Goal: Transaction & Acquisition: Download file/media

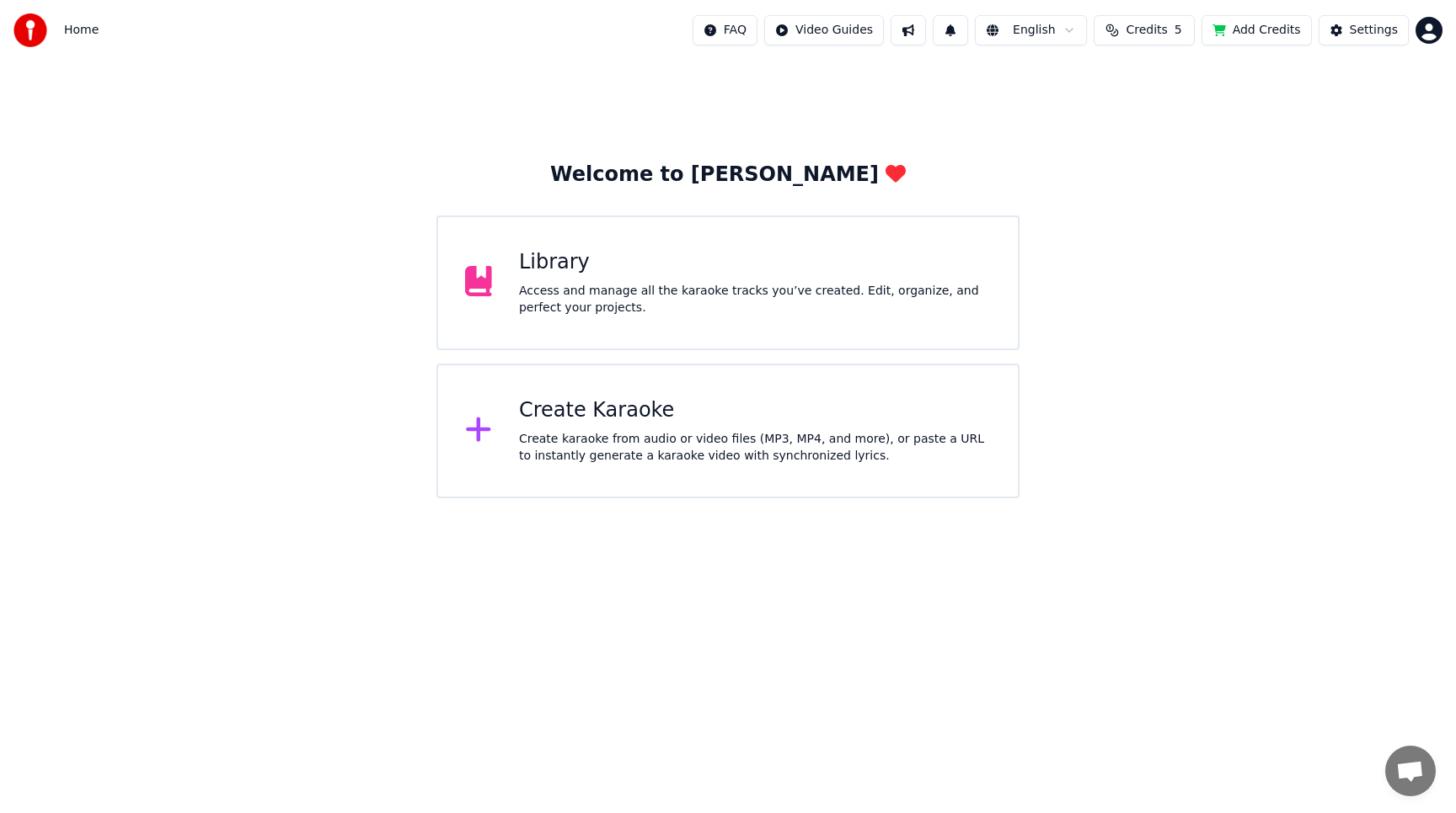
click at [582, 341] on div "Library Access and manage all the karaoke tracks you’ve created. Edit, organize…" at bounding box center [727, 283] width 582 height 135
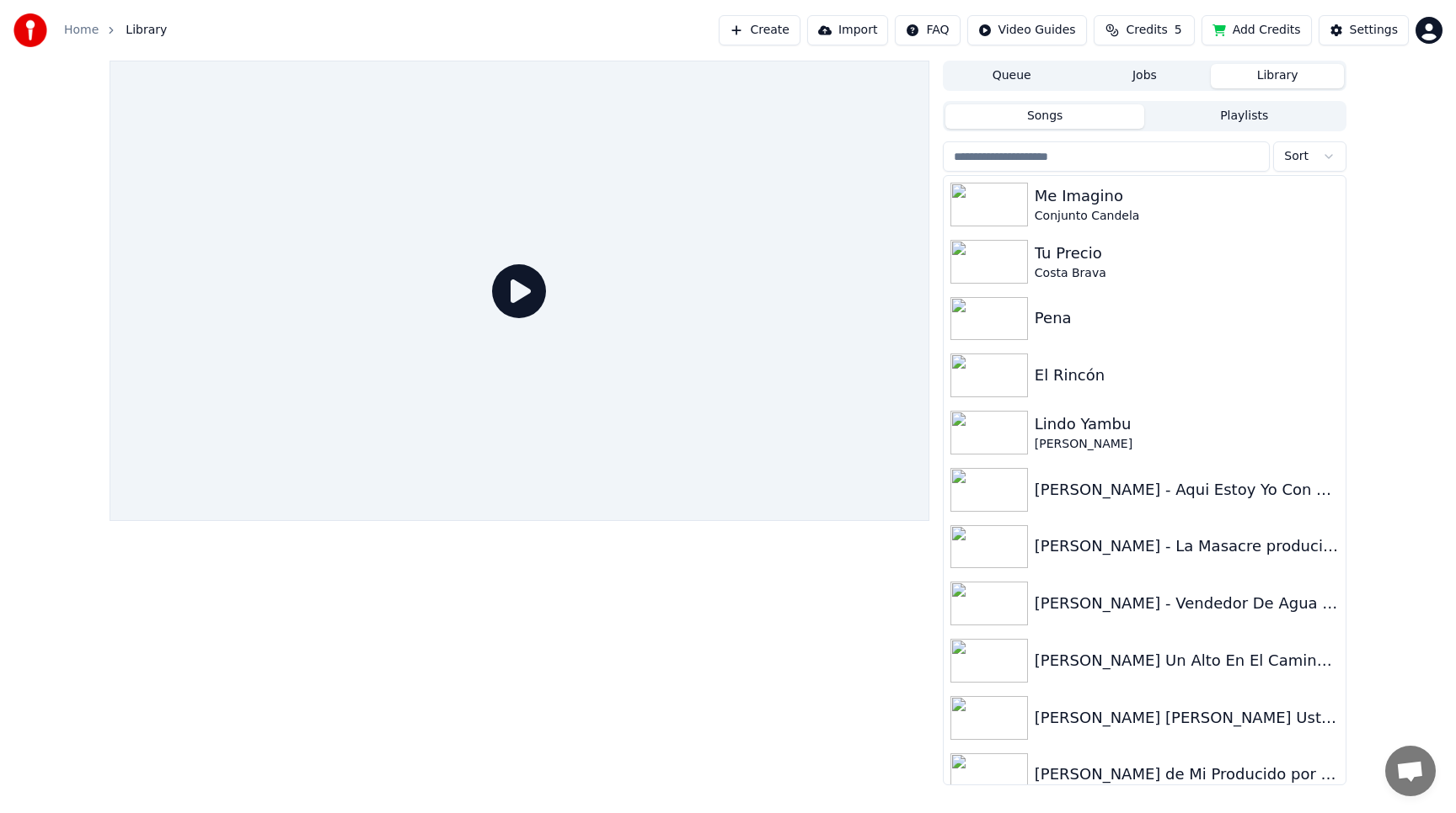
click at [765, 32] on button "Create" at bounding box center [759, 31] width 82 height 31
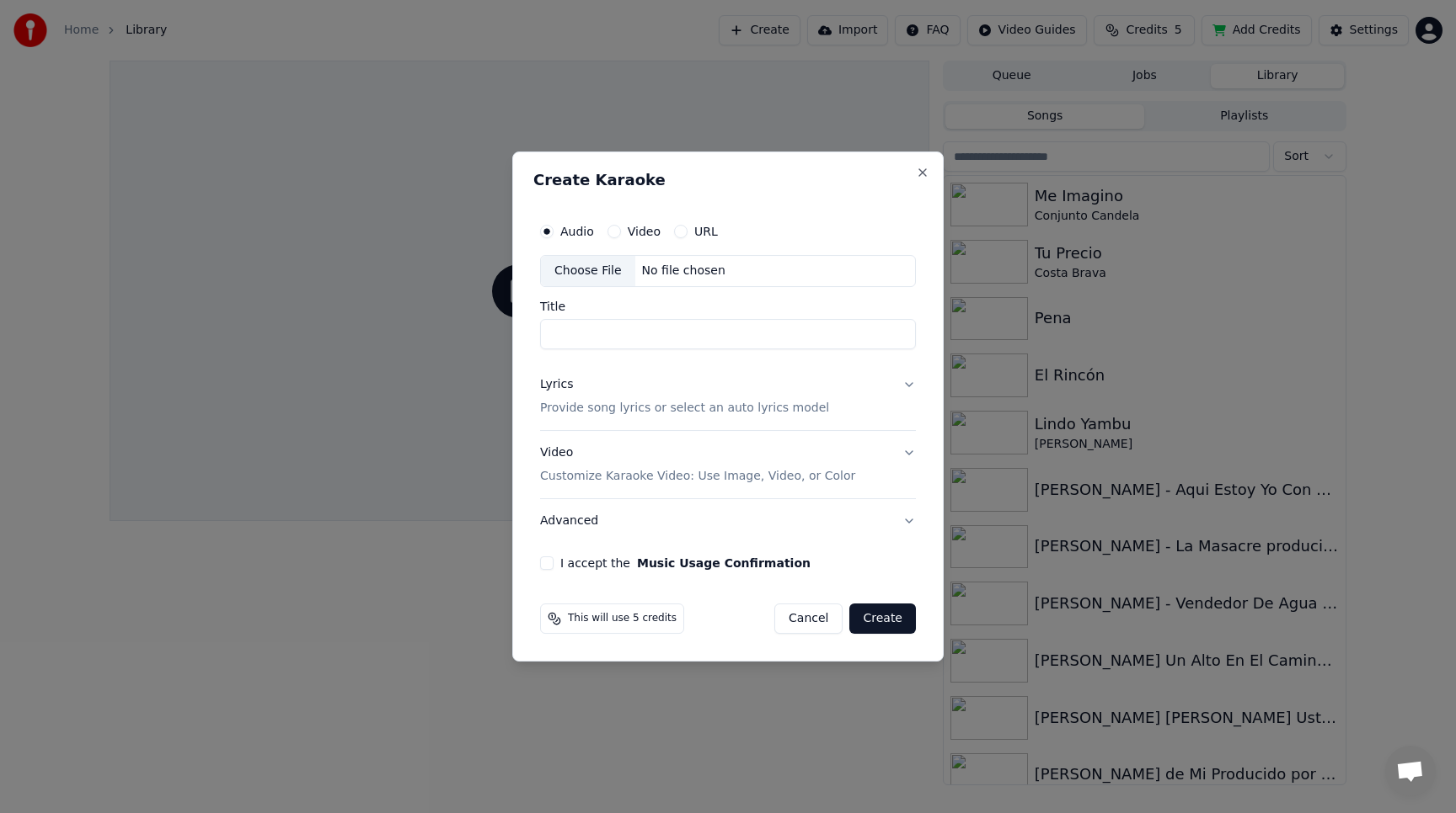
paste input "**********"
type input "**********"
click at [579, 406] on p "Provide song lyrics or select an auto lyrics model" at bounding box center [684, 409] width 289 height 17
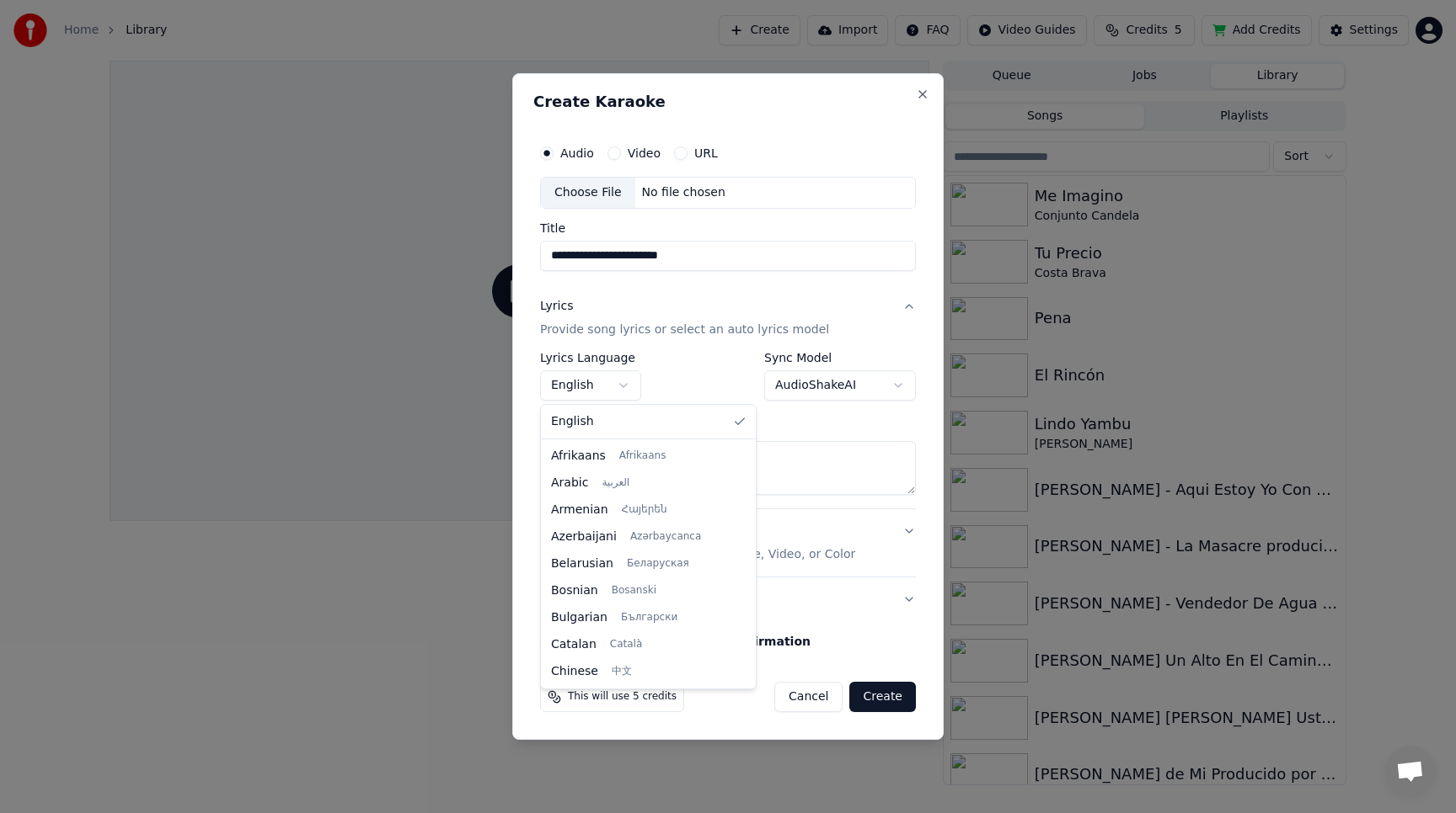
click at [583, 389] on body "**********" at bounding box center [728, 406] width 1456 height 813
select select "**"
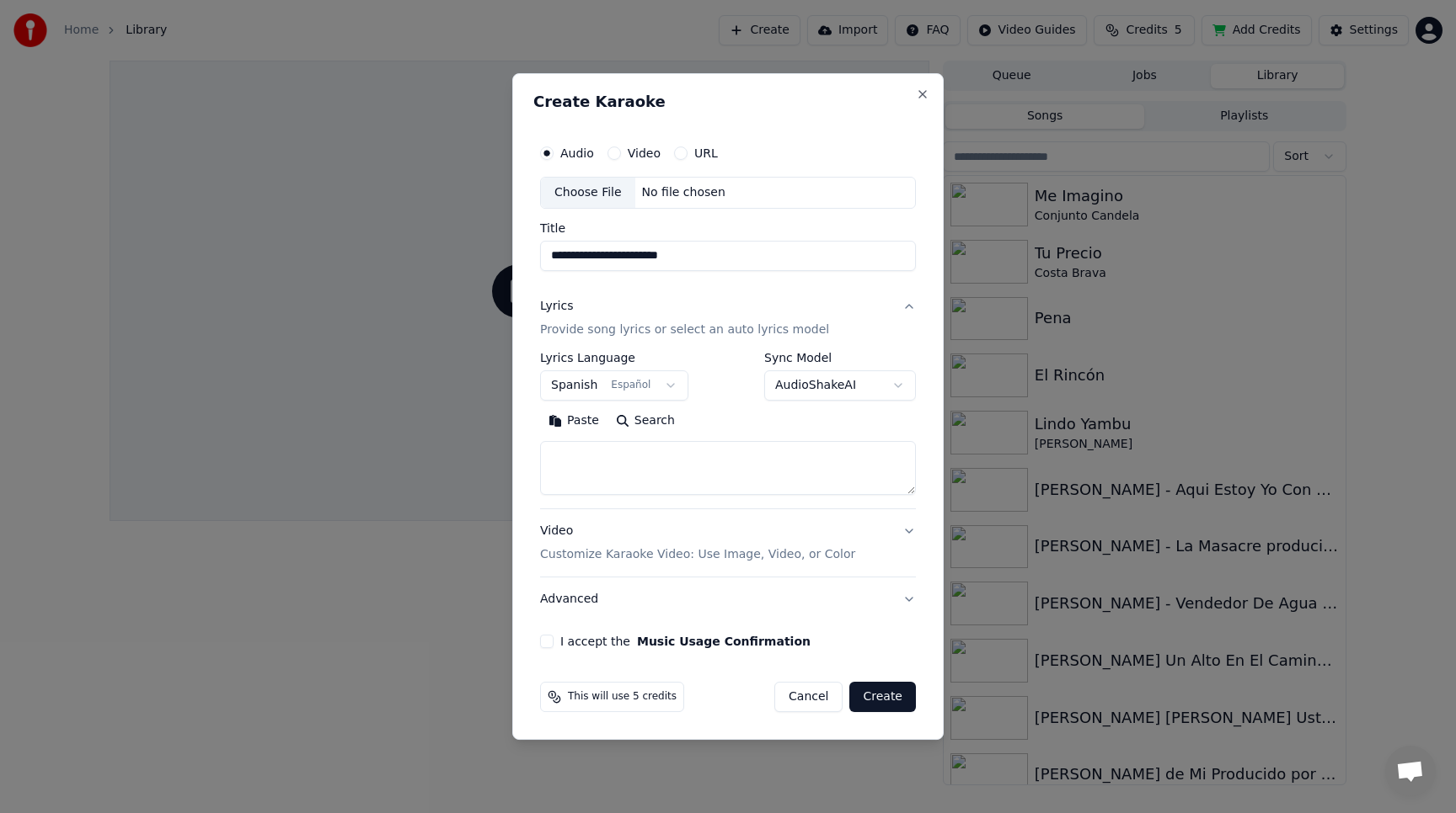
click at [570, 465] on textarea at bounding box center [728, 467] width 376 height 54
paste textarea "**********"
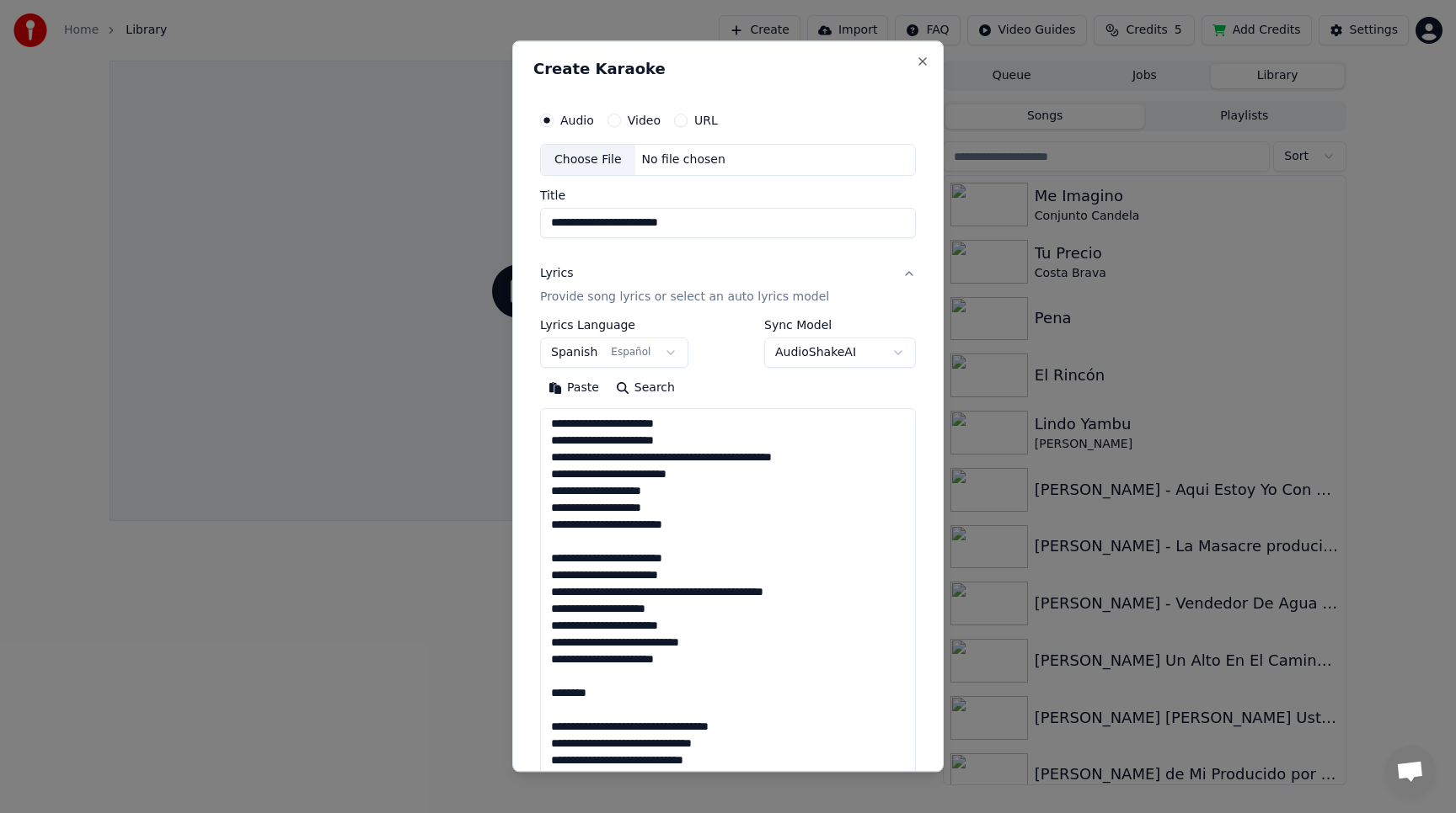
scroll to position [1266, 0]
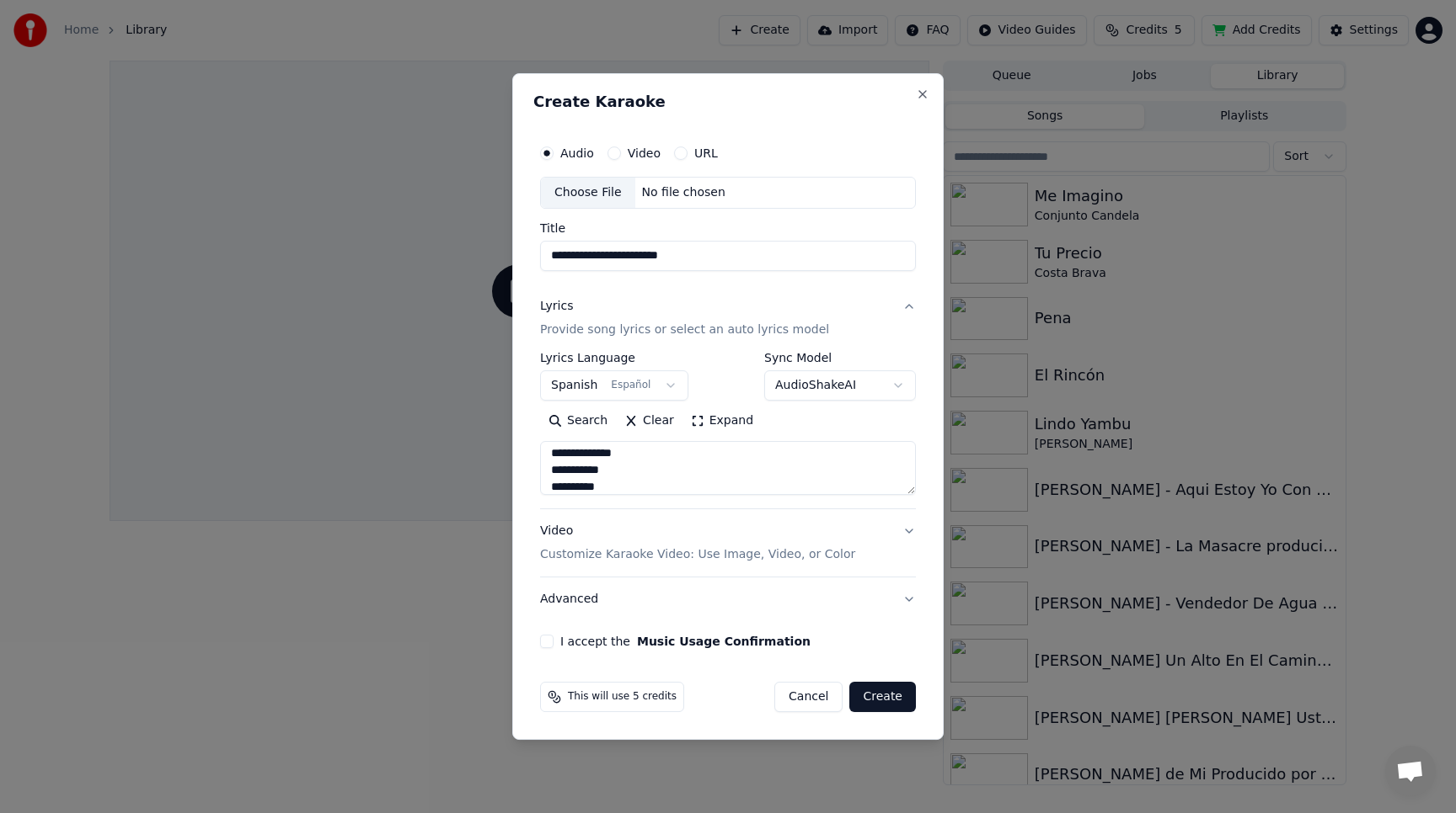
type textarea "**********"
click at [646, 548] on p "Customize Karaoke Video: Use Image, Video, or Color" at bounding box center [697, 555] width 315 height 17
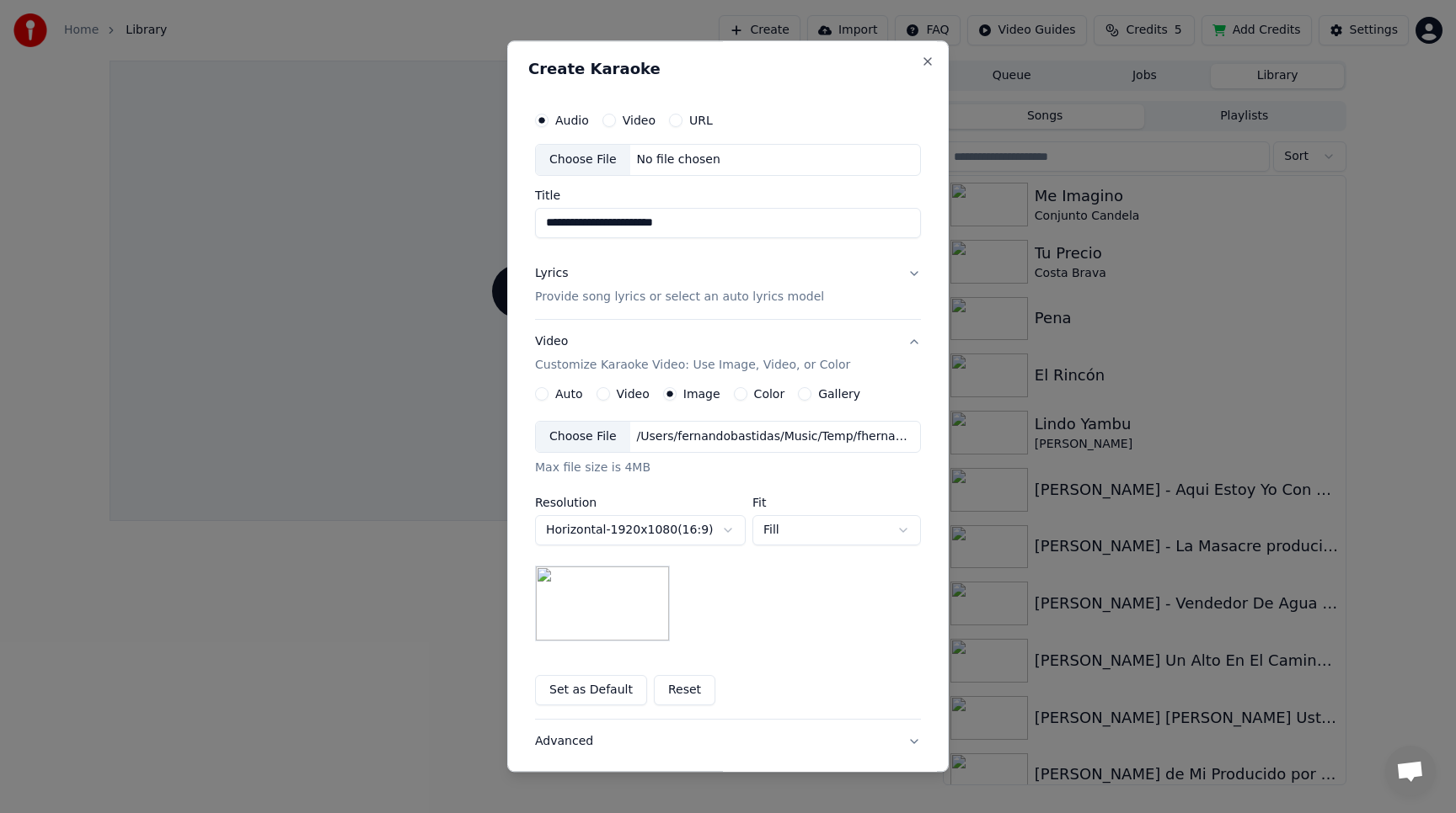
click at [593, 436] on div "Choose File" at bounding box center [582, 438] width 94 height 31
click at [889, 533] on body "**********" at bounding box center [728, 406] width 1456 height 813
select select "*****"
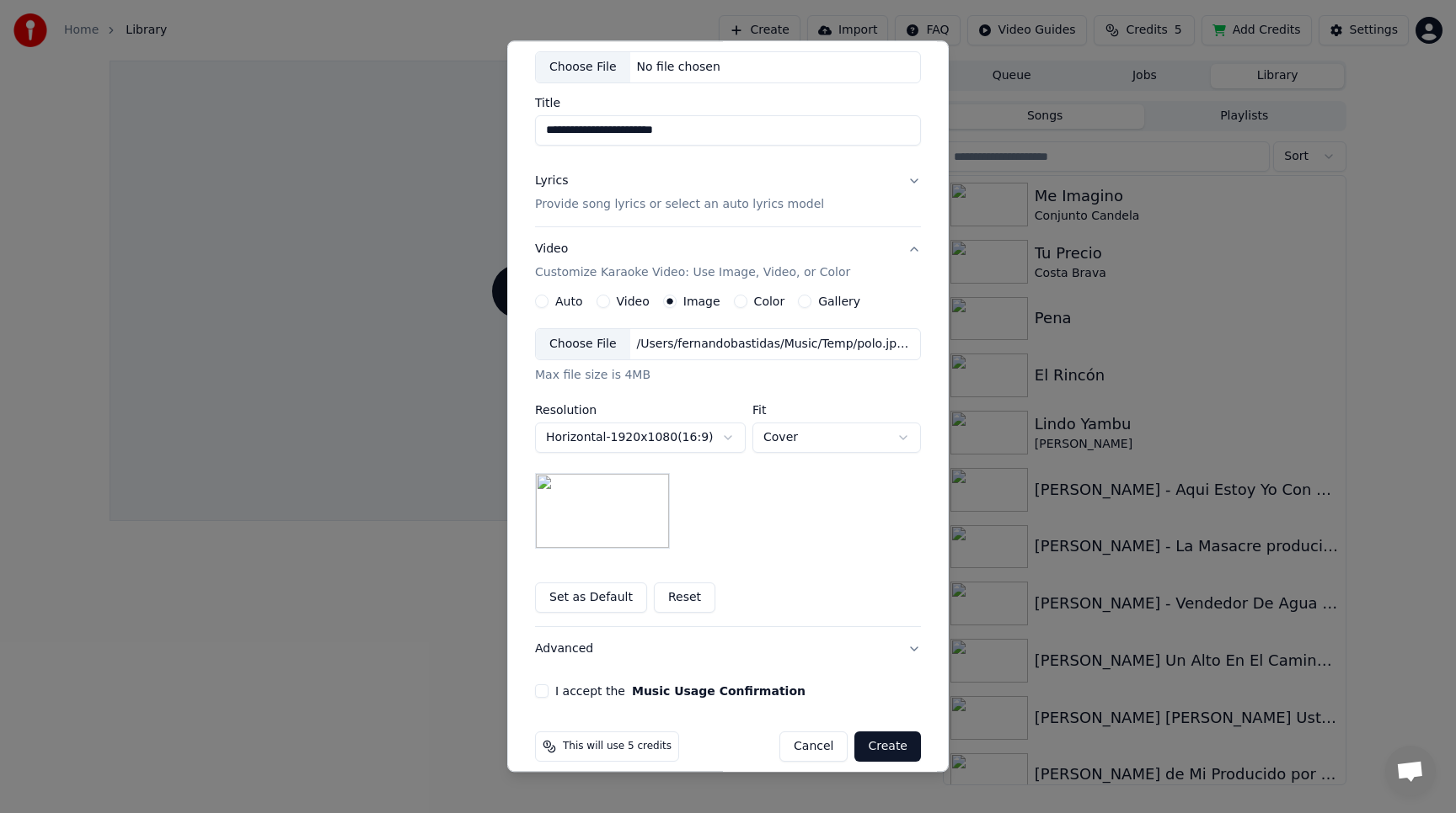
scroll to position [110, 0]
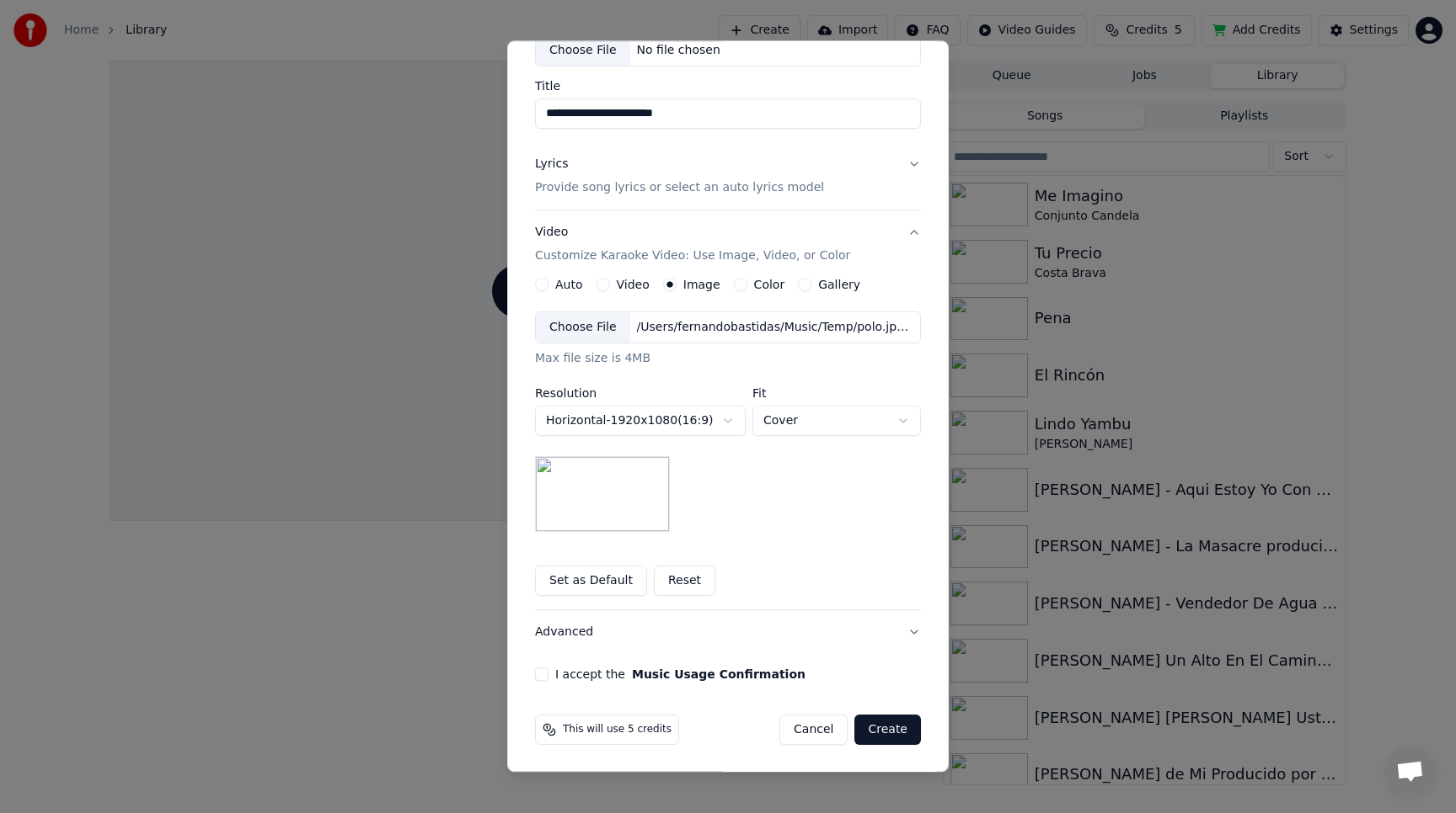
click at [535, 675] on button "I accept the Music Usage Confirmation" at bounding box center [541, 675] width 14 height 14
click at [554, 626] on button "Advanced" at bounding box center [728, 633] width 386 height 44
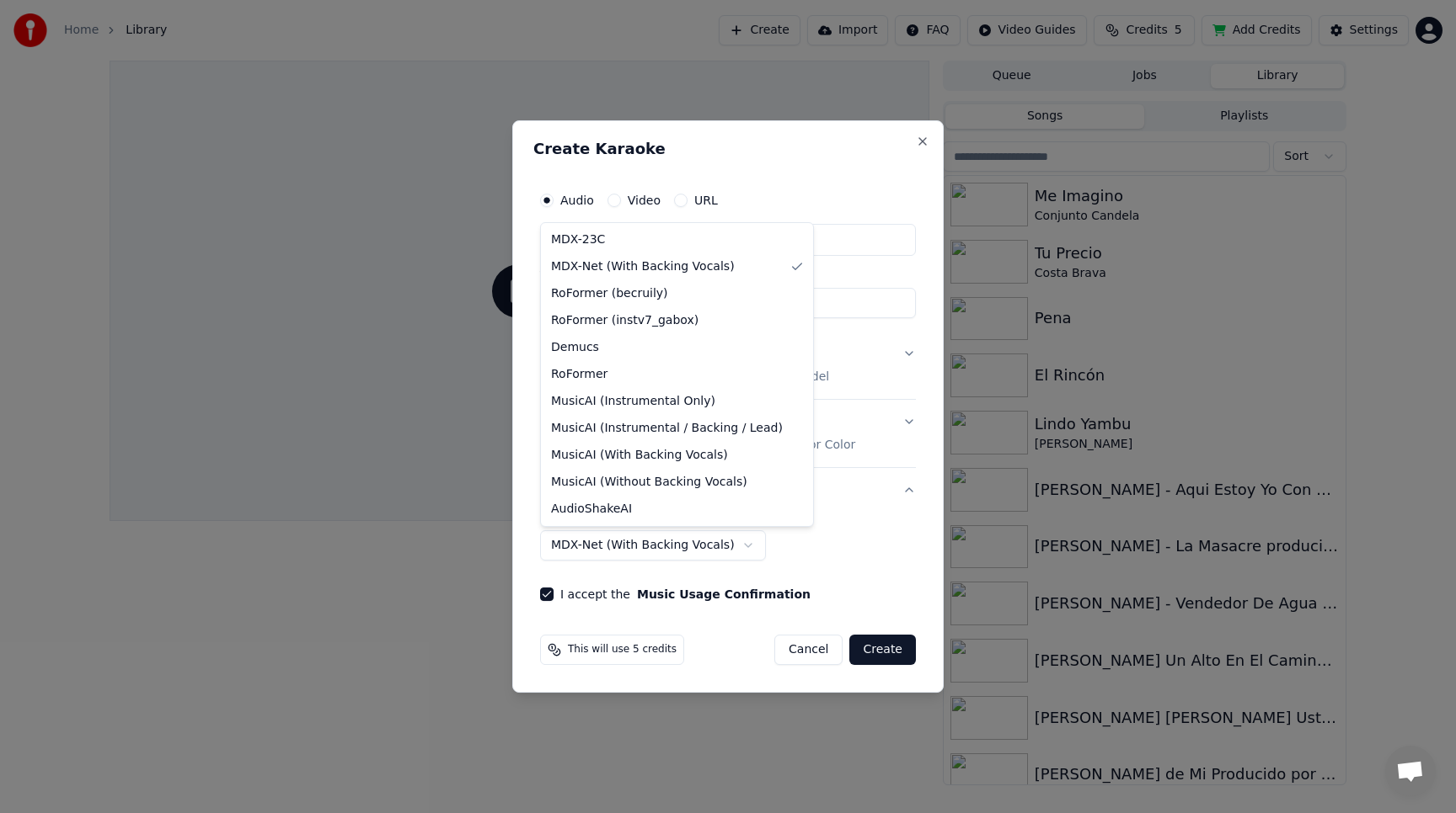
click at [717, 540] on body "**********" at bounding box center [728, 406] width 1456 height 813
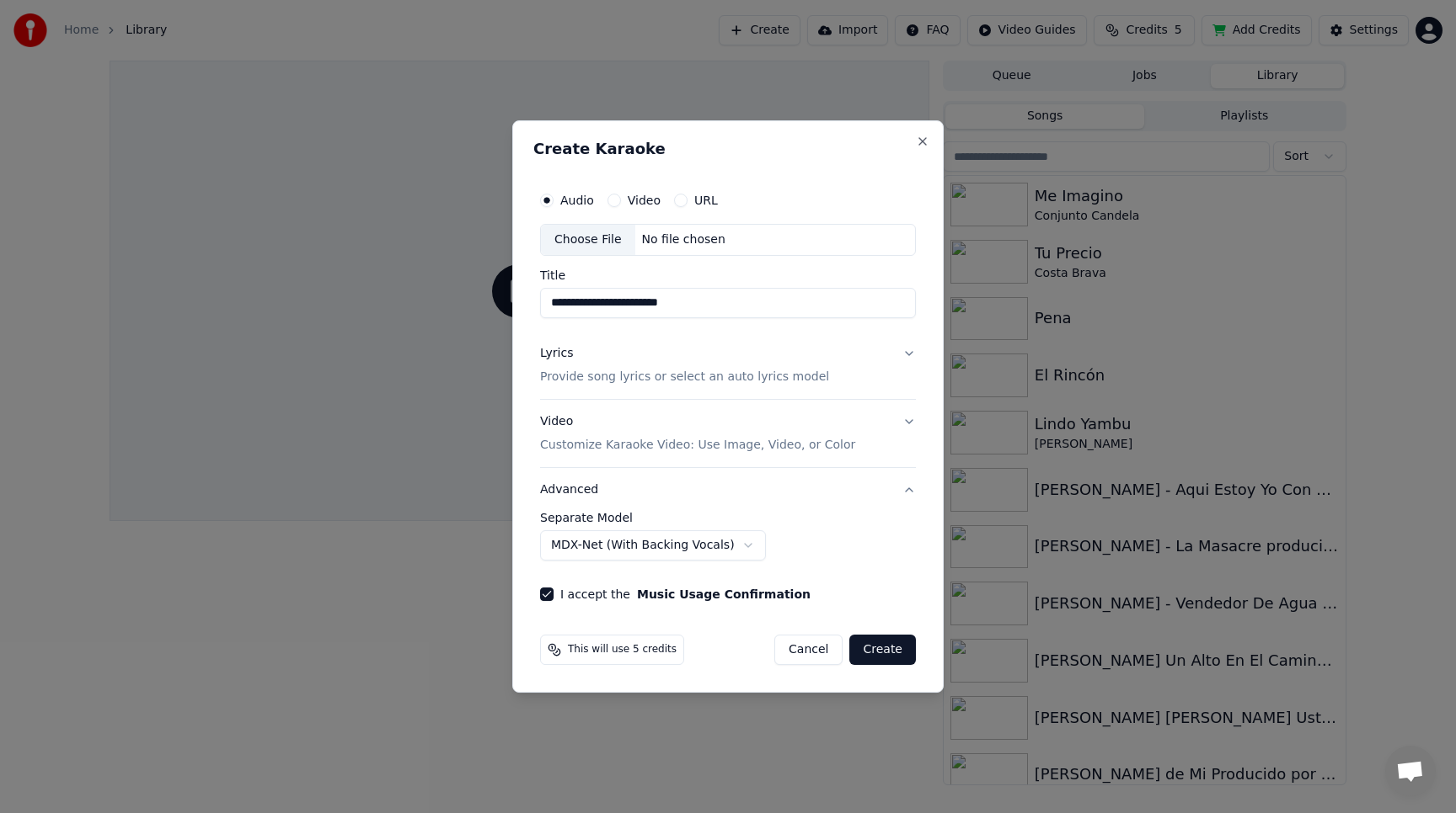
click at [884, 521] on body "**********" at bounding box center [728, 406] width 1456 height 813
click at [885, 647] on button "Create" at bounding box center [882, 650] width 66 height 31
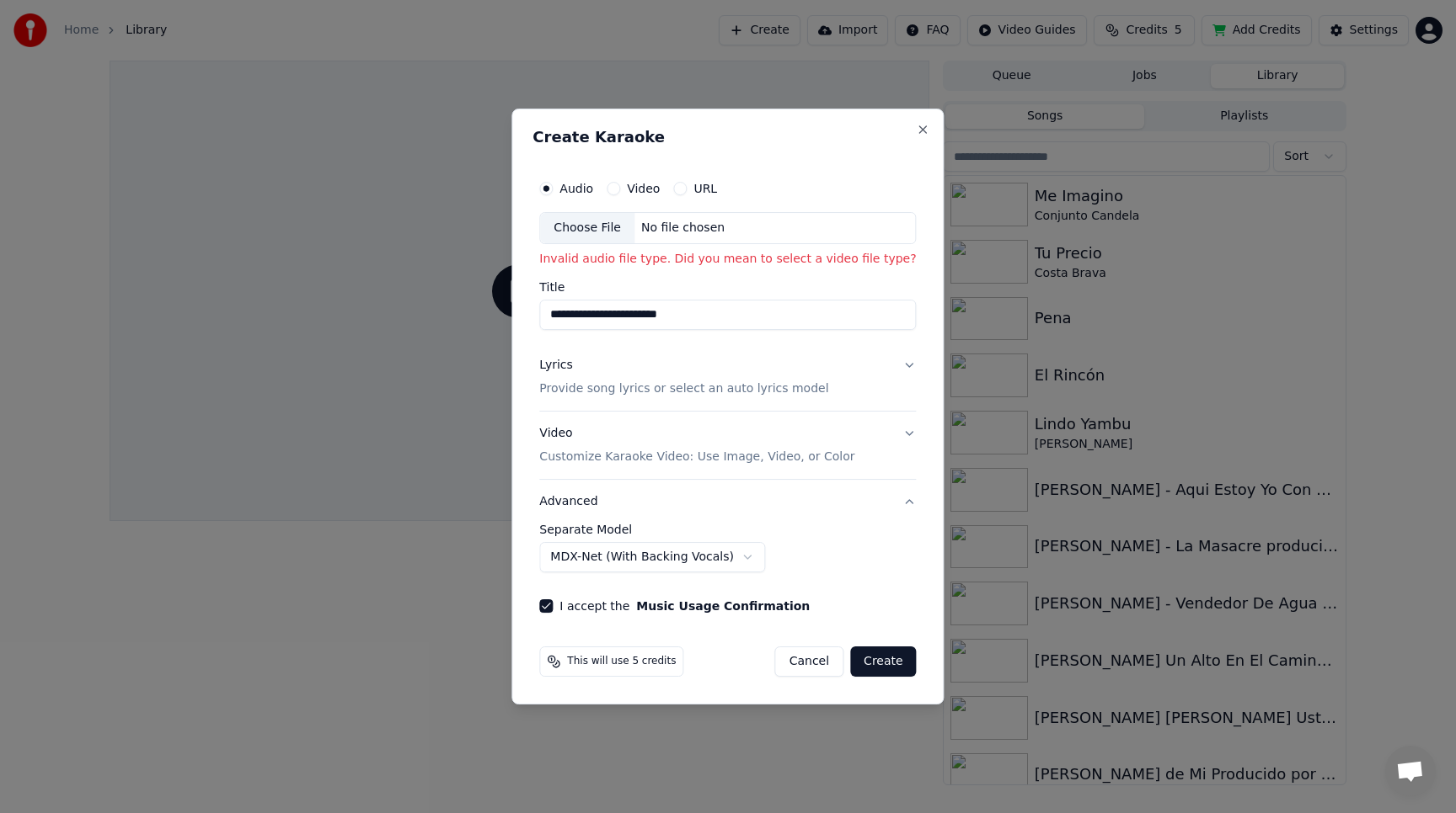
click at [606, 223] on div "Choose File" at bounding box center [586, 229] width 94 height 31
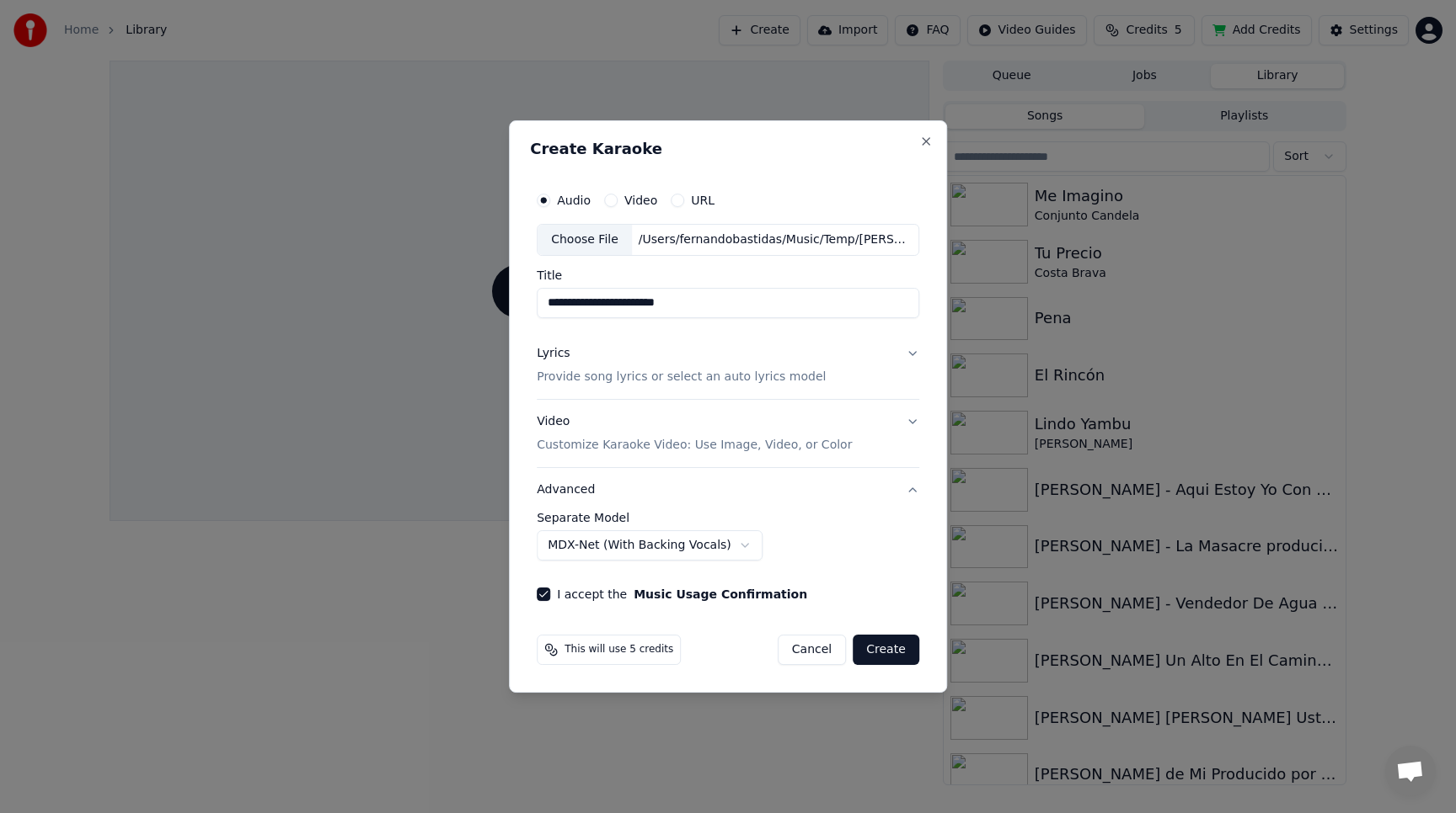
click at [885, 644] on button "Create" at bounding box center [886, 650] width 66 height 31
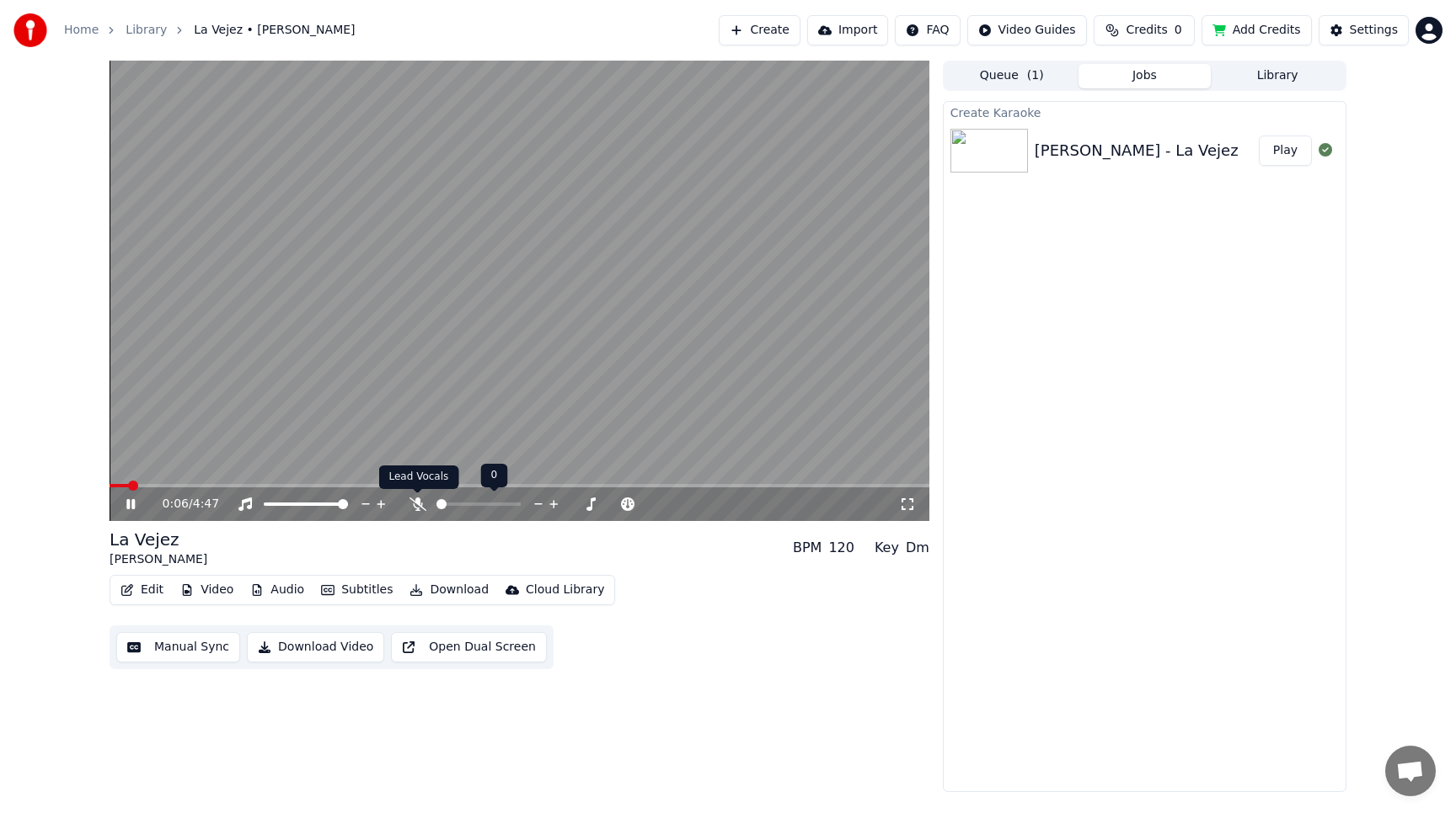
click at [415, 501] on icon at bounding box center [418, 505] width 17 height 14
click at [387, 325] on video at bounding box center [519, 291] width 819 height 460
click at [153, 588] on button "Edit" at bounding box center [142, 590] width 56 height 24
click at [1220, 390] on div "Create Karaoke [PERSON_NAME] - La Vejez Play" at bounding box center [1144, 447] width 404 height 692
click at [1355, 31] on div "Settings" at bounding box center [1374, 31] width 48 height 17
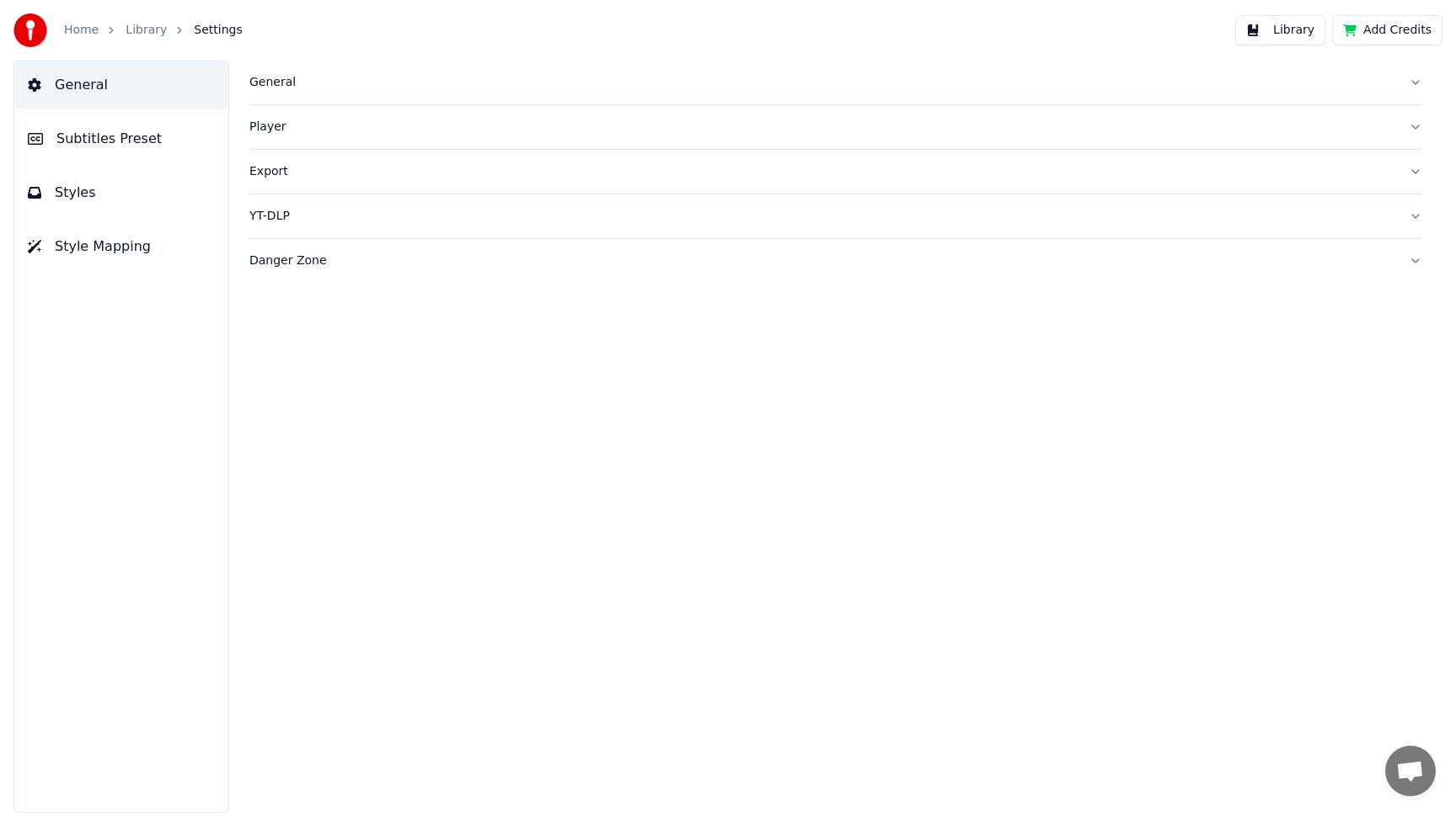
click at [270, 86] on div "General" at bounding box center [822, 82] width 1146 height 17
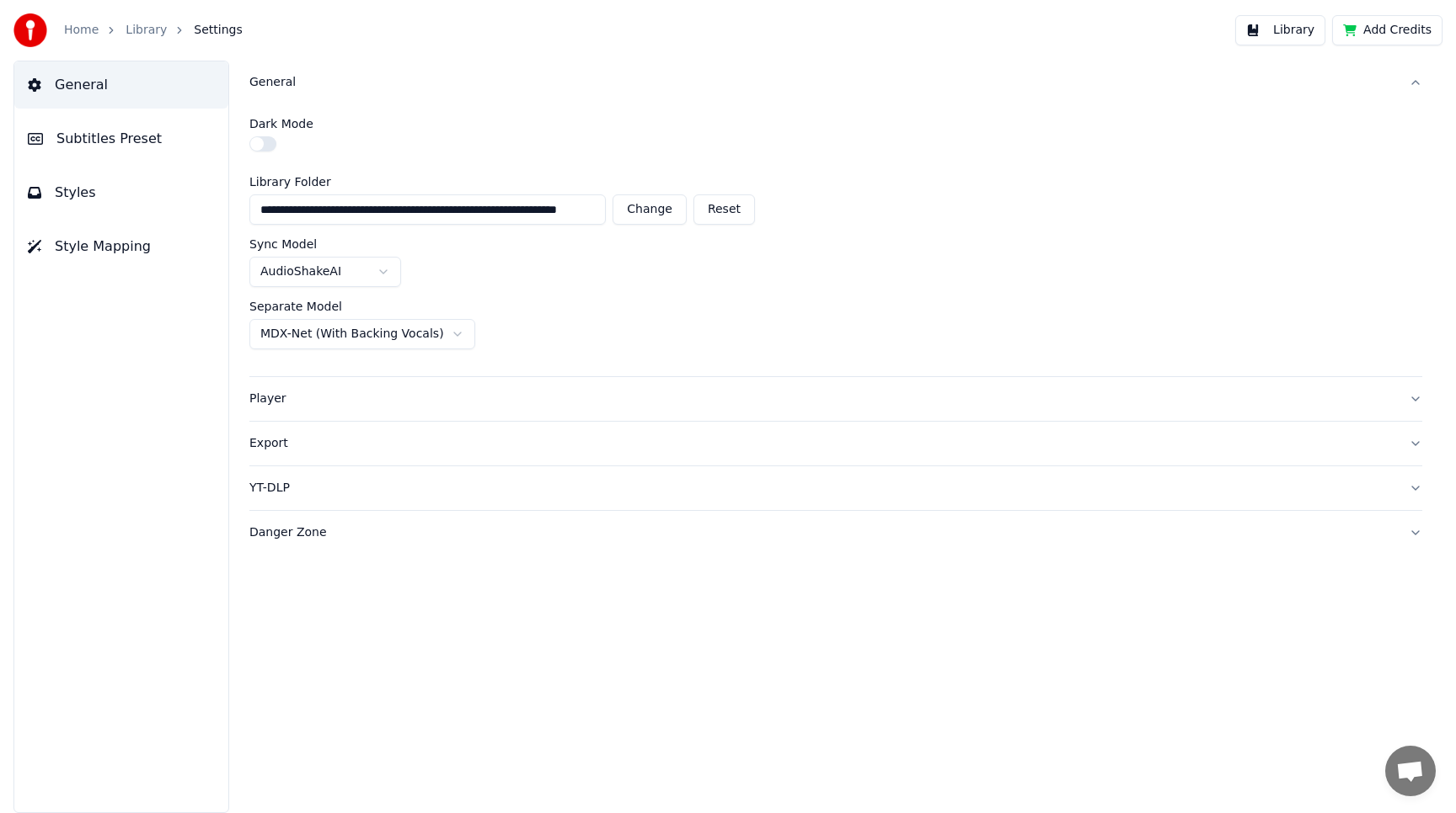
click at [84, 140] on span "Subtitles Preset" at bounding box center [109, 139] width 105 height 20
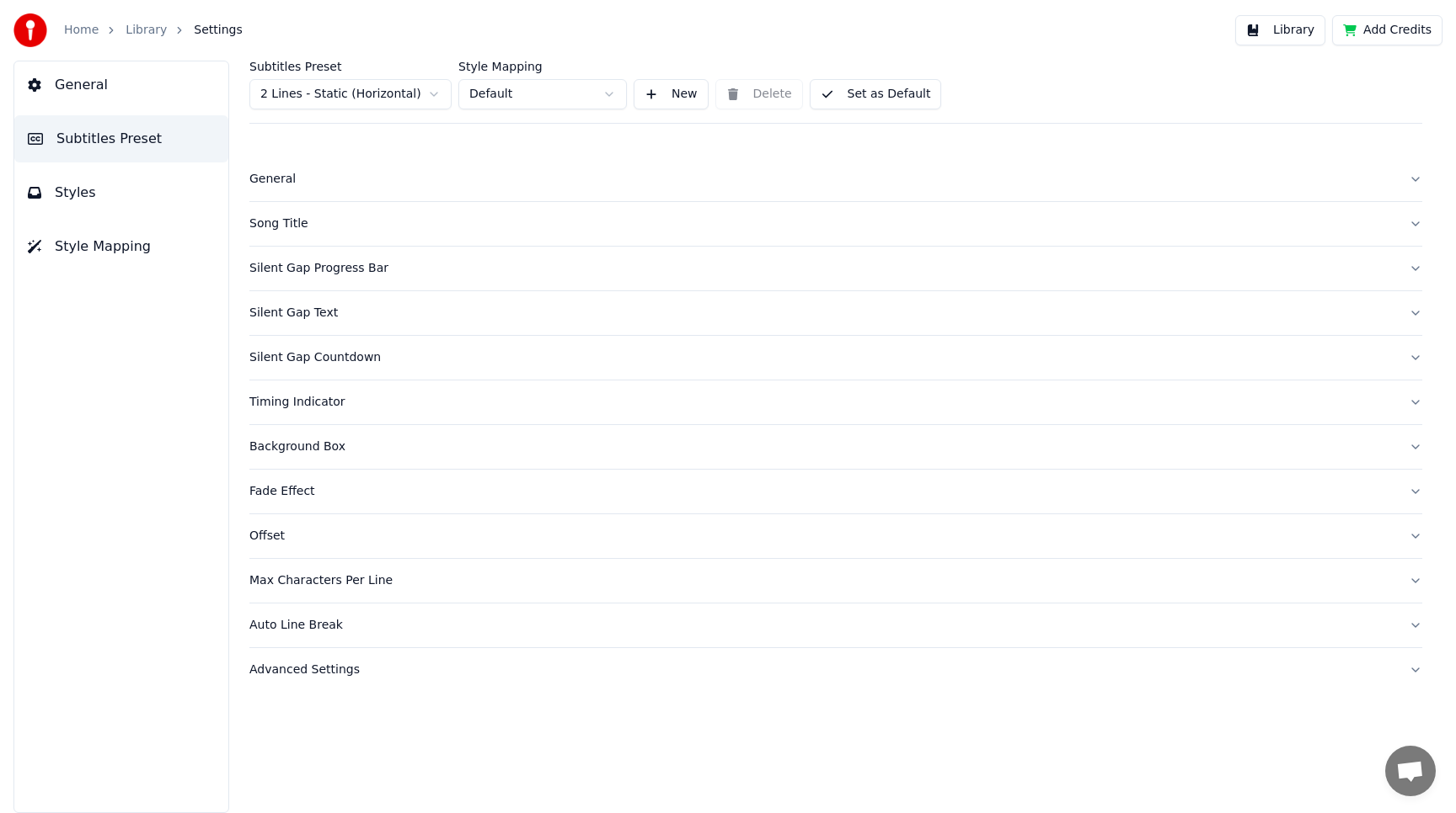
click at [385, 91] on html "Home Library Settings Library Add Credits General Subtitles Preset Styles Style…" at bounding box center [728, 406] width 1456 height 813
click at [283, 178] on div "General" at bounding box center [822, 179] width 1146 height 17
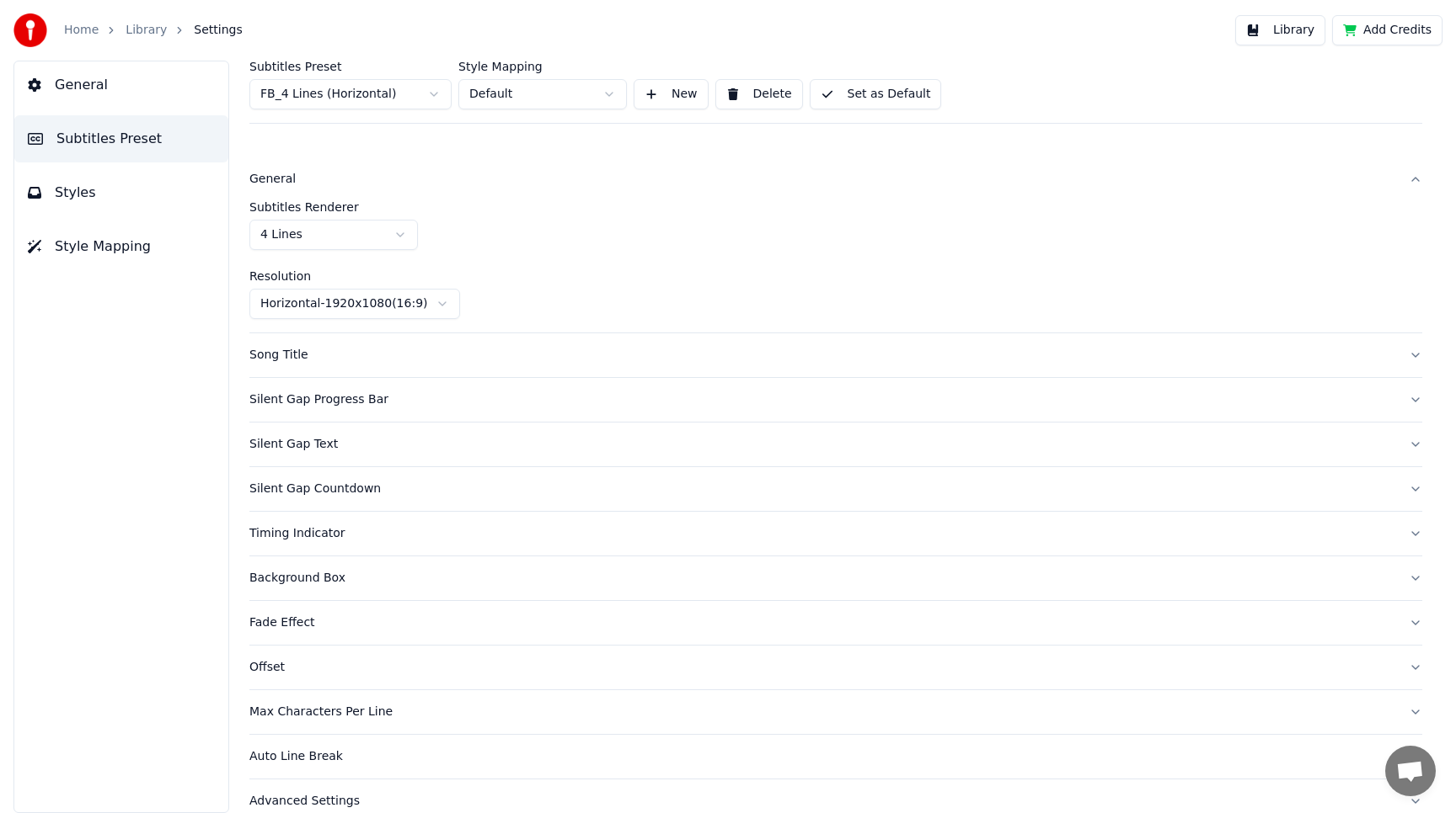
scroll to position [24, 0]
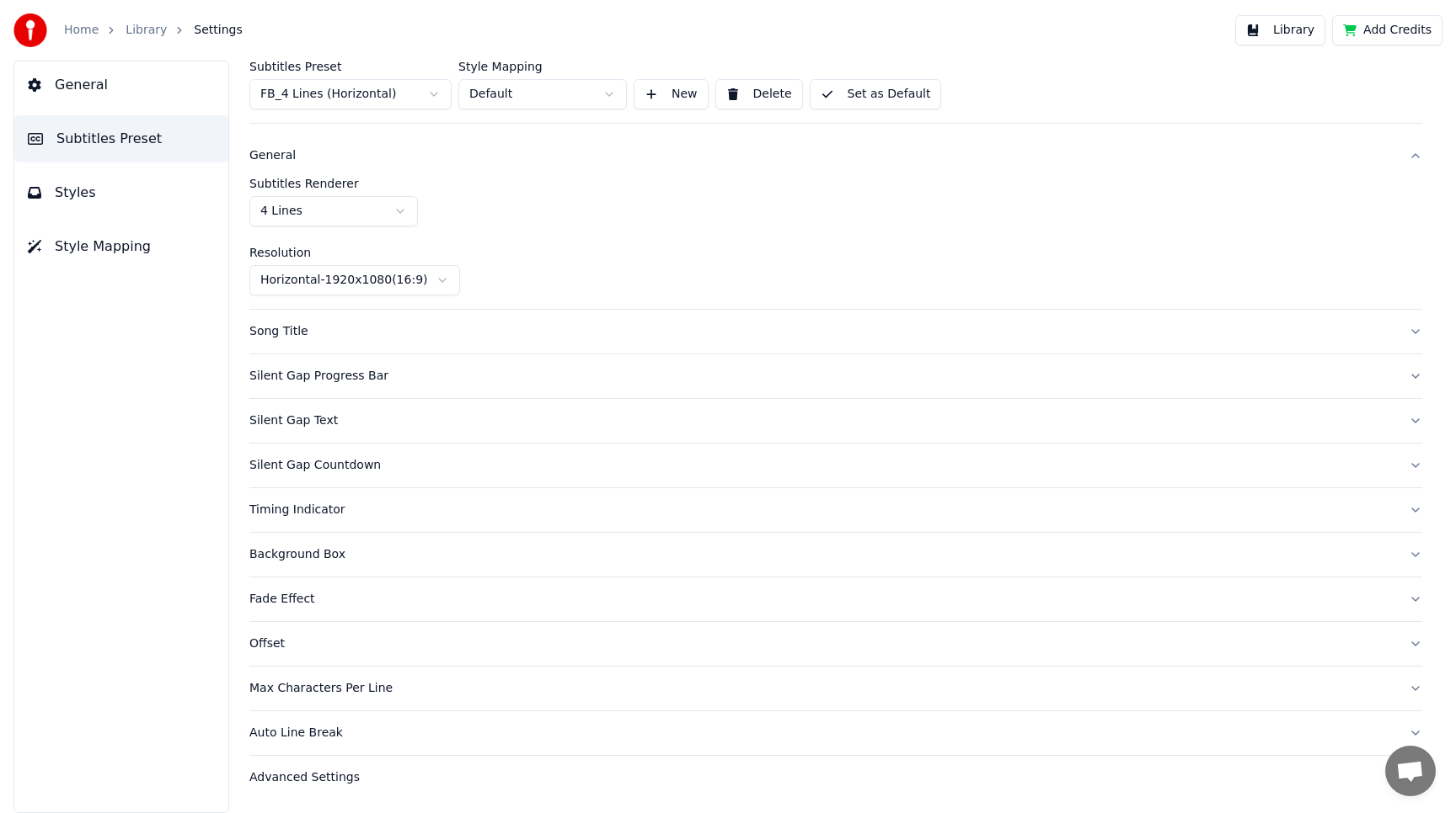
click at [303, 375] on div "Silent Gap Progress Bar" at bounding box center [822, 376] width 1146 height 17
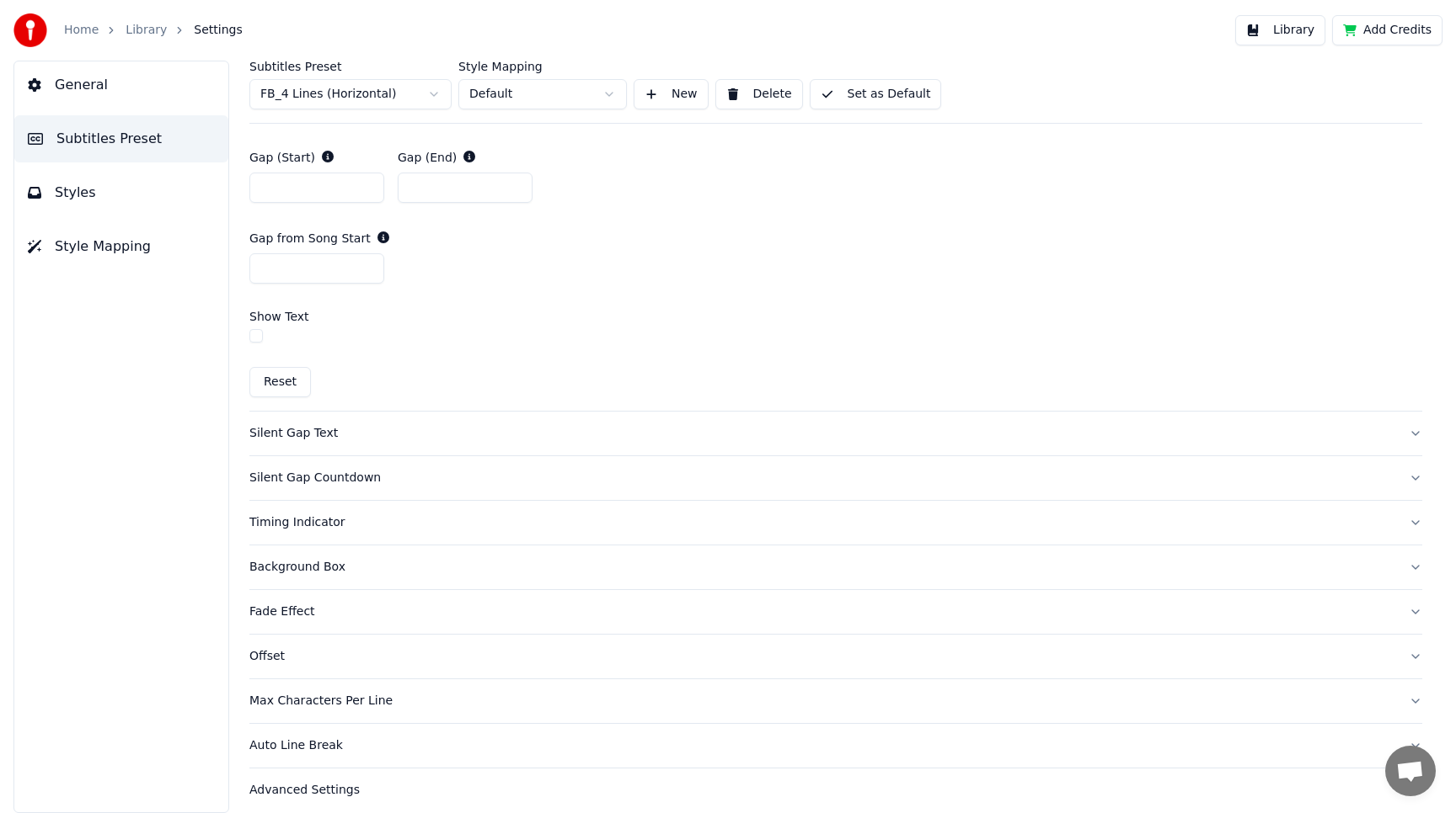
scroll to position [946, 0]
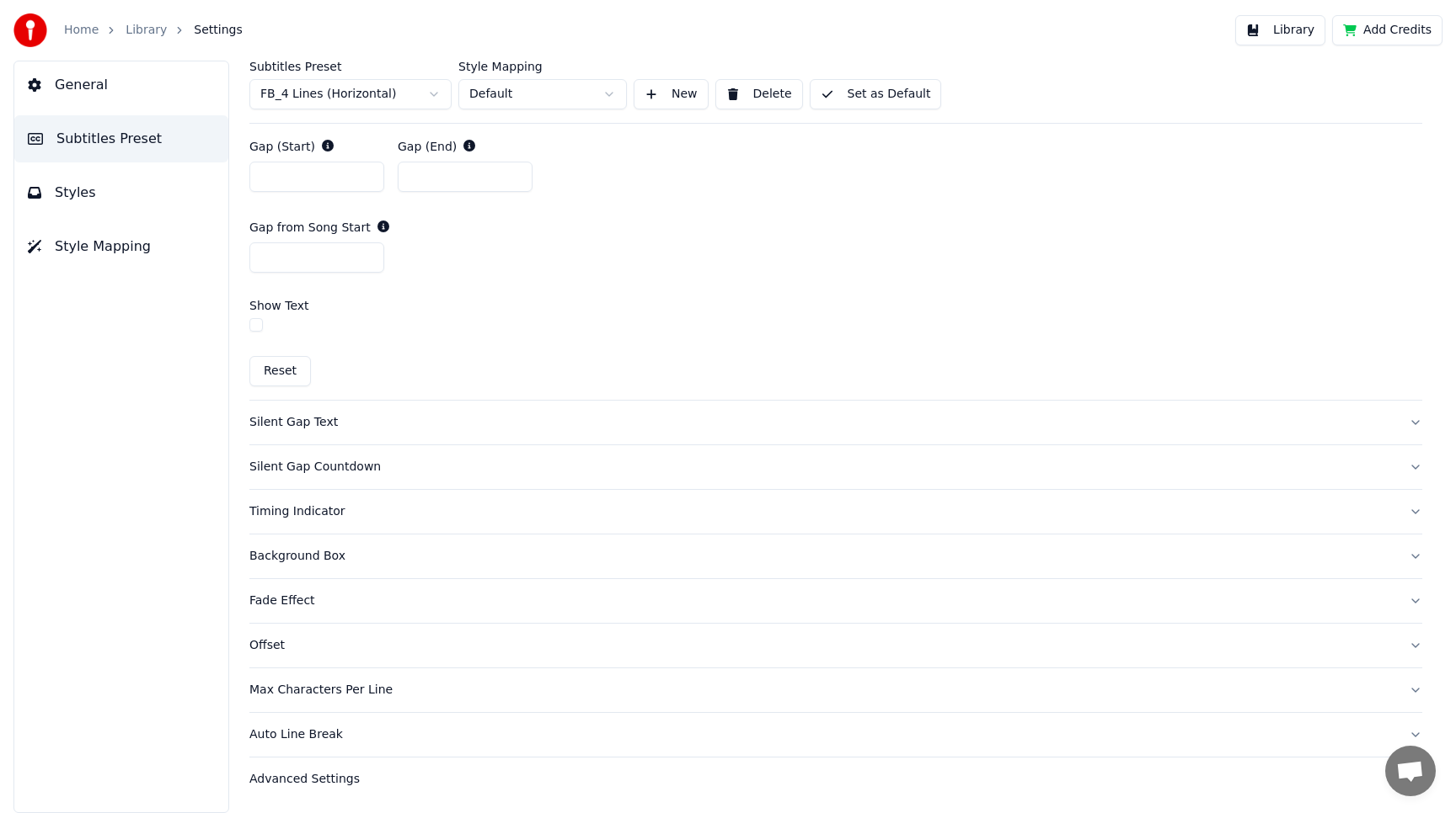
click at [311, 421] on div "Silent Gap Text" at bounding box center [822, 423] width 1146 height 17
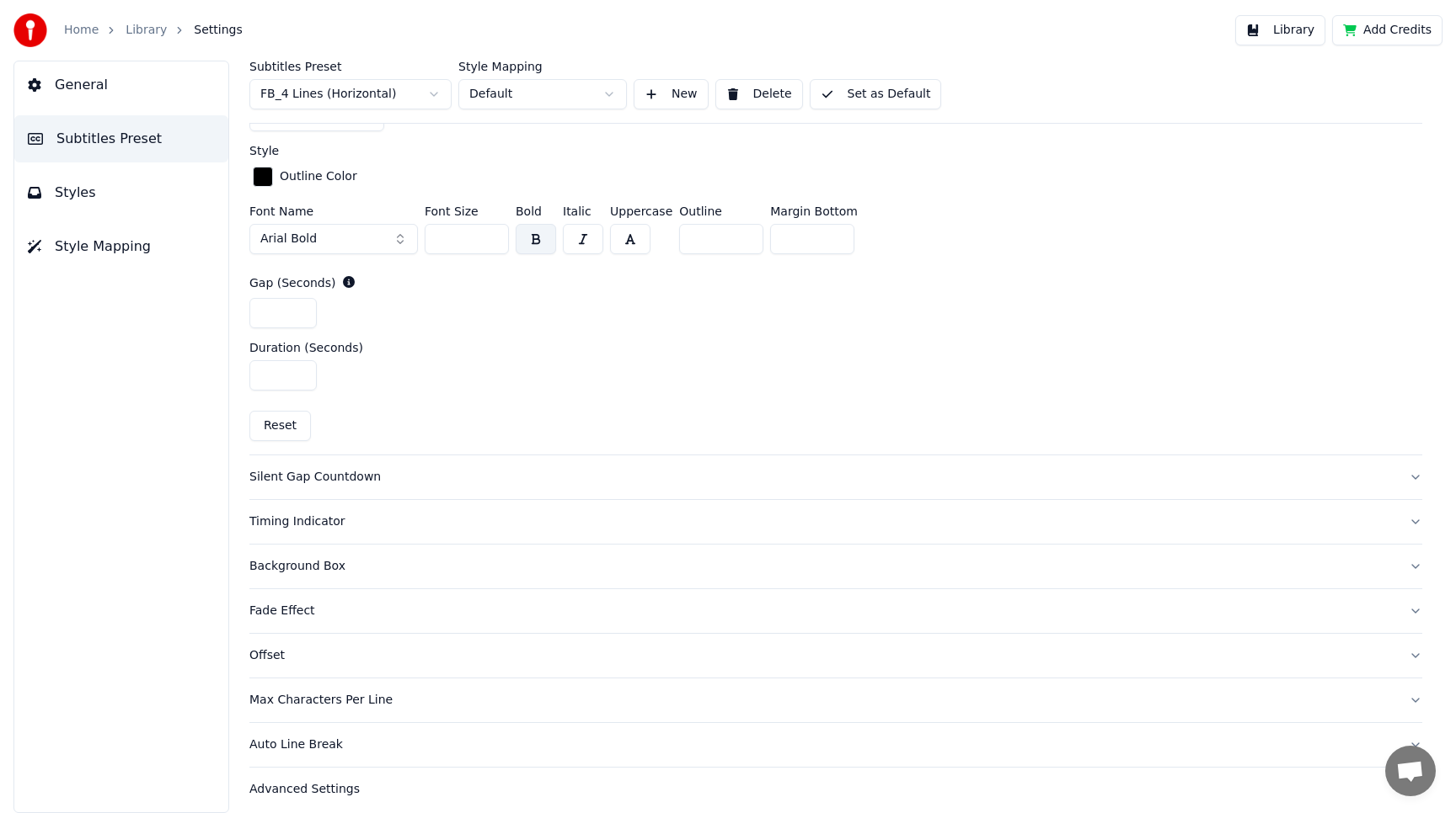
scroll to position [715, 0]
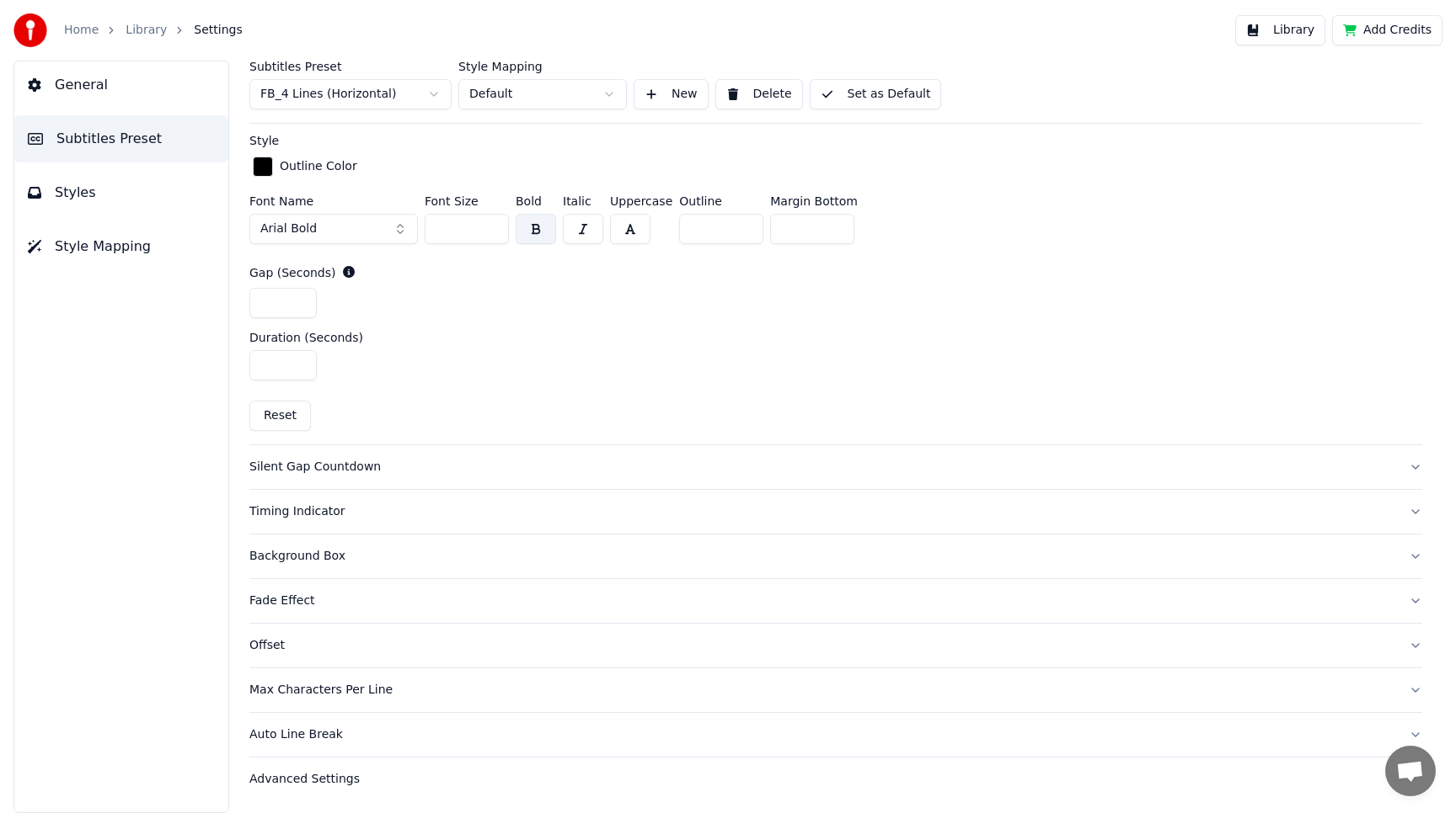
click at [321, 466] on div "Silent Gap Countdown" at bounding box center [822, 467] width 1146 height 17
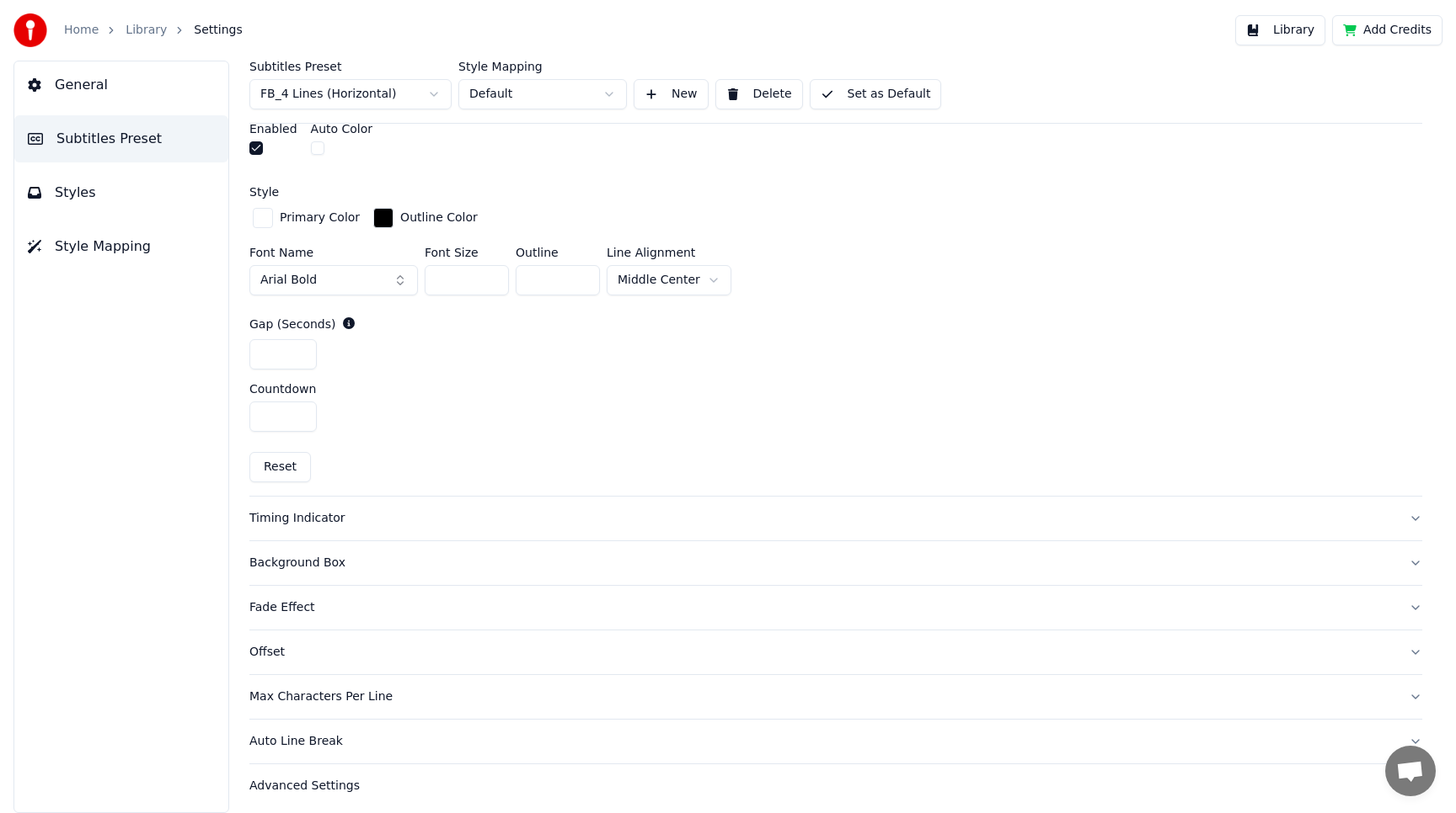
scroll to position [652, 0]
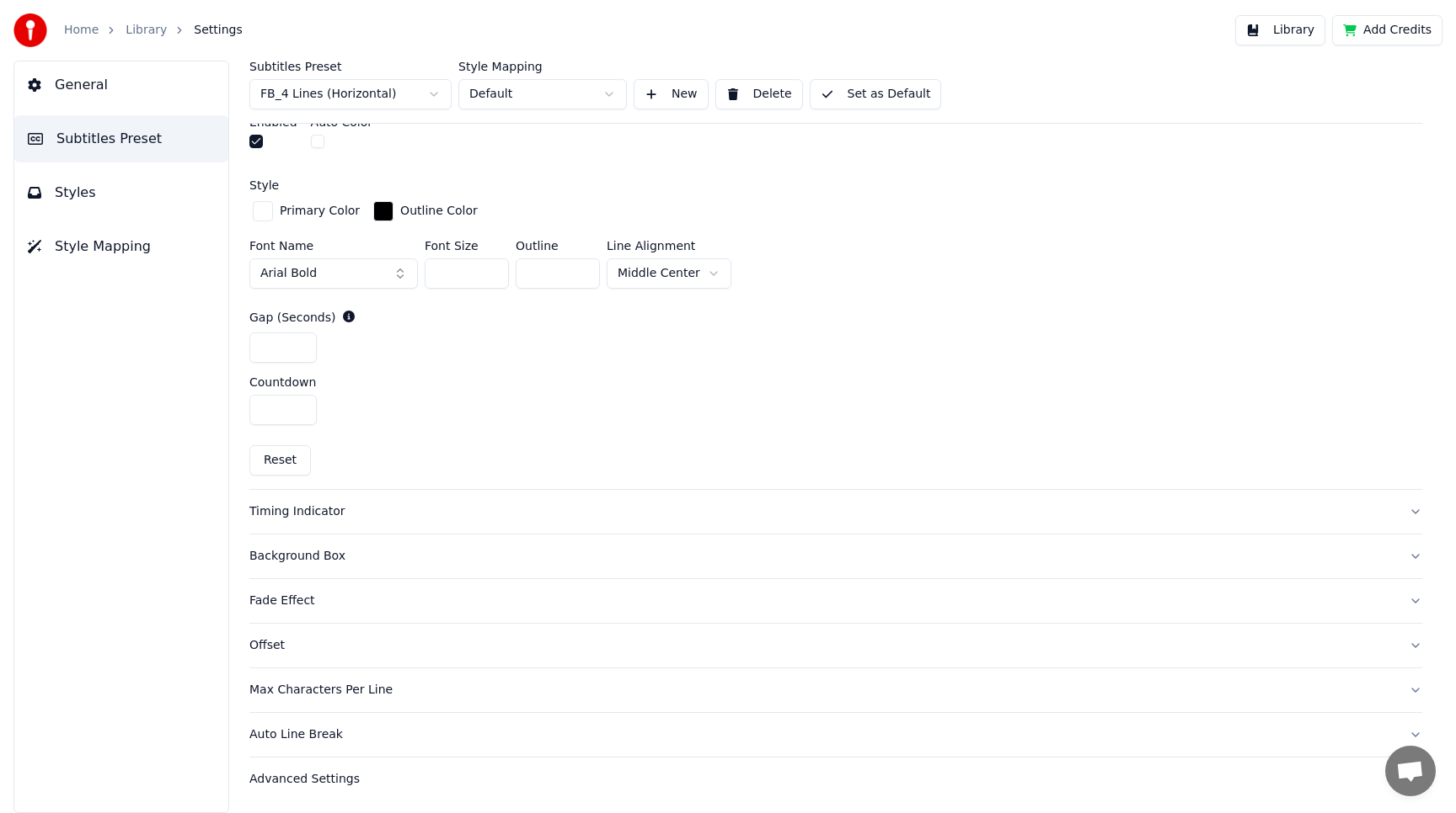
click at [321, 509] on div "Timing Indicator" at bounding box center [822, 512] width 1146 height 17
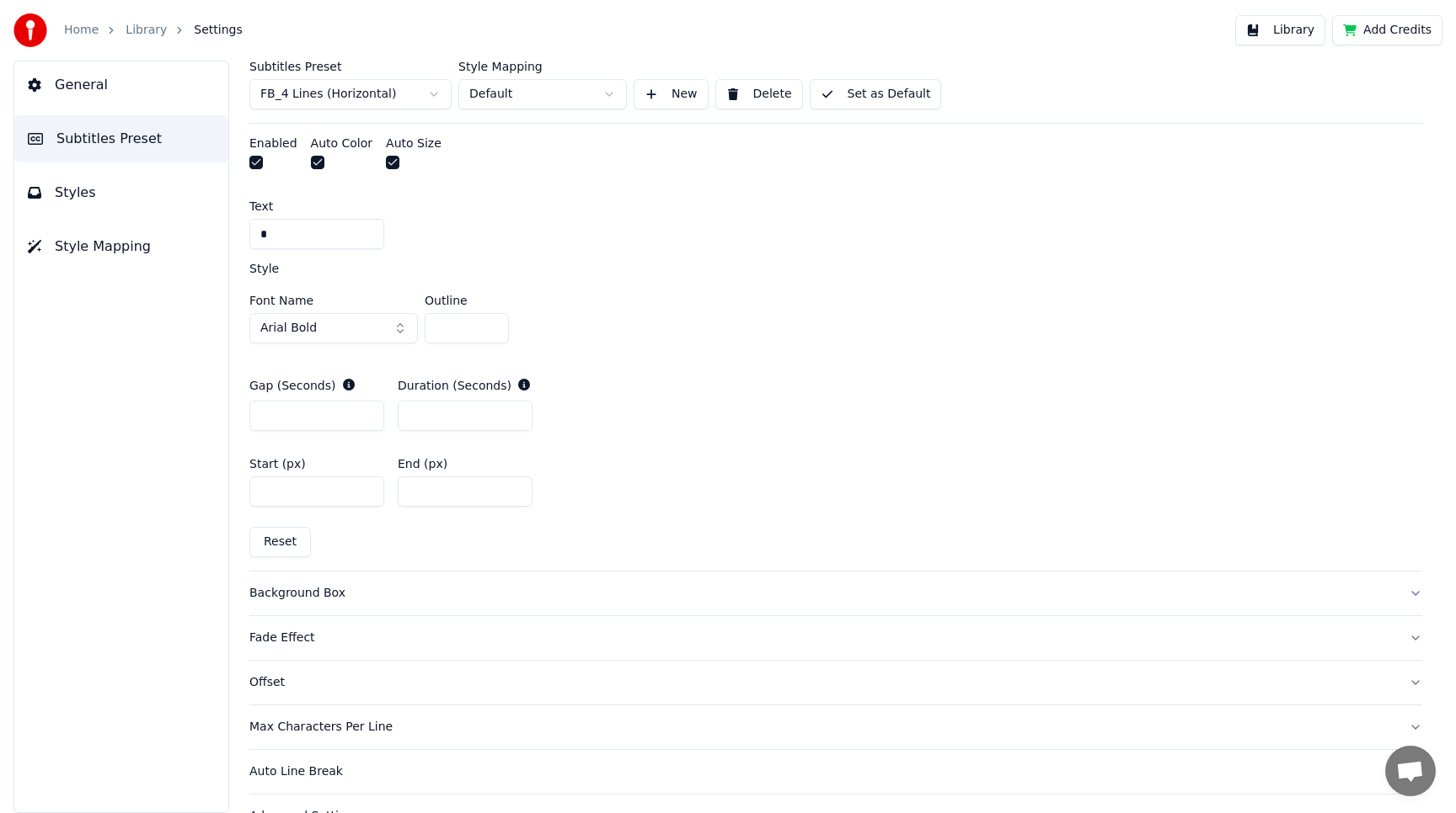
scroll to position [714, 0]
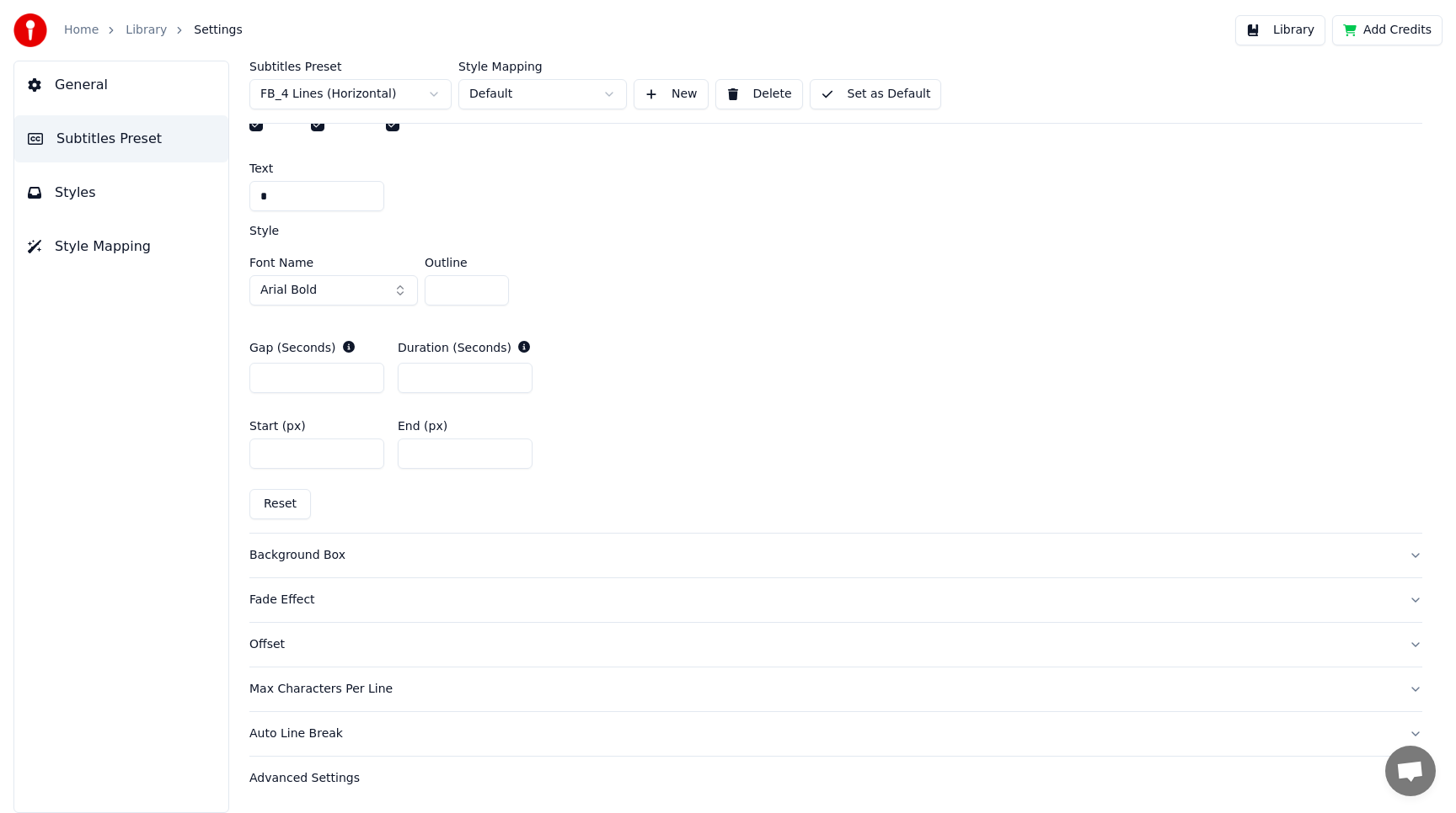
click at [323, 690] on div "Max Characters Per Line" at bounding box center [822, 690] width 1146 height 17
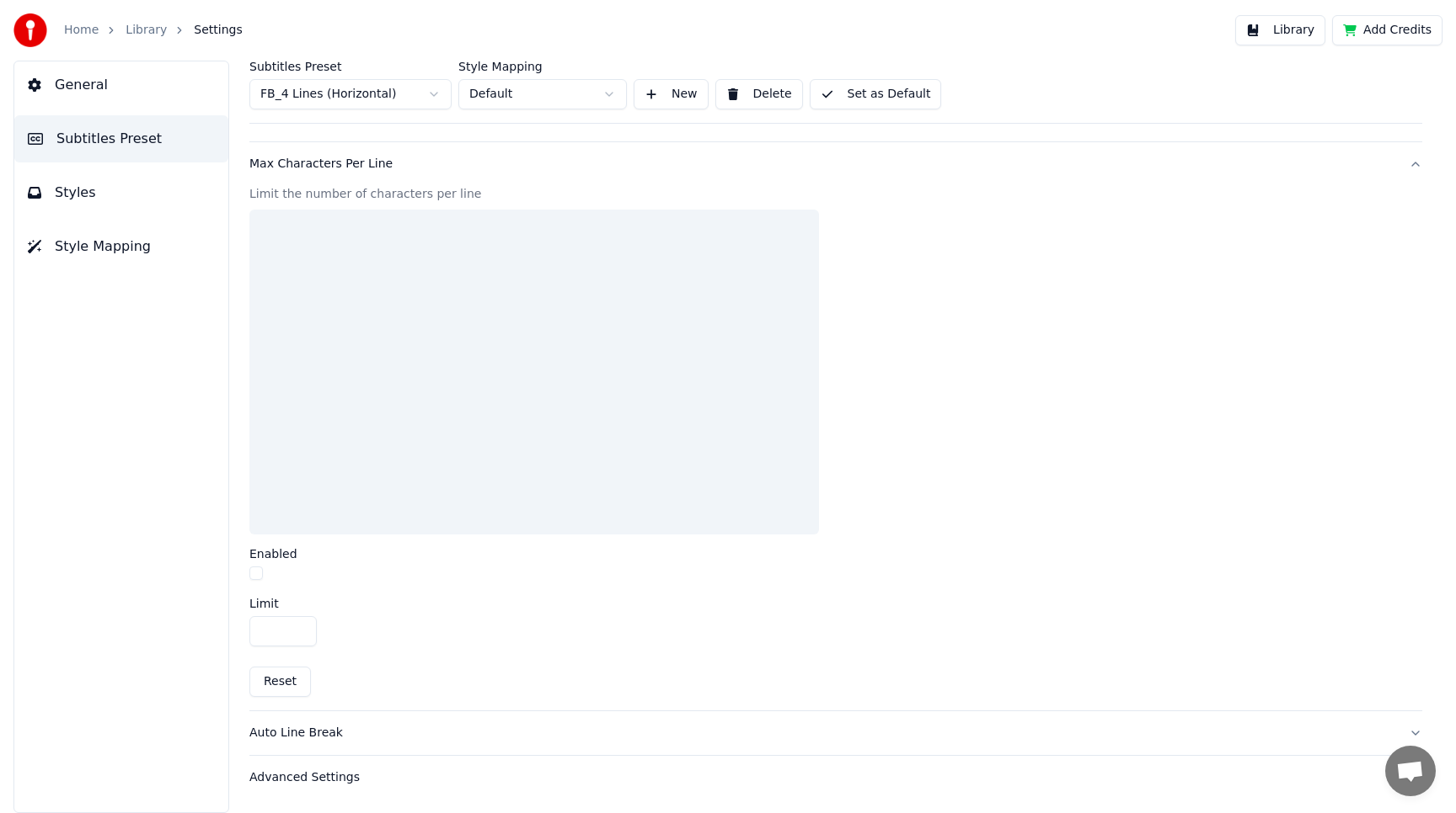
scroll to position [415, 0]
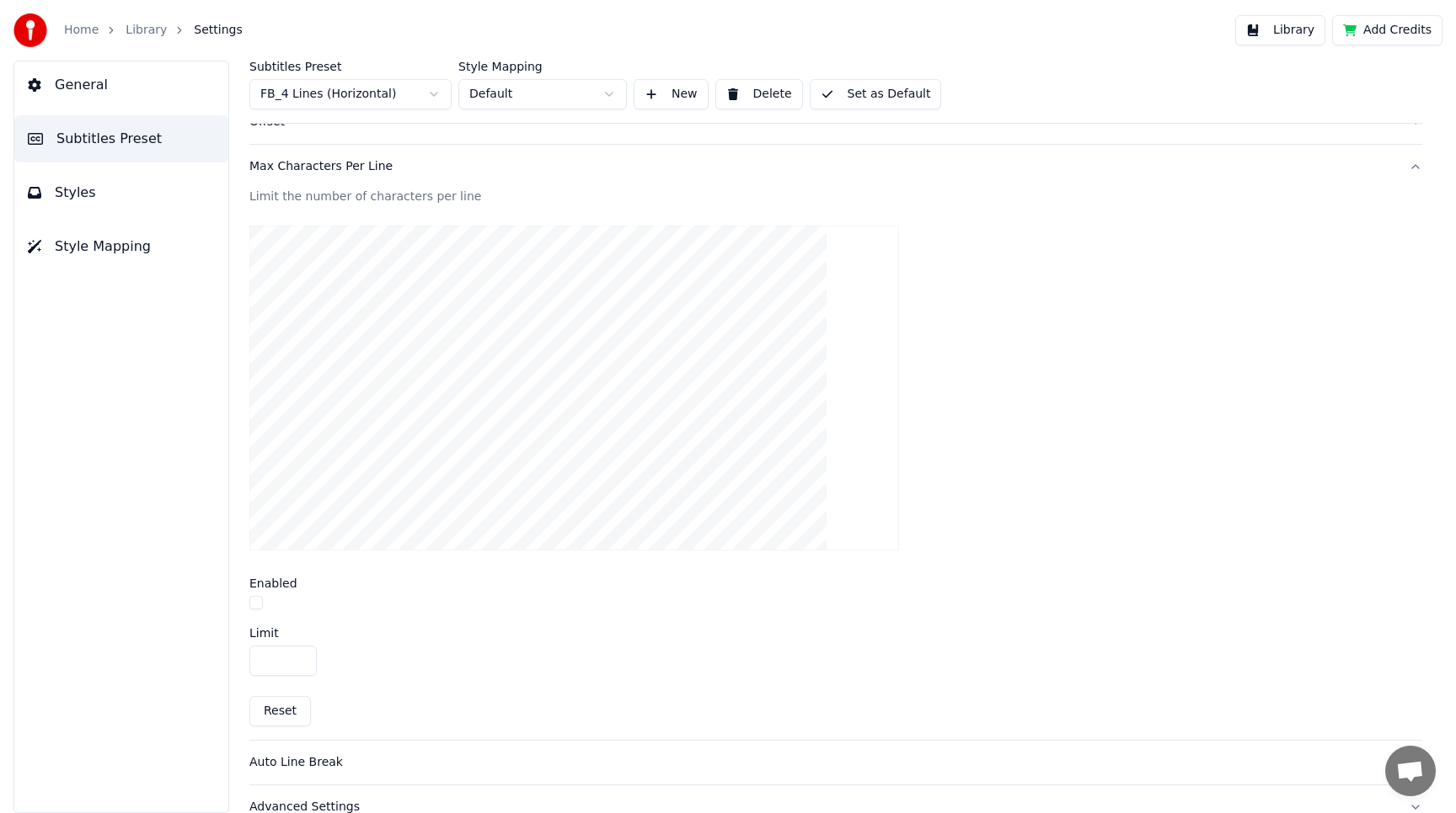
click at [252, 603] on button "button" at bounding box center [256, 603] width 14 height 14
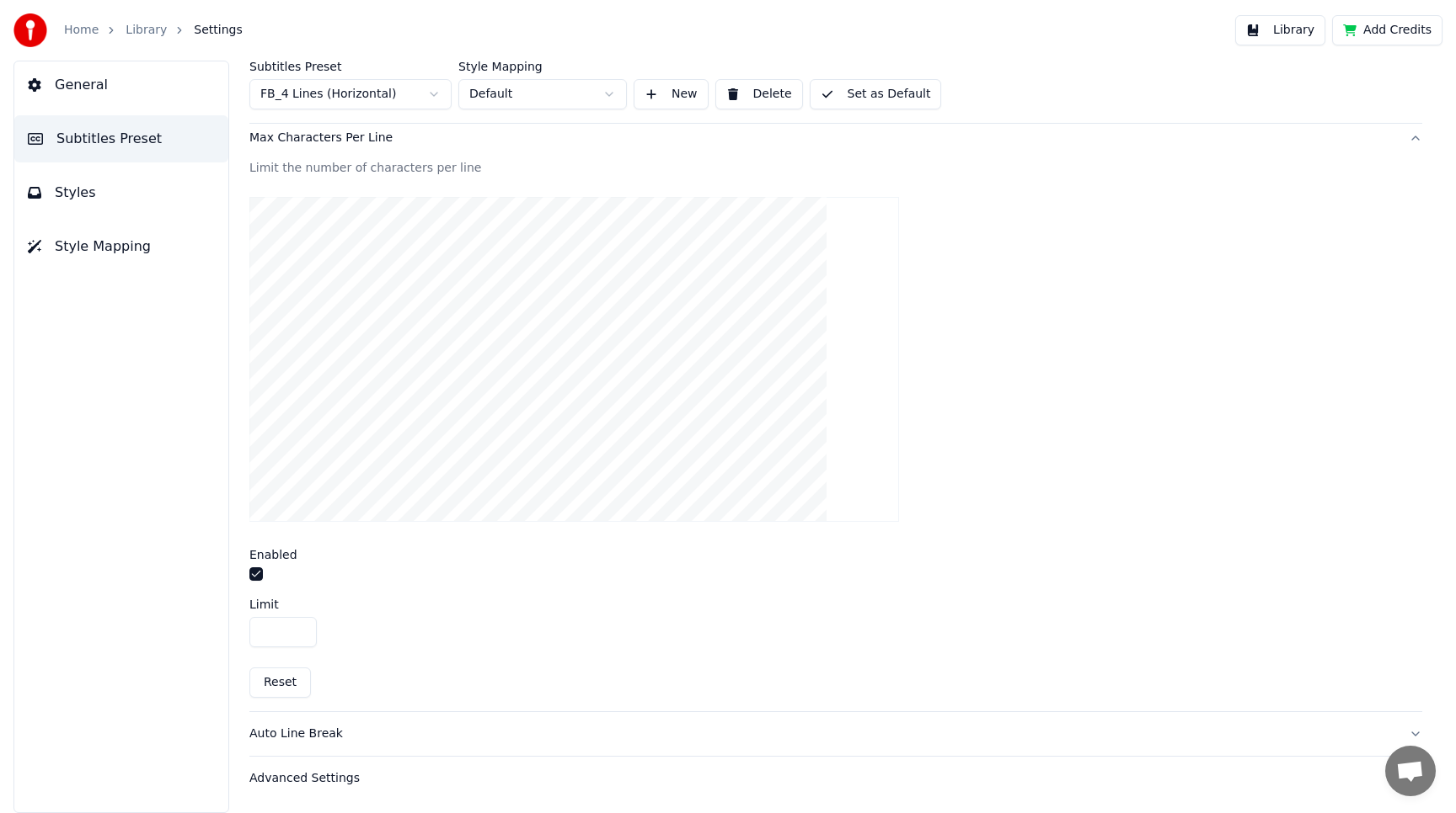
click at [299, 733] on div "Auto Line Break" at bounding box center [822, 734] width 1146 height 17
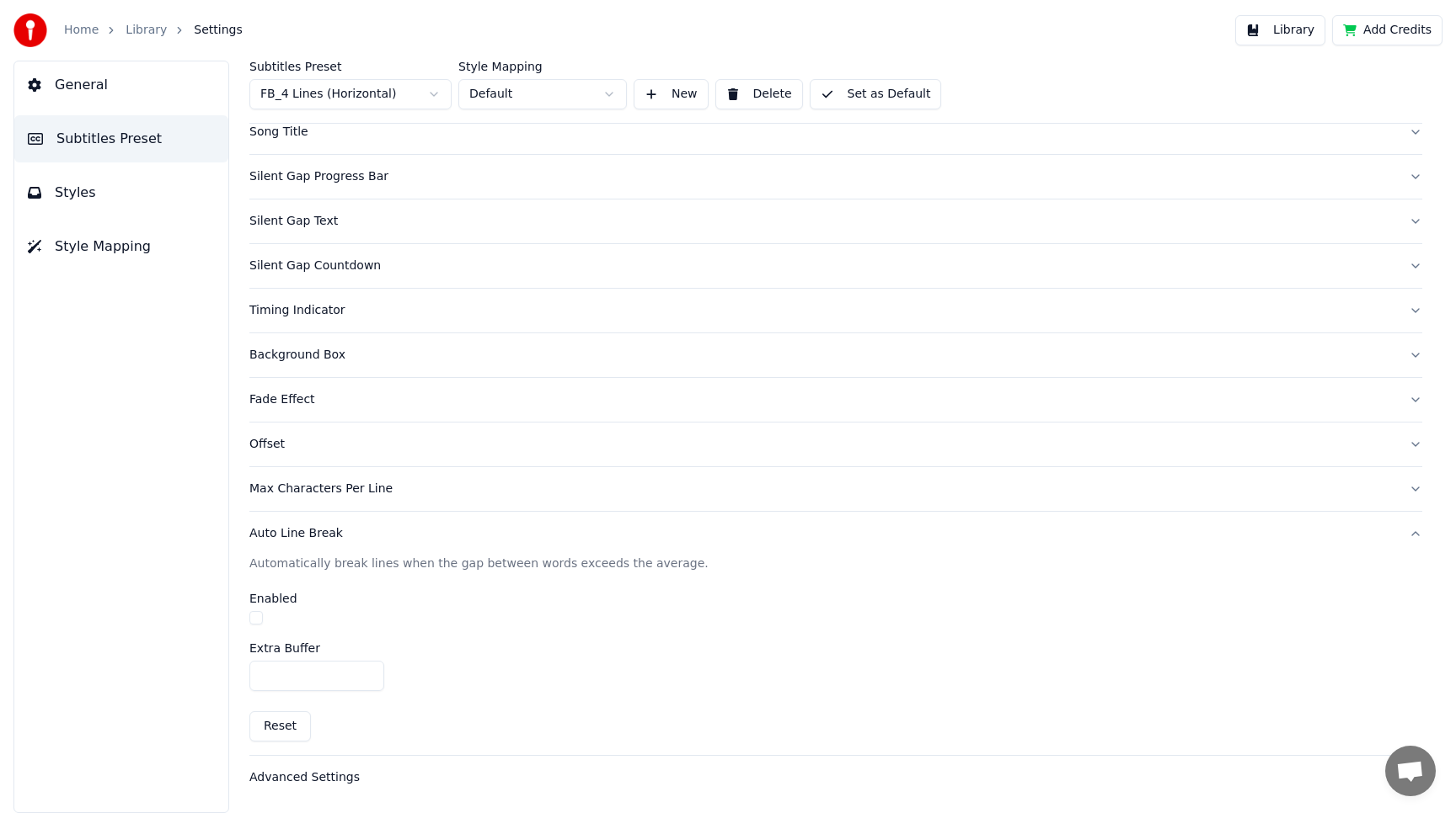
scroll to position [91, 0]
click at [303, 535] on div "Auto Line Break" at bounding box center [822, 534] width 1146 height 17
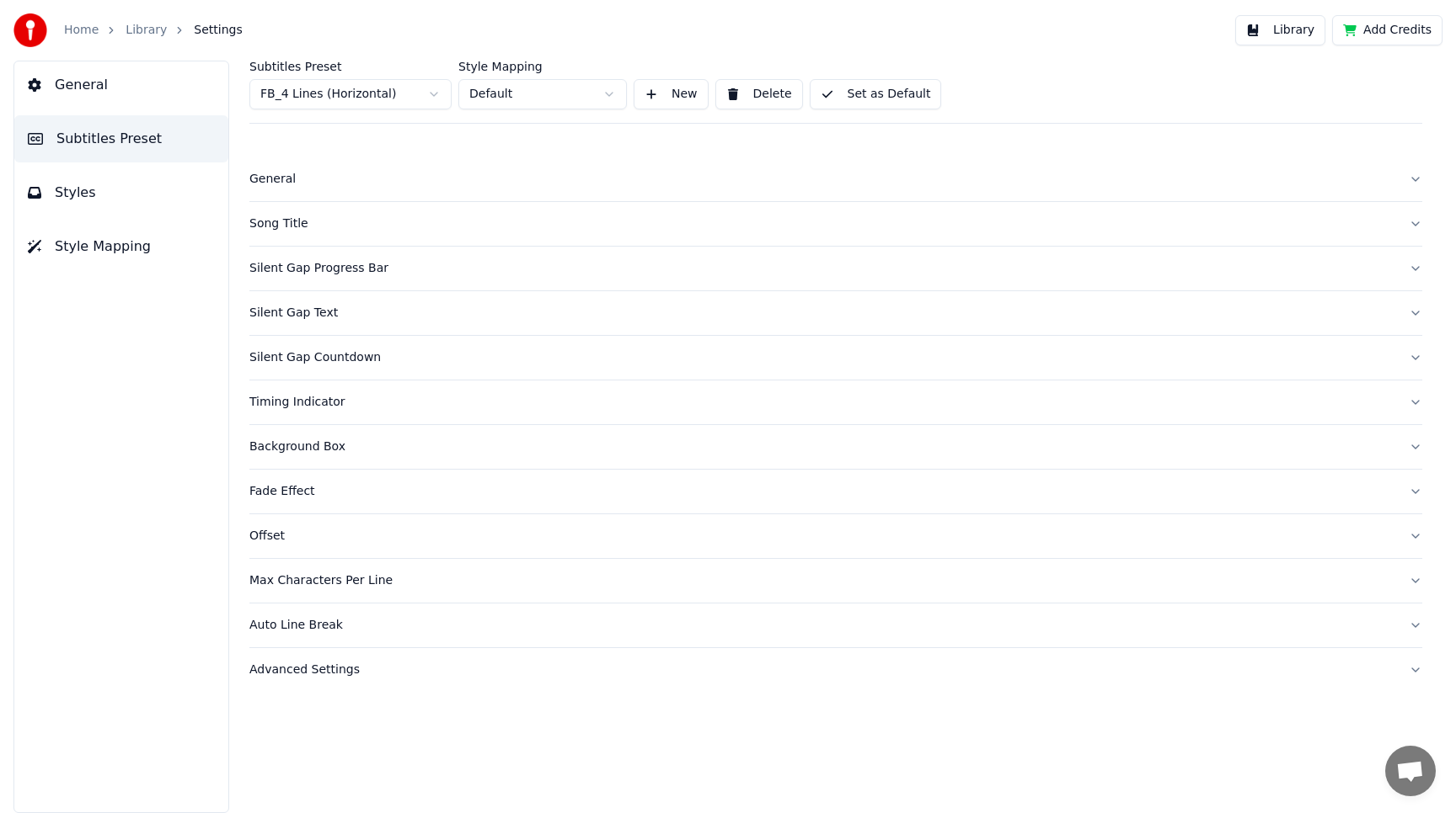
click at [280, 628] on div "Auto Line Break" at bounding box center [822, 626] width 1146 height 17
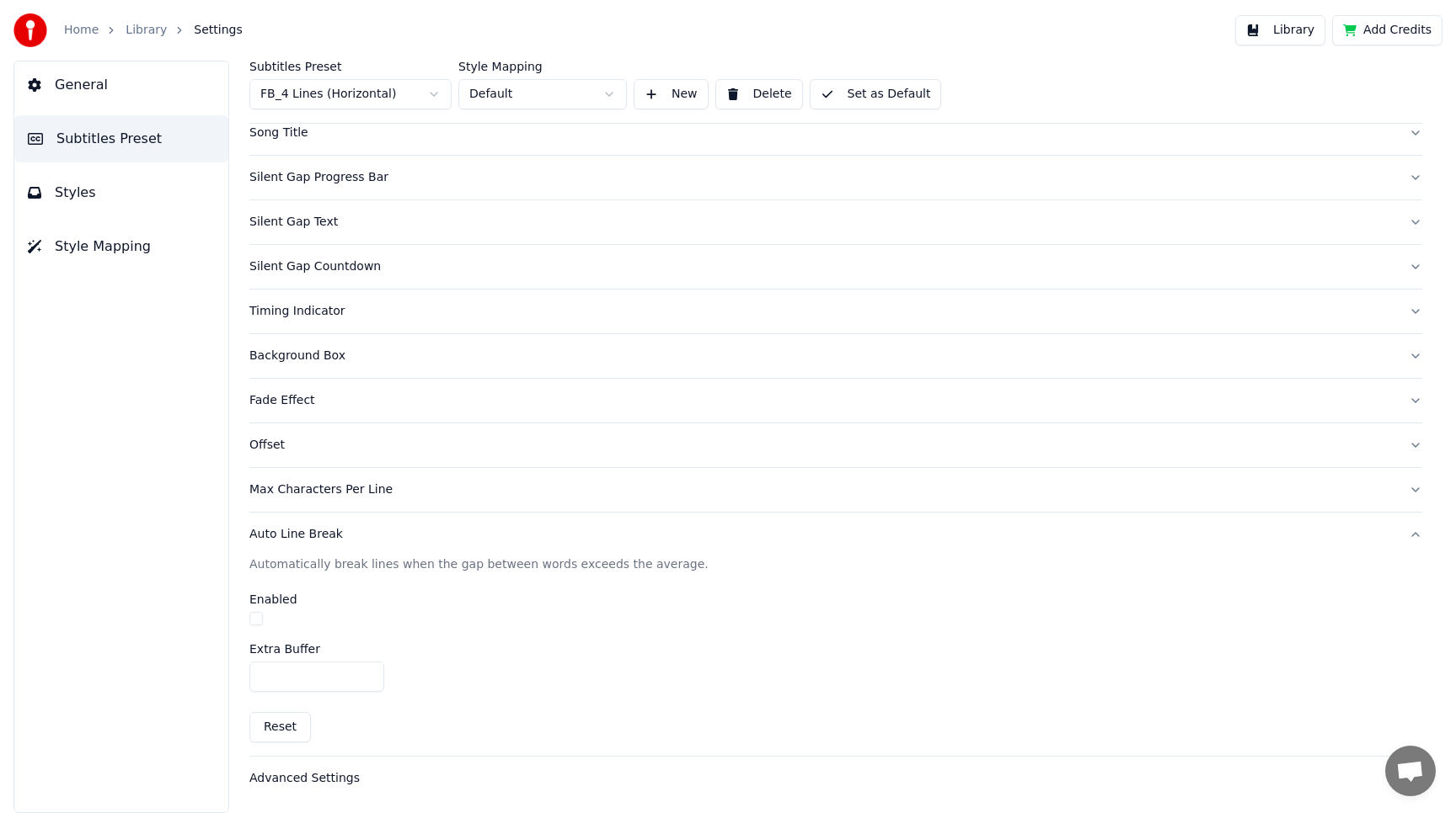
click at [296, 775] on div "Advanced Settings" at bounding box center [822, 779] width 1146 height 17
click at [1291, 25] on button "Library" at bounding box center [1280, 31] width 90 height 31
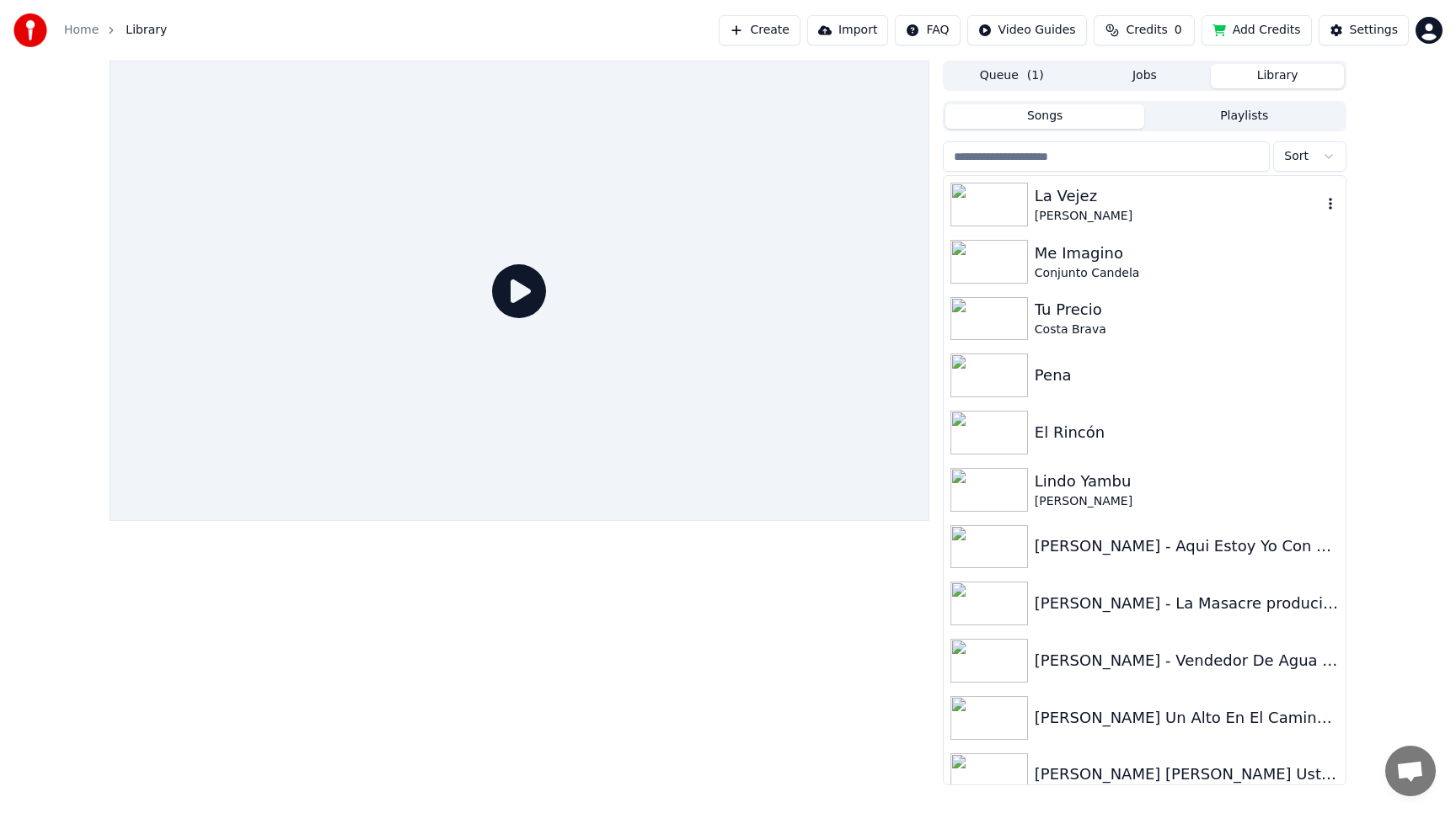
click at [1066, 212] on div "[PERSON_NAME]" at bounding box center [1178, 217] width 287 height 17
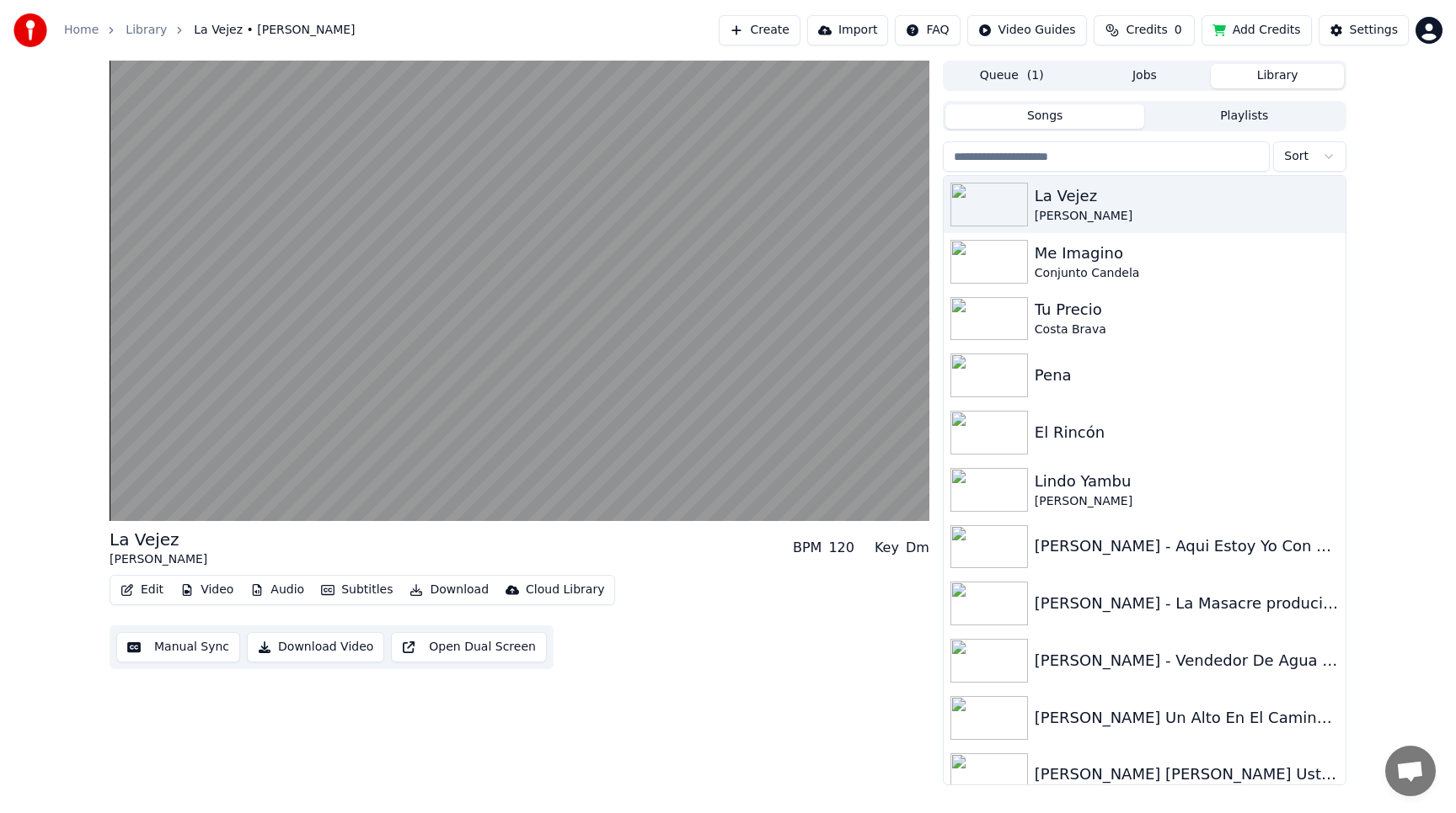
click at [379, 589] on button "Subtitles" at bounding box center [357, 590] width 85 height 24
click at [323, 723] on div "La Vejez [PERSON_NAME] BPM 120 Key Dm Edit Video Audio Subtitles Download Cloud…" at bounding box center [519, 422] width 819 height 725
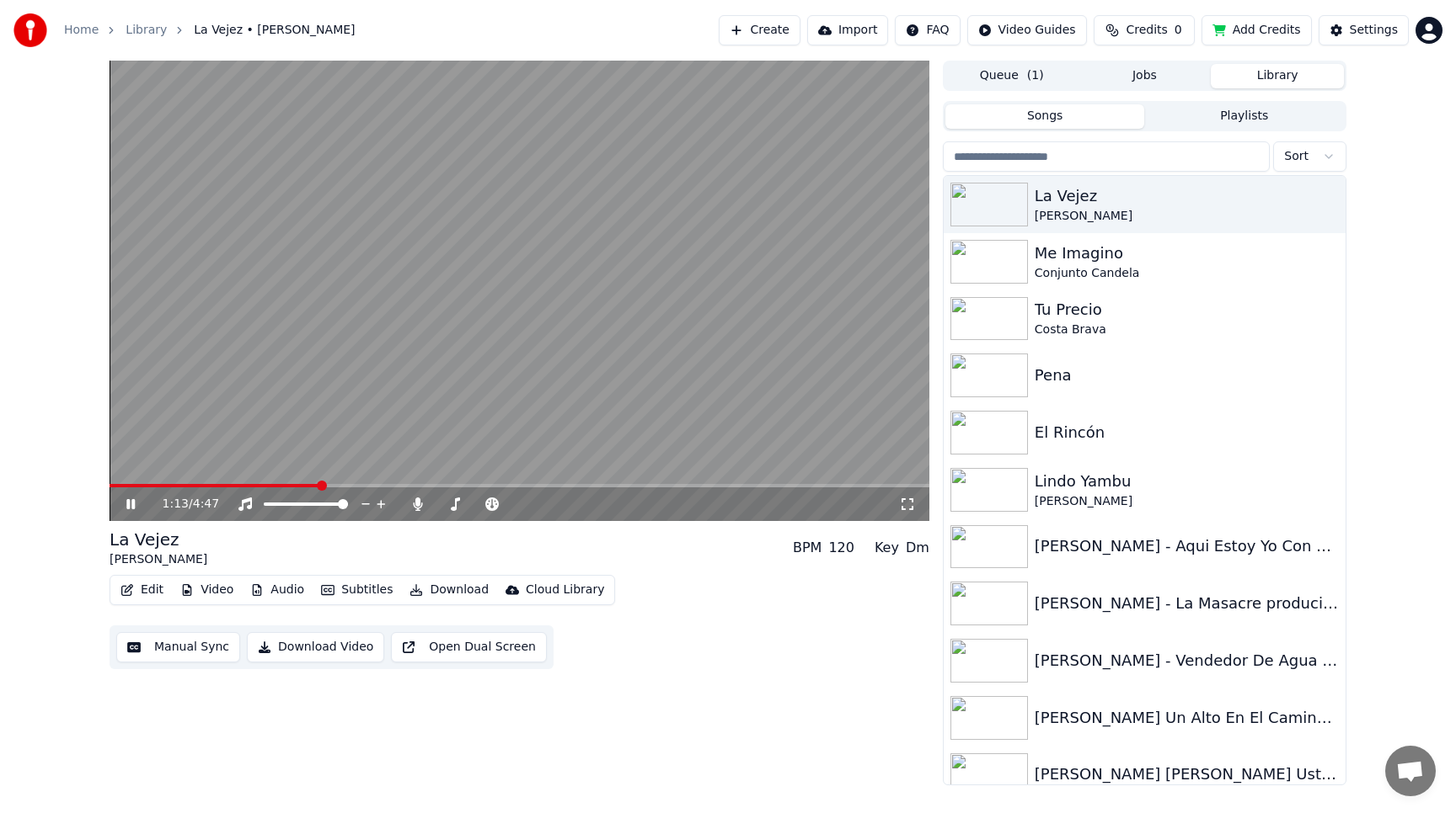
click at [398, 485] on span at bounding box center [519, 486] width 819 height 3
click at [462, 484] on span at bounding box center [519, 486] width 819 height 3
click at [445, 485] on span at bounding box center [289, 486] width 359 height 3
click at [433, 485] on span at bounding box center [272, 486] width 325 height 3
click at [416, 487] on span at bounding box center [274, 486] width 328 height 3
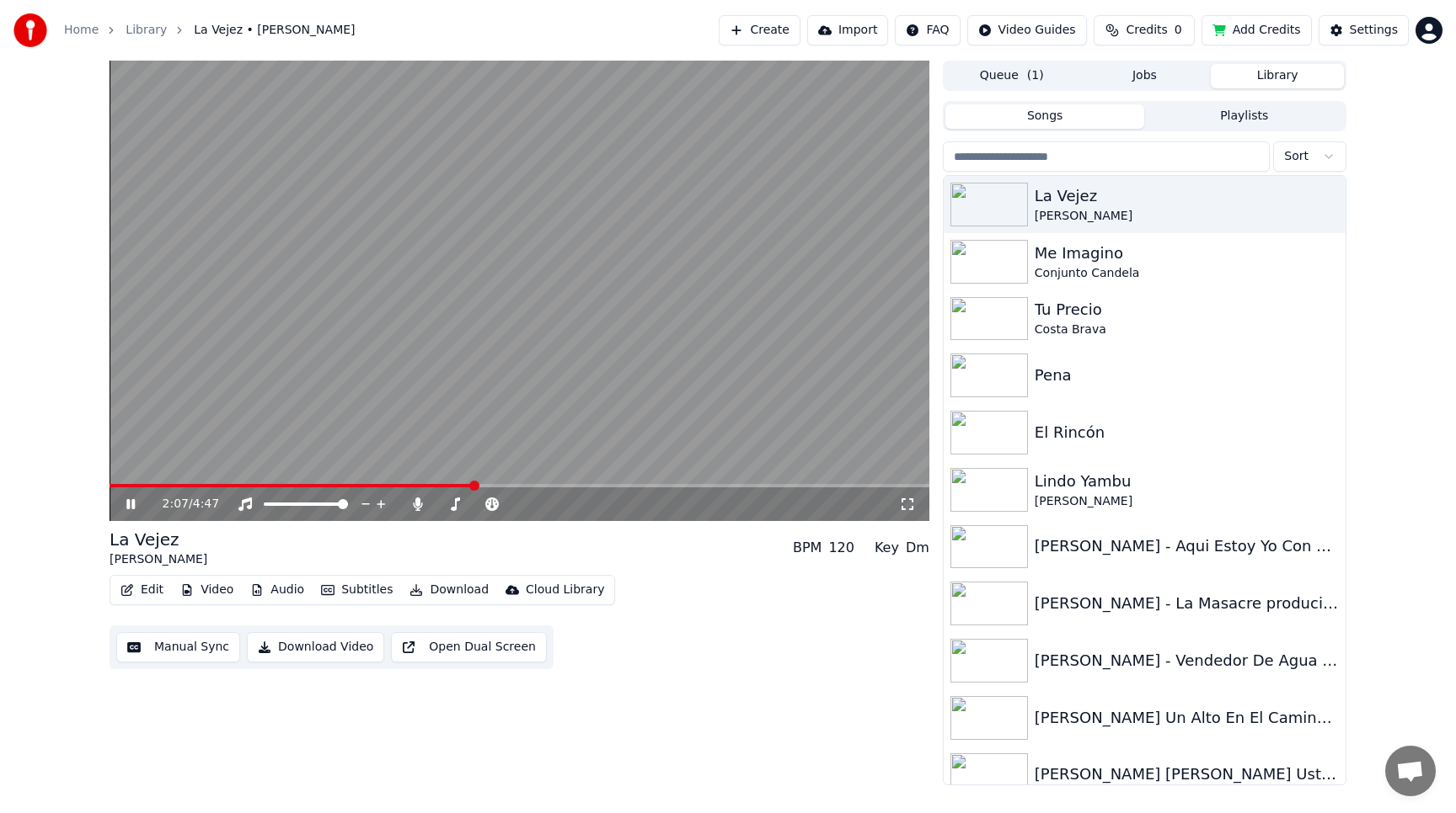
click at [501, 486] on span at bounding box center [519, 486] width 819 height 3
click at [541, 485] on span at bounding box center [519, 486] width 819 height 3
click at [589, 484] on span at bounding box center [519, 486] width 819 height 3
click at [656, 483] on video at bounding box center [519, 291] width 819 height 460
click at [655, 484] on span at bounding box center [519, 486] width 819 height 3
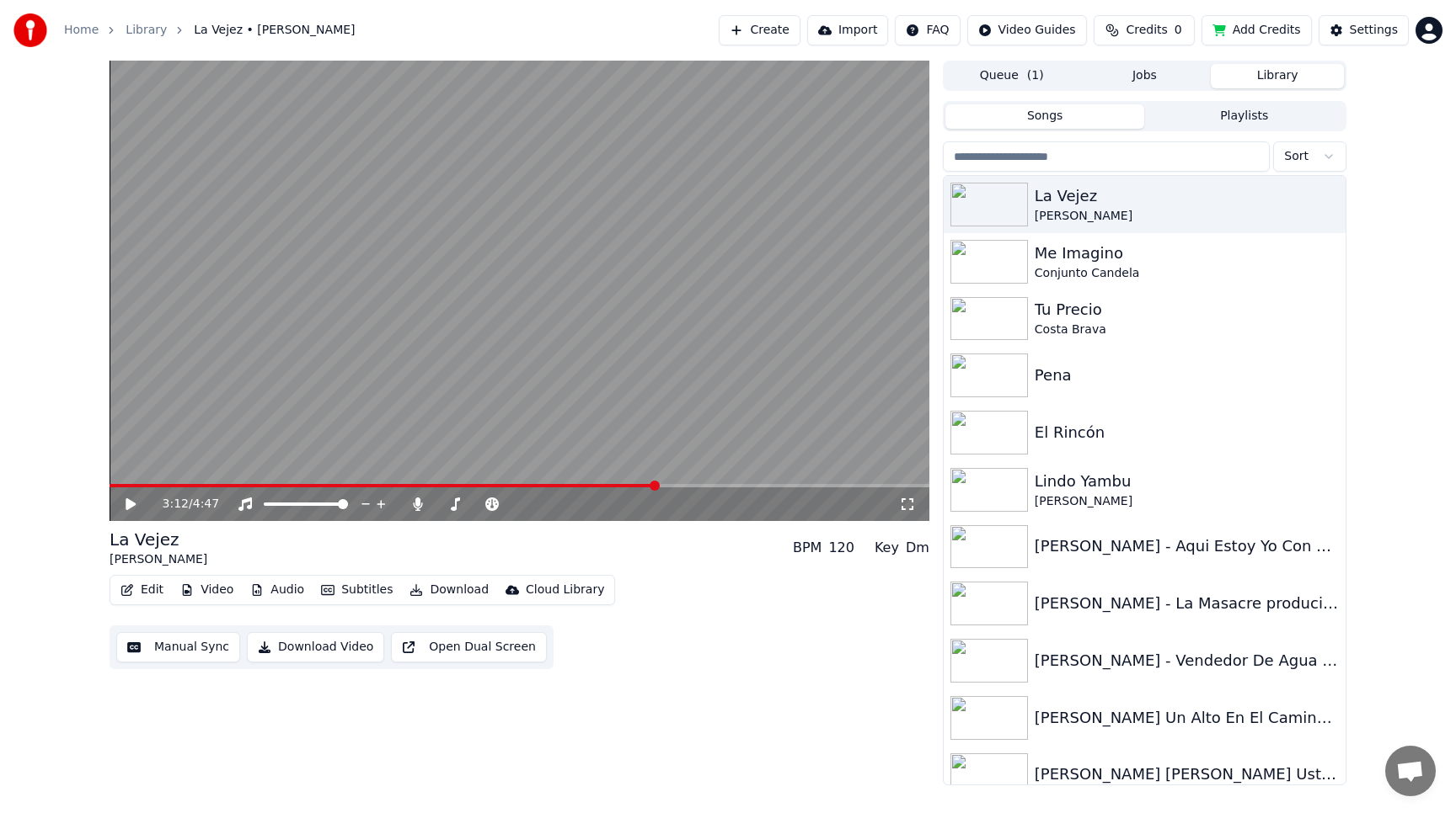
click at [712, 452] on video at bounding box center [519, 291] width 819 height 460
click at [721, 485] on span at bounding box center [519, 486] width 819 height 3
click at [705, 482] on video at bounding box center [519, 291] width 819 height 460
click at [703, 483] on video at bounding box center [519, 291] width 819 height 460
click at [700, 487] on span at bounding box center [422, 486] width 625 height 3
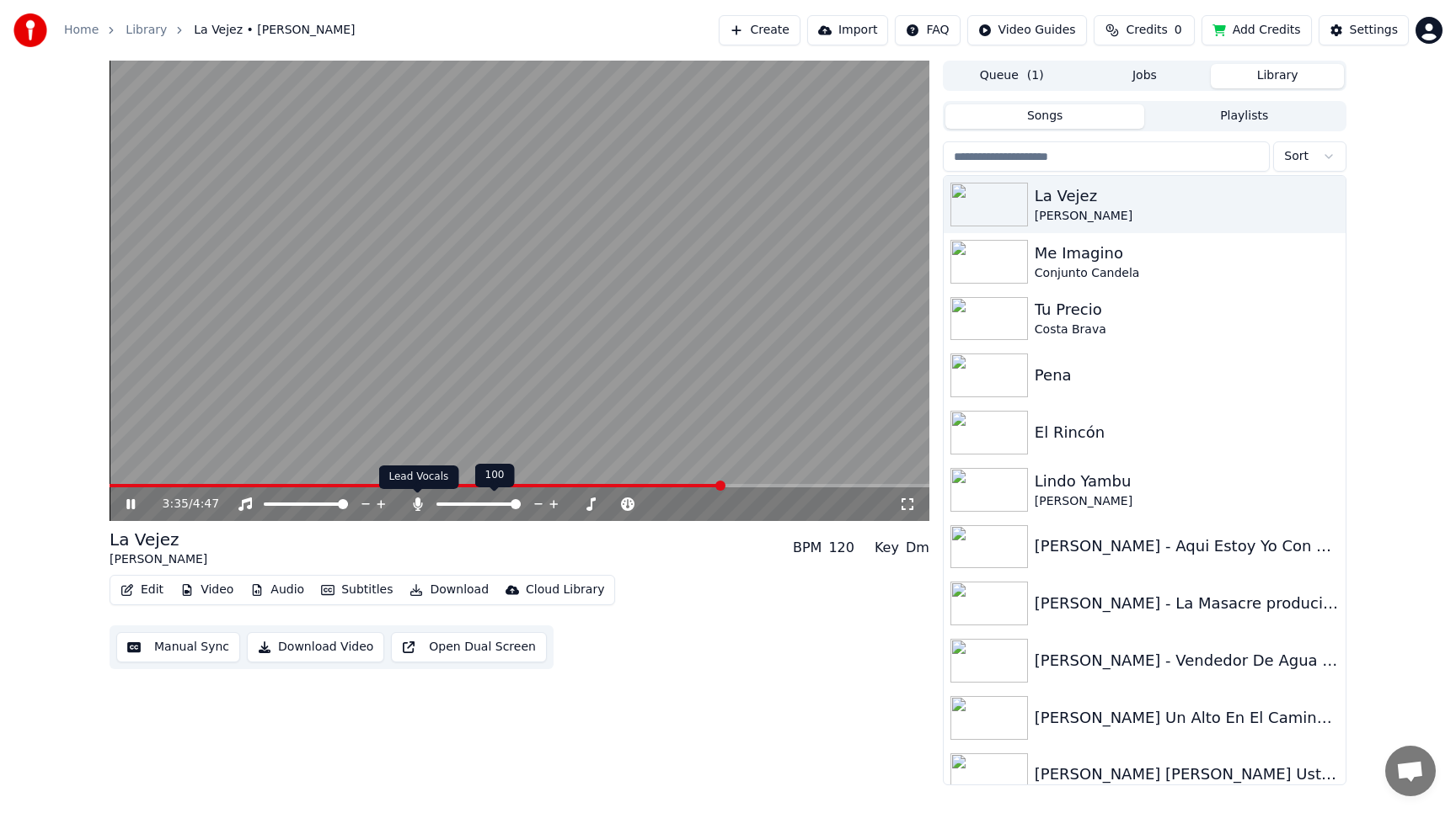
click at [416, 505] on icon at bounding box center [417, 505] width 9 height 14
click at [416, 505] on icon at bounding box center [418, 505] width 17 height 14
click at [787, 484] on span at bounding box center [519, 486] width 819 height 3
click at [835, 484] on span at bounding box center [519, 486] width 819 height 3
click at [131, 506] on icon at bounding box center [143, 505] width 40 height 14
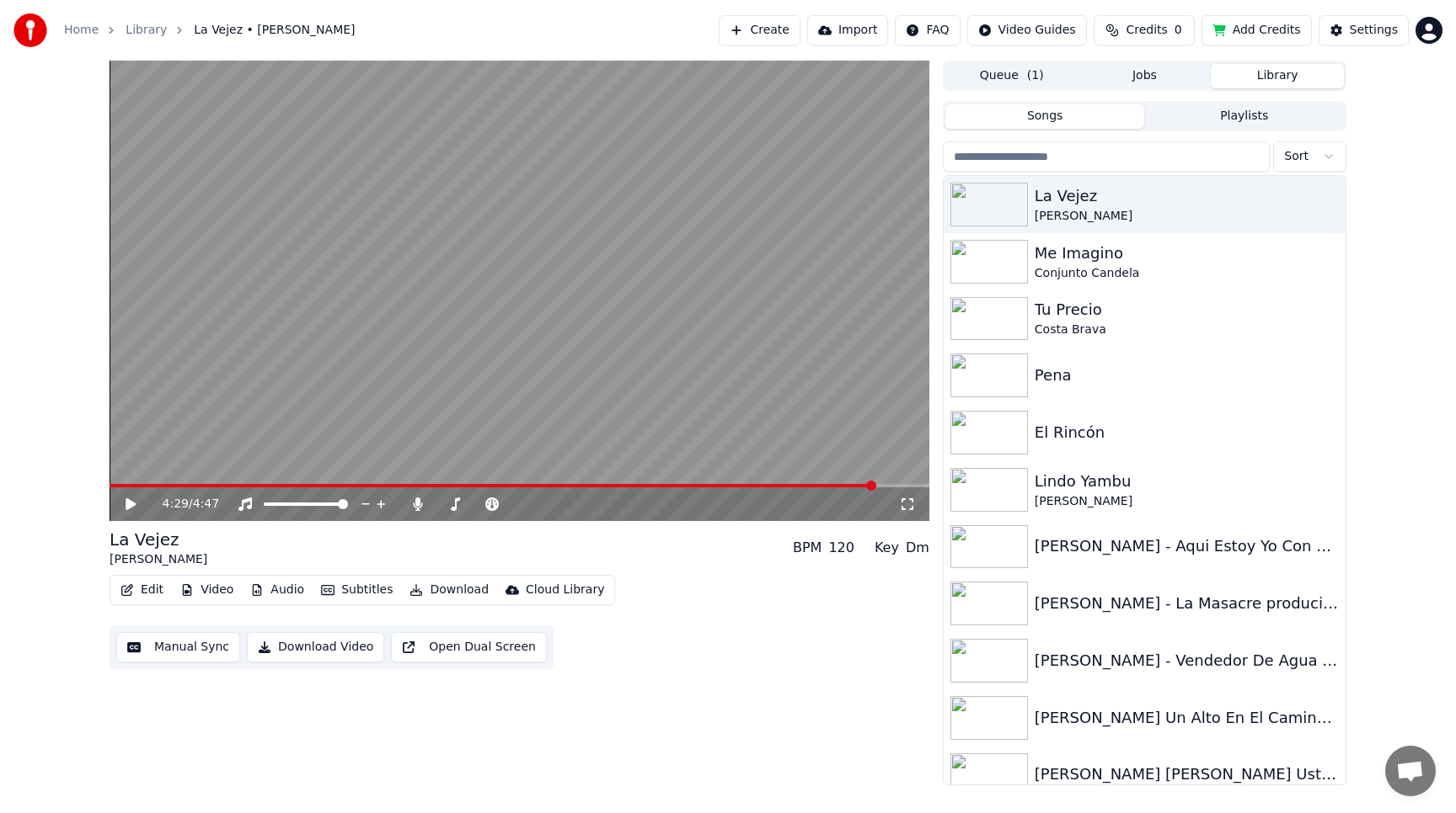
click at [135, 586] on button "Edit" at bounding box center [142, 590] width 56 height 24
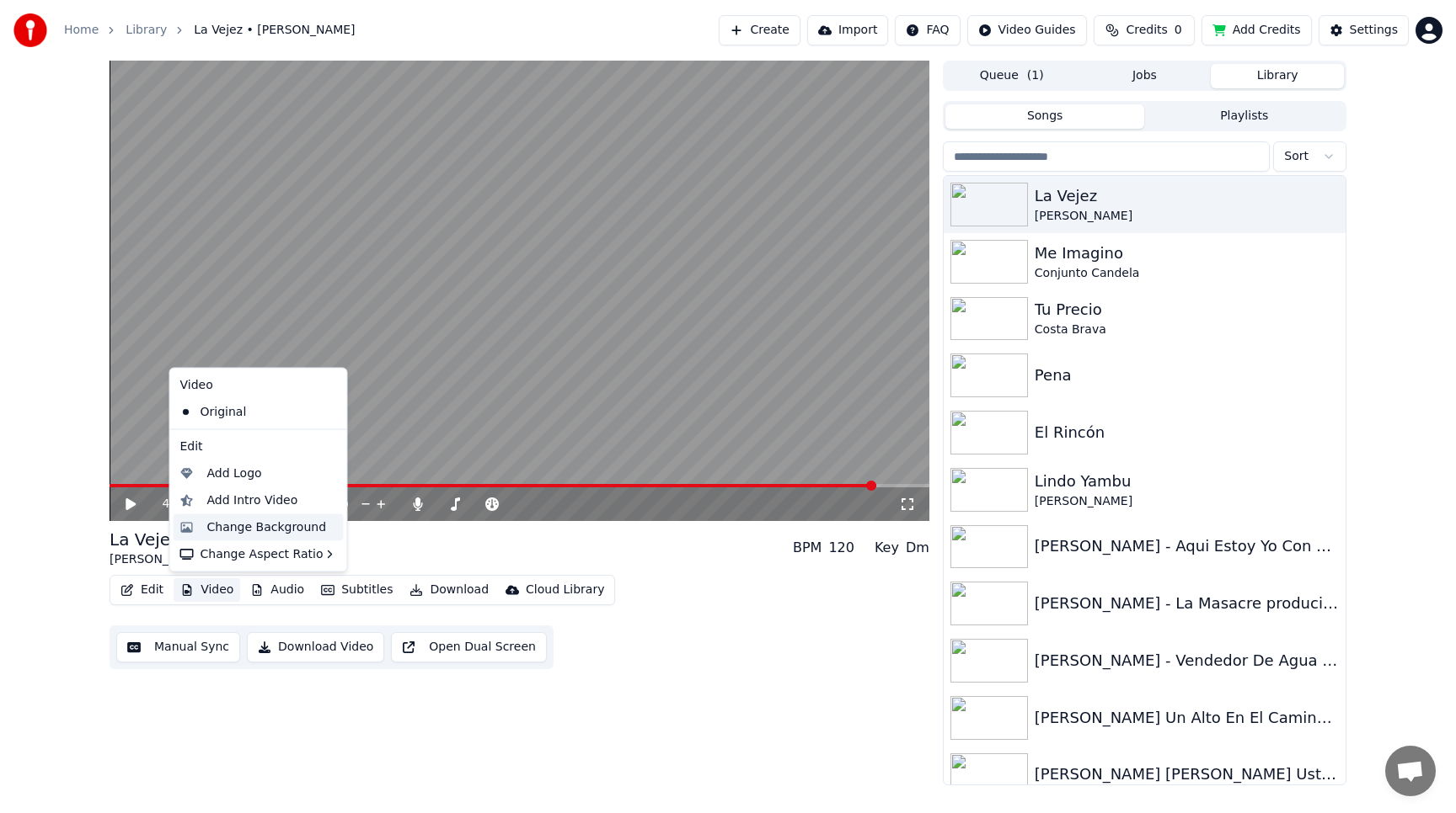
click at [256, 528] on div "Change Background" at bounding box center [267, 528] width 120 height 17
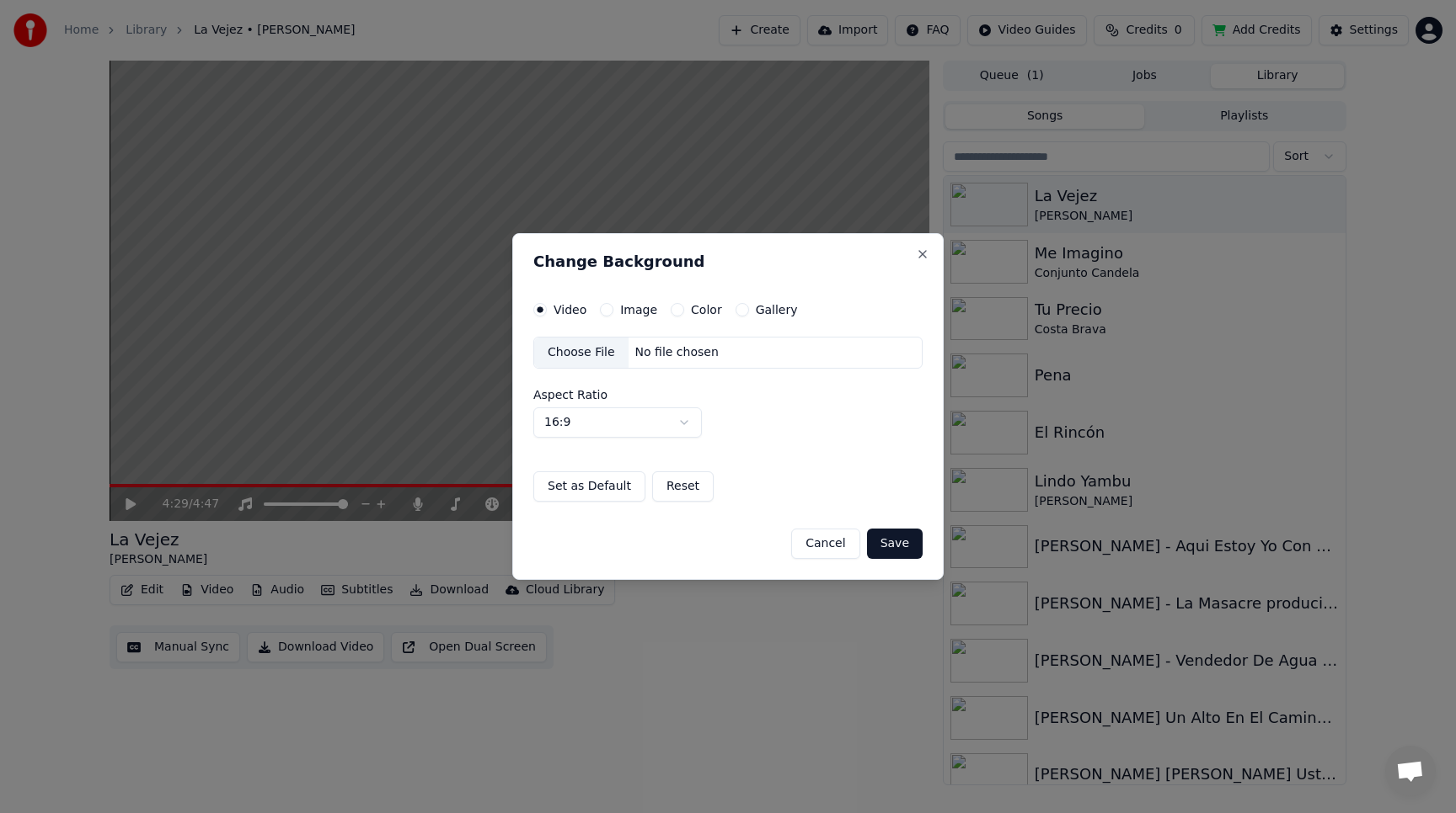
click at [610, 311] on button "Image" at bounding box center [607, 310] width 14 height 14
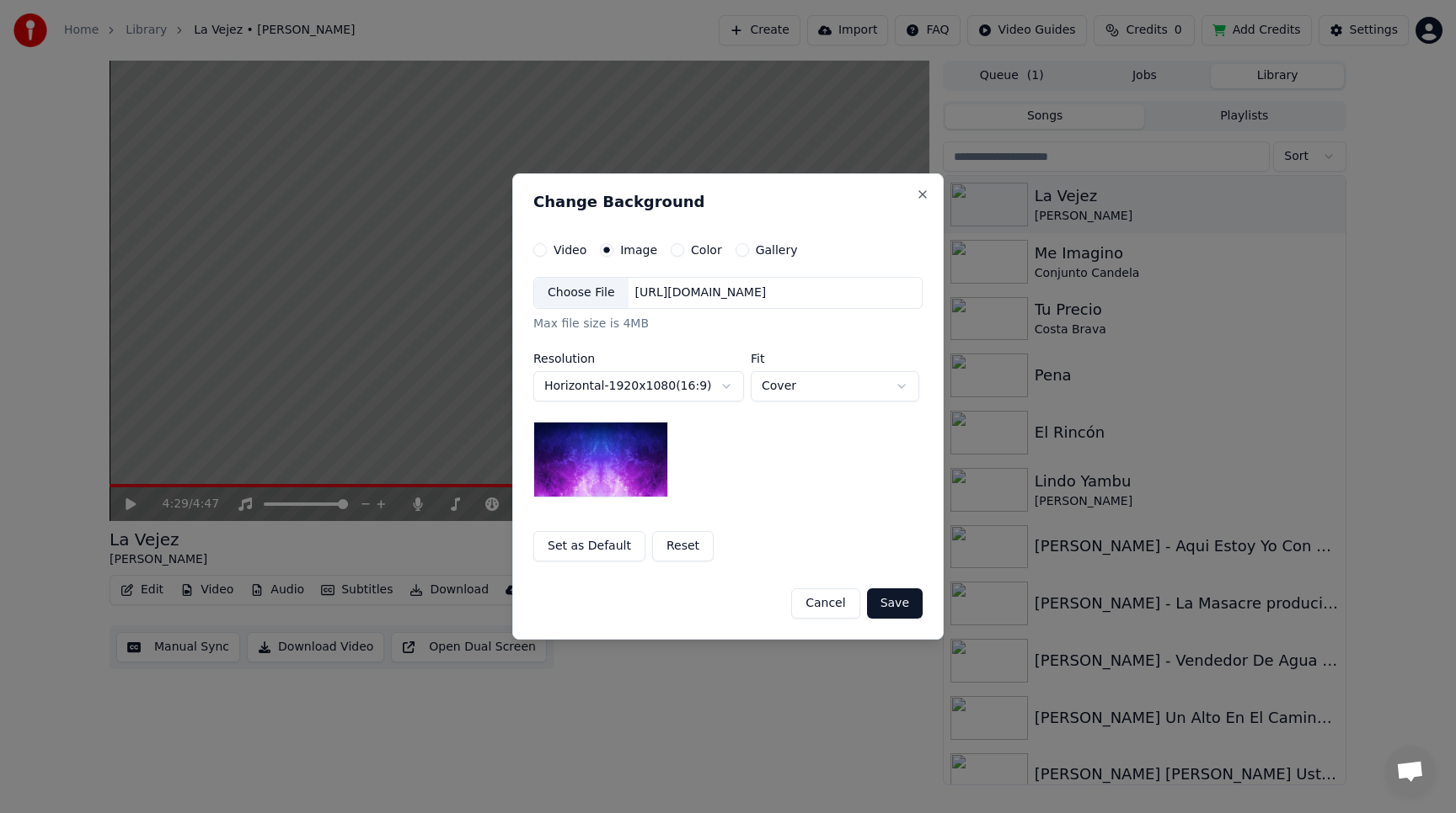
click at [596, 292] on div "Choose File" at bounding box center [581, 293] width 94 height 31
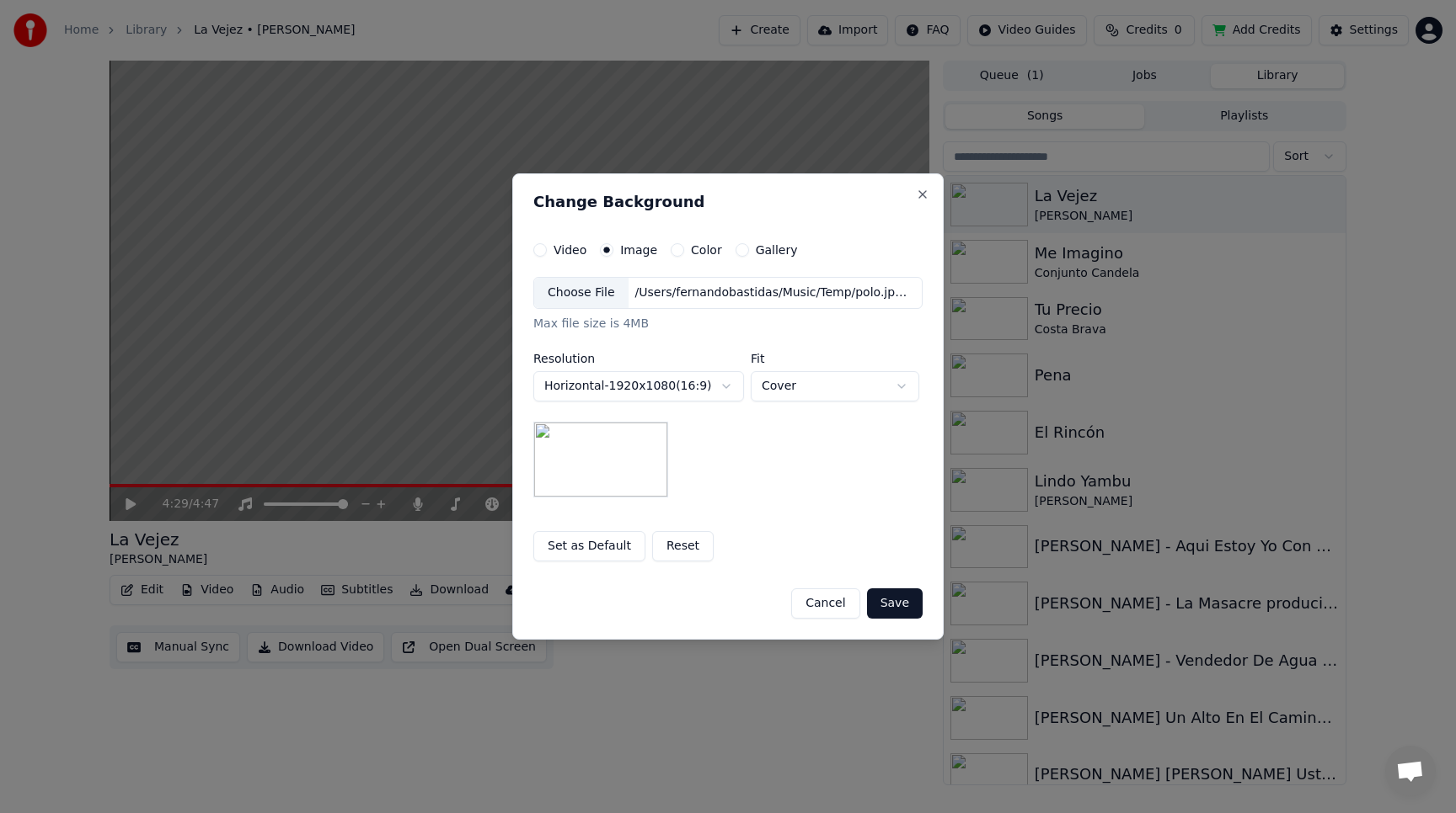
click at [806, 383] on body "Home Library [GEOGRAPHIC_DATA] • [PERSON_NAME] Create Import FAQ Video Guides C…" at bounding box center [728, 406] width 1456 height 813
click at [790, 384] on body "Home Library [GEOGRAPHIC_DATA] • [PERSON_NAME] Create Import FAQ Video Guides C…" at bounding box center [728, 406] width 1456 height 813
select select "****"
click at [886, 601] on button "Save" at bounding box center [894, 604] width 55 height 31
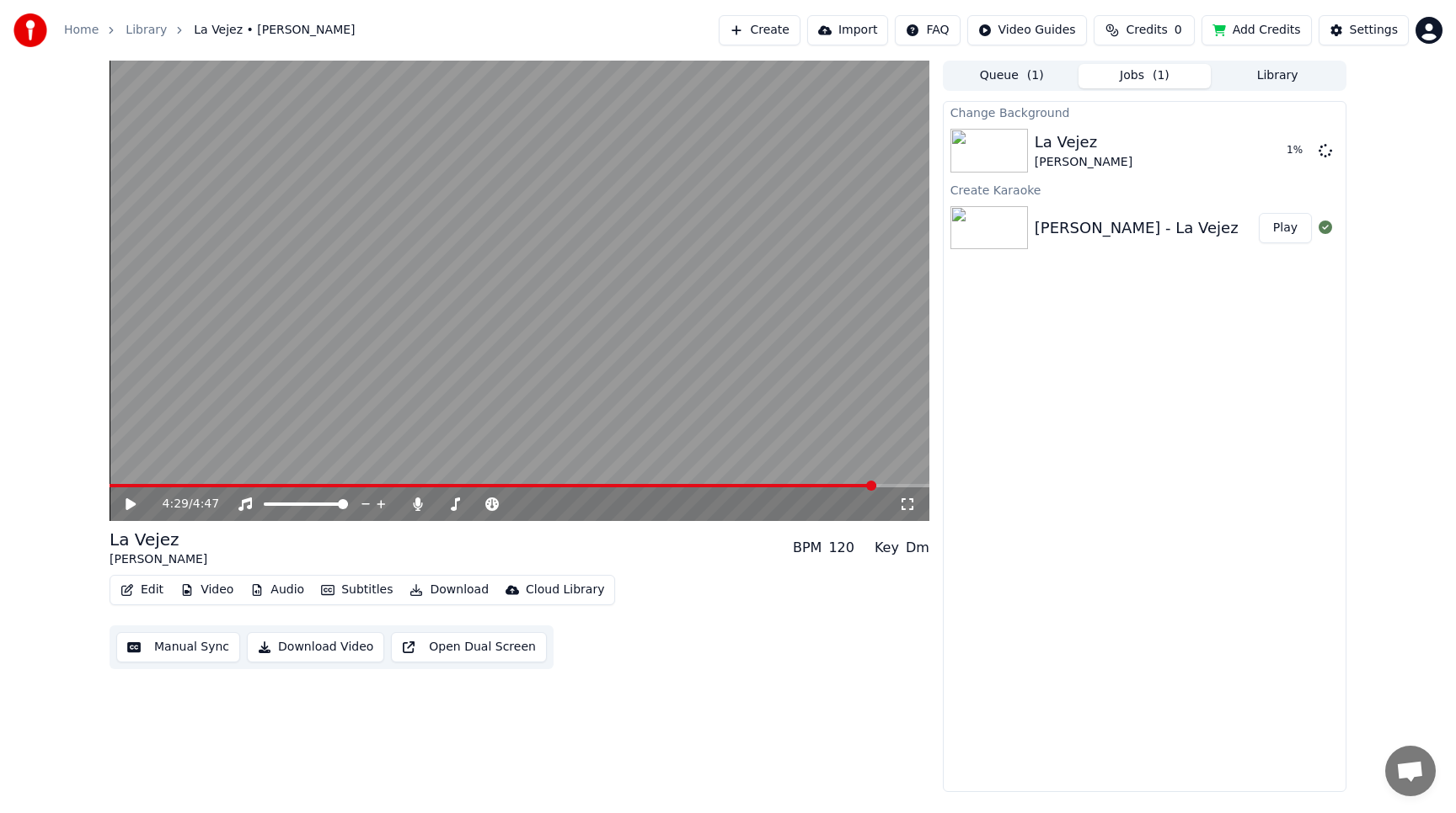
click at [128, 500] on icon at bounding box center [131, 505] width 10 height 12
click at [508, 368] on video at bounding box center [519, 291] width 819 height 460
click at [1326, 148] on icon at bounding box center [1325, 150] width 14 height 14
click at [1327, 147] on icon at bounding box center [1325, 150] width 14 height 14
click at [1132, 229] on div "[PERSON_NAME] - La Vejez" at bounding box center [1136, 229] width 204 height 24
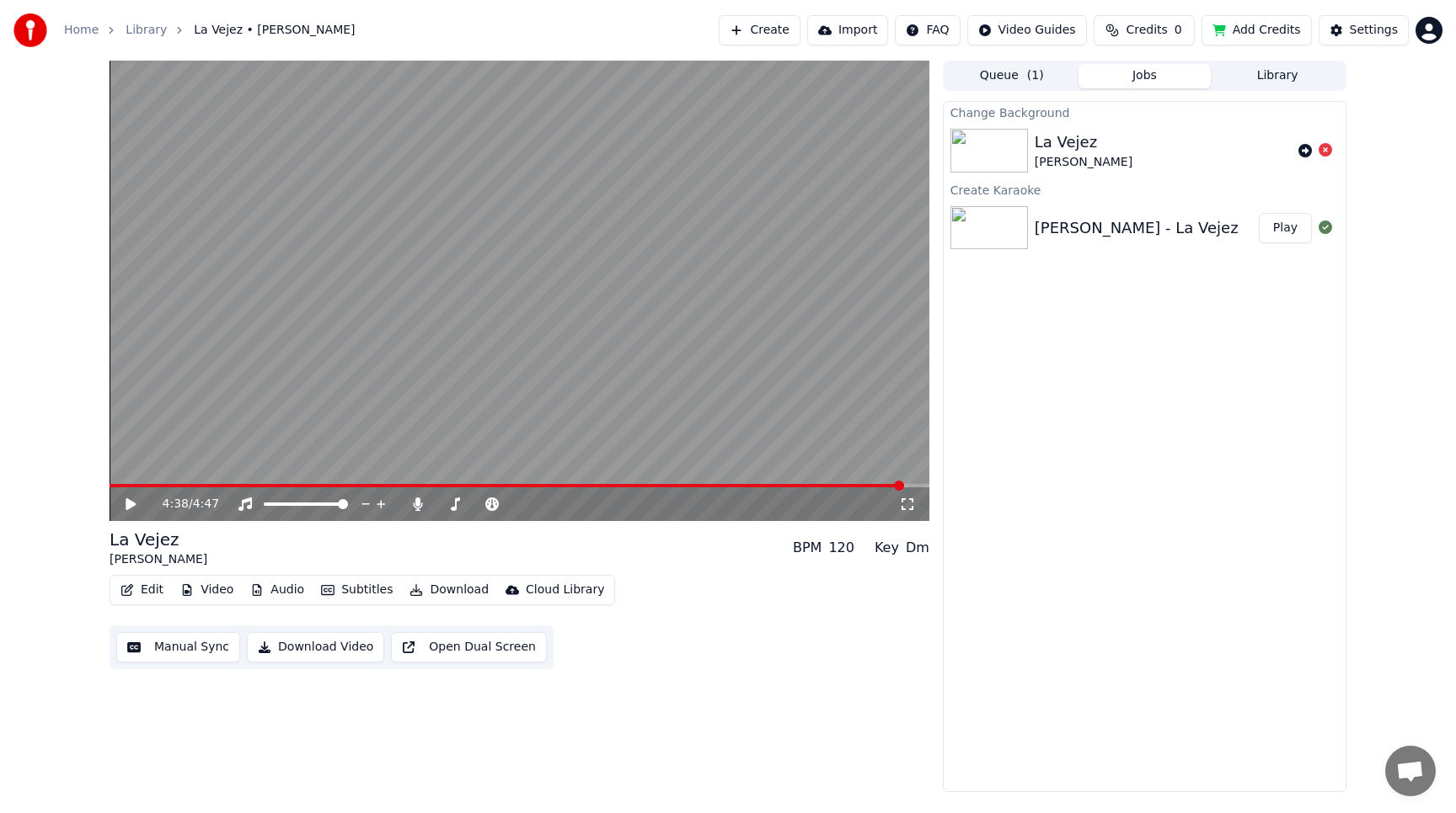
click at [357, 451] on video at bounding box center [519, 291] width 819 height 460
click at [343, 487] on span at bounding box center [509, 486] width 800 height 3
click at [420, 505] on icon at bounding box center [418, 505] width 17 height 14
click at [491, 381] on video at bounding box center [519, 291] width 819 height 460
click at [444, 587] on button "Download" at bounding box center [449, 590] width 93 height 24
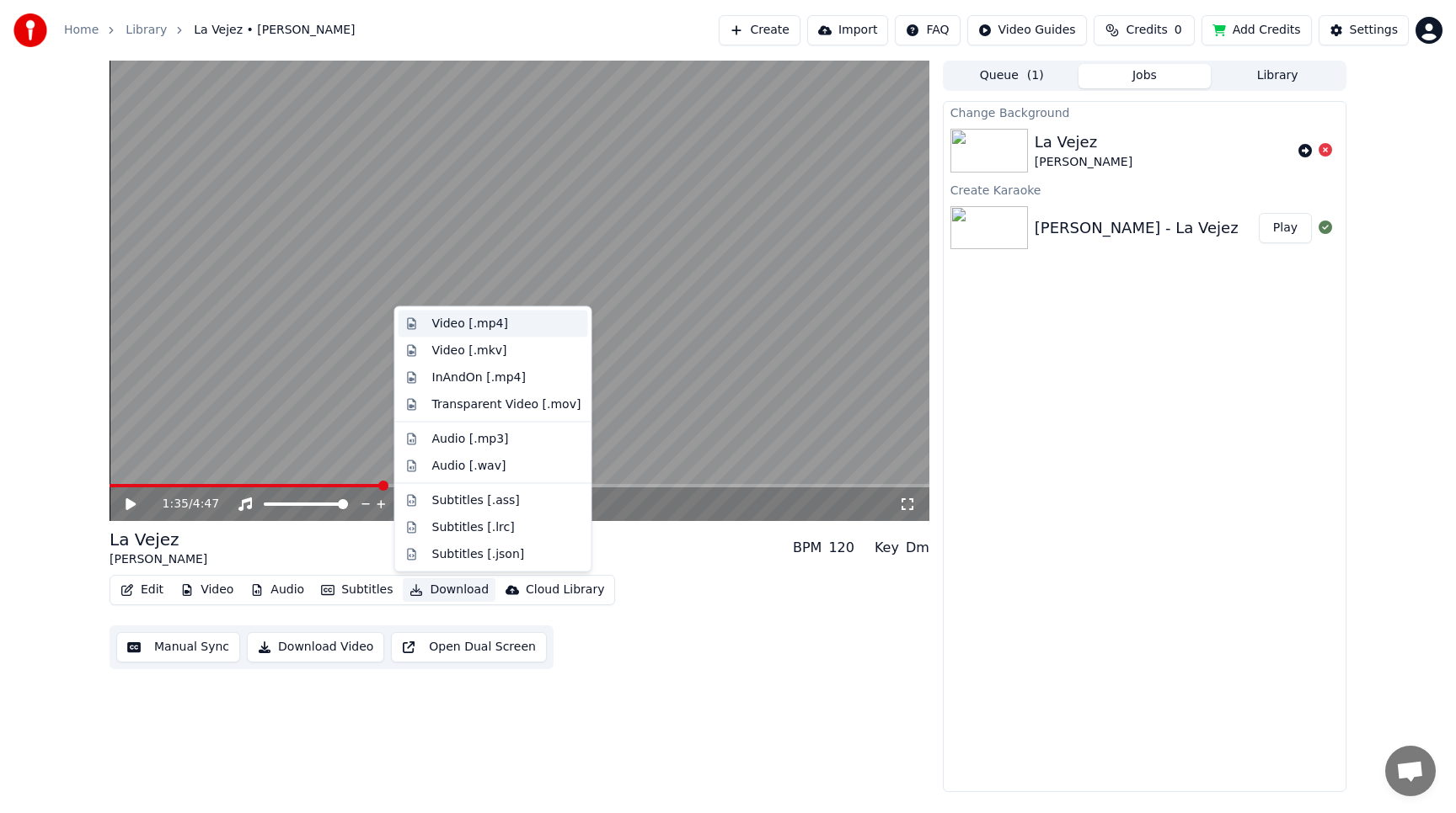
click at [462, 322] on div "Video [.mp4]" at bounding box center [469, 325] width 76 height 17
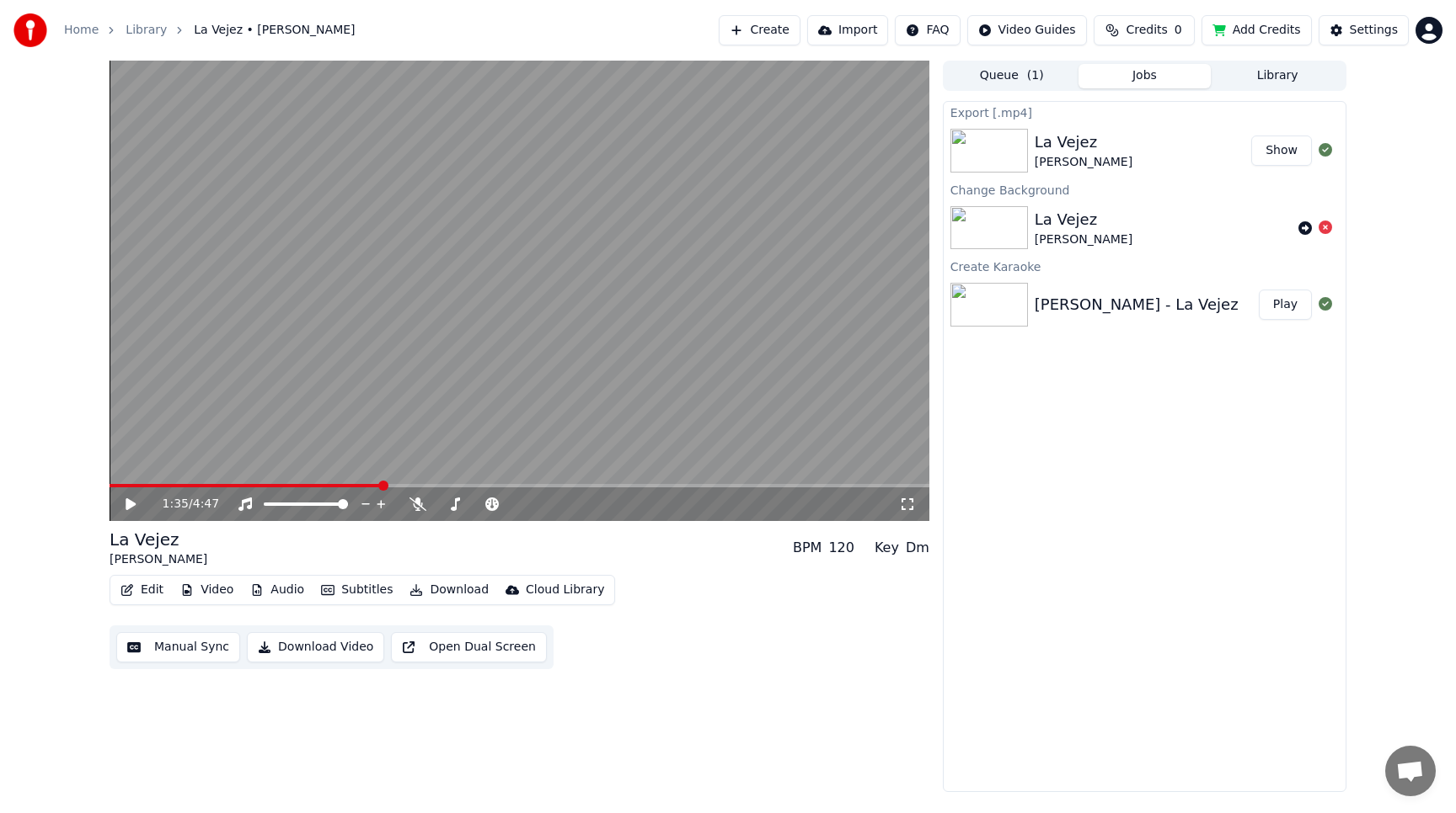
click at [993, 74] on button "Queue ( 1 )" at bounding box center [1011, 76] width 133 height 25
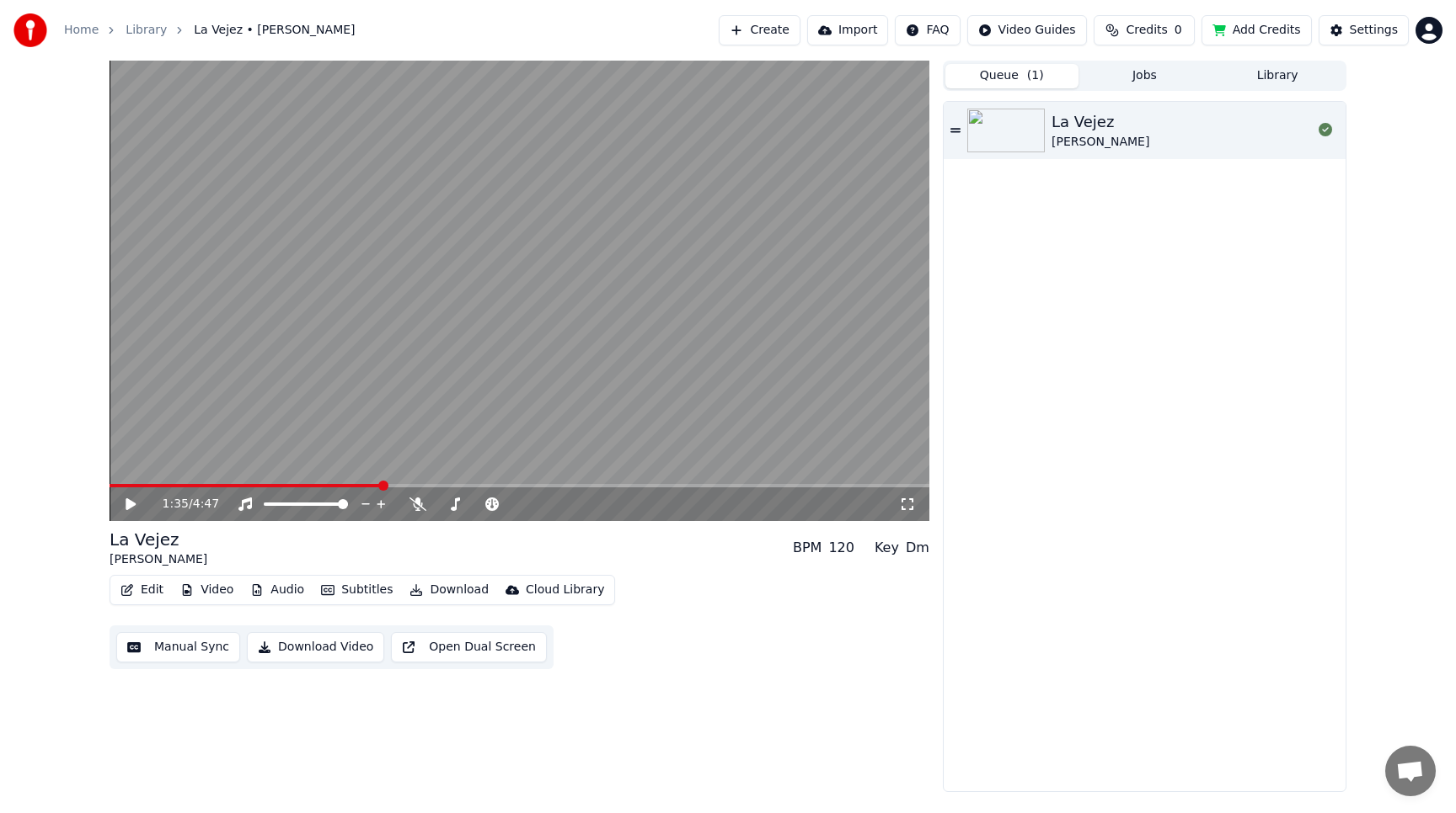
click at [1136, 70] on button "Jobs" at bounding box center [1145, 76] width 133 height 25
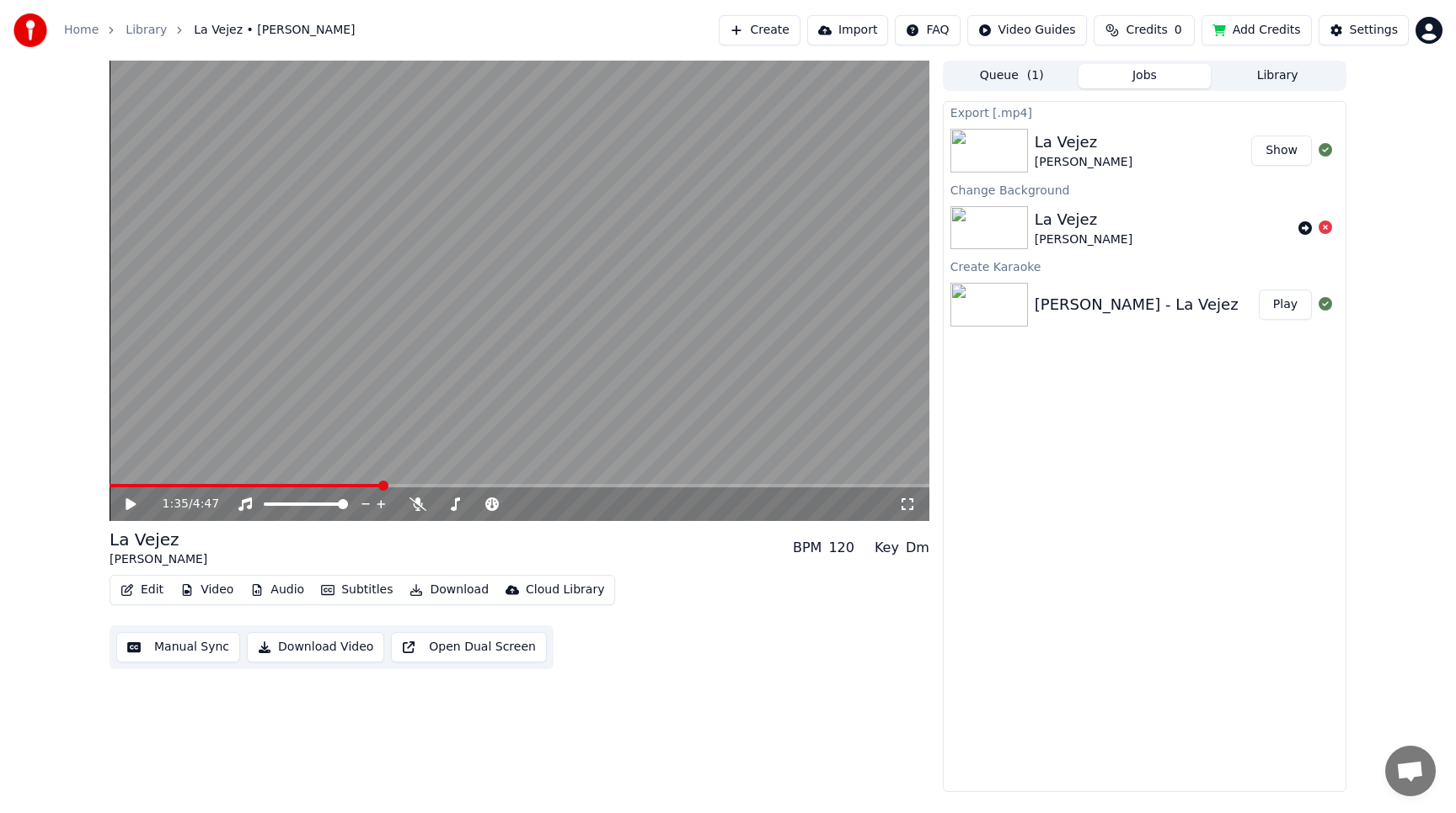
click at [1266, 75] on button "Library" at bounding box center [1277, 76] width 133 height 25
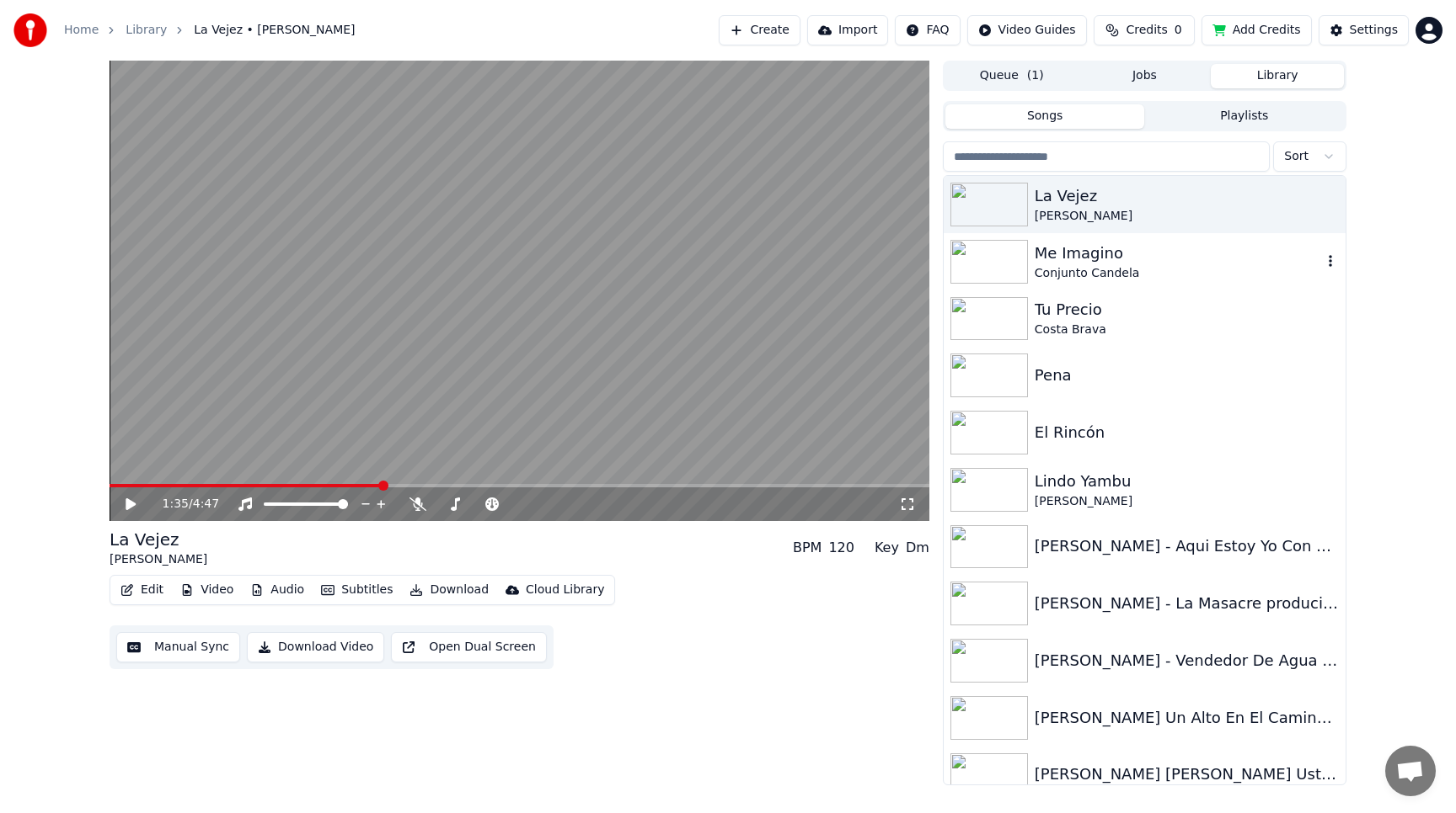
click at [1076, 260] on div "Me Imagino" at bounding box center [1178, 253] width 287 height 24
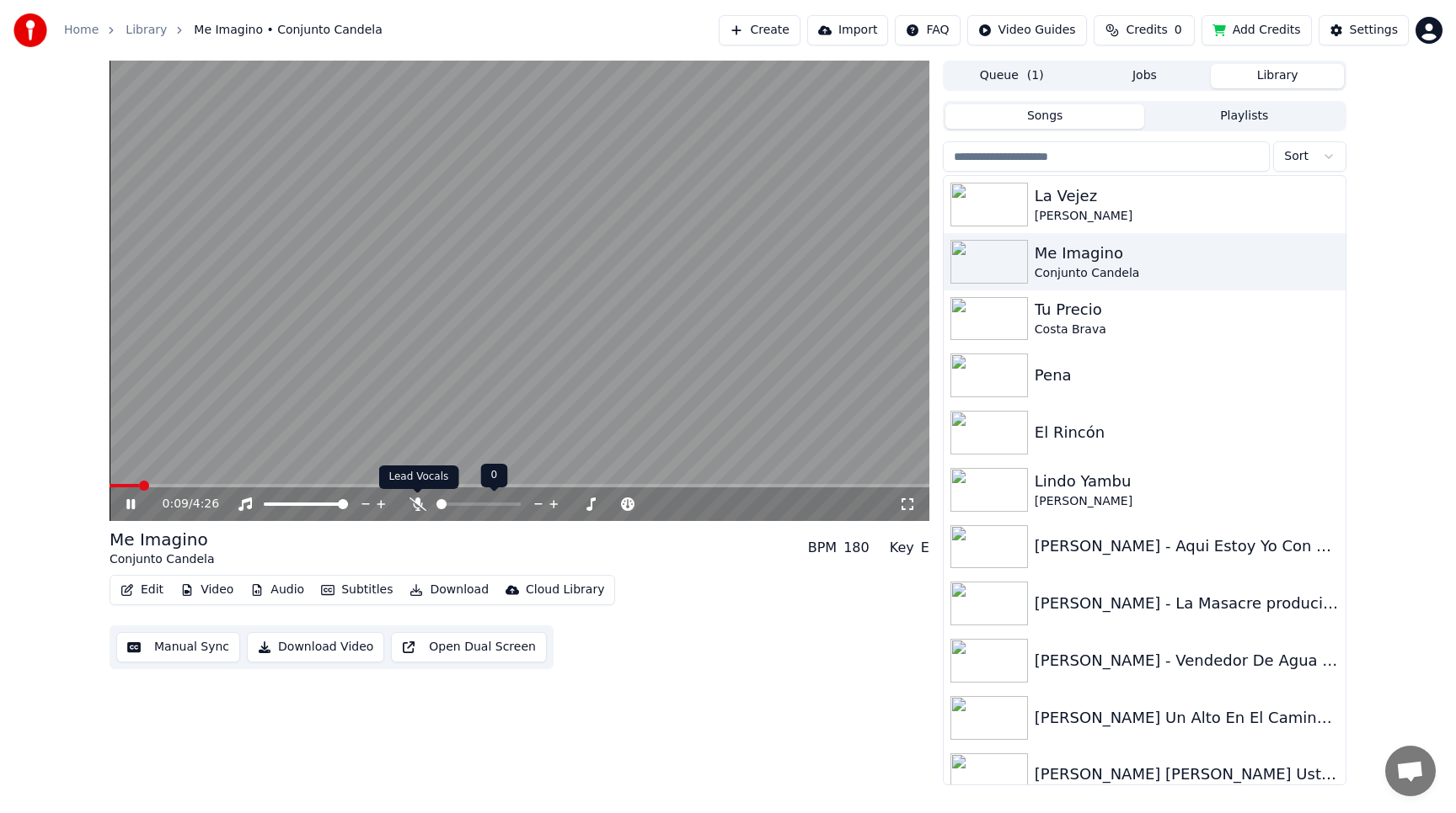
click at [411, 509] on icon at bounding box center [418, 505] width 17 height 14
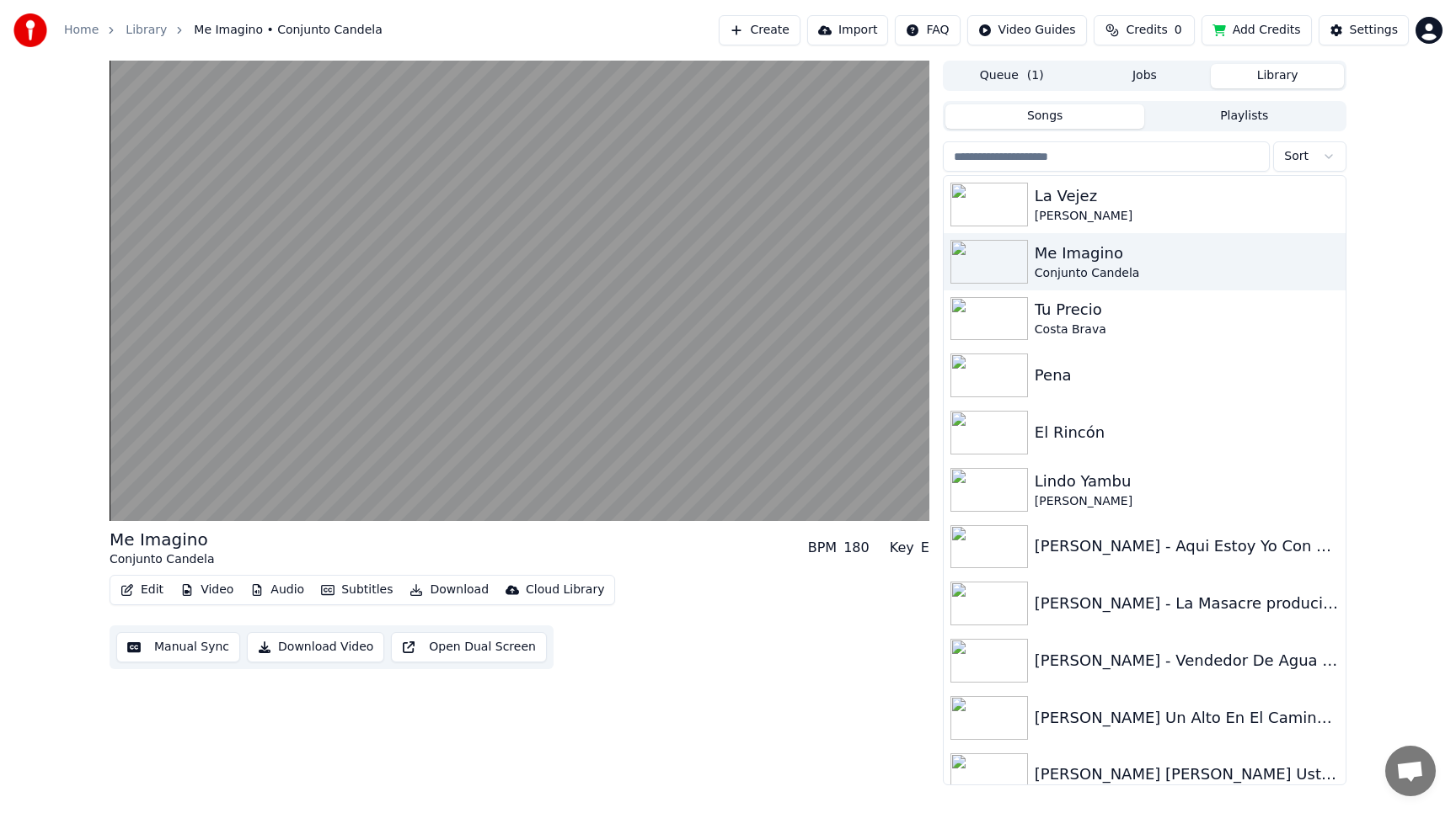
click at [360, 590] on button "Subtitles" at bounding box center [357, 590] width 85 height 24
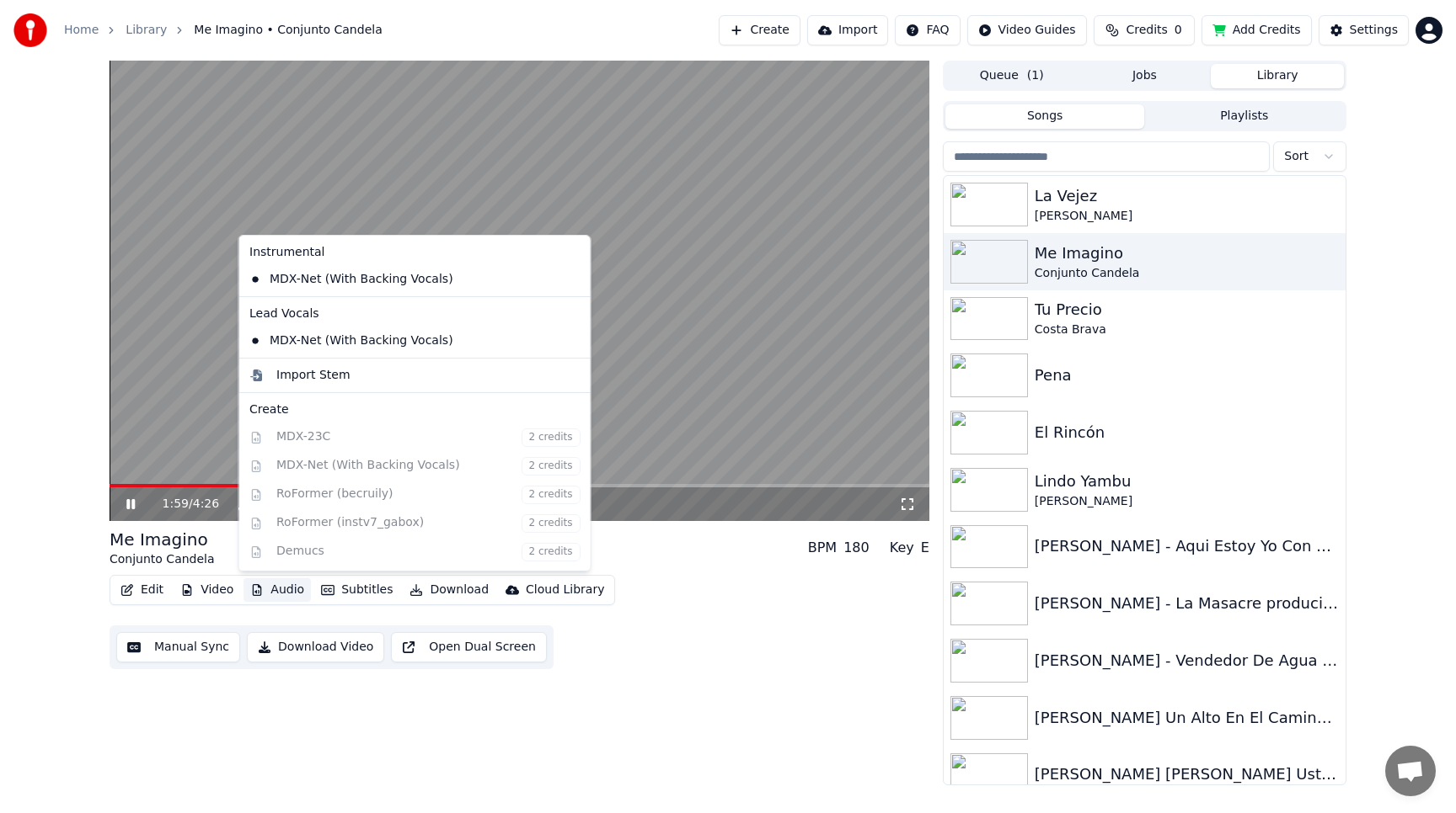
click at [668, 597] on div "Edit Video Audio Subtitles Download Cloud Library Manual Sync Download Video Op…" at bounding box center [519, 622] width 819 height 94
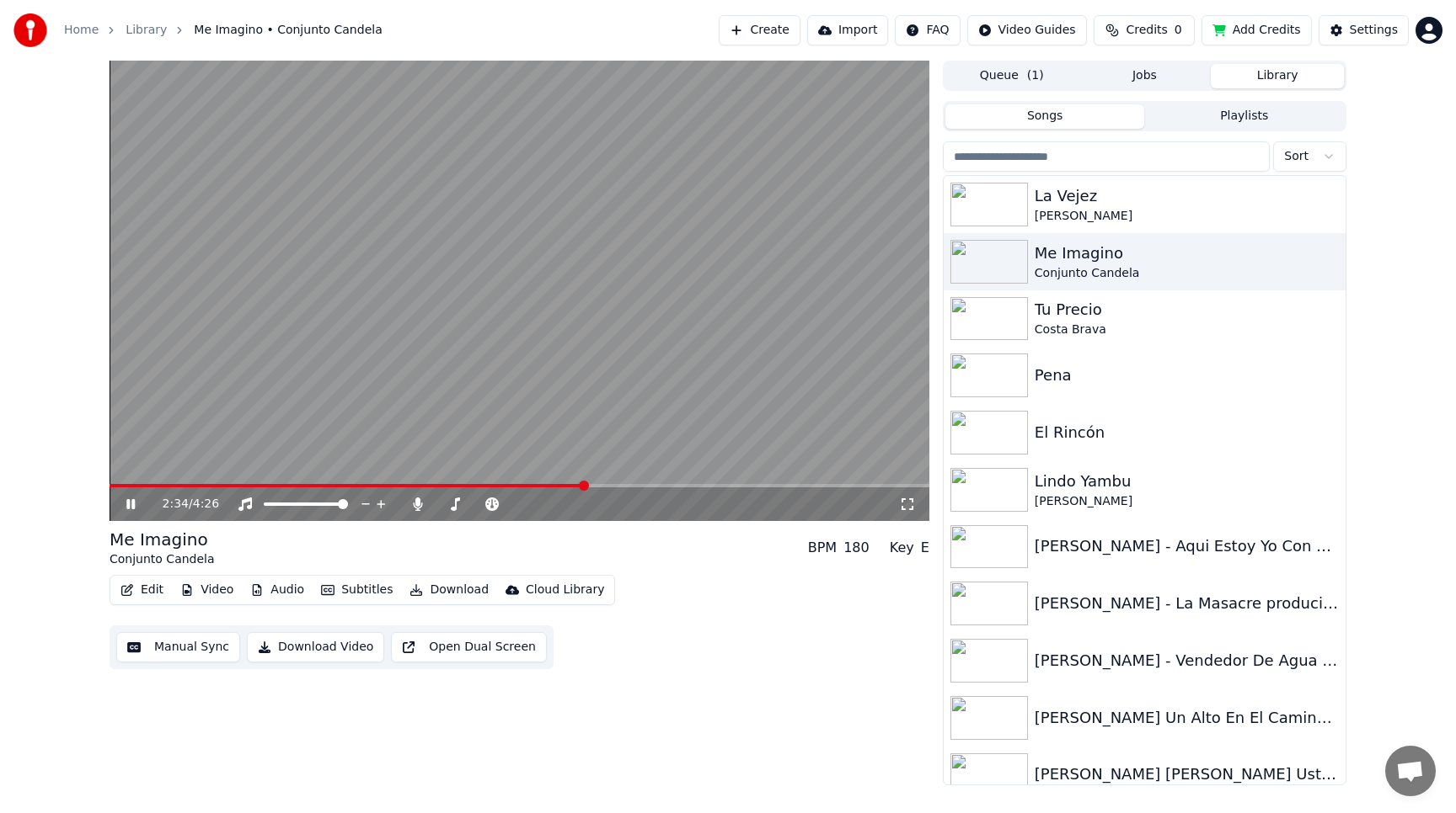
click at [666, 308] on video at bounding box center [519, 291] width 819 height 460
click at [133, 500] on icon at bounding box center [143, 505] width 40 height 14
click at [327, 371] on video at bounding box center [519, 291] width 819 height 460
click at [582, 484] on span at bounding box center [352, 486] width 484 height 3
click at [151, 588] on button "Edit" at bounding box center [142, 590] width 56 height 24
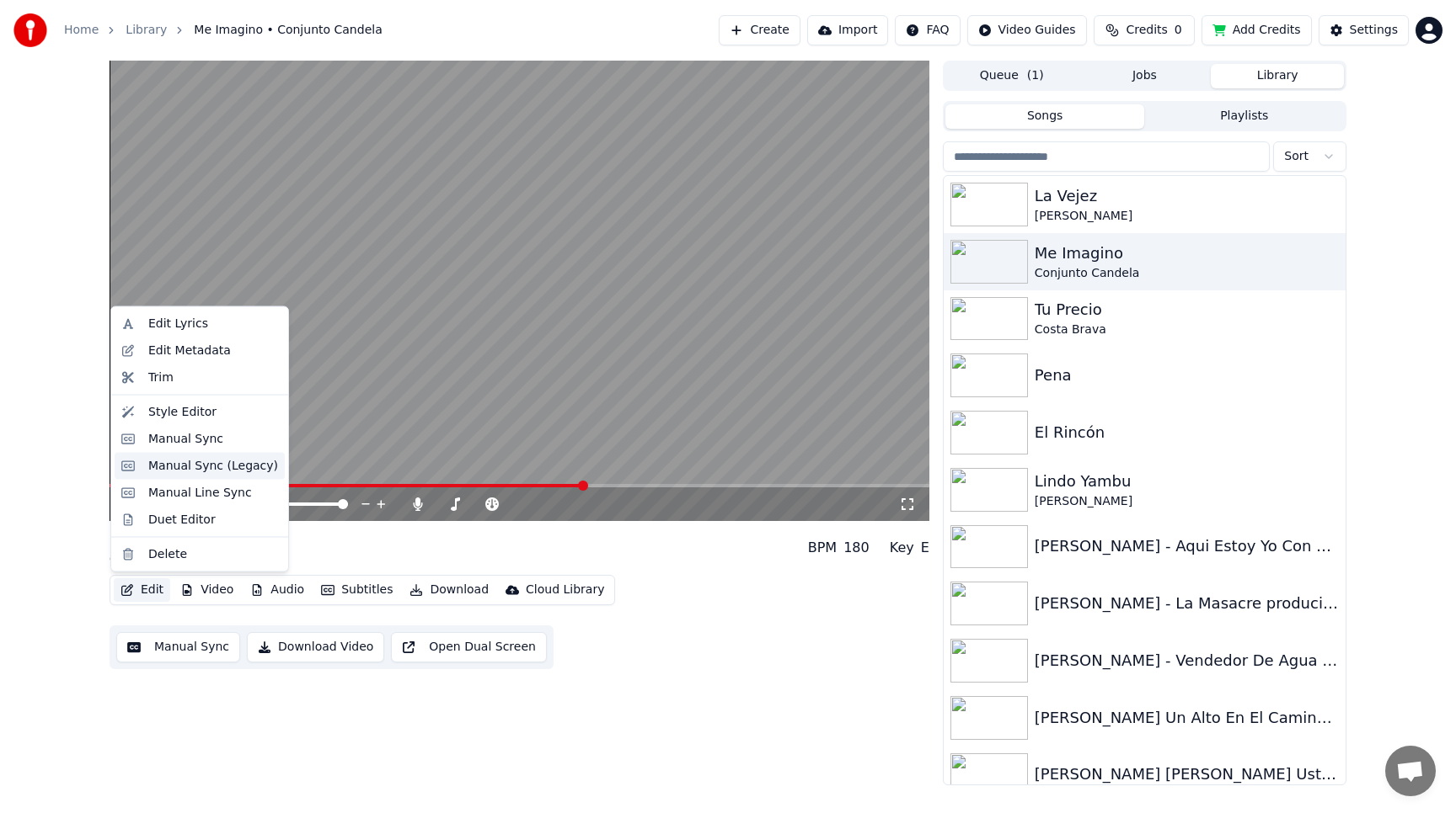
click at [201, 469] on div "Manual Sync (Legacy)" at bounding box center [212, 466] width 130 height 17
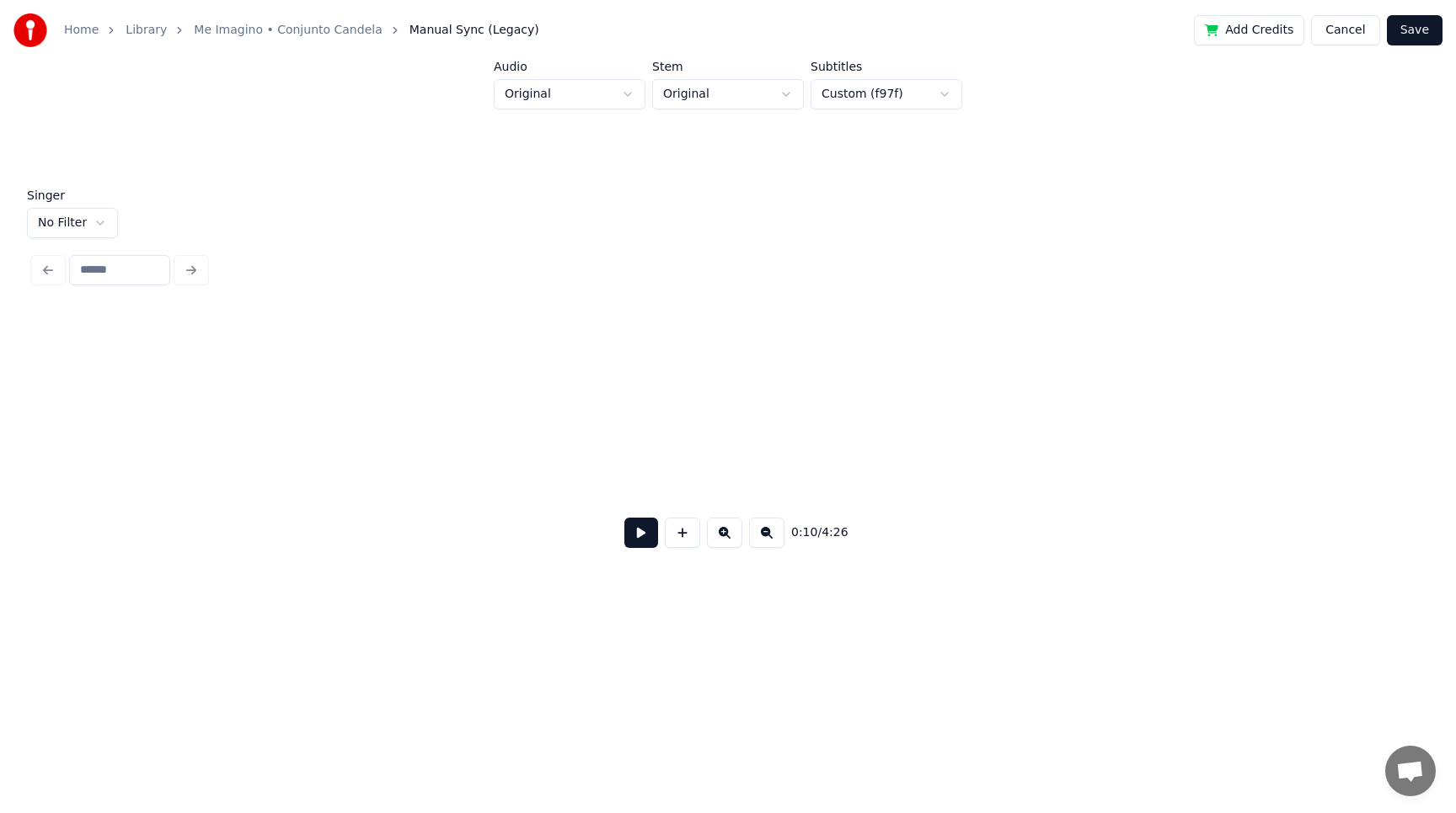
scroll to position [0, 5198]
click at [100, 215] on html "Home Library Me Imagino • Conjunto Candela Manual Sync (Legacy) Add Credits Can…" at bounding box center [728, 325] width 1456 height 652
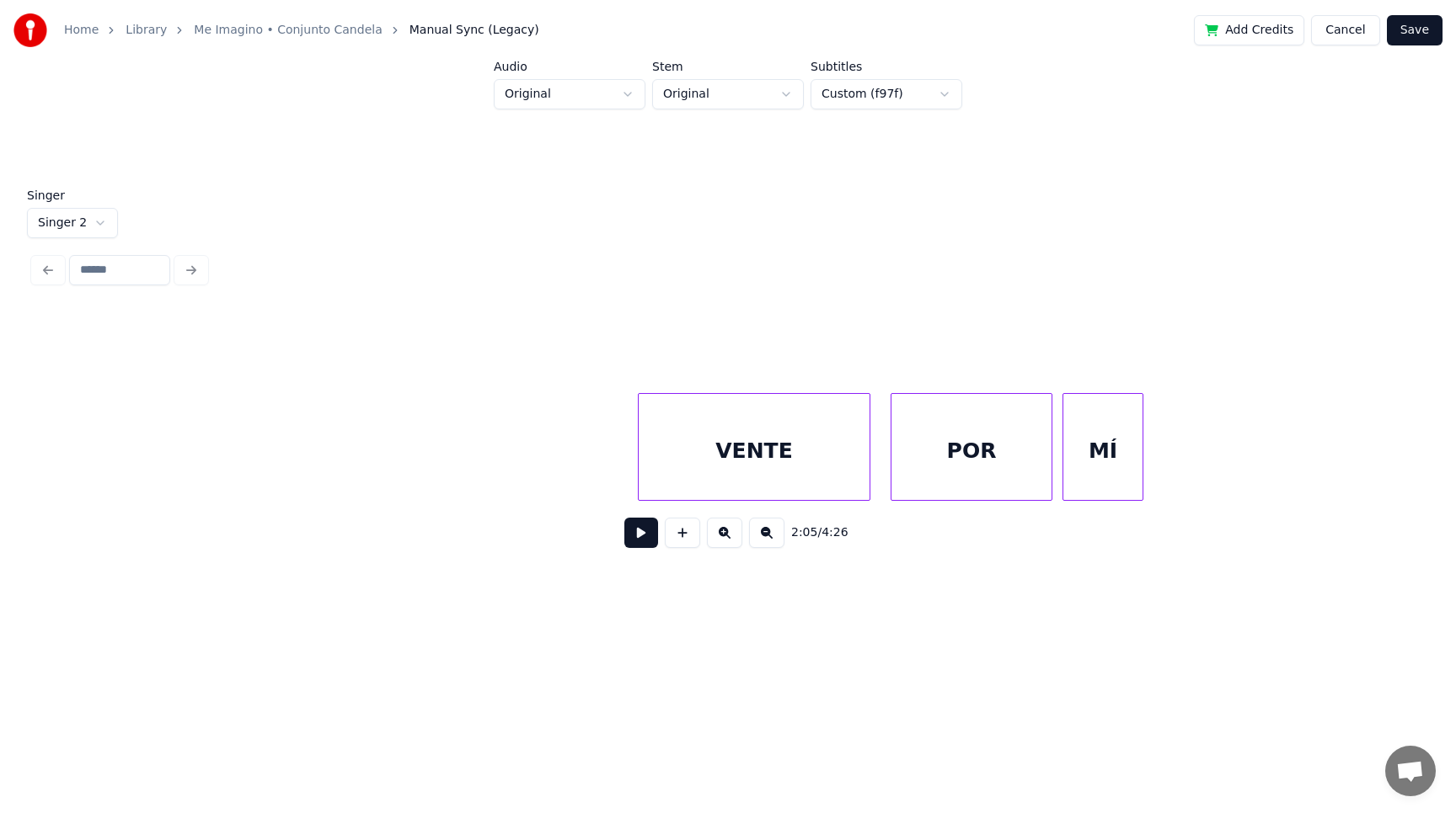
scroll to position [0, 76886]
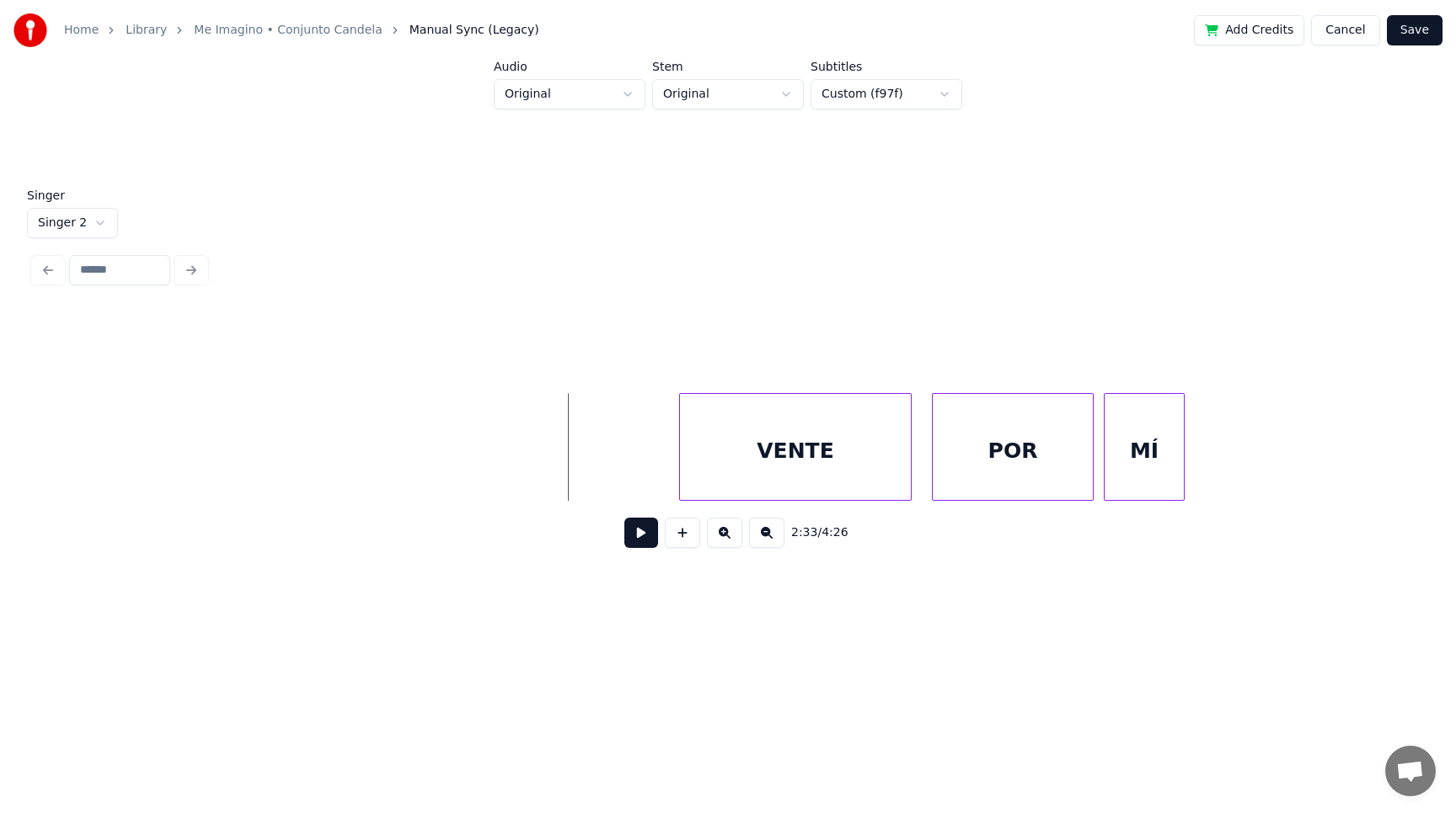
click at [637, 539] on button at bounding box center [641, 534] width 34 height 31
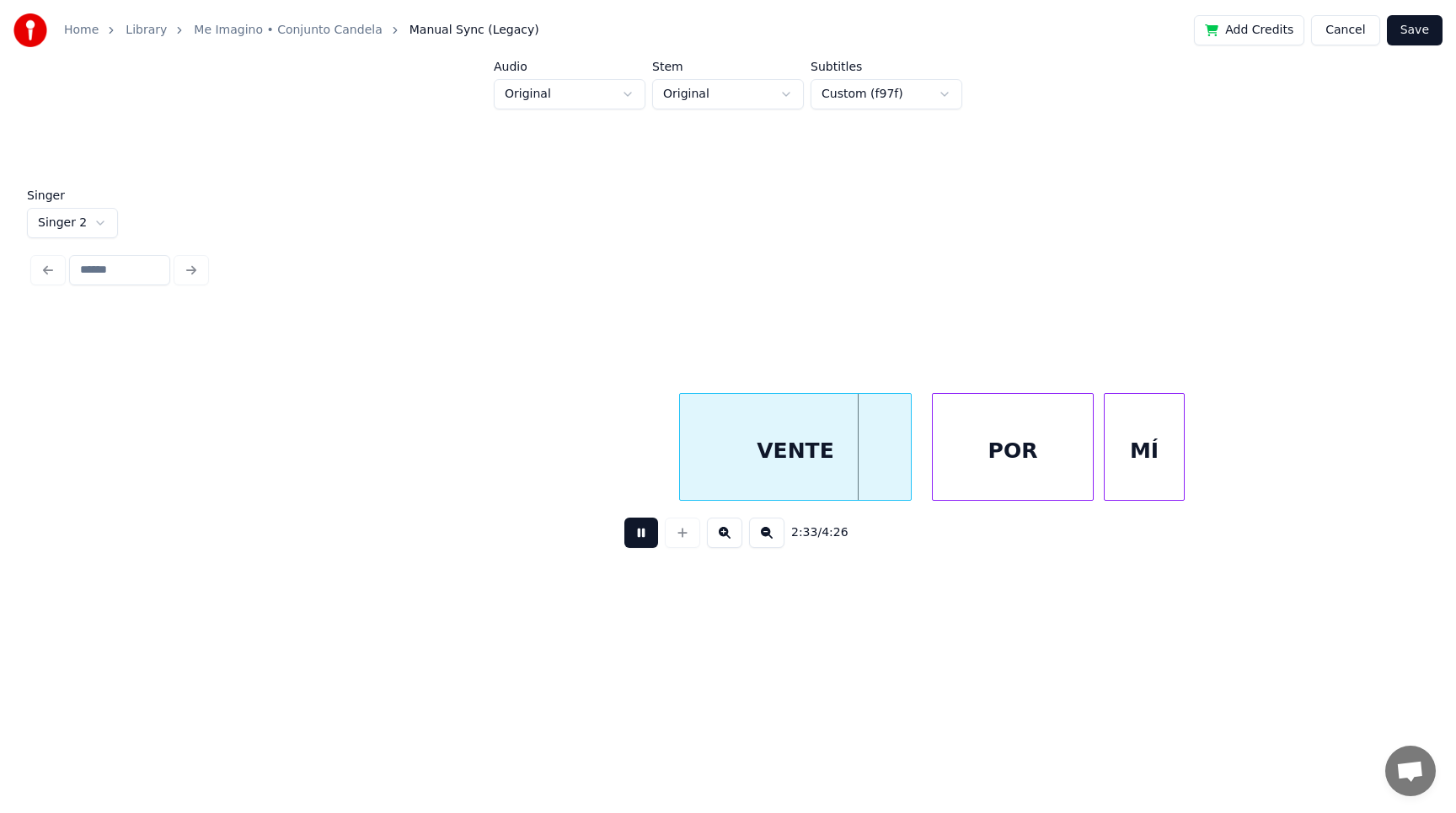
click at [637, 539] on button at bounding box center [641, 534] width 34 height 31
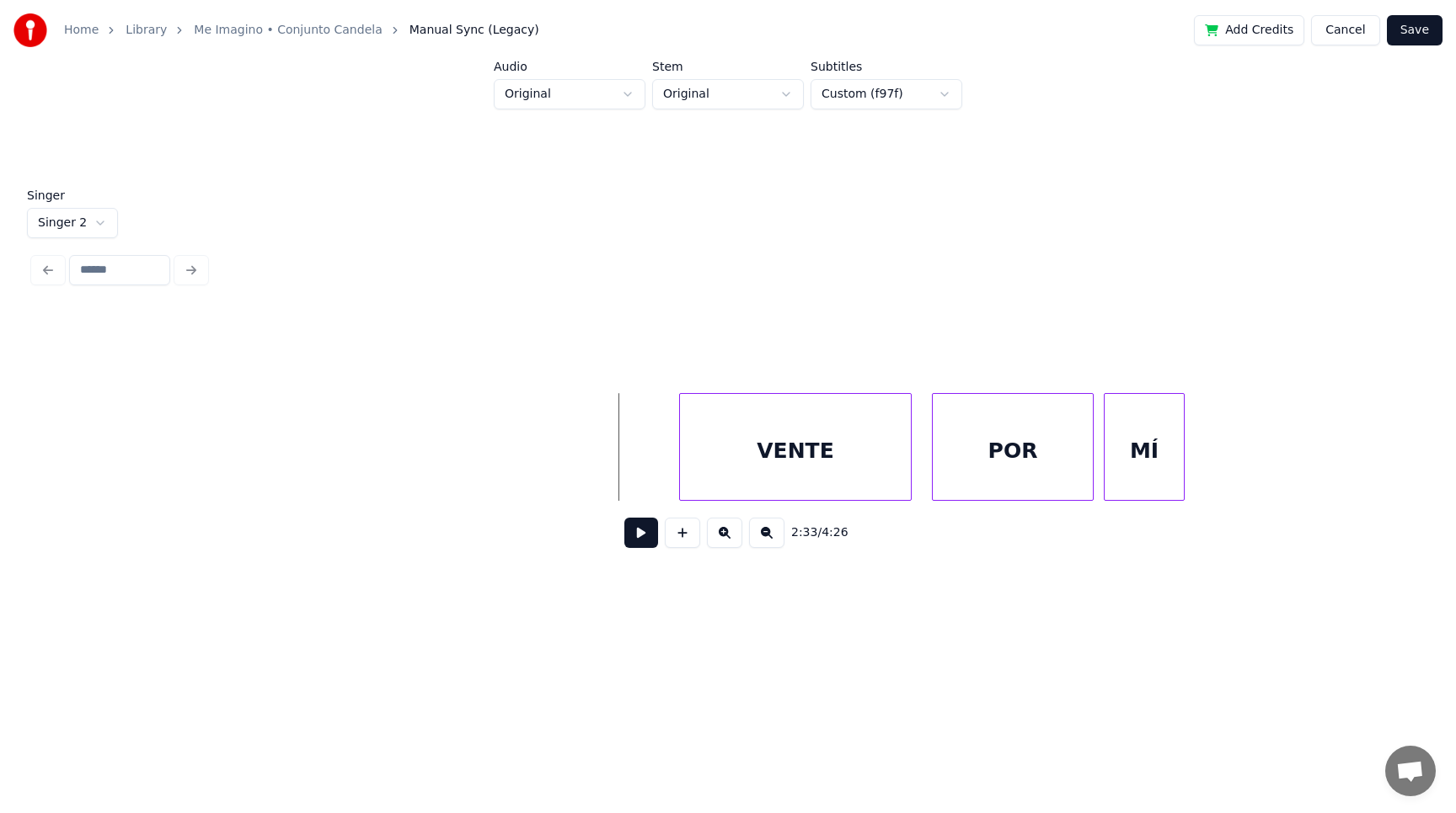
click at [644, 534] on button at bounding box center [641, 534] width 34 height 31
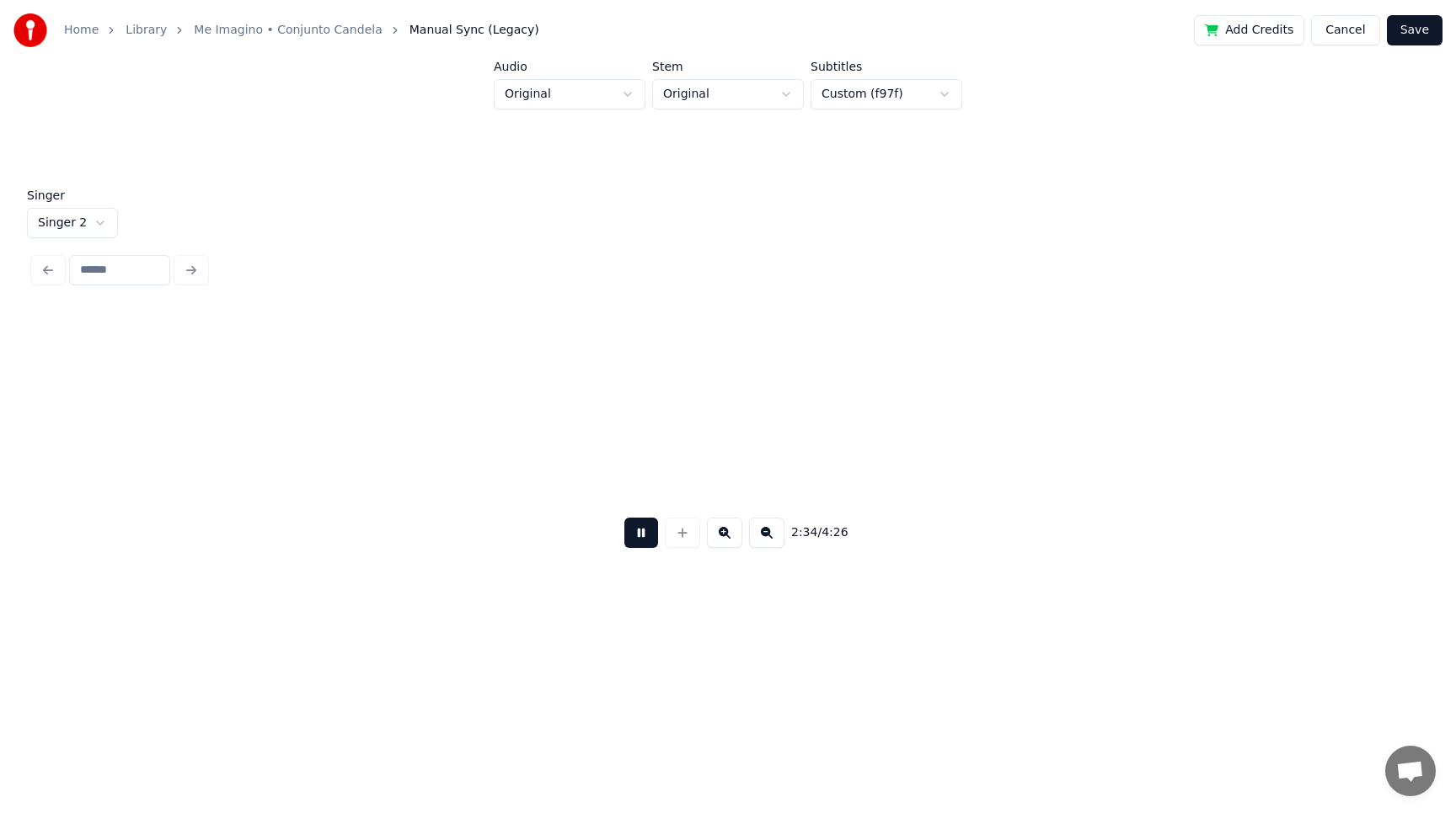
click at [644, 534] on button at bounding box center [641, 534] width 34 height 31
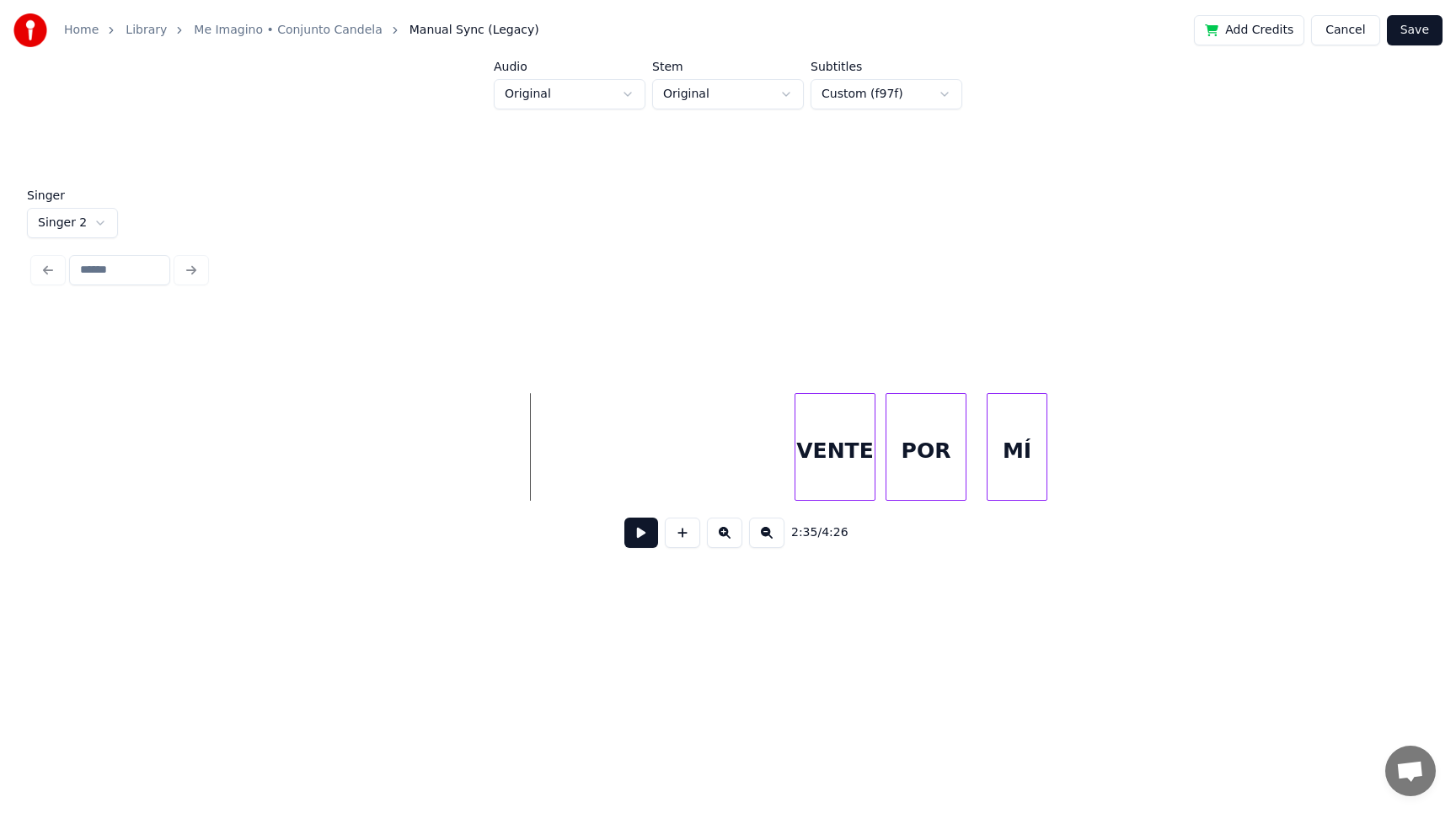
click at [638, 539] on button at bounding box center [641, 534] width 34 height 31
click at [637, 534] on button at bounding box center [641, 534] width 34 height 31
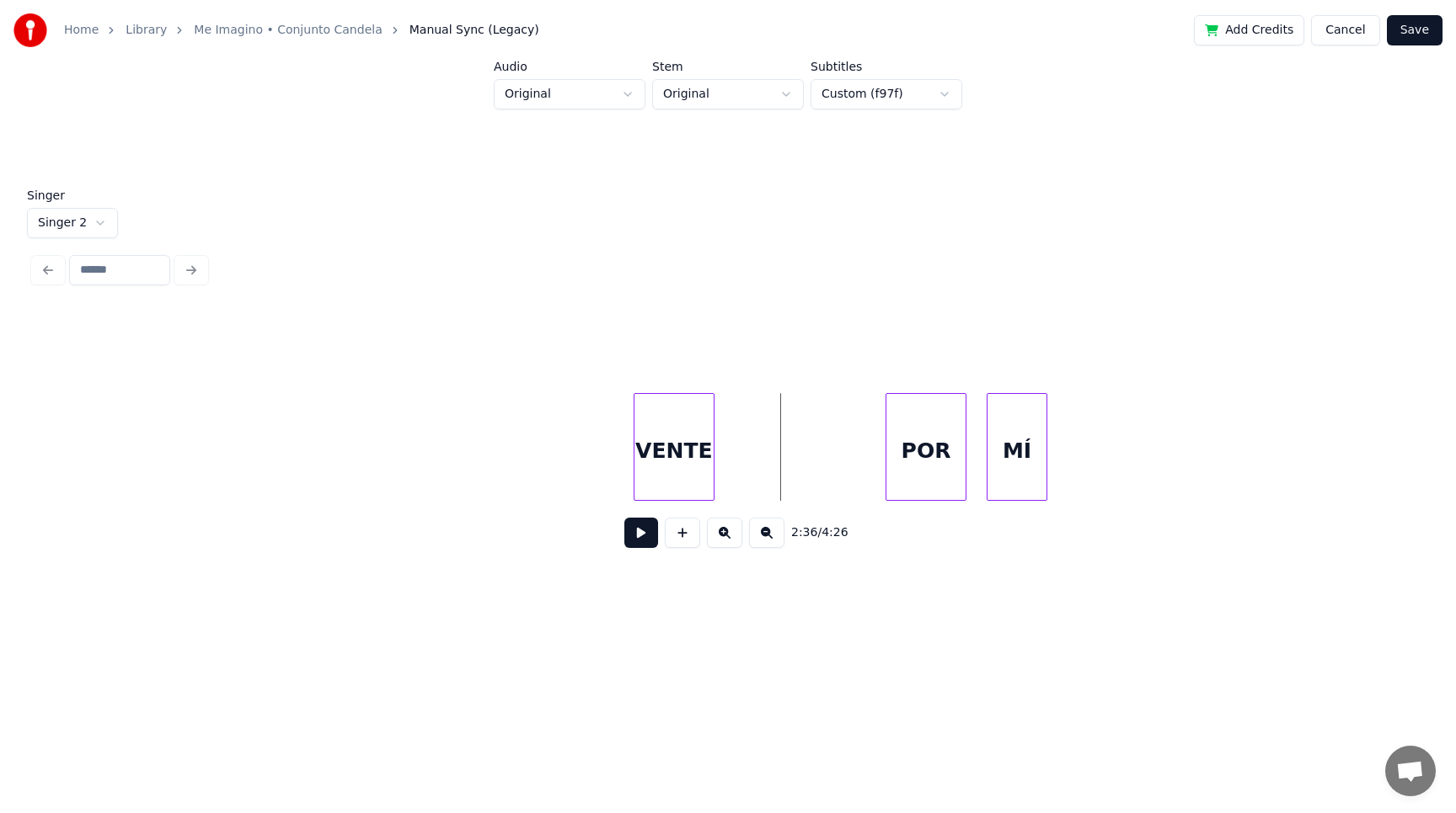
click at [669, 471] on div "VENTE" at bounding box center [673, 451] width 79 height 115
click at [734, 469] on div at bounding box center [732, 447] width 5 height 106
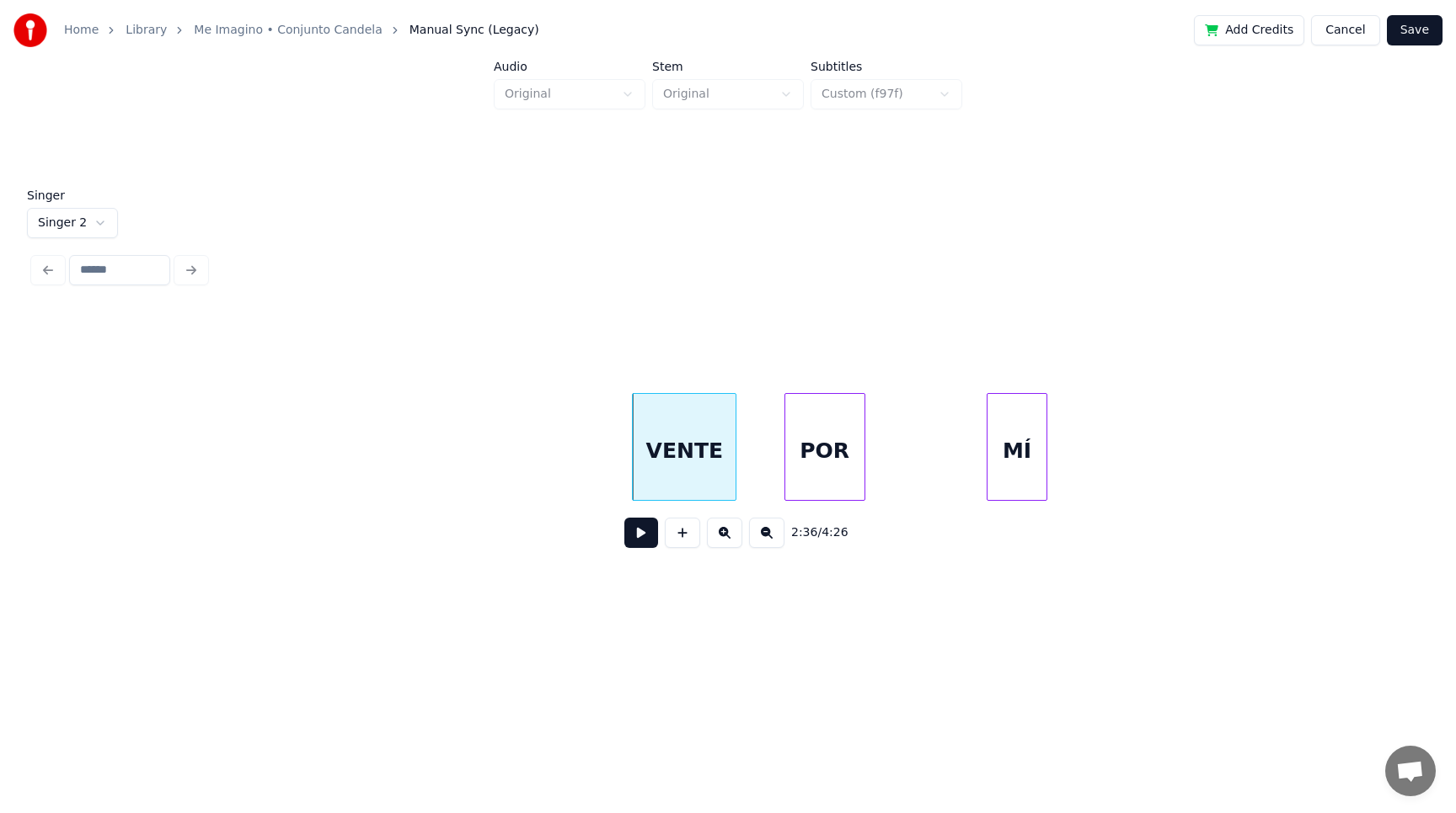
click at [816, 466] on div "POR" at bounding box center [824, 451] width 79 height 115
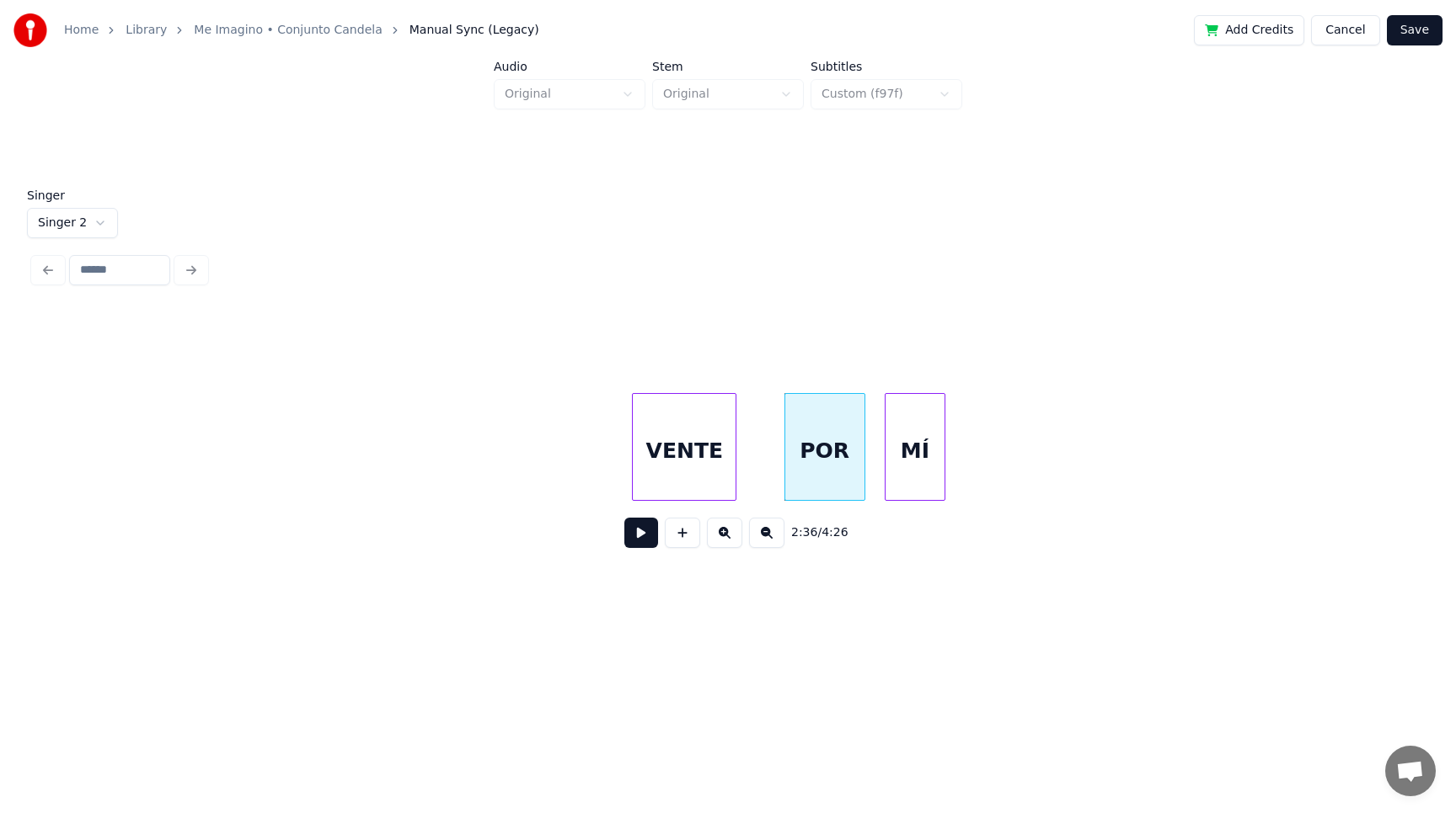
click at [907, 466] on div "MÍ" at bounding box center [915, 451] width 59 height 115
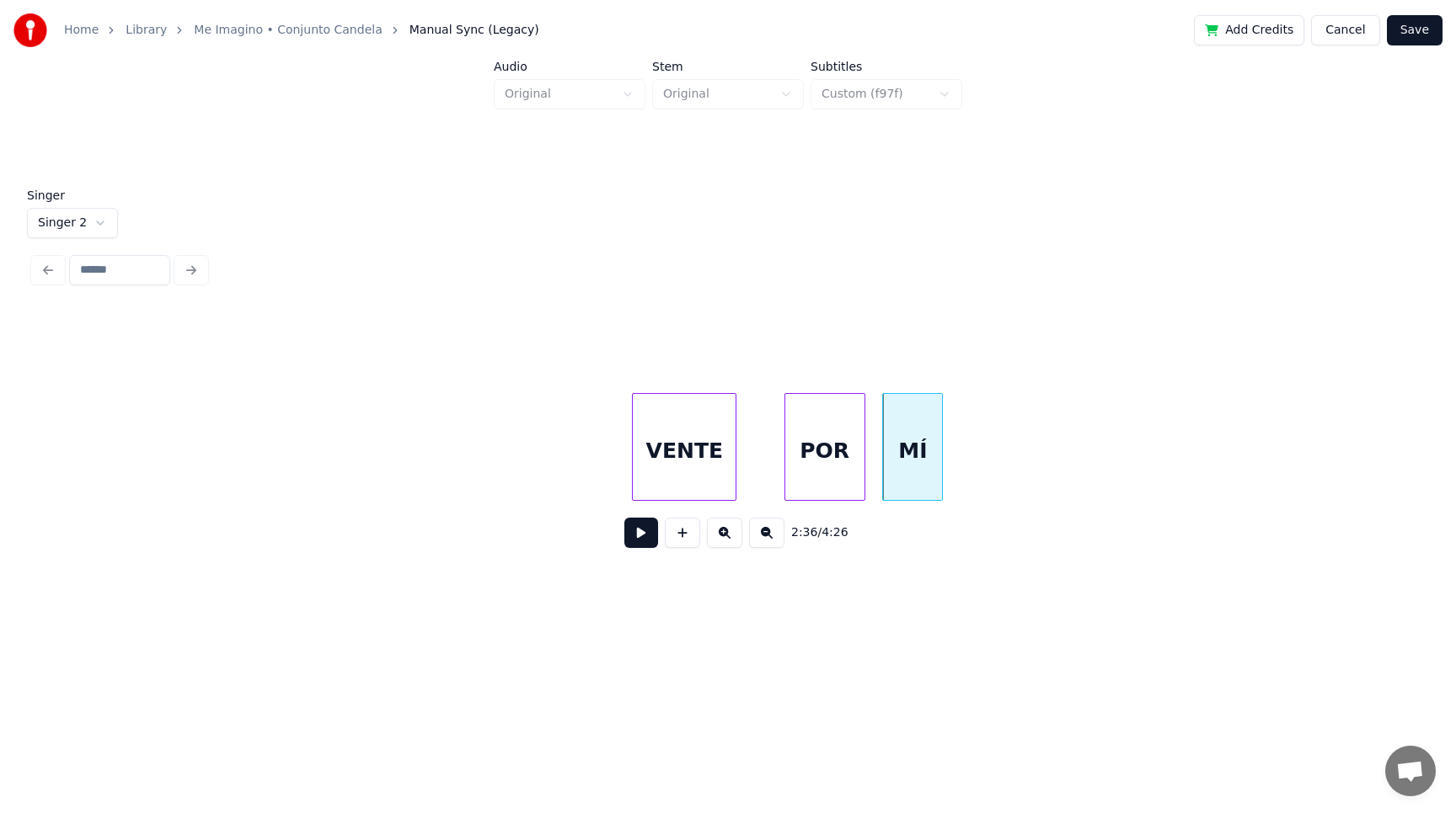
click at [632, 532] on button at bounding box center [641, 534] width 34 height 31
click at [1050, 471] on div at bounding box center [1050, 447] width 5 height 106
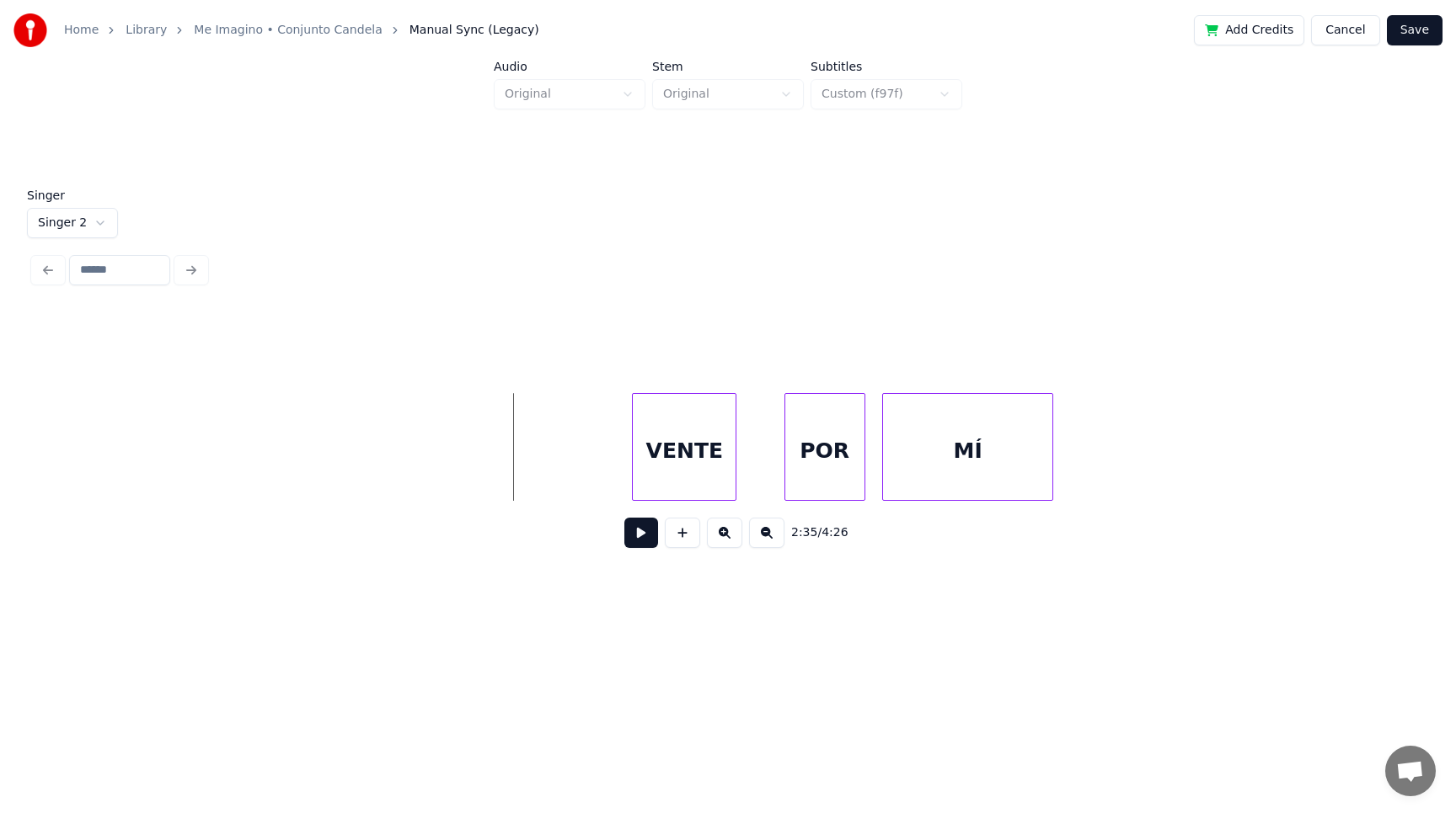
click at [633, 530] on button at bounding box center [641, 534] width 34 height 31
click at [689, 460] on div "VENTE" at bounding box center [683, 451] width 103 height 115
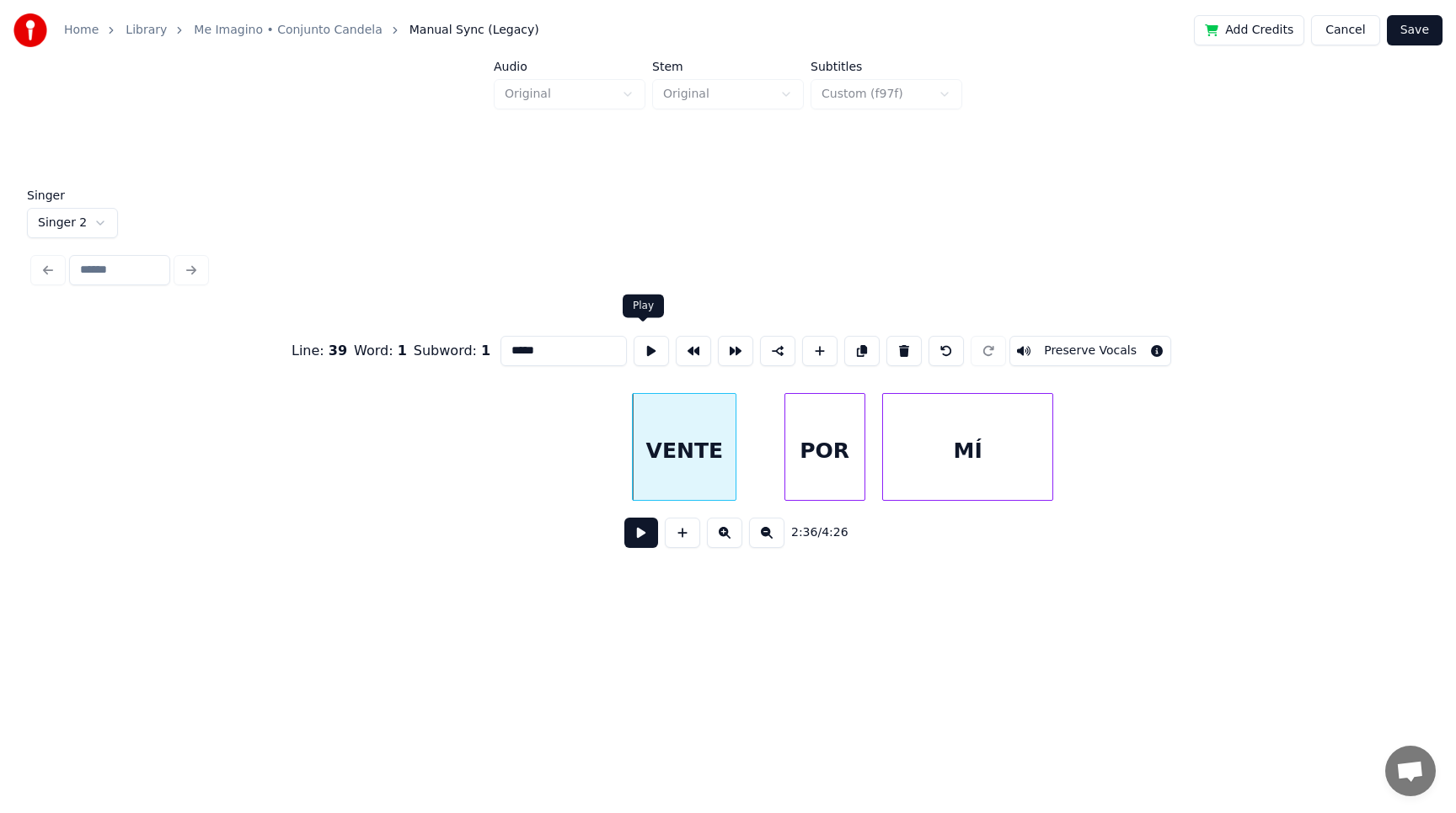
click at [640, 342] on button at bounding box center [651, 351] width 36 height 31
click at [1102, 471] on div "MÍ" at bounding box center [1128, 451] width 169 height 115
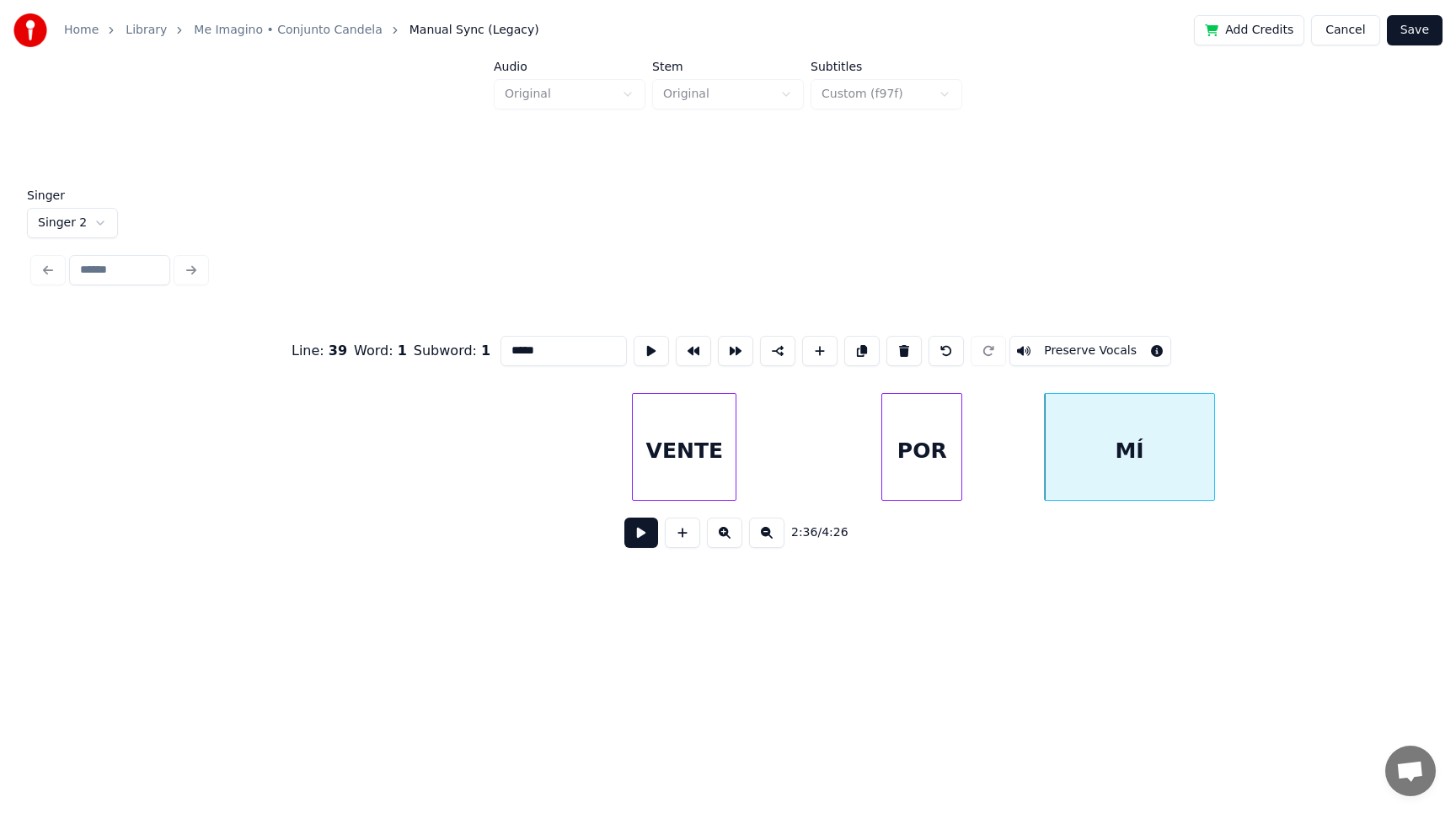
click at [923, 465] on div "POR" at bounding box center [921, 451] width 79 height 115
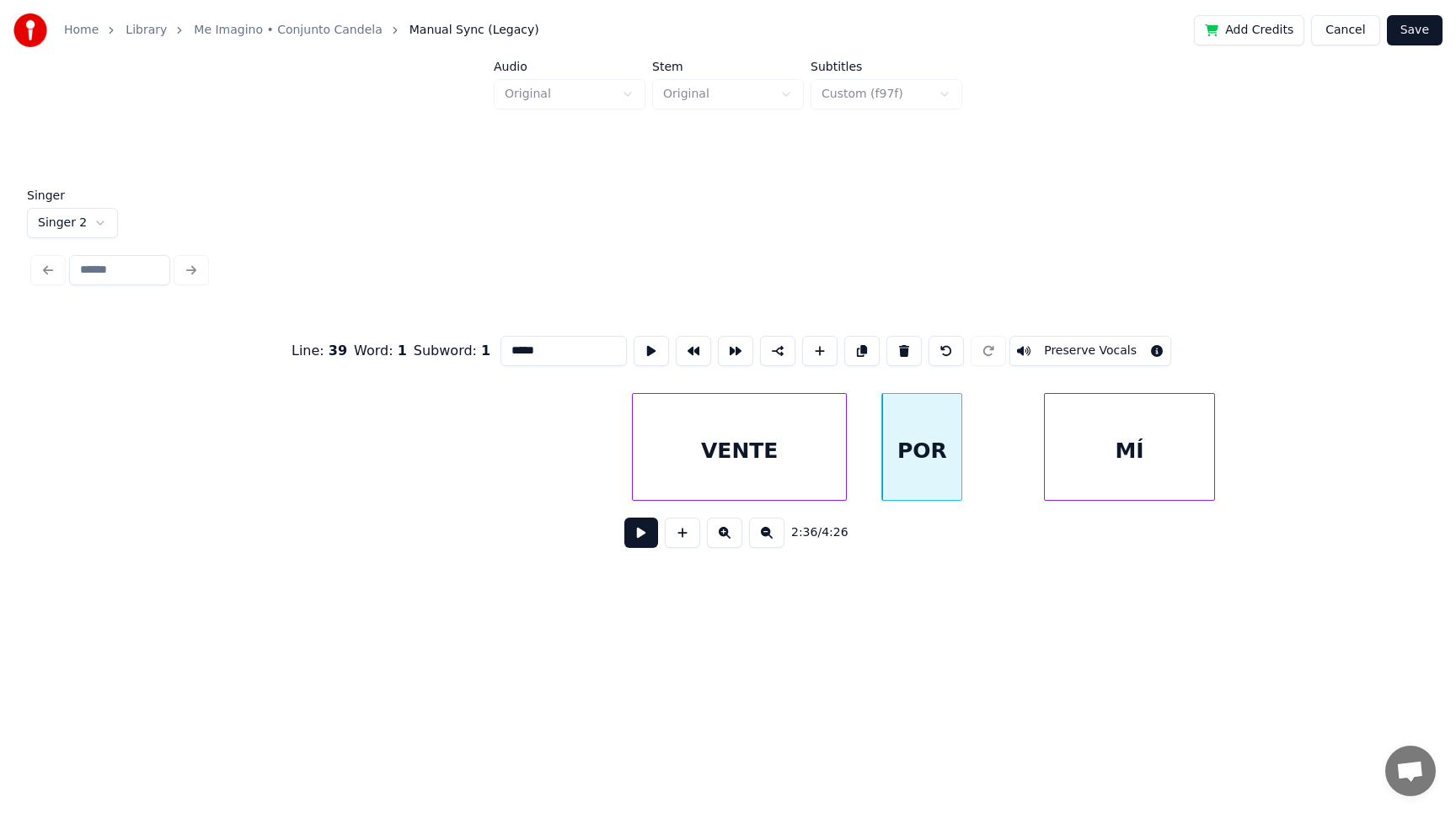
click at [843, 470] on div at bounding box center [843, 447] width 5 height 106
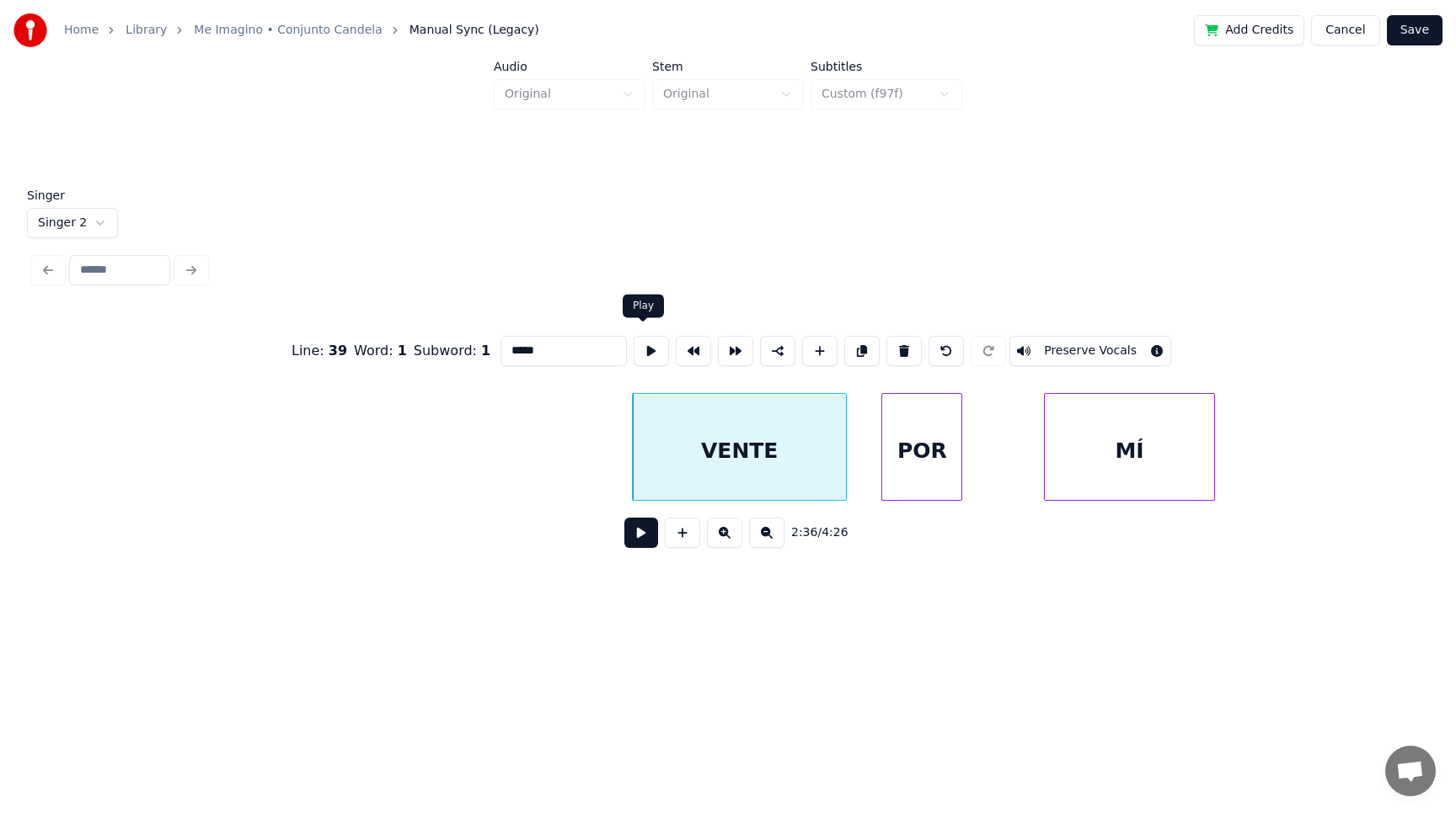
click at [641, 343] on button at bounding box center [651, 351] width 36 height 31
click at [932, 462] on div "POR" at bounding box center [921, 451] width 79 height 115
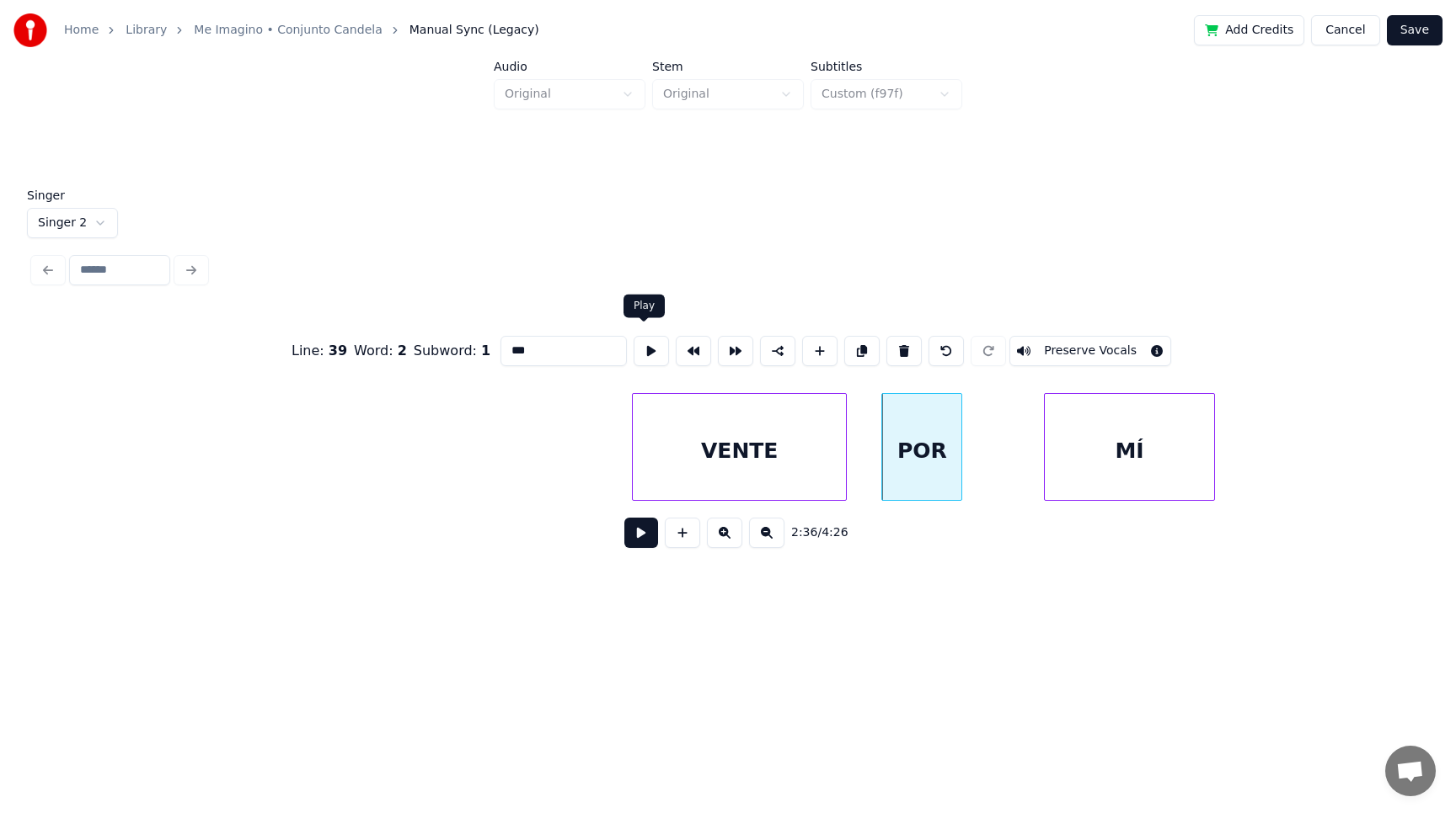
click at [644, 340] on button at bounding box center [651, 351] width 36 height 31
click at [1059, 435] on div "MÍ" at bounding box center [1129, 451] width 169 height 115
type input "**"
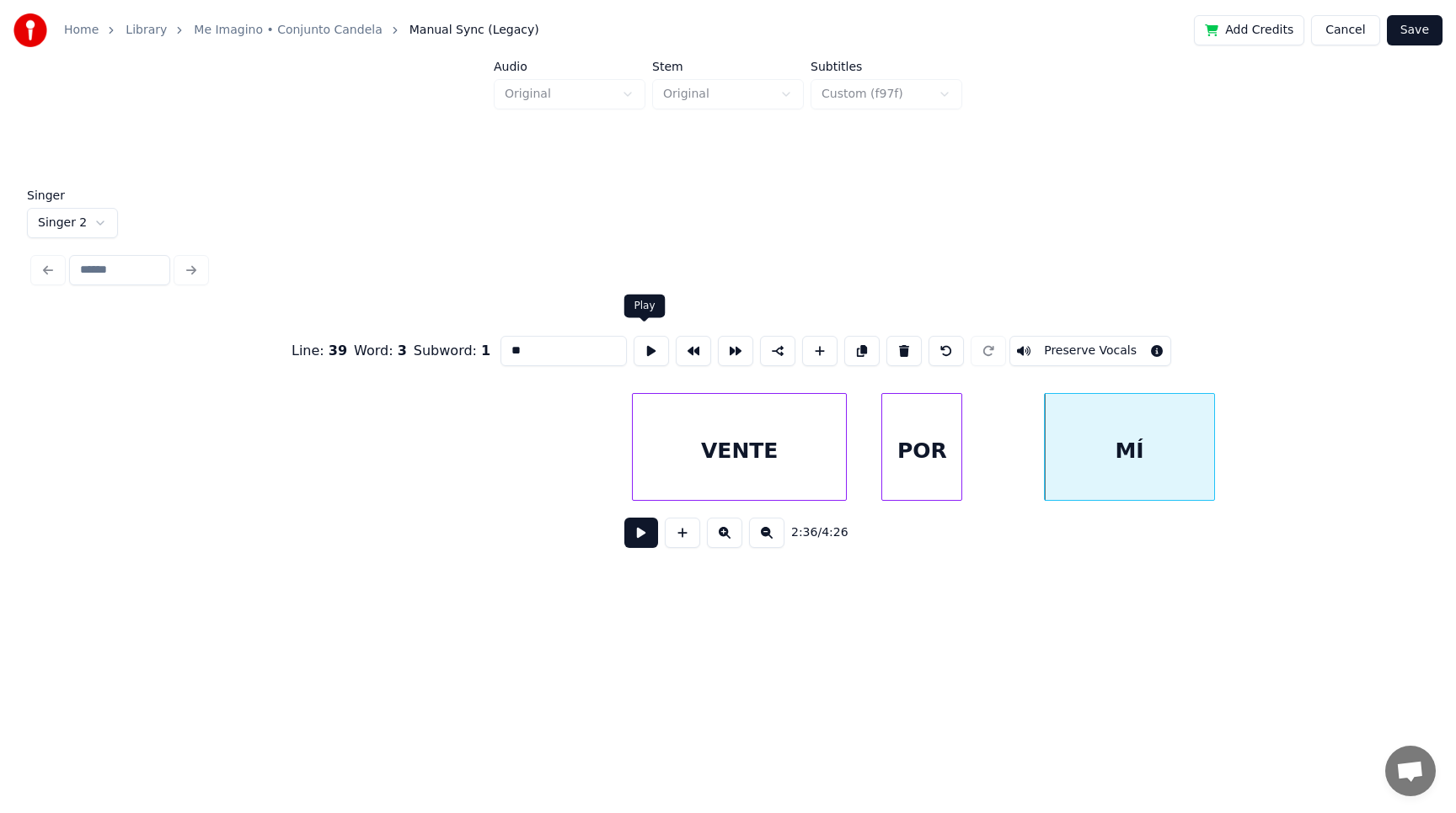
click at [647, 340] on button at bounding box center [651, 351] width 36 height 31
click at [1214, 473] on div "MÍ" at bounding box center [1129, 447] width 171 height 108
click at [1185, 475] on div at bounding box center [1187, 447] width 5 height 106
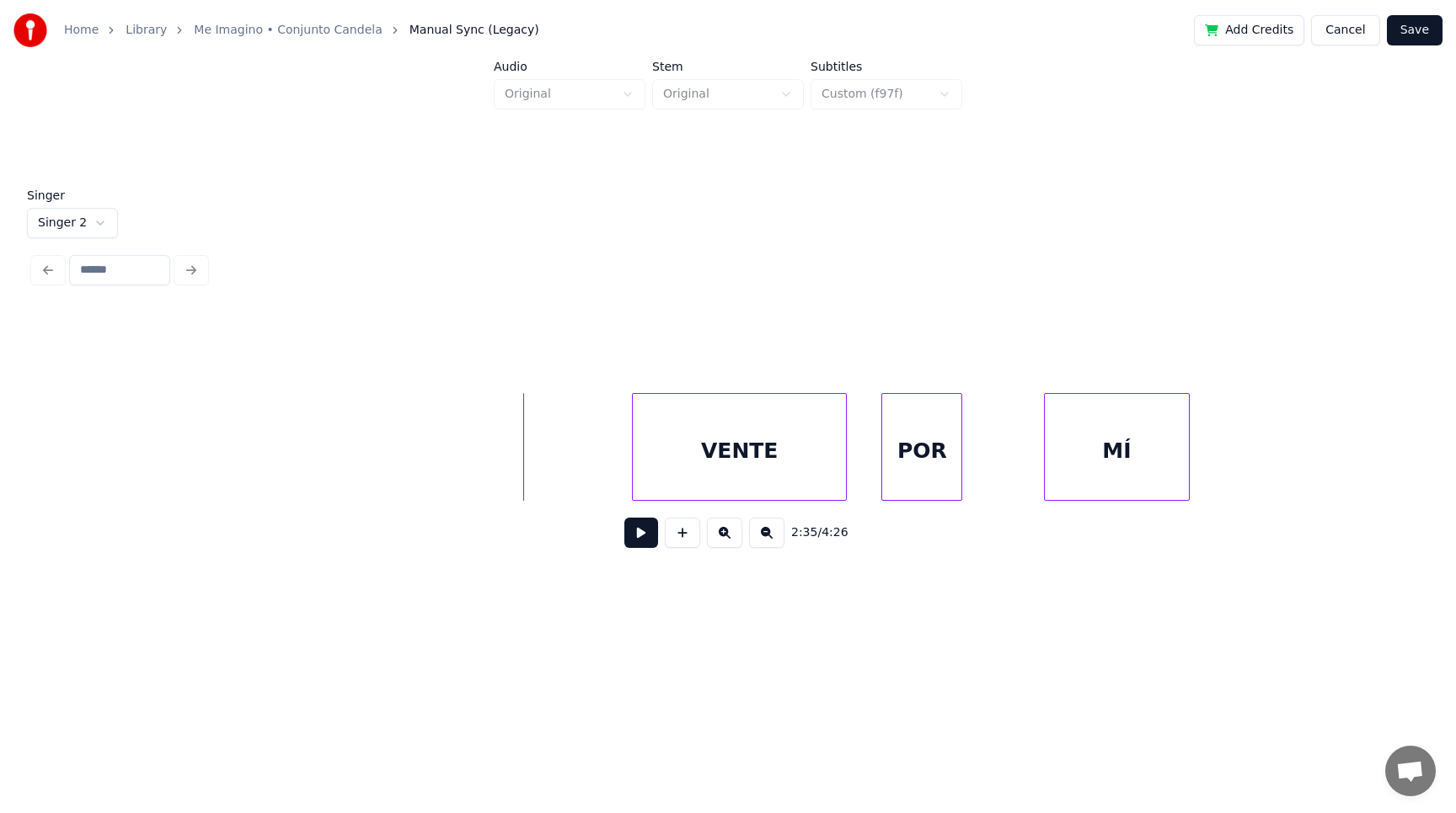
click at [644, 528] on button at bounding box center [641, 534] width 34 height 31
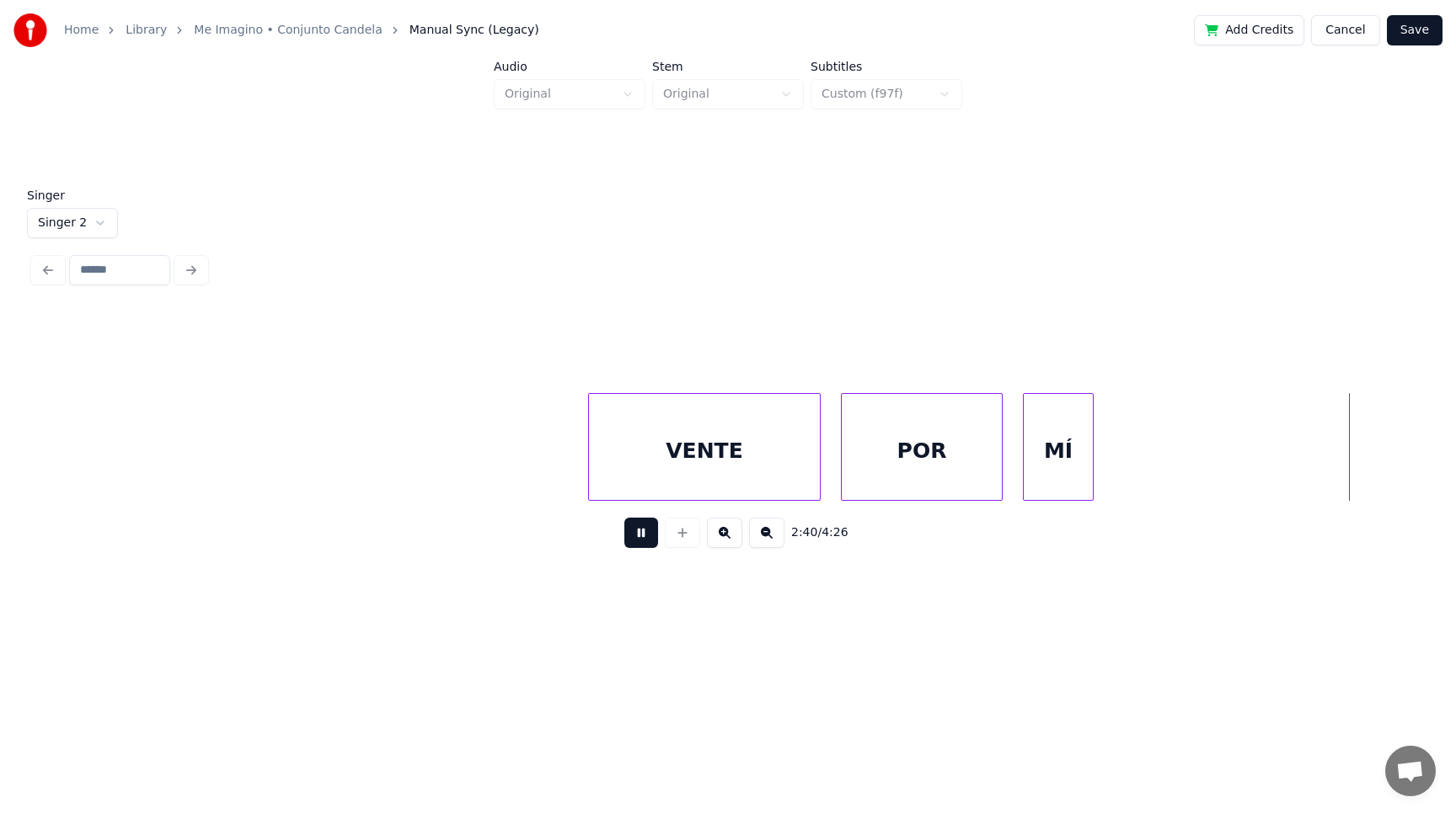
scroll to position [0, 81059]
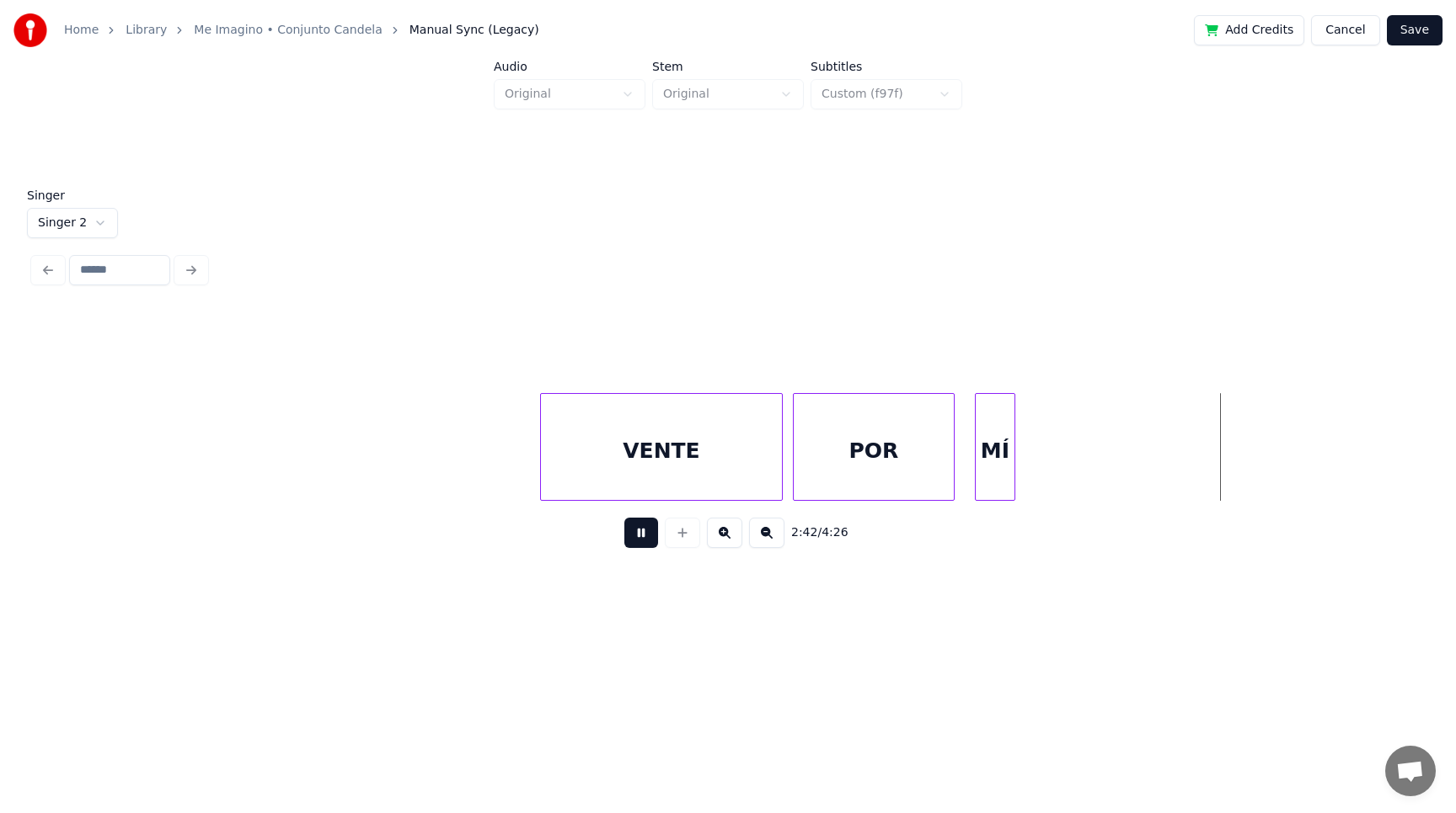
click at [644, 528] on button at bounding box center [641, 534] width 34 height 31
click at [1407, 29] on button "Save" at bounding box center [1414, 31] width 55 height 31
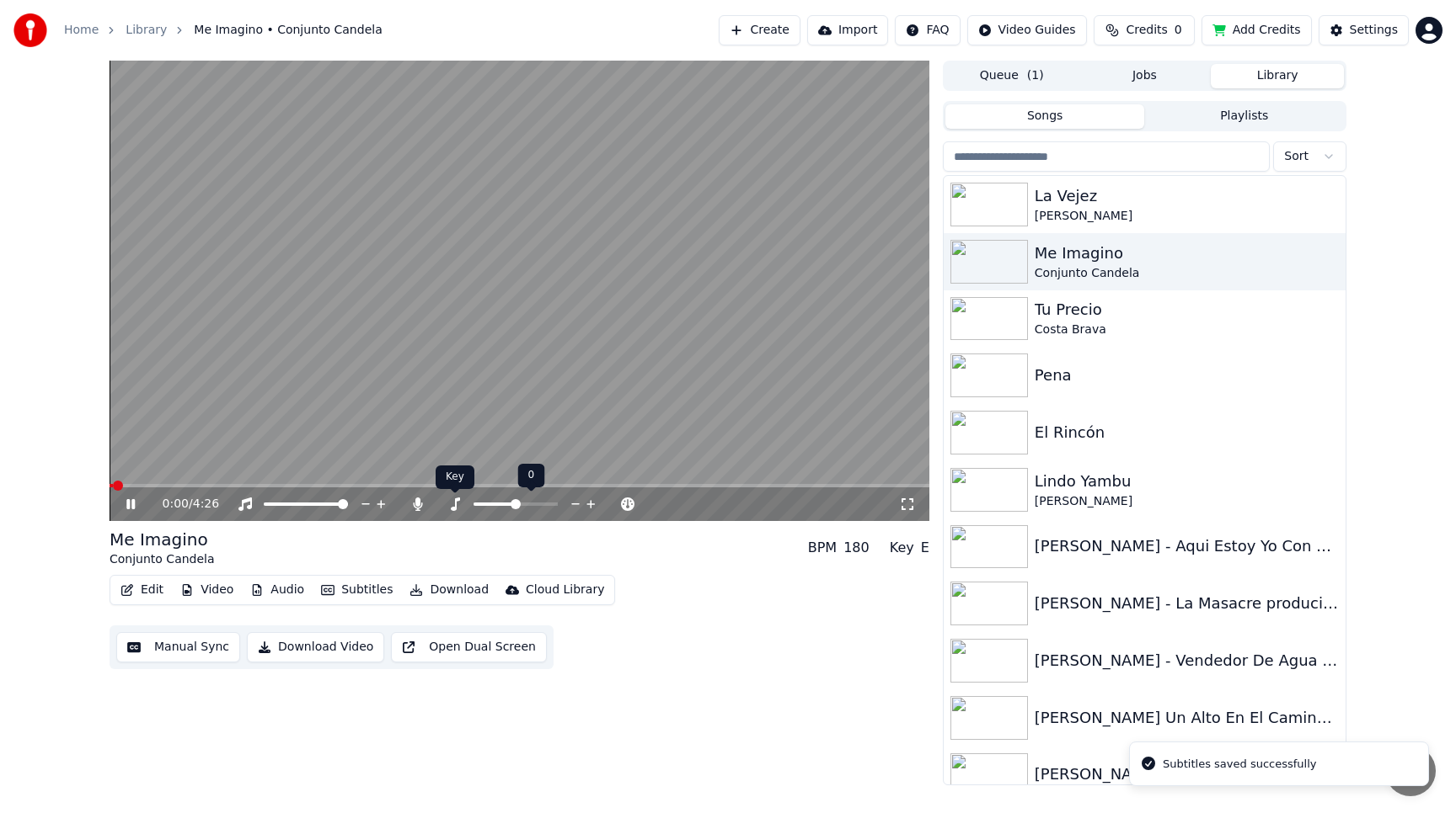
click at [438, 485] on div "Key Key" at bounding box center [455, 477] width 39 height 24
click at [434, 487] on span at bounding box center [519, 486] width 819 height 3
click at [474, 485] on span at bounding box center [519, 486] width 819 height 3
click at [499, 485] on span at bounding box center [519, 486] width 819 height 3
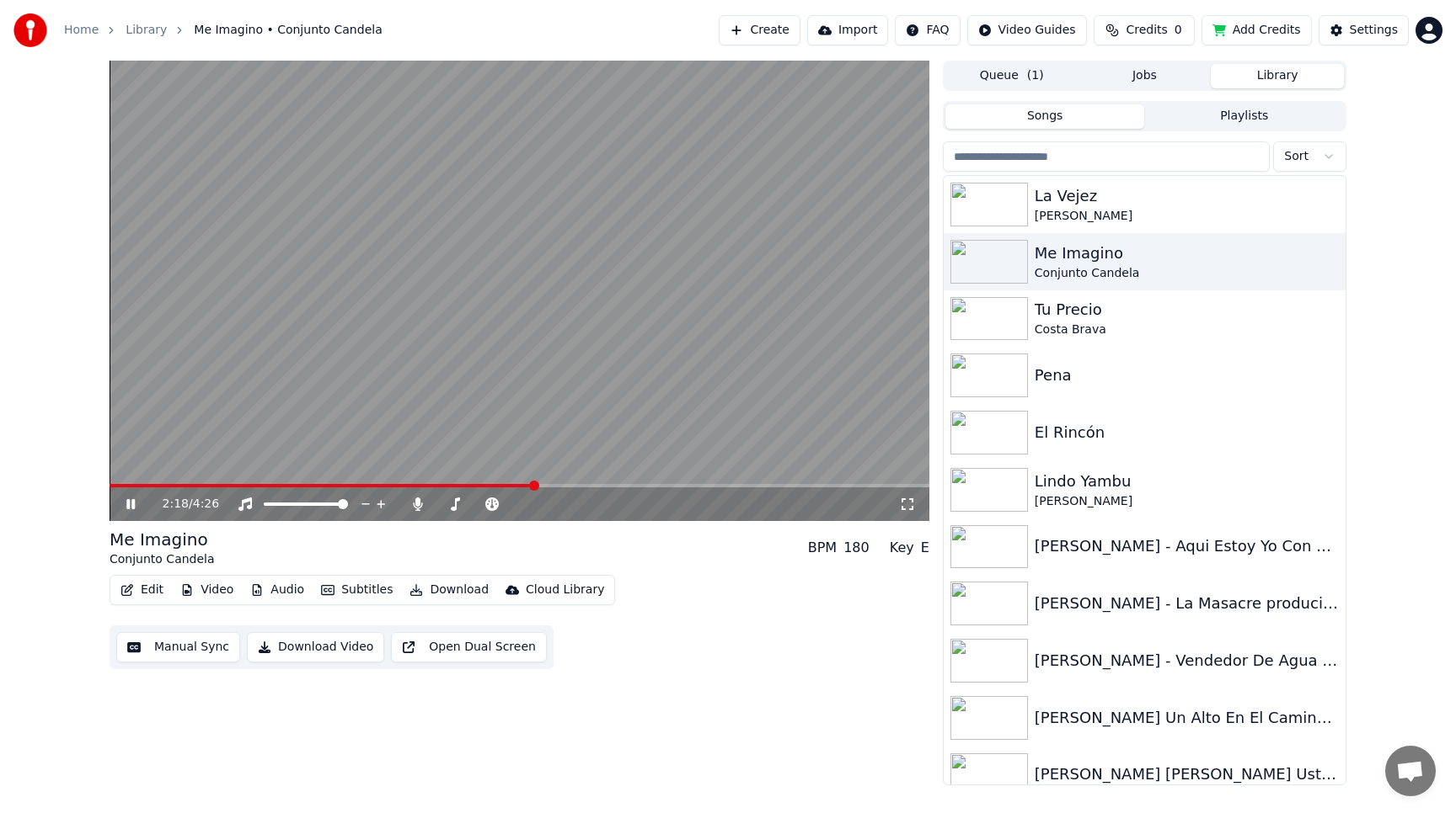
click at [535, 484] on span at bounding box center [519, 486] width 819 height 3
click at [561, 485] on span at bounding box center [519, 486] width 819 height 3
click at [582, 487] on span at bounding box center [519, 486] width 819 height 3
click at [128, 508] on icon at bounding box center [131, 505] width 8 height 10
click at [563, 484] on span at bounding box center [383, 486] width 548 height 3
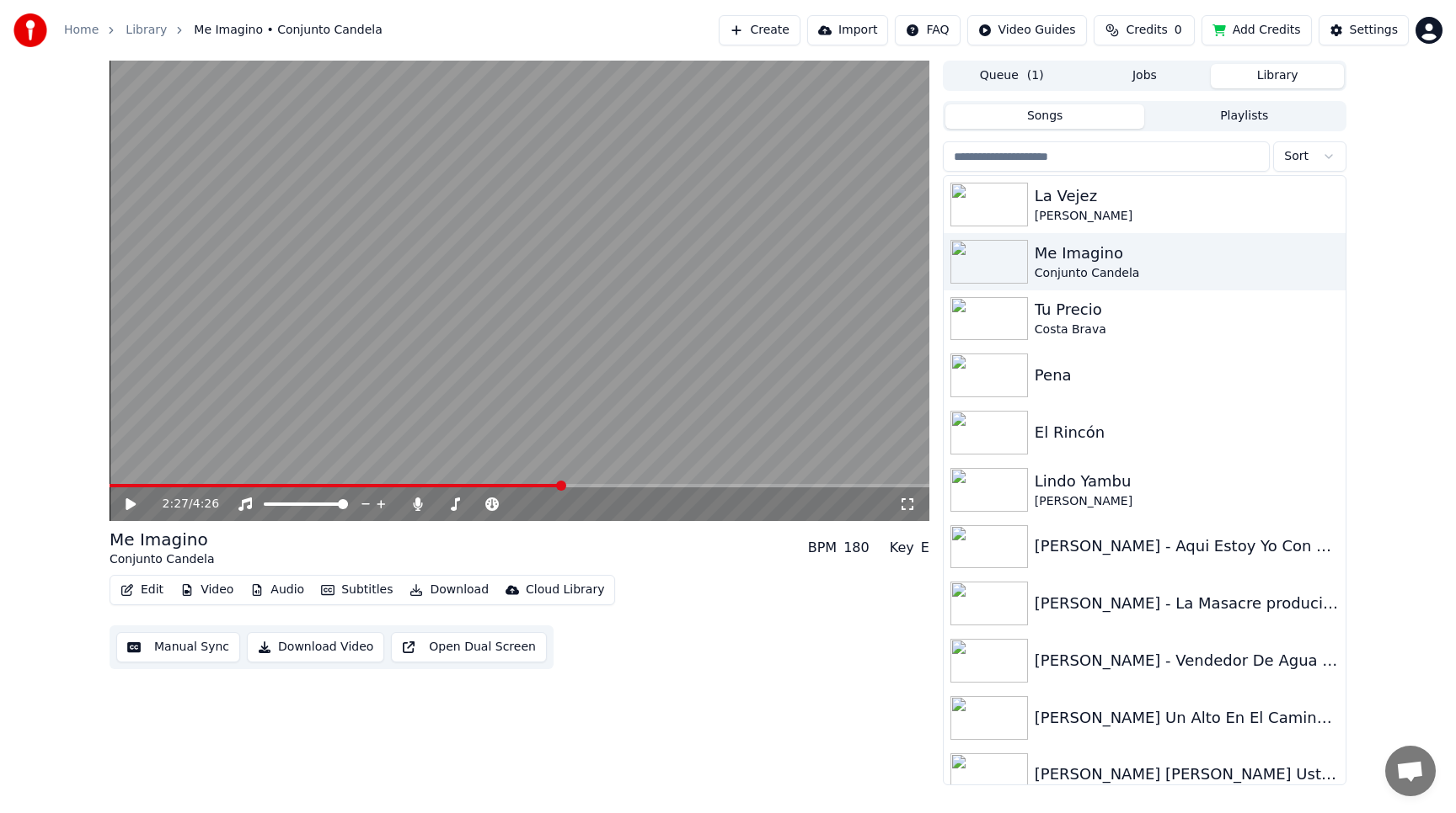
click at [541, 483] on video at bounding box center [519, 291] width 819 height 460
click at [590, 484] on span at bounding box center [519, 486] width 819 height 3
click at [129, 504] on icon at bounding box center [131, 505] width 8 height 10
click at [147, 594] on button "Edit" at bounding box center [142, 590] width 56 height 24
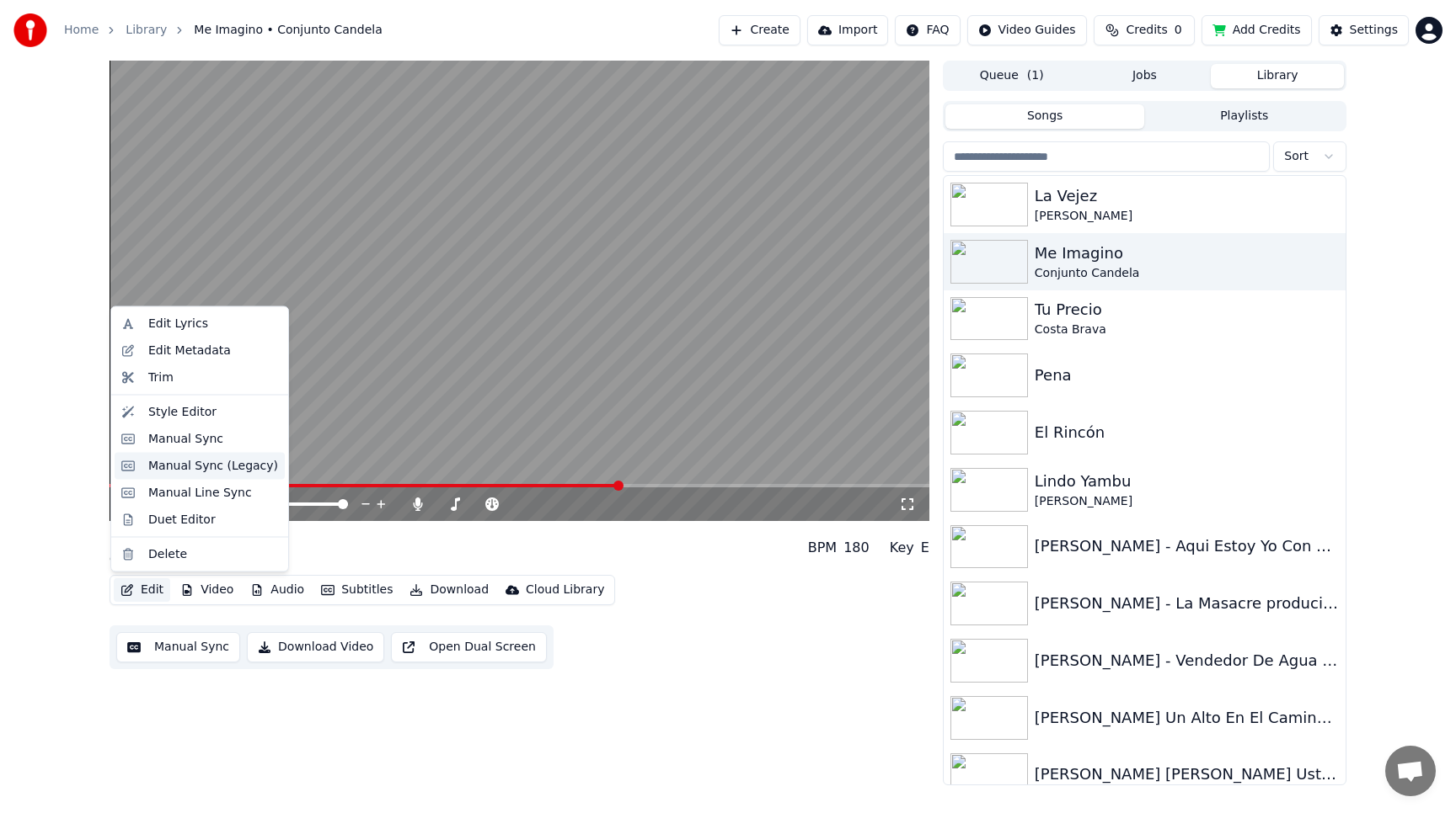
click at [232, 468] on div "Manual Sync (Legacy)" at bounding box center [212, 466] width 130 height 17
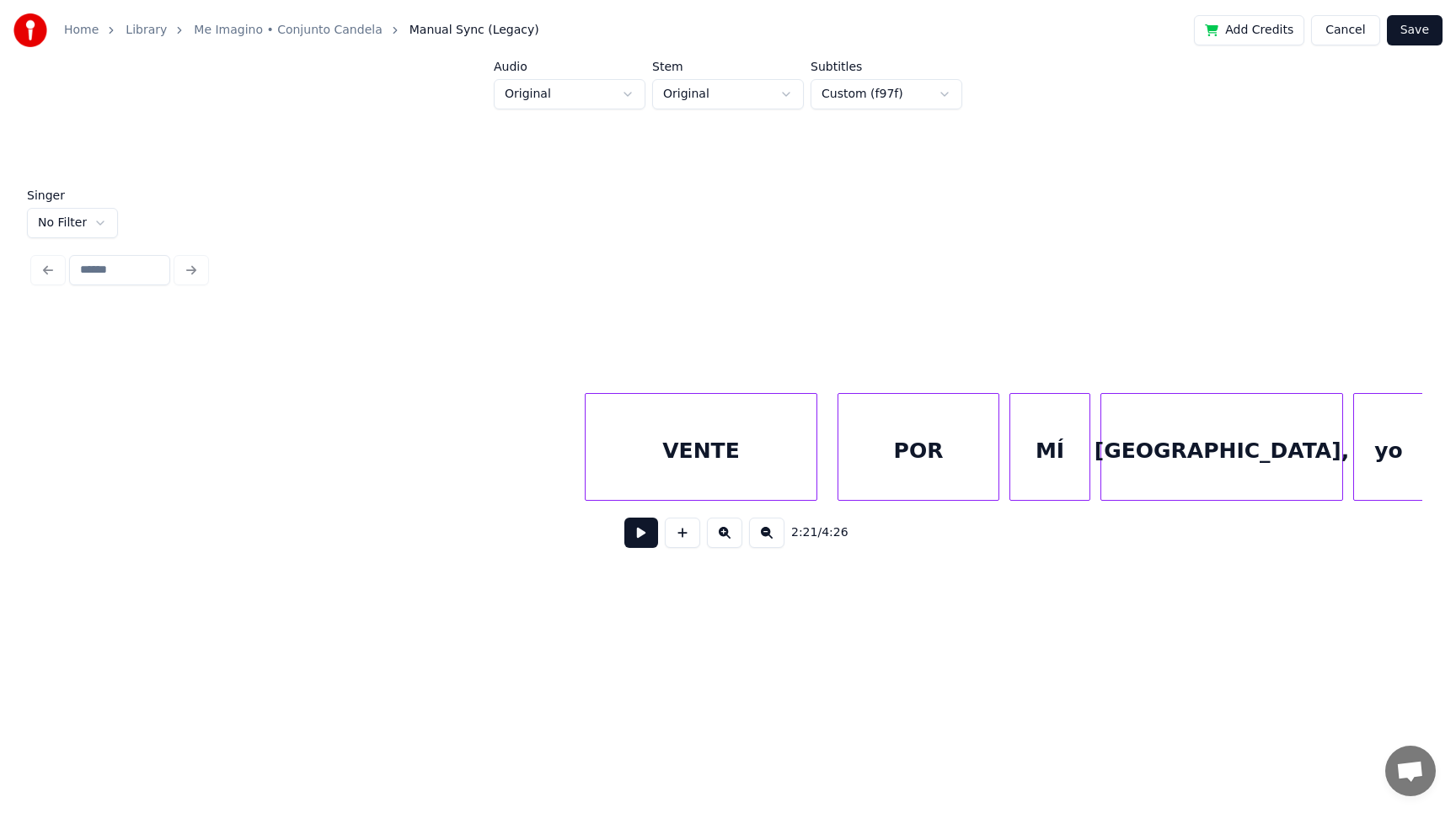
scroll to position [0, 76961]
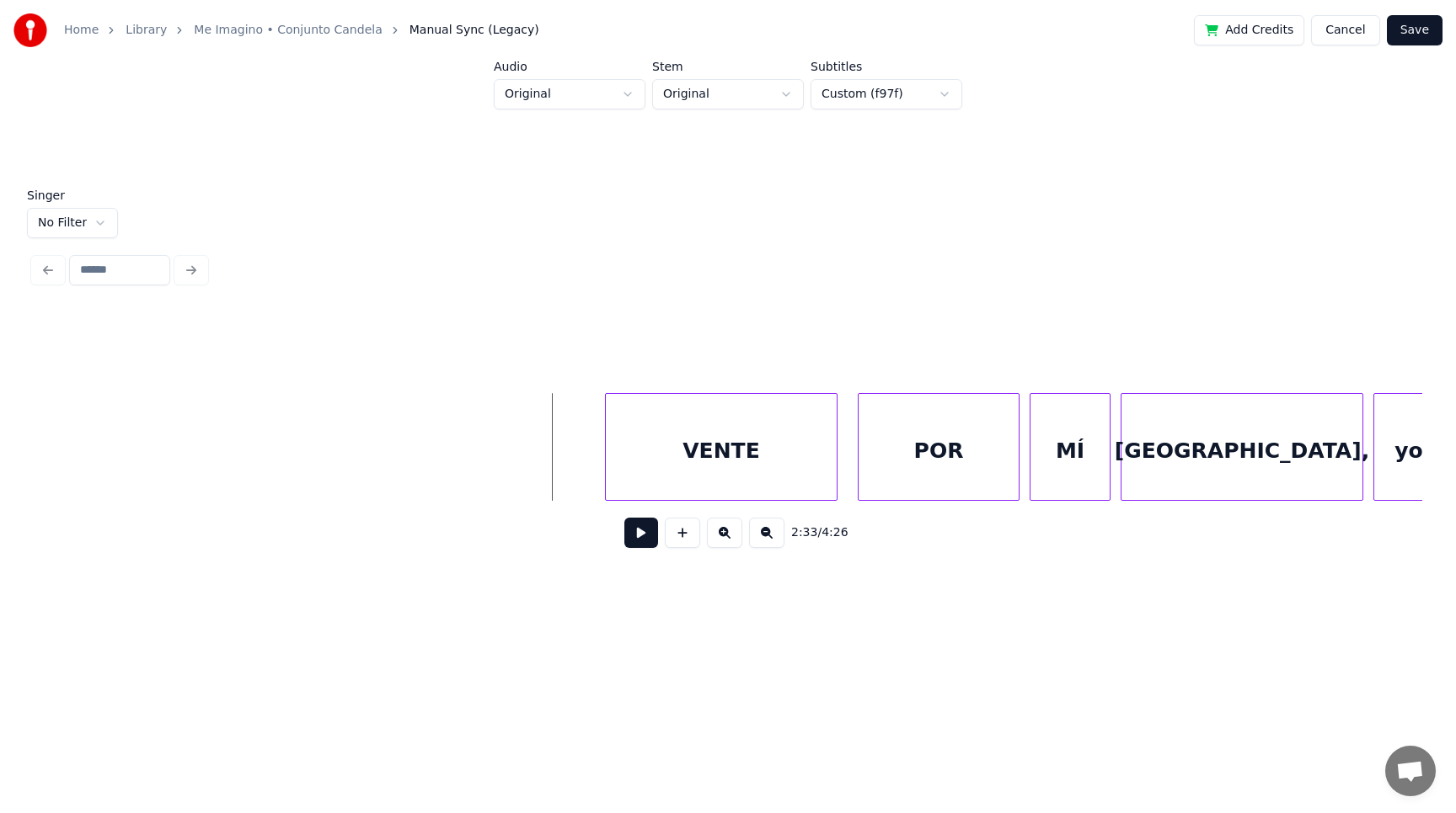
click at [640, 534] on button at bounding box center [641, 534] width 34 height 31
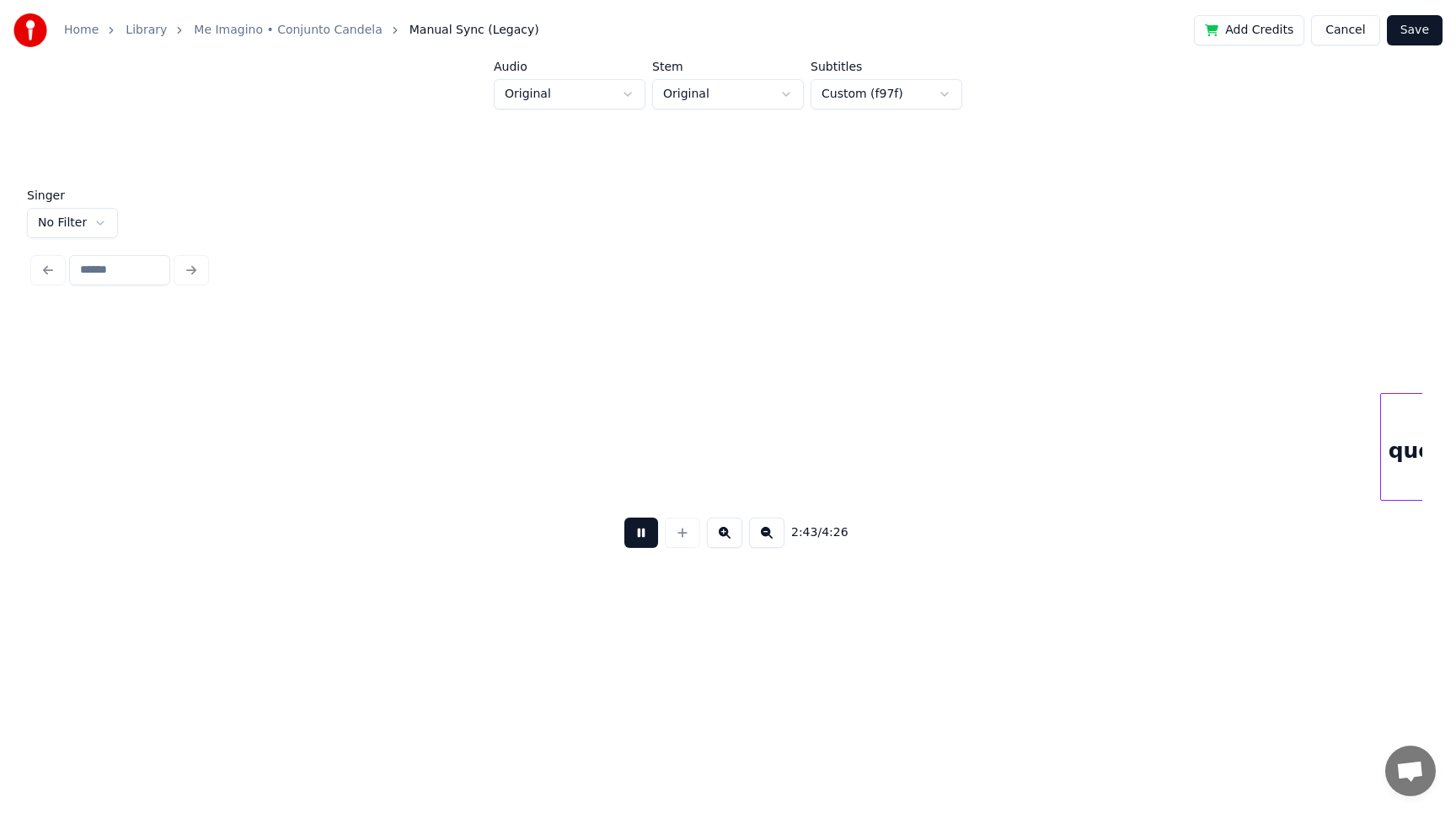
scroll to position [0, 82519]
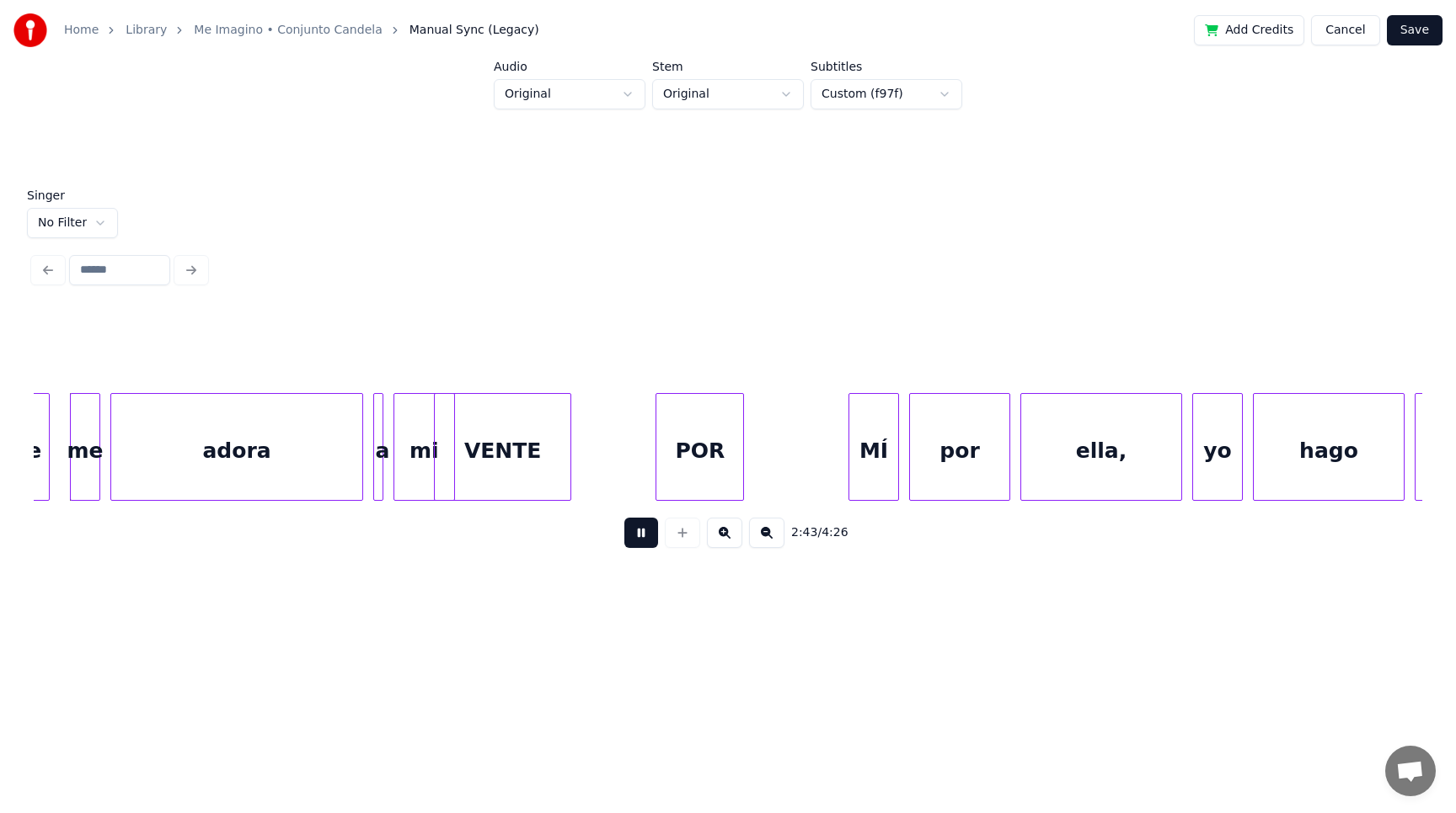
click at [640, 534] on button at bounding box center [641, 534] width 34 height 31
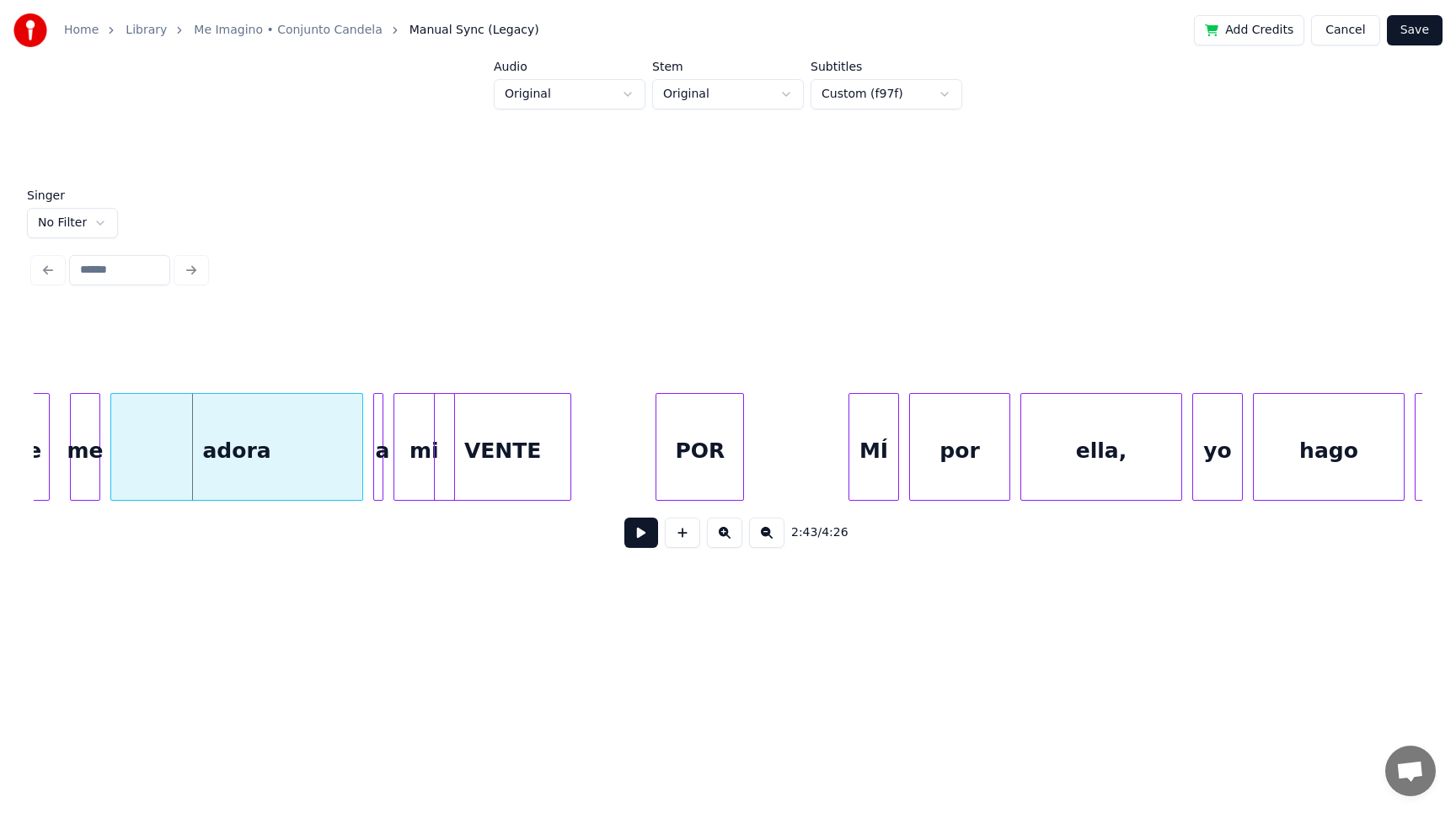
click at [100, 217] on html "Home Library Me Imagino • Conjunto Candela Manual Sync (Legacy) Add Credits Can…" at bounding box center [728, 325] width 1456 height 652
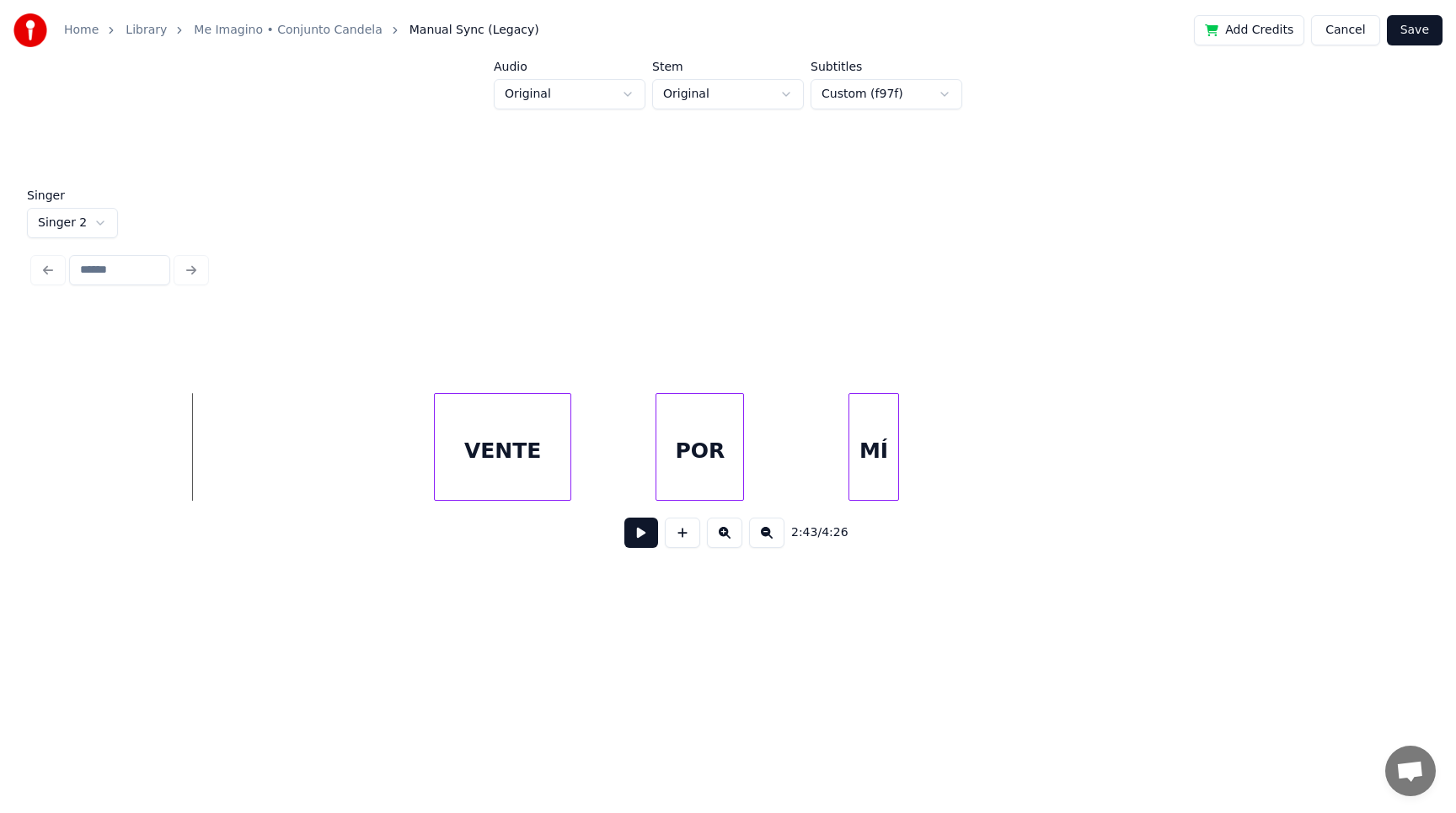
click at [643, 536] on button at bounding box center [641, 534] width 34 height 31
click at [633, 538] on button at bounding box center [641, 534] width 34 height 31
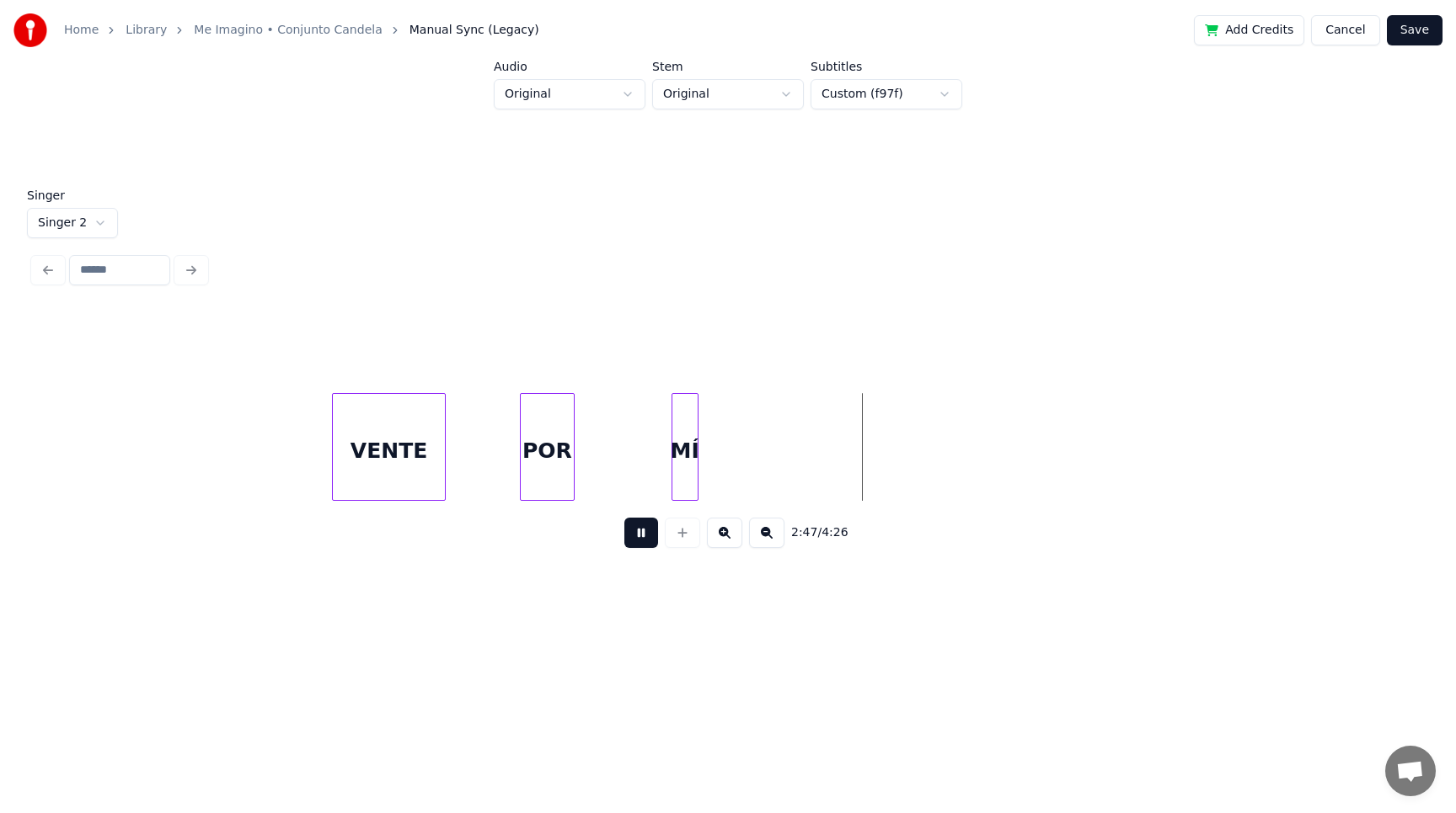
click at [633, 538] on button at bounding box center [641, 534] width 34 height 31
click at [684, 462] on div "MÍ" at bounding box center [685, 451] width 25 height 115
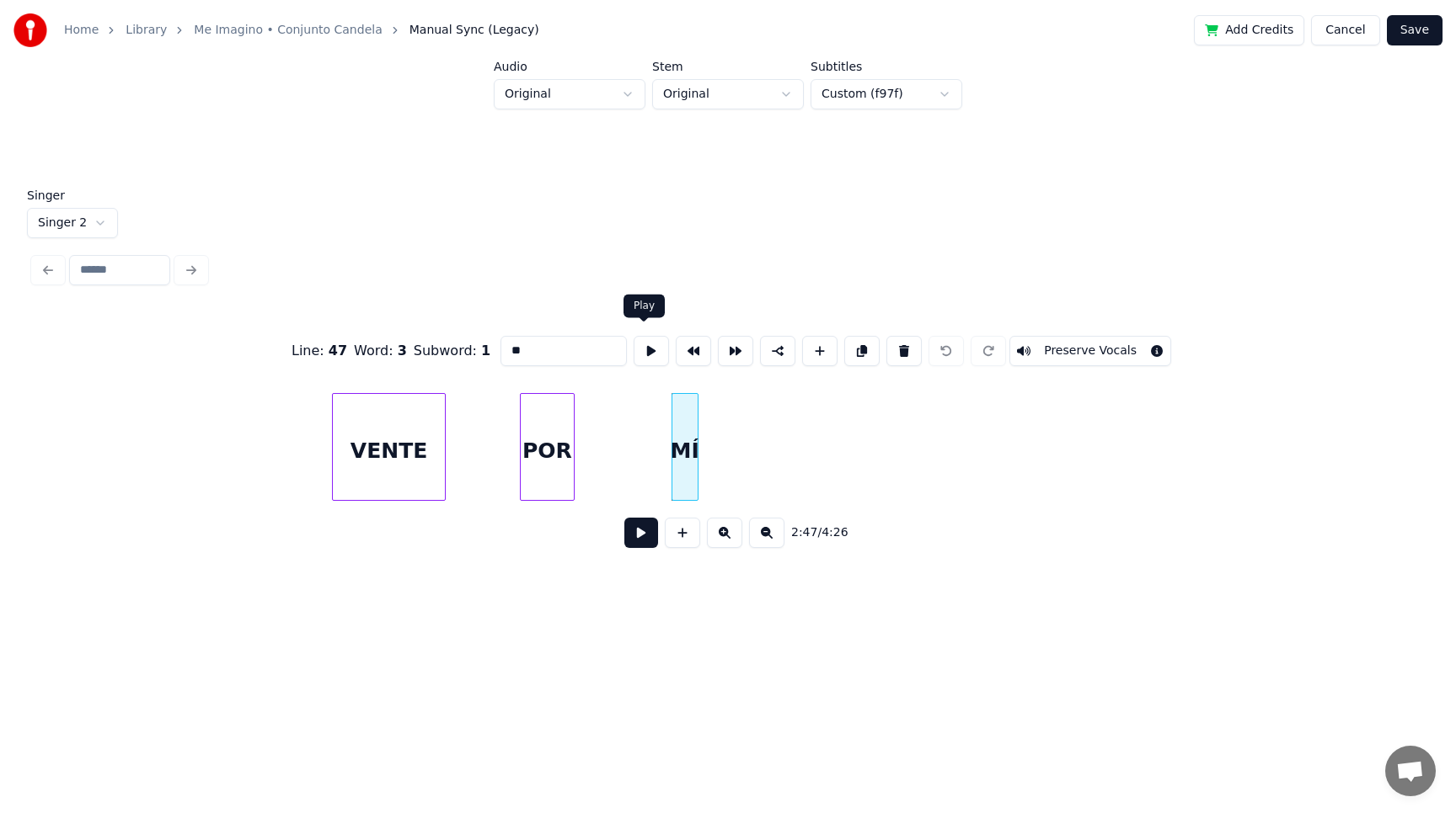
click at [636, 347] on button at bounding box center [651, 351] width 36 height 31
click at [671, 465] on div "MÍ" at bounding box center [685, 447] width 27 height 108
click at [615, 471] on div at bounding box center [615, 447] width 5 height 106
click at [637, 344] on button at bounding box center [651, 351] width 36 height 31
click at [644, 345] on button at bounding box center [651, 351] width 36 height 31
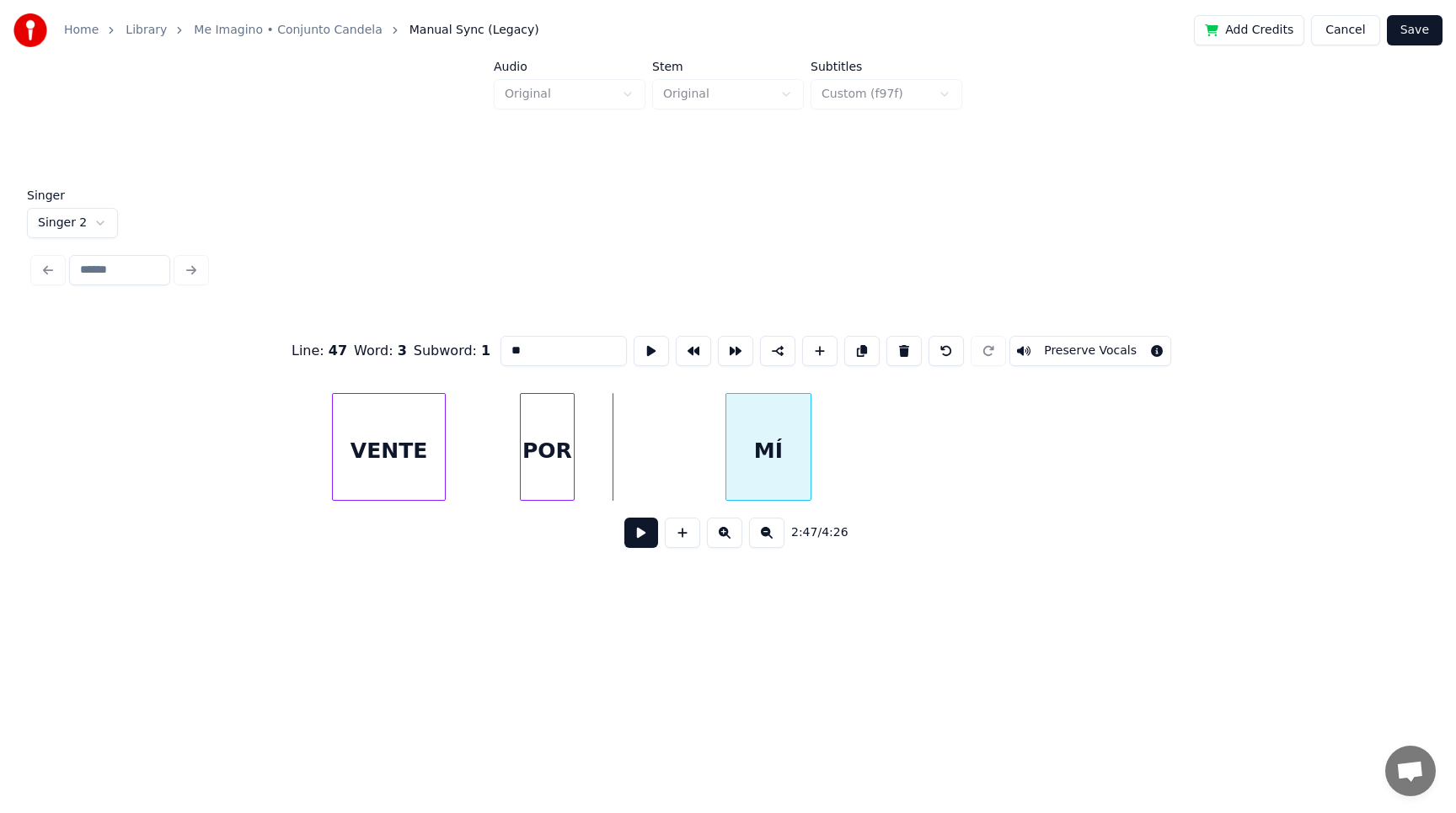
click at [763, 450] on div "MÍ" at bounding box center [768, 451] width 84 height 115
click at [635, 461] on div "POR" at bounding box center [638, 451] width 53 height 115
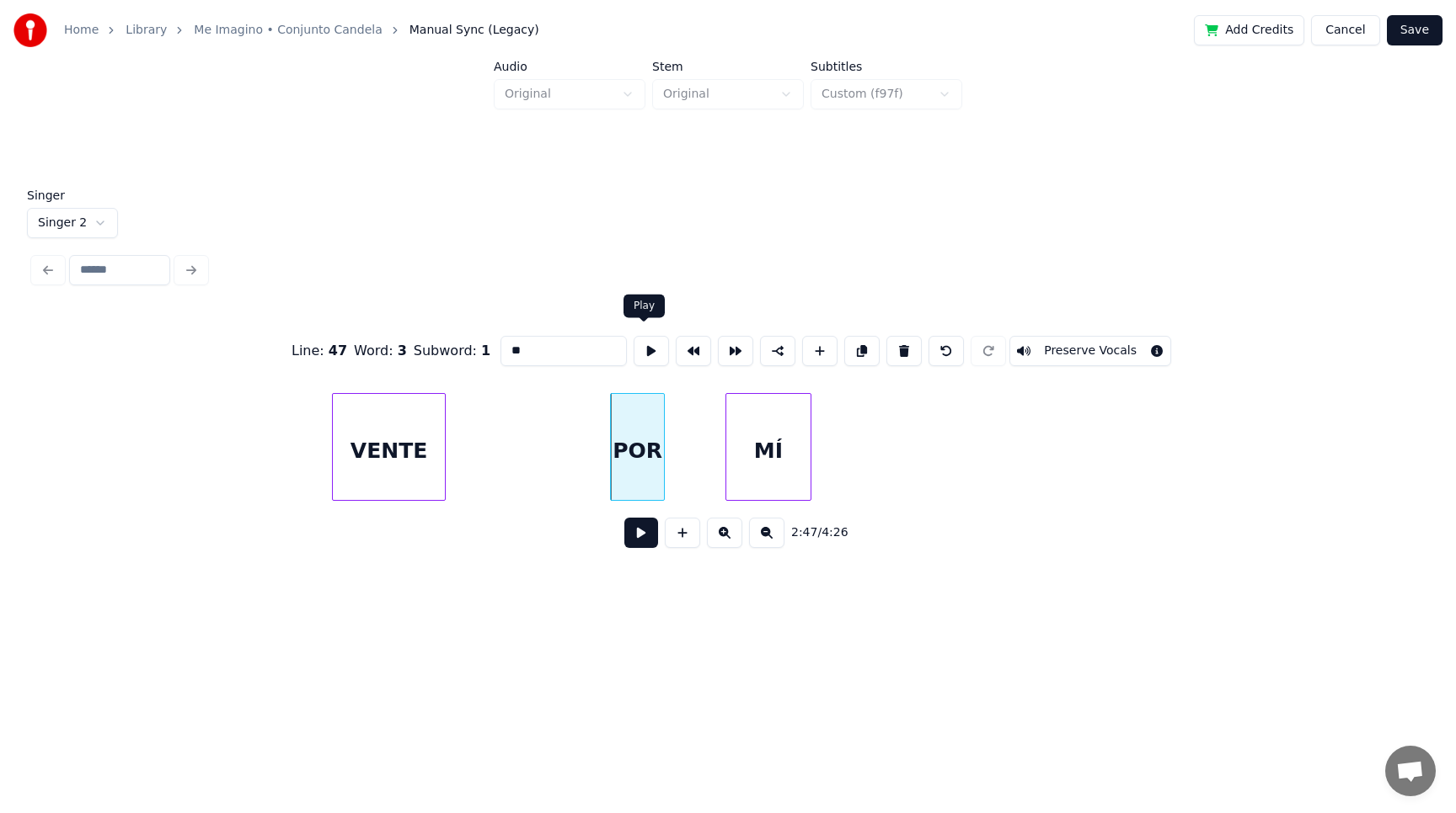
click at [643, 341] on button at bounding box center [651, 351] width 36 height 31
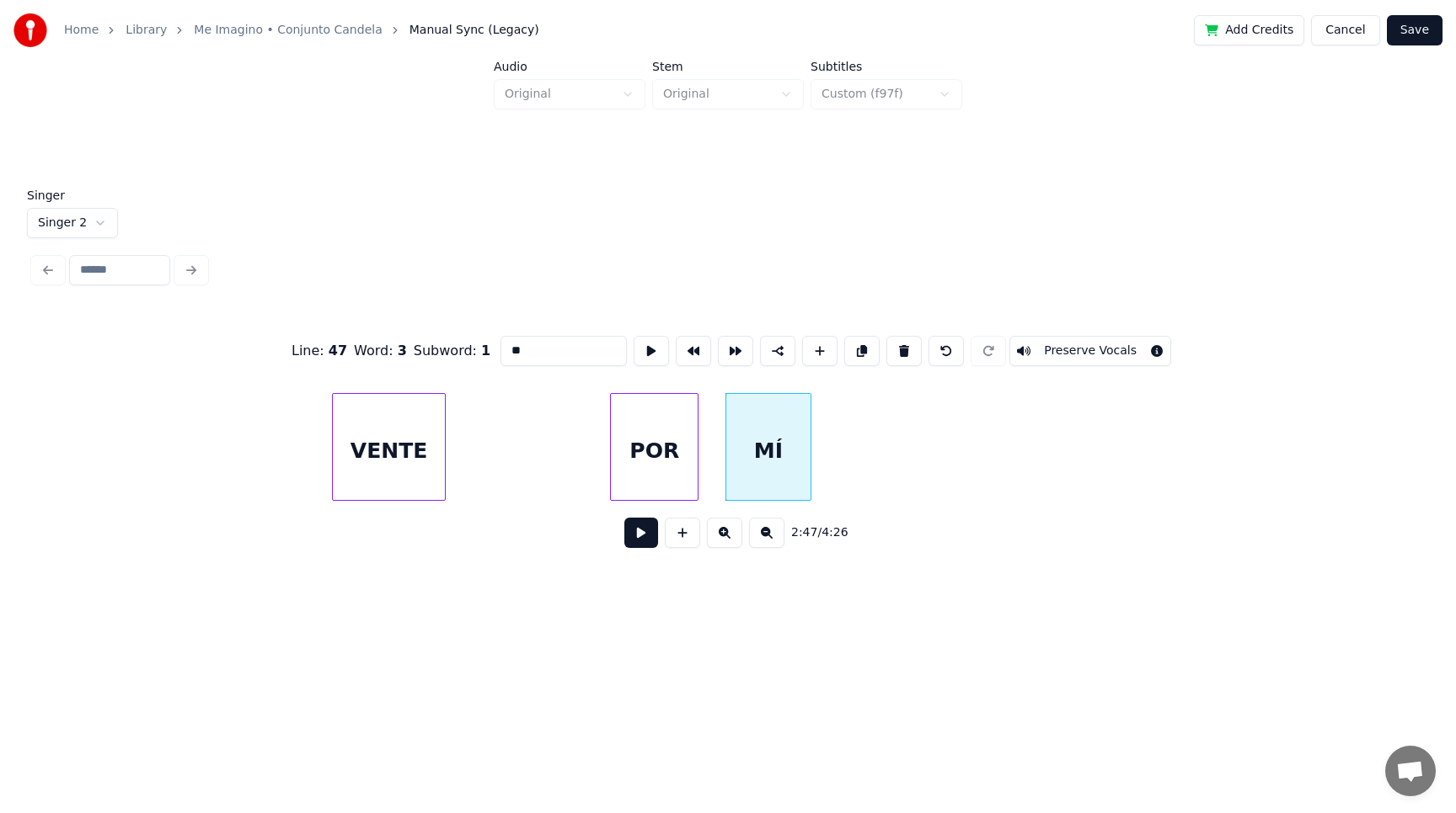
click at [697, 473] on div "POR" at bounding box center [654, 447] width 88 height 108
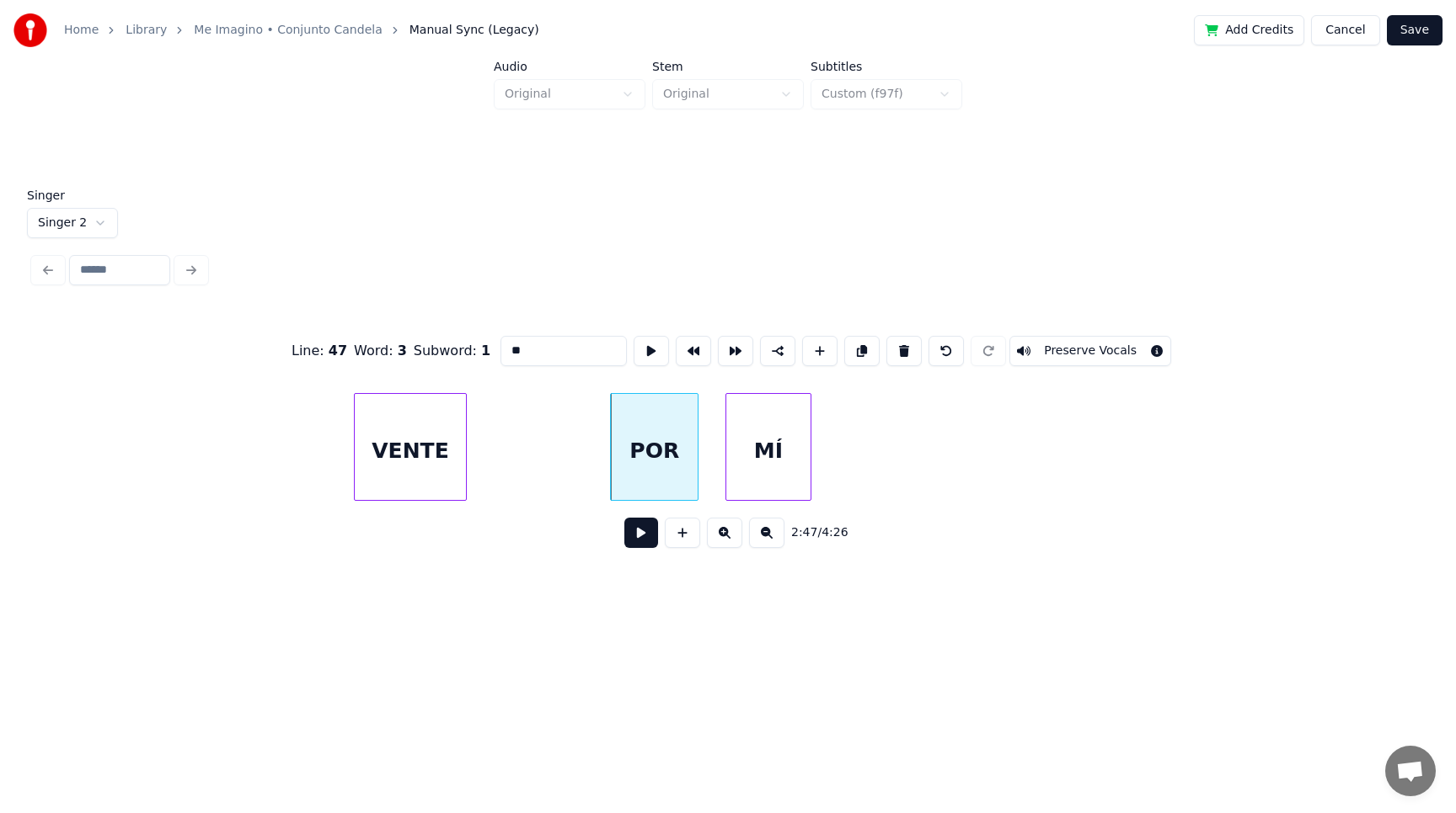
click at [427, 467] on div "VENTE" at bounding box center [410, 451] width 111 height 115
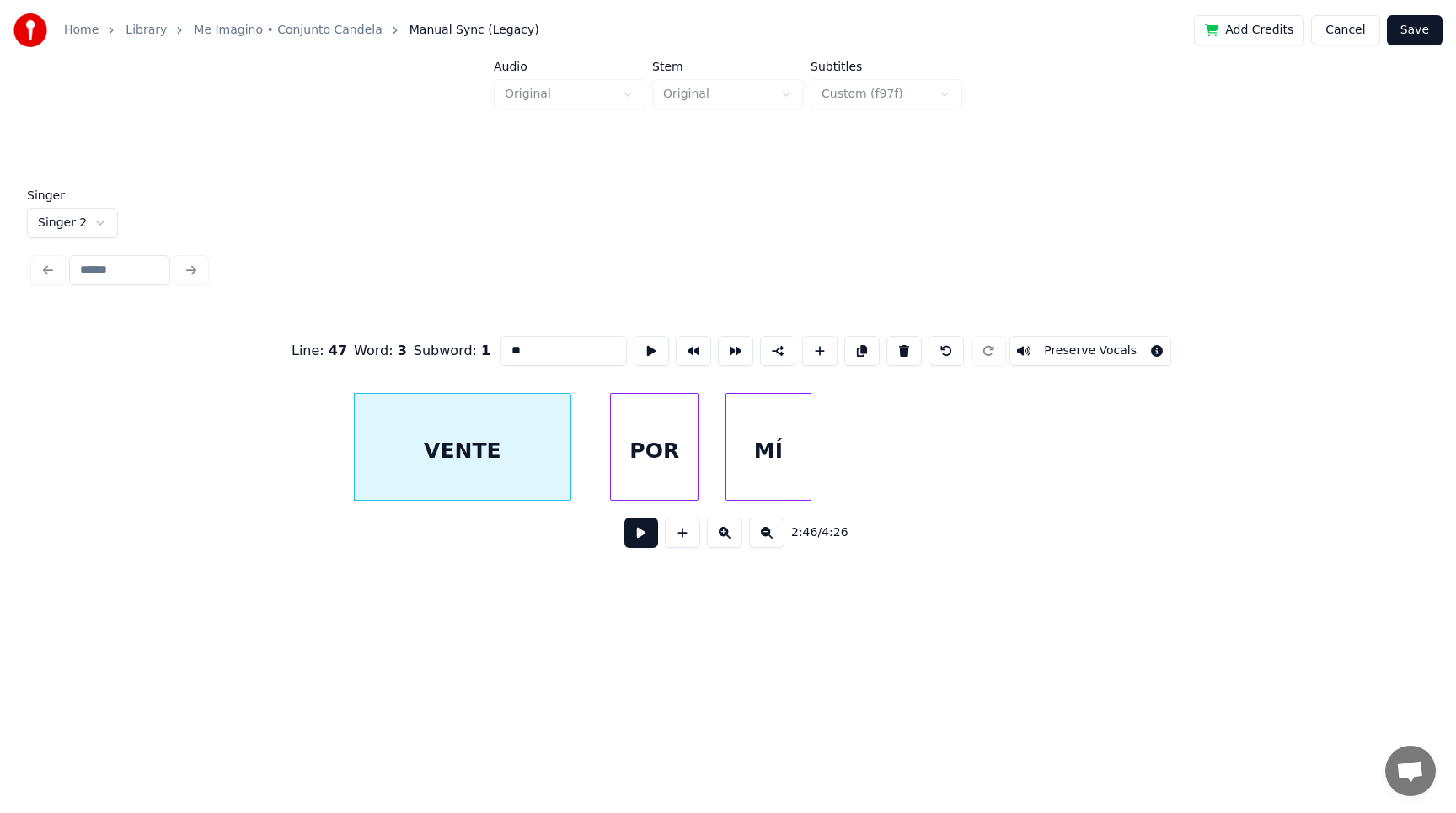
click at [567, 477] on div at bounding box center [568, 447] width 5 height 106
click at [639, 340] on button at bounding box center [651, 351] width 36 height 31
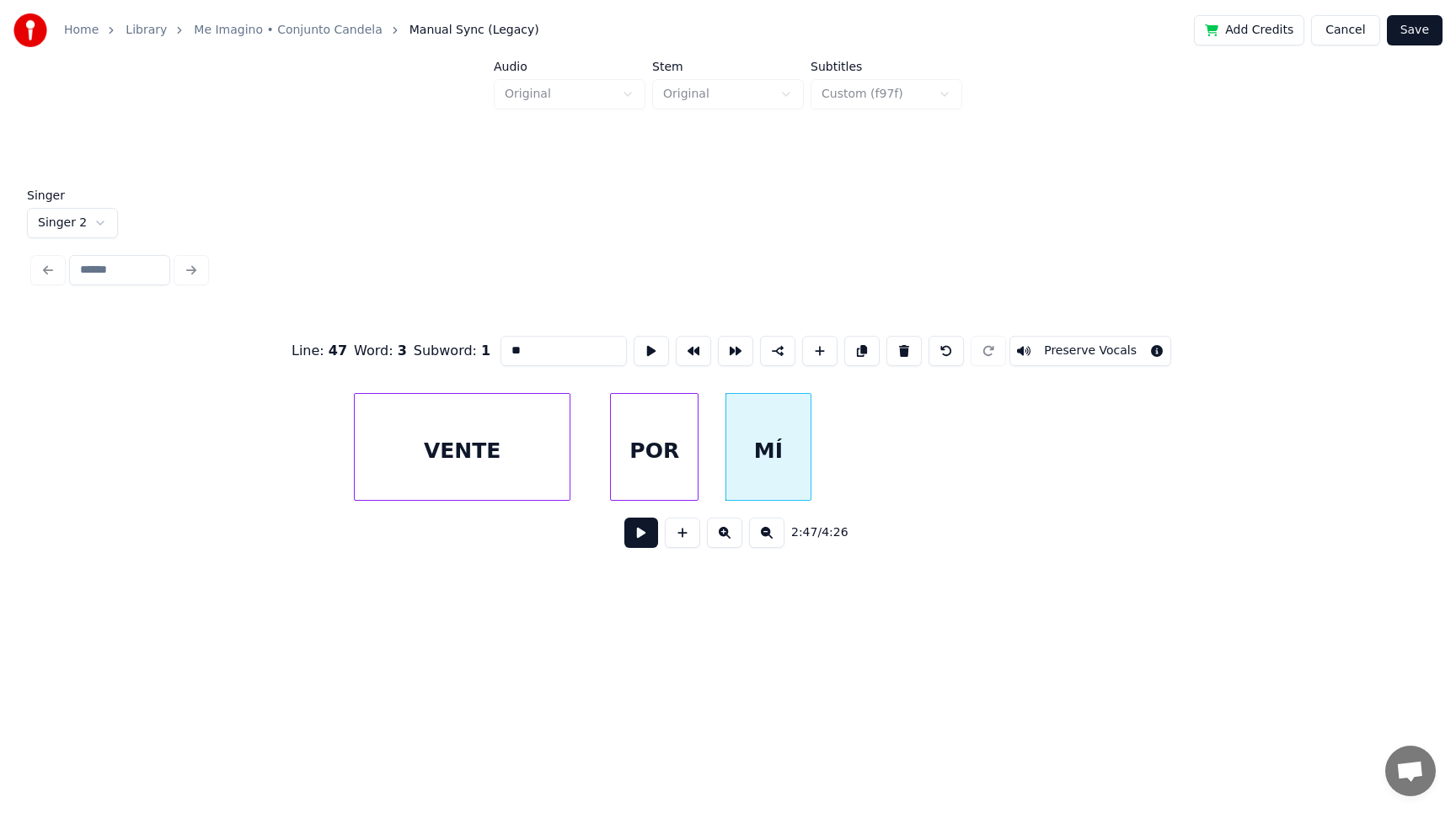
click at [751, 440] on div "MÍ" at bounding box center [768, 451] width 84 height 115
click at [641, 340] on button at bounding box center [651, 351] width 36 height 31
click at [638, 439] on div "POR" at bounding box center [654, 451] width 87 height 115
type input "***"
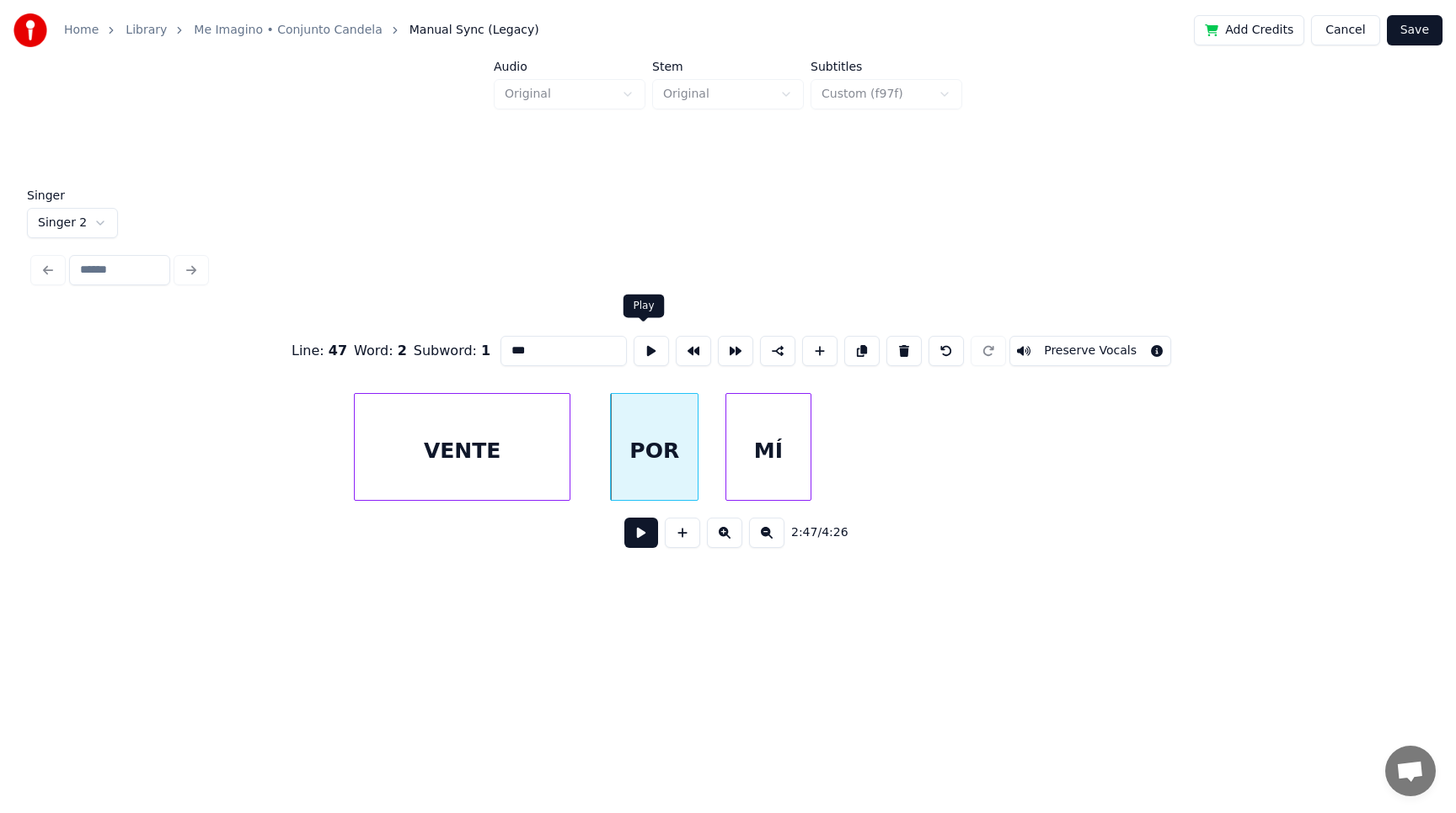
click at [647, 340] on button at bounding box center [651, 351] width 36 height 31
click at [779, 477] on div at bounding box center [781, 447] width 5 height 106
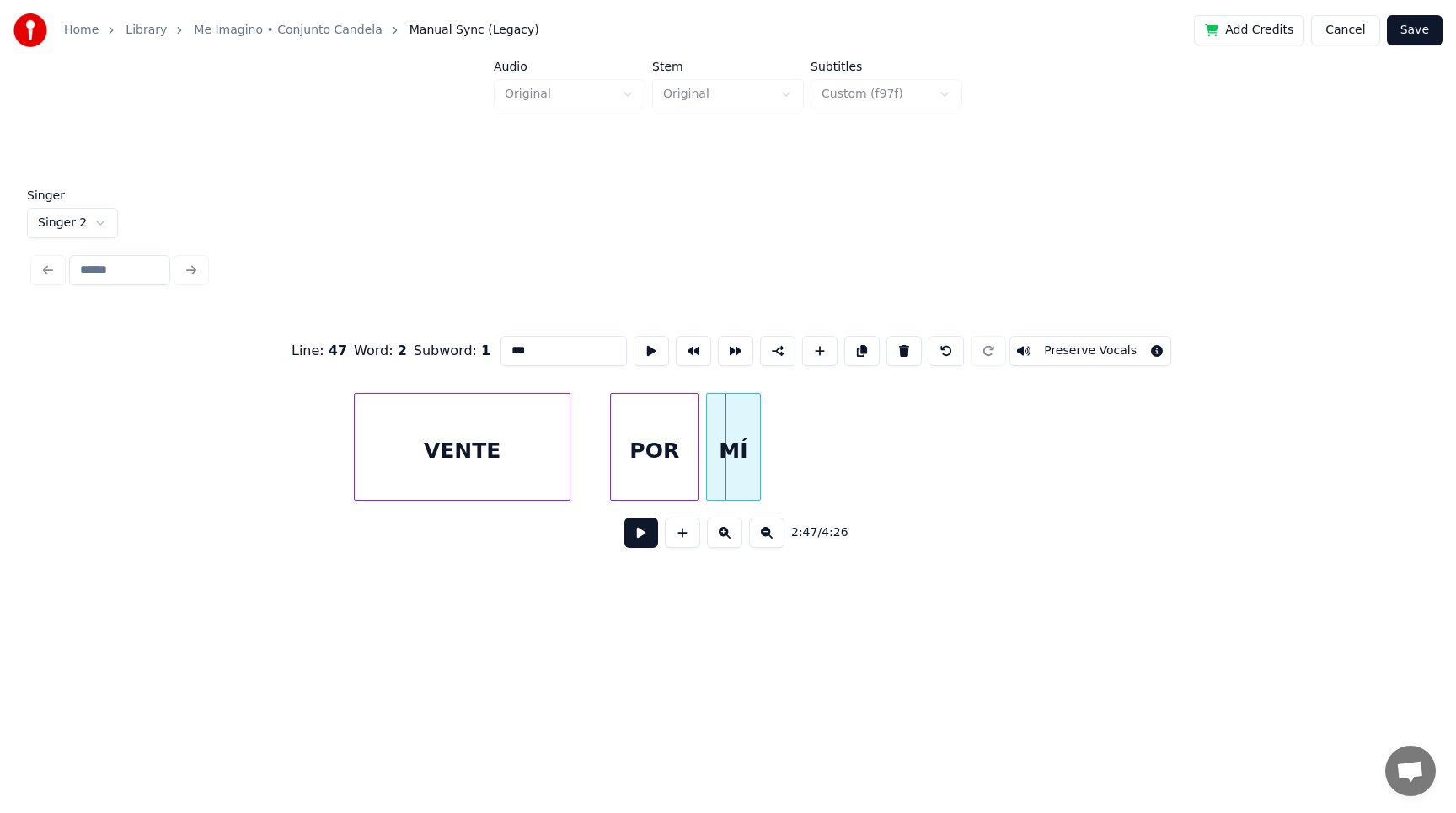
click at [736, 475] on div "MÍ" at bounding box center [734, 451] width 54 height 115
click at [640, 346] on button at bounding box center [651, 351] width 36 height 31
click at [634, 436] on div "POR" at bounding box center [654, 451] width 87 height 115
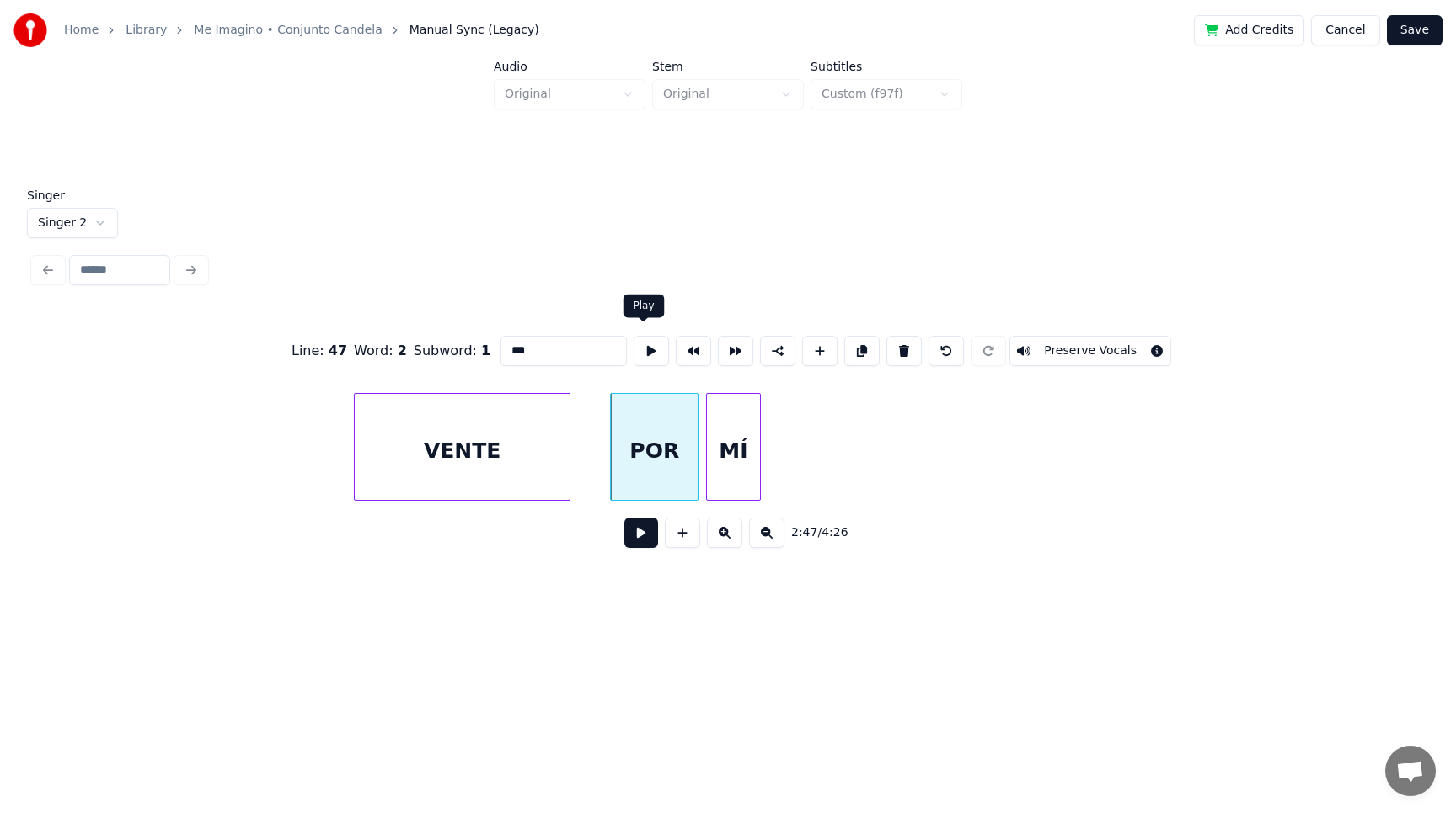
click at [641, 344] on button at bounding box center [651, 351] width 36 height 31
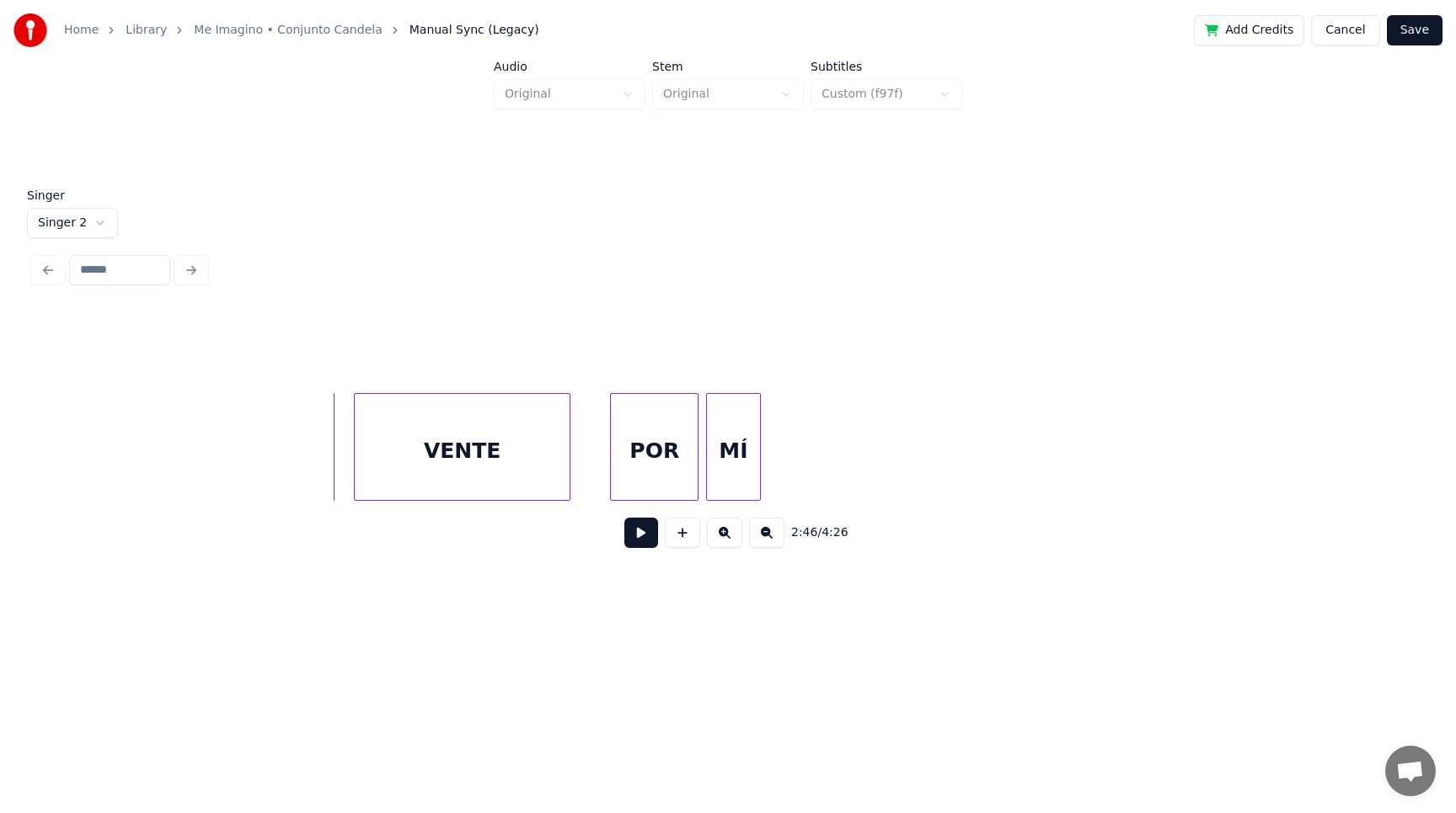
click at [637, 545] on button at bounding box center [641, 534] width 34 height 31
click at [637, 540] on button at bounding box center [641, 534] width 34 height 31
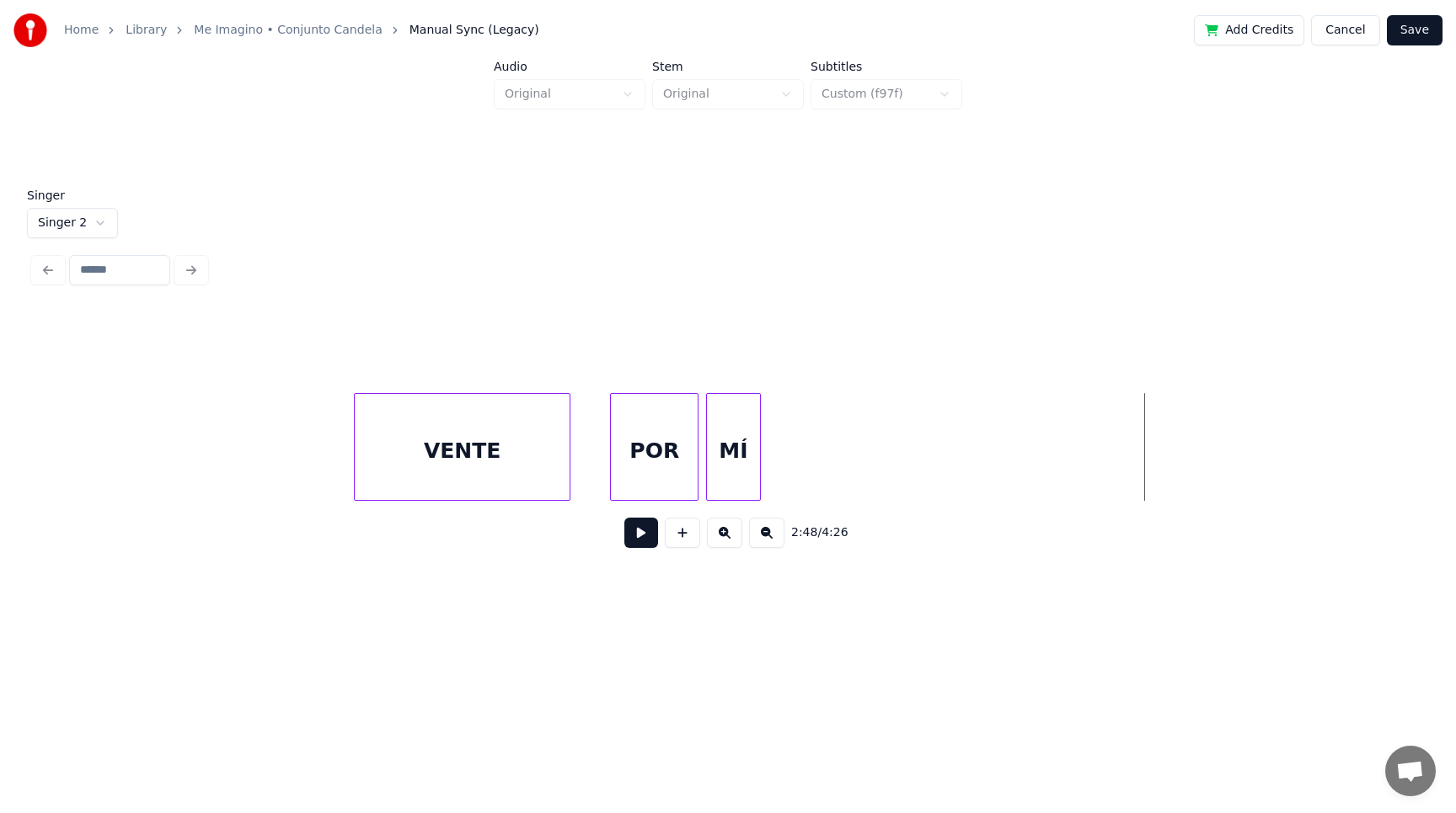
click at [645, 539] on button at bounding box center [641, 534] width 34 height 31
click at [767, 474] on div "MÍ" at bounding box center [756, 451] width 54 height 115
click at [644, 534] on button at bounding box center [641, 534] width 34 height 31
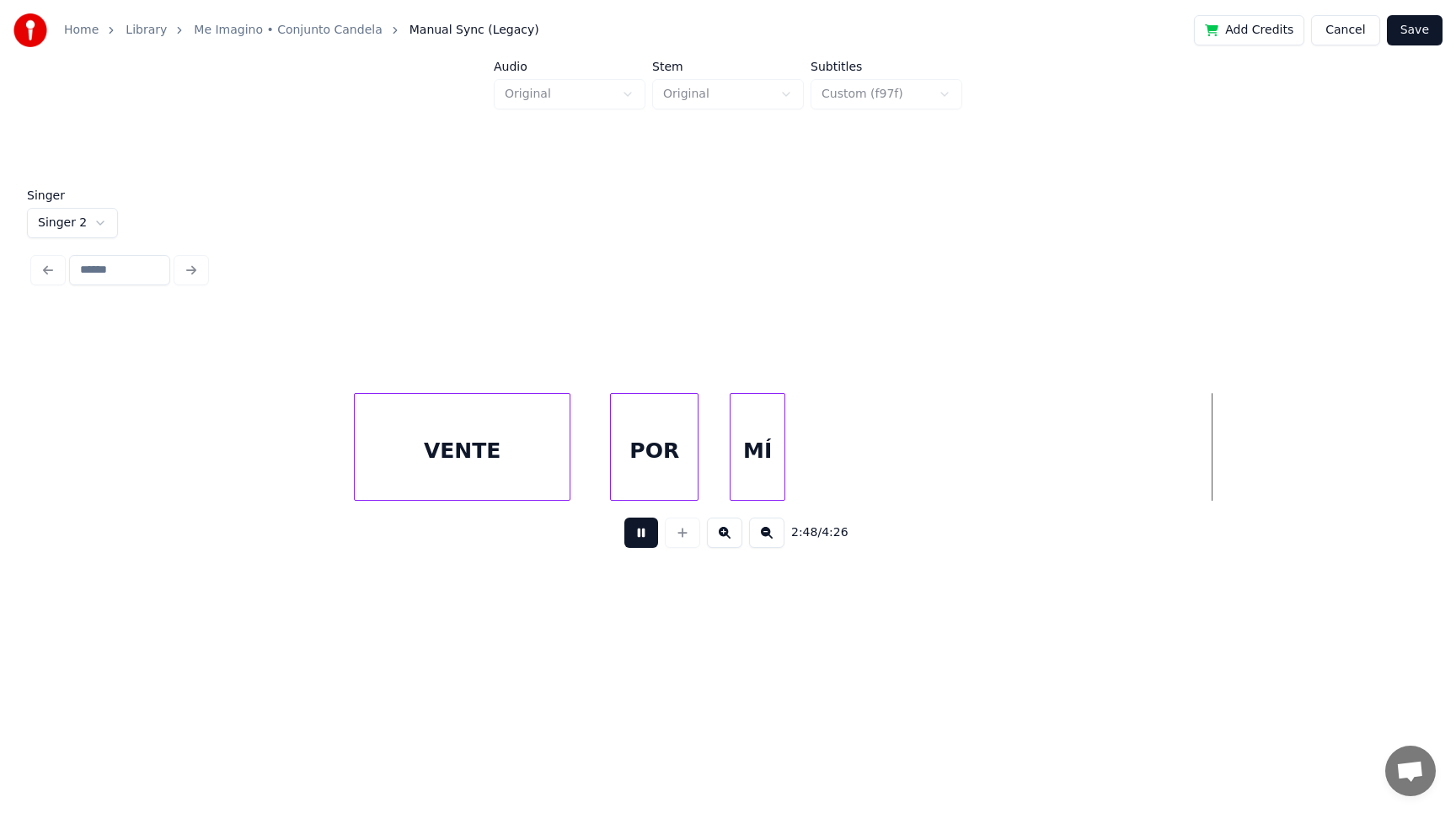
click at [644, 534] on button at bounding box center [641, 534] width 34 height 31
click at [76, 214] on html "Home Library Me Imagino • Conjunto Candela Manual Sync (Legacy) Add Credits Can…" at bounding box center [728, 325] width 1456 height 652
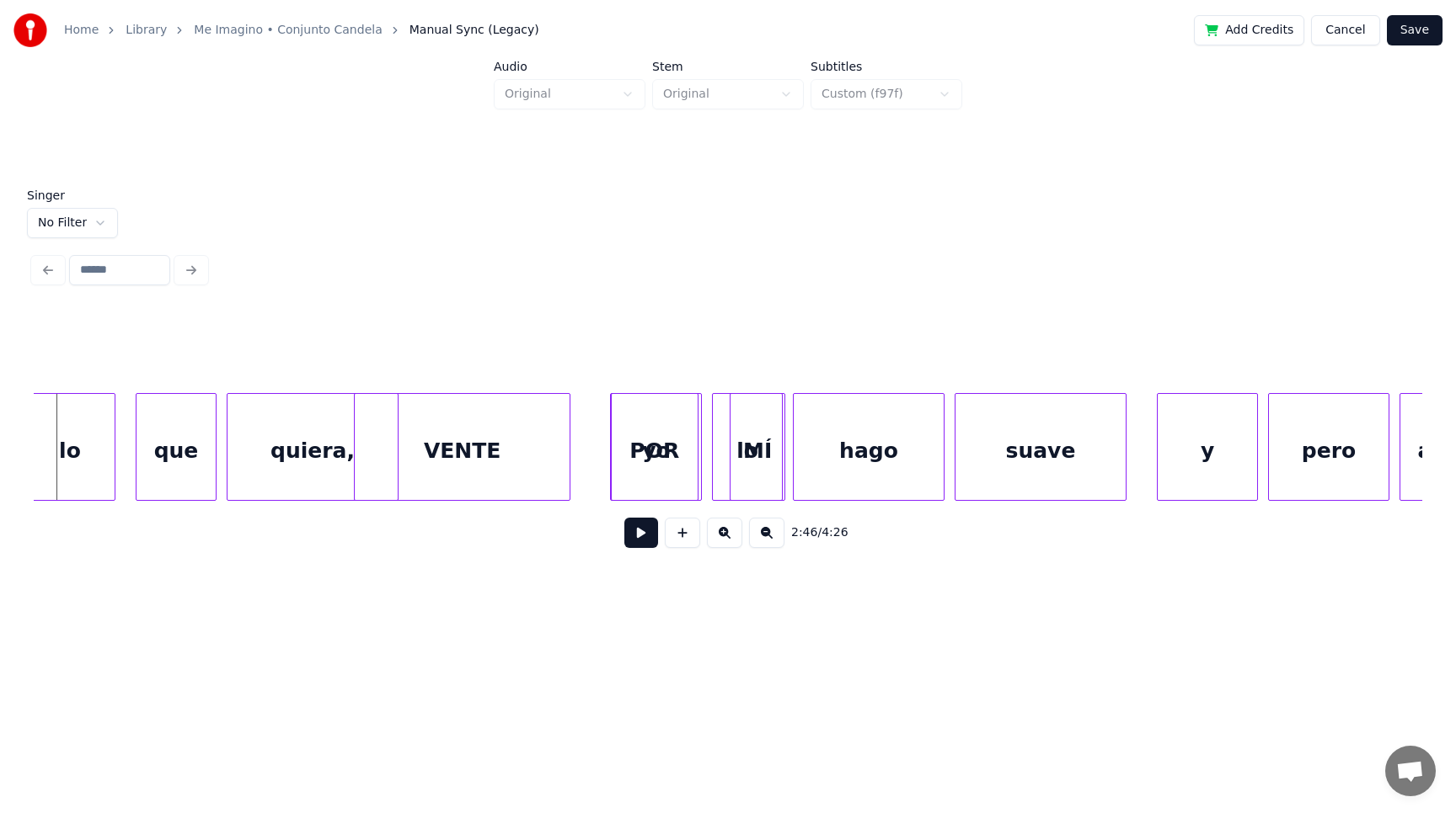
click at [637, 534] on button at bounding box center [641, 534] width 34 height 31
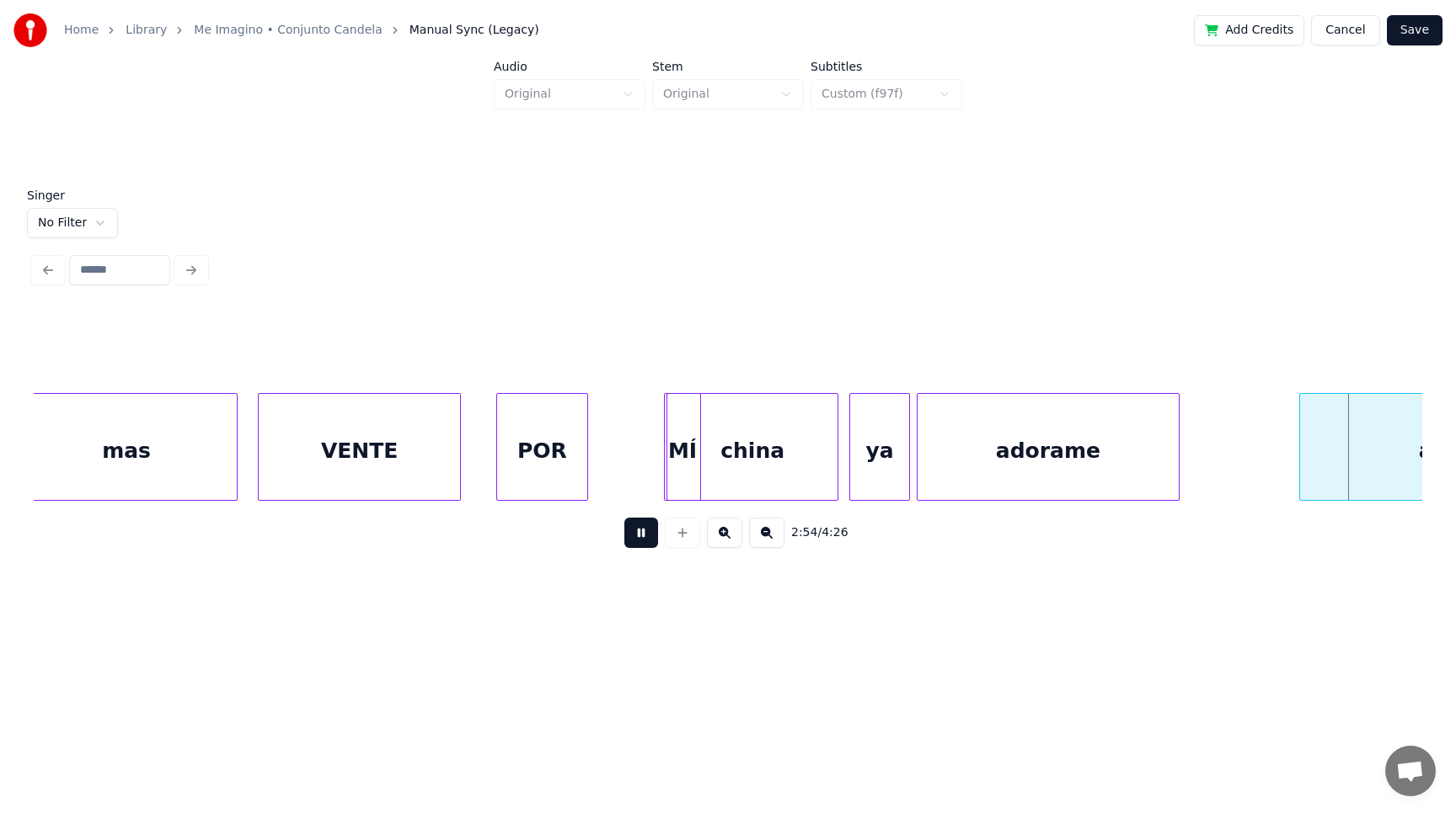
scroll to position [0, 88079]
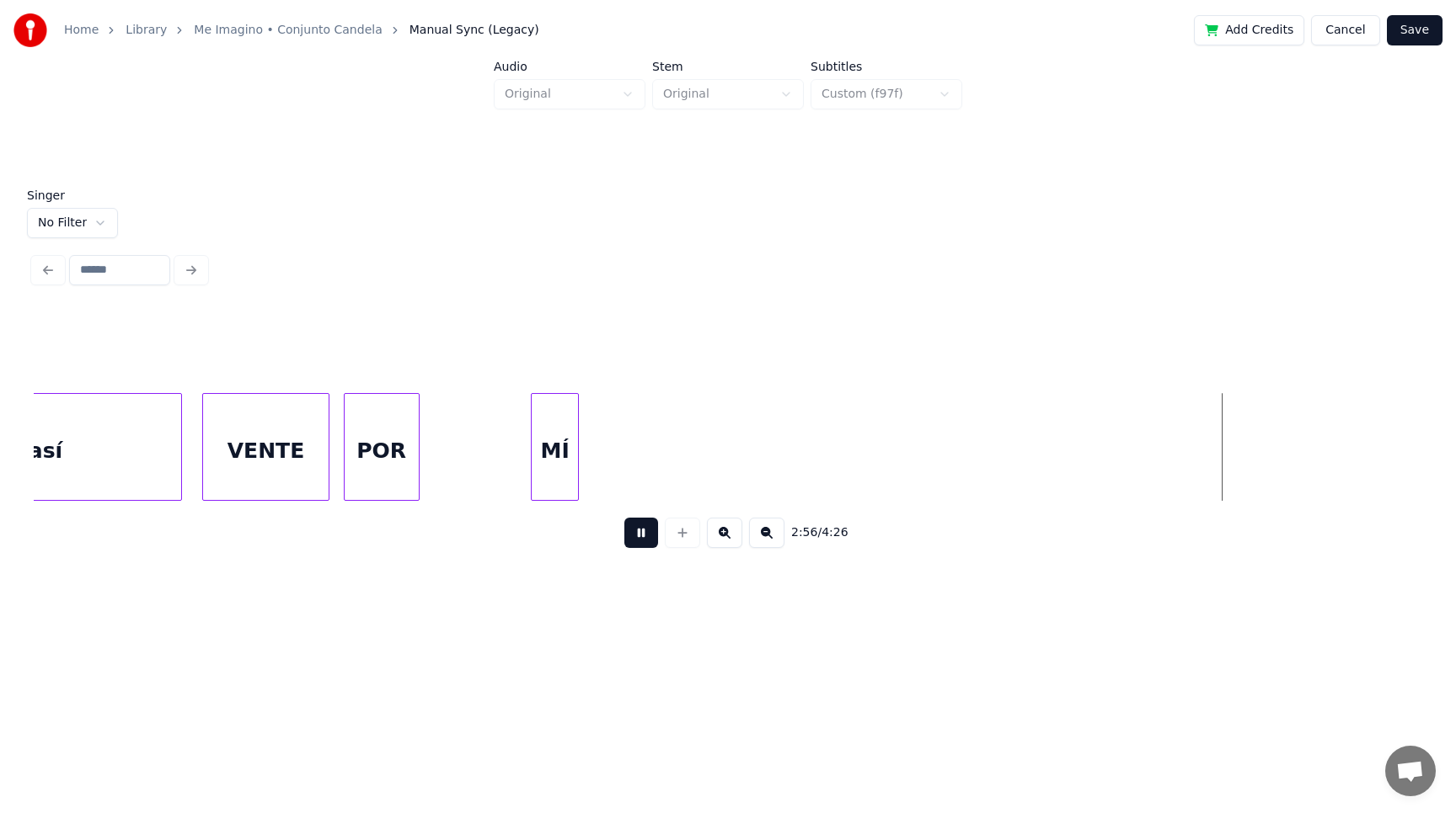
click at [637, 534] on button at bounding box center [641, 534] width 34 height 31
click at [643, 531] on button at bounding box center [641, 534] width 34 height 31
click at [552, 468] on div "MÍ" at bounding box center [554, 451] width 47 height 115
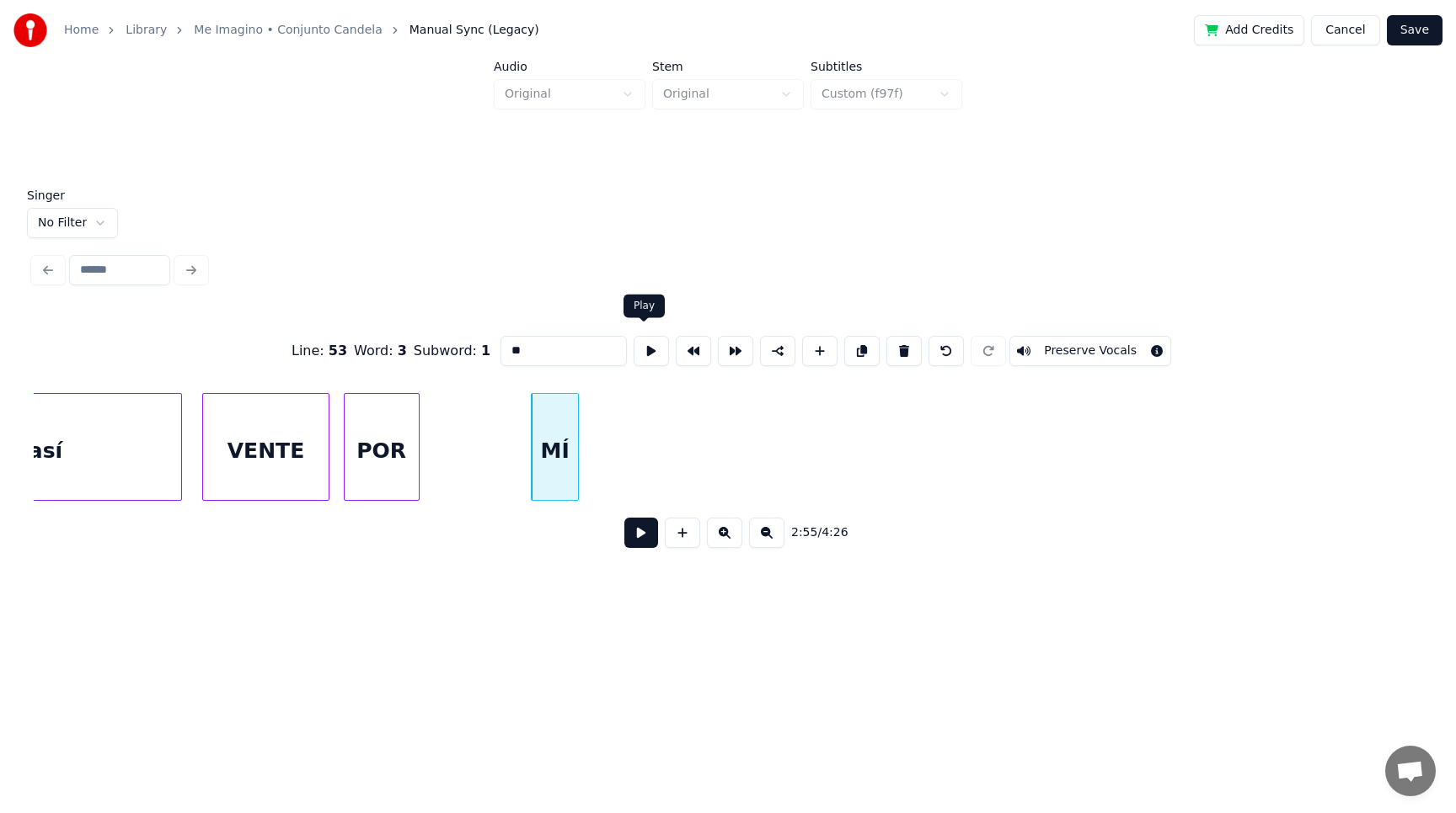
click at [643, 343] on button at bounding box center [651, 351] width 36 height 31
click at [694, 477] on div "MÍ" at bounding box center [693, 451] width 47 height 115
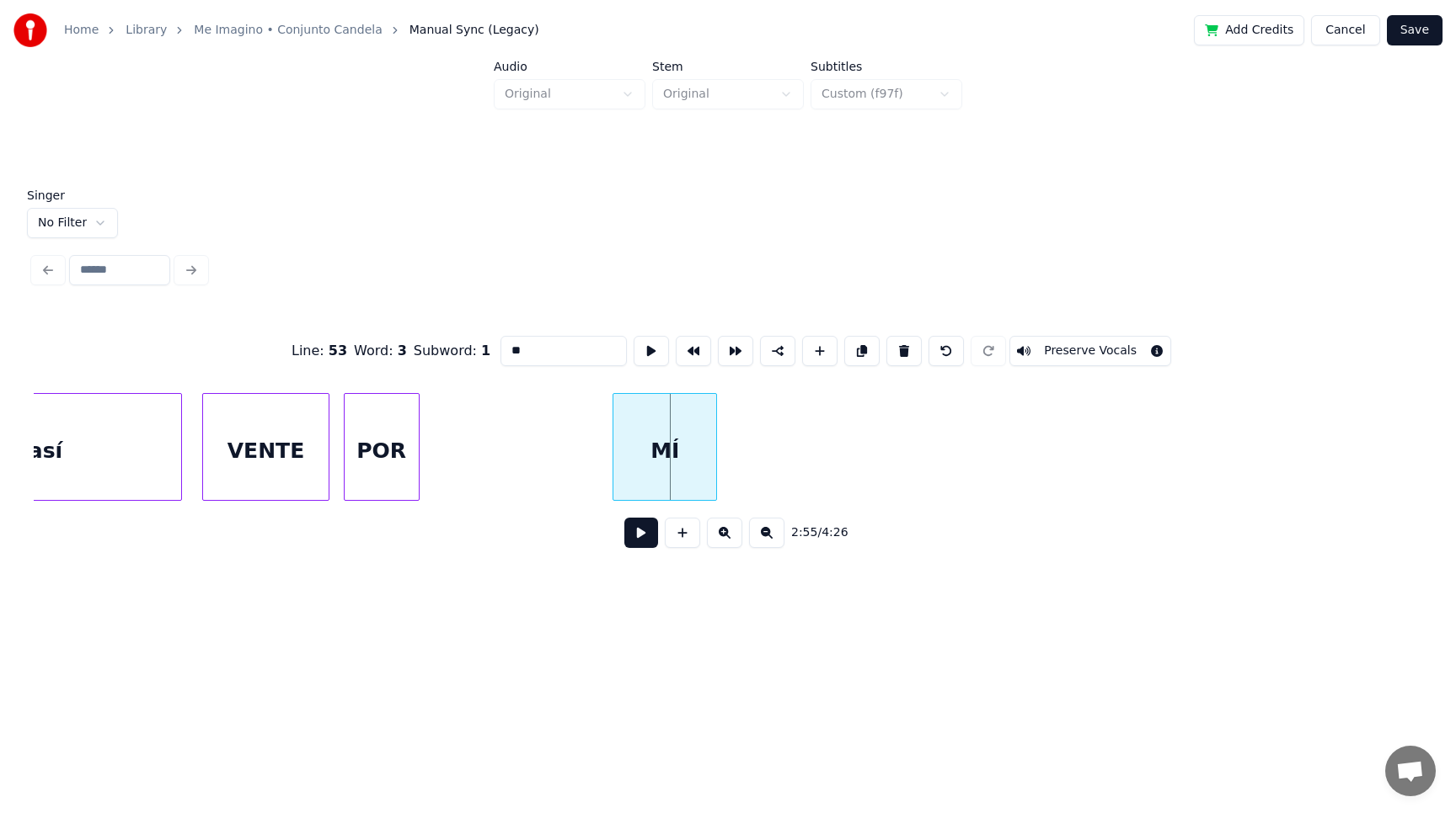
click at [614, 470] on div at bounding box center [616, 447] width 5 height 106
click at [639, 349] on button at bounding box center [651, 351] width 36 height 31
click at [641, 346] on button at bounding box center [651, 351] width 36 height 31
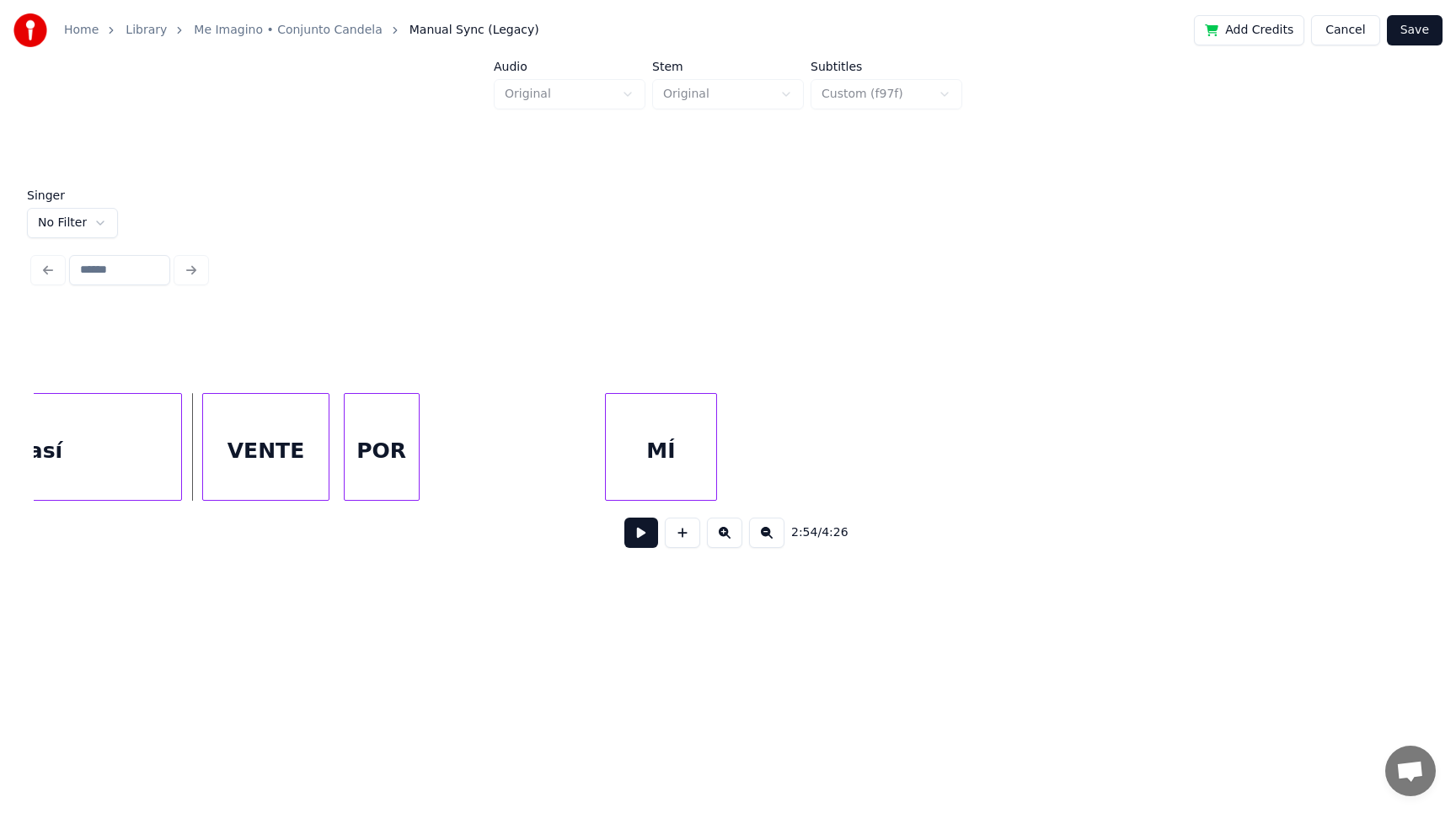
click at [635, 540] on button at bounding box center [641, 534] width 34 height 31
click at [638, 535] on button at bounding box center [641, 534] width 34 height 31
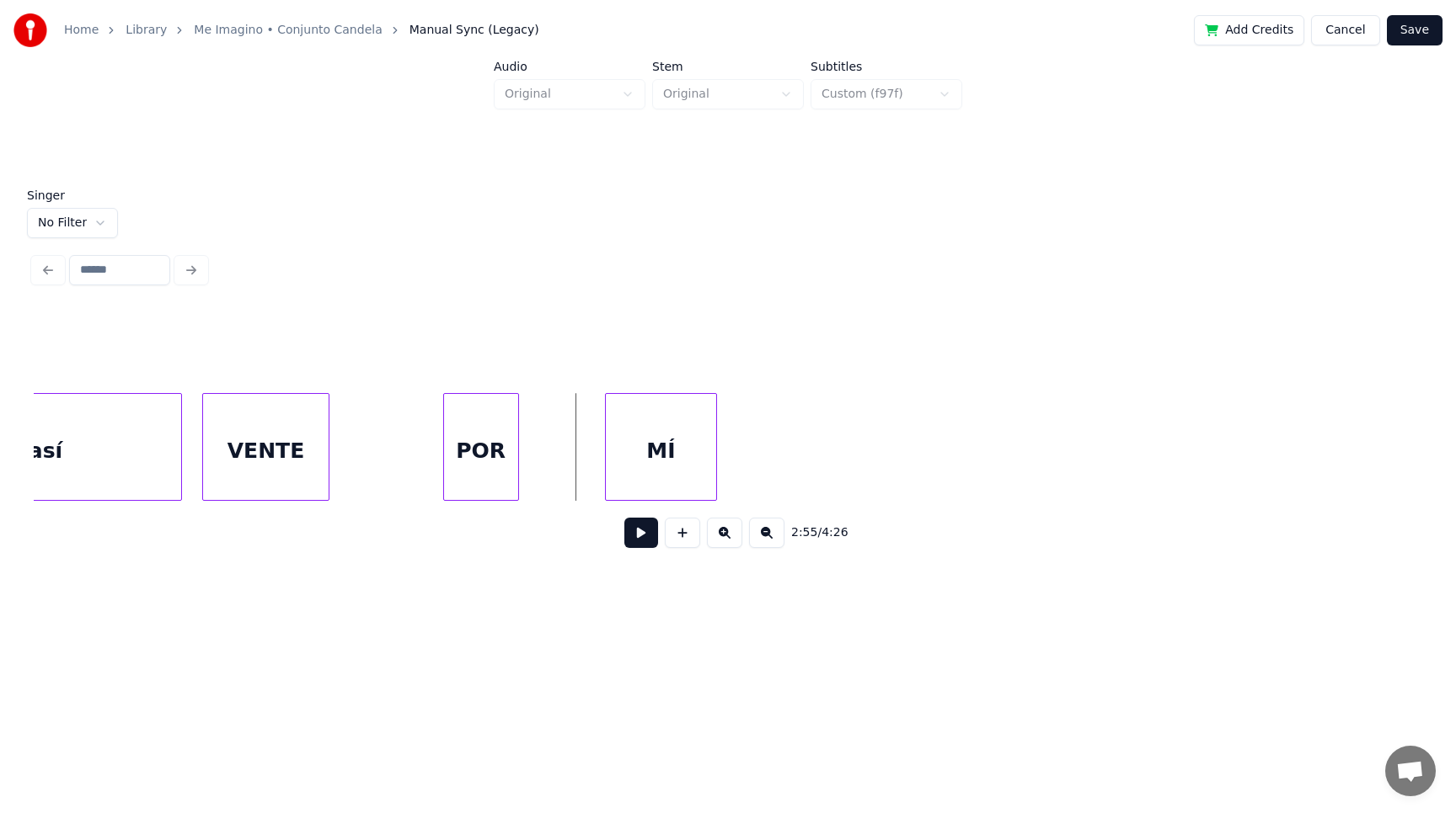
click at [482, 460] on div "POR" at bounding box center [480, 451] width 74 height 115
click at [528, 471] on div at bounding box center [528, 447] width 5 height 106
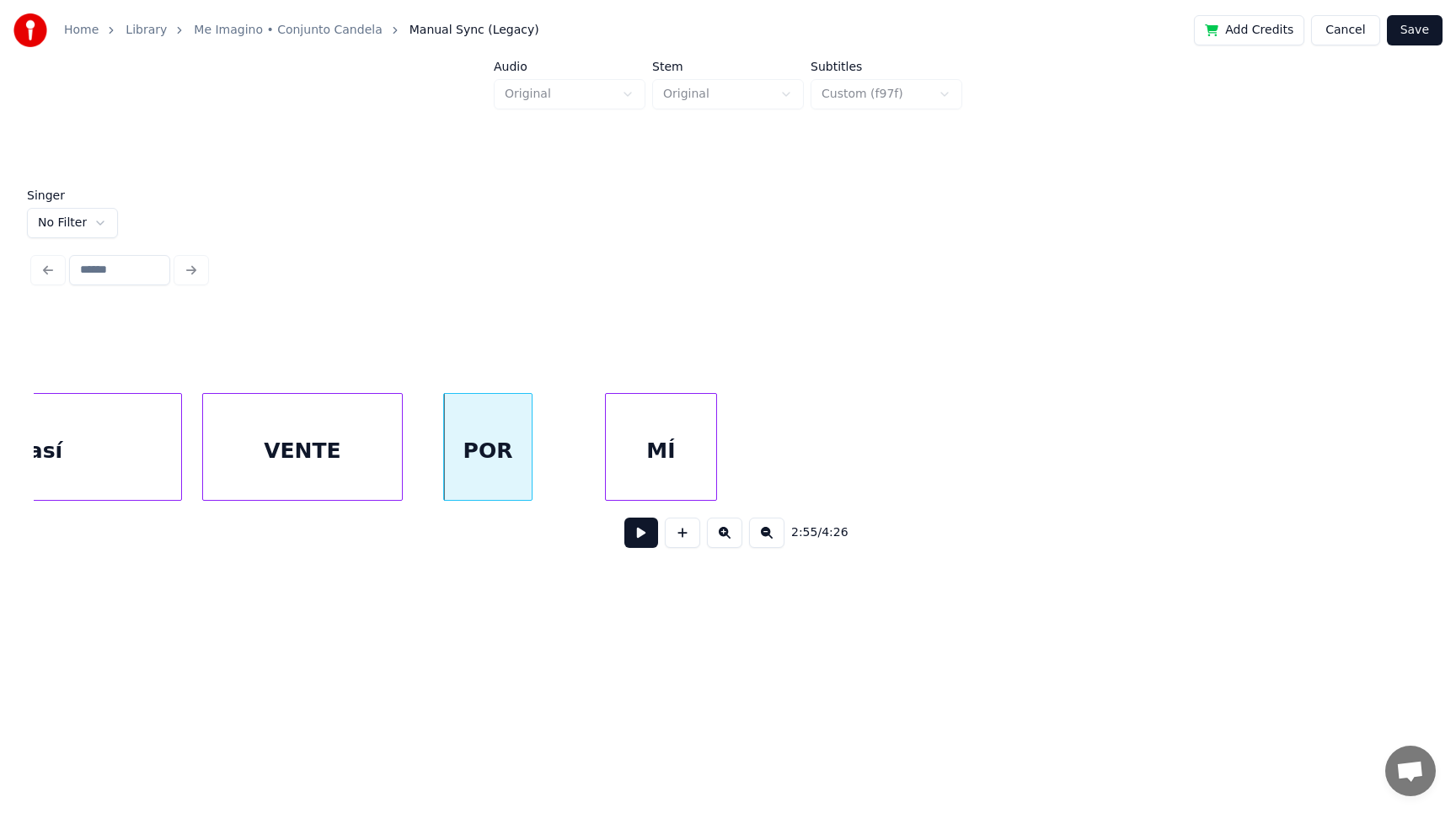
click at [400, 472] on div at bounding box center [399, 447] width 5 height 106
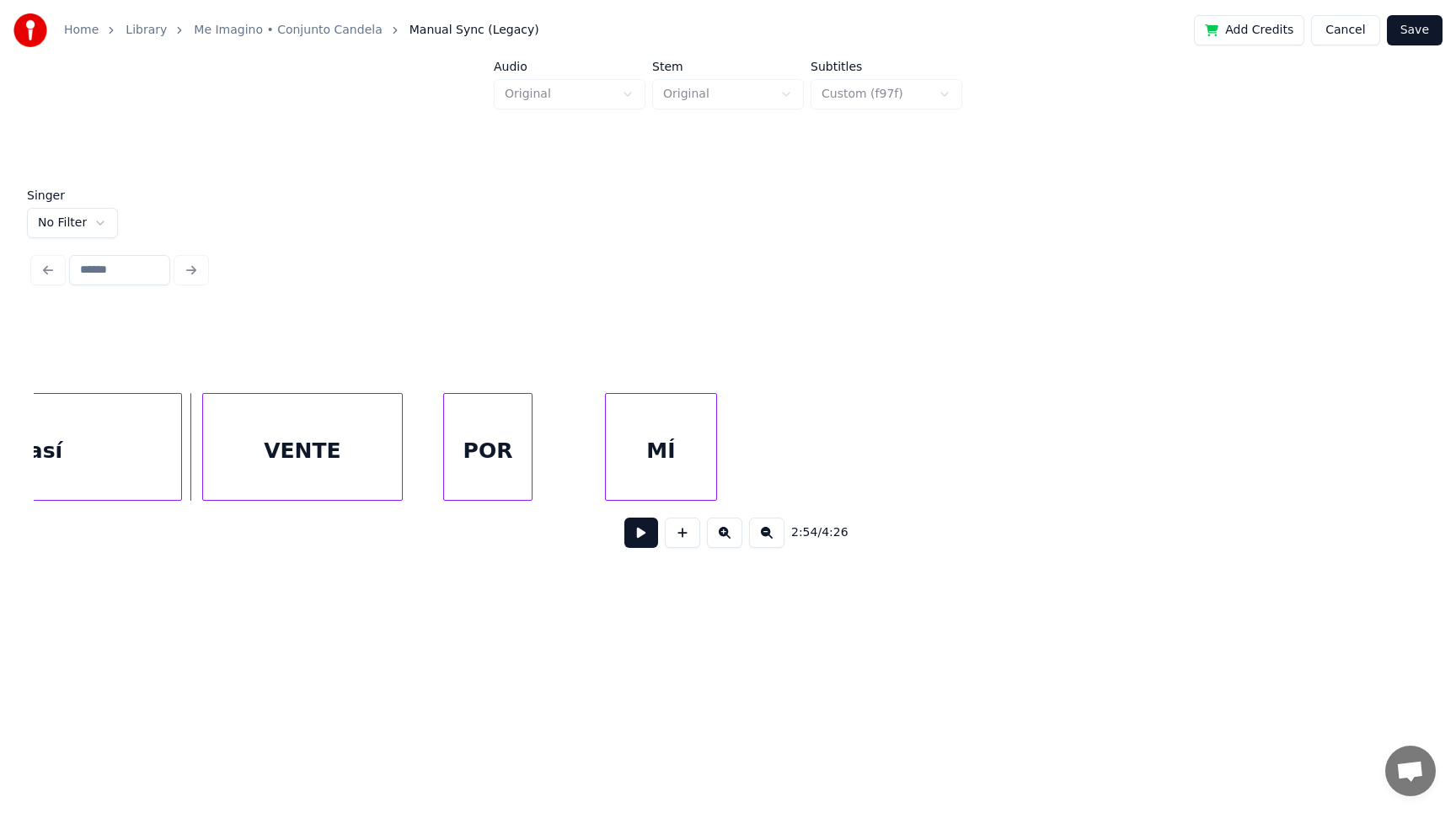
click at [641, 540] on button at bounding box center [641, 534] width 34 height 31
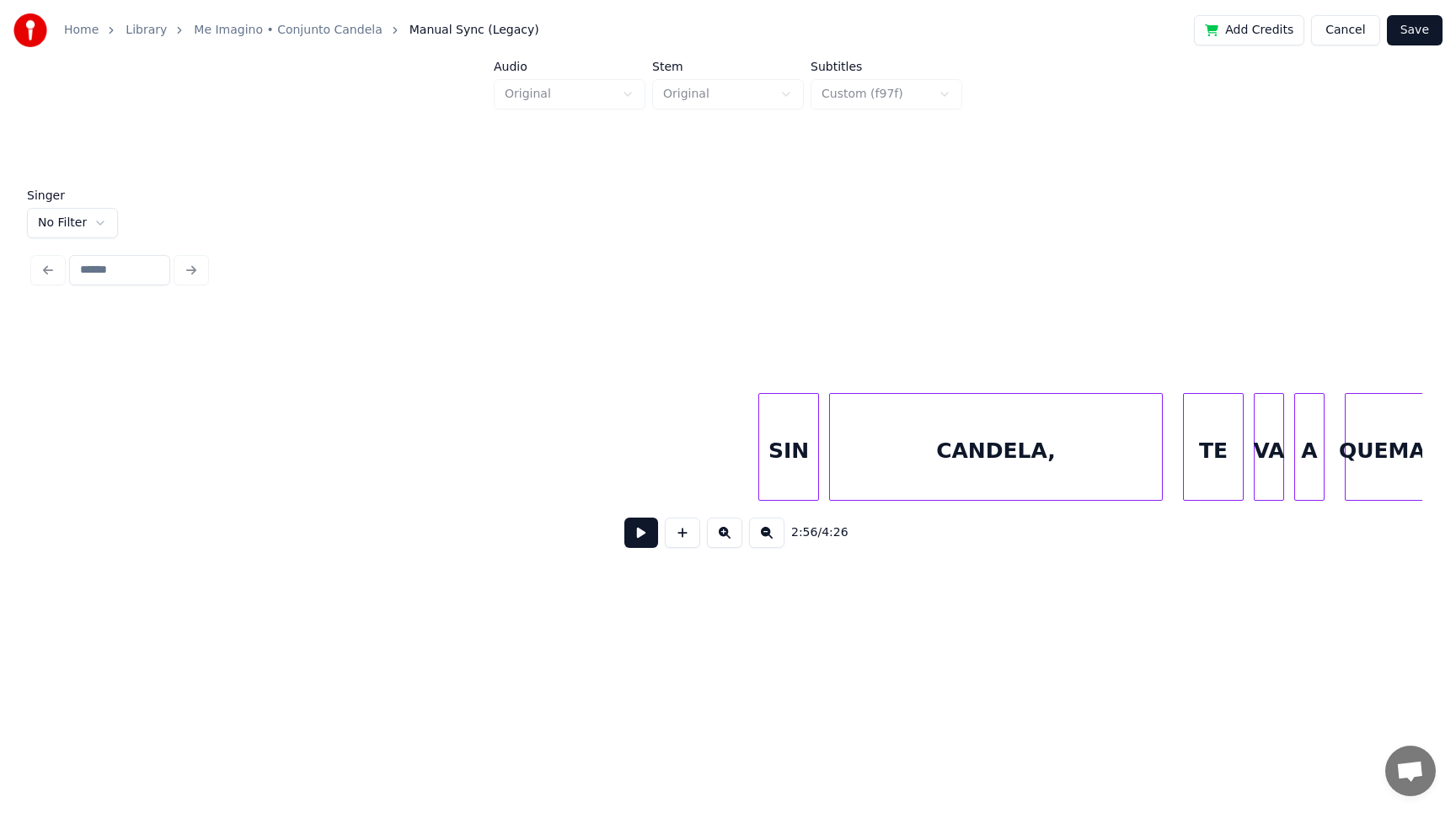
scroll to position [0, 96517]
click at [635, 532] on button at bounding box center [641, 534] width 34 height 31
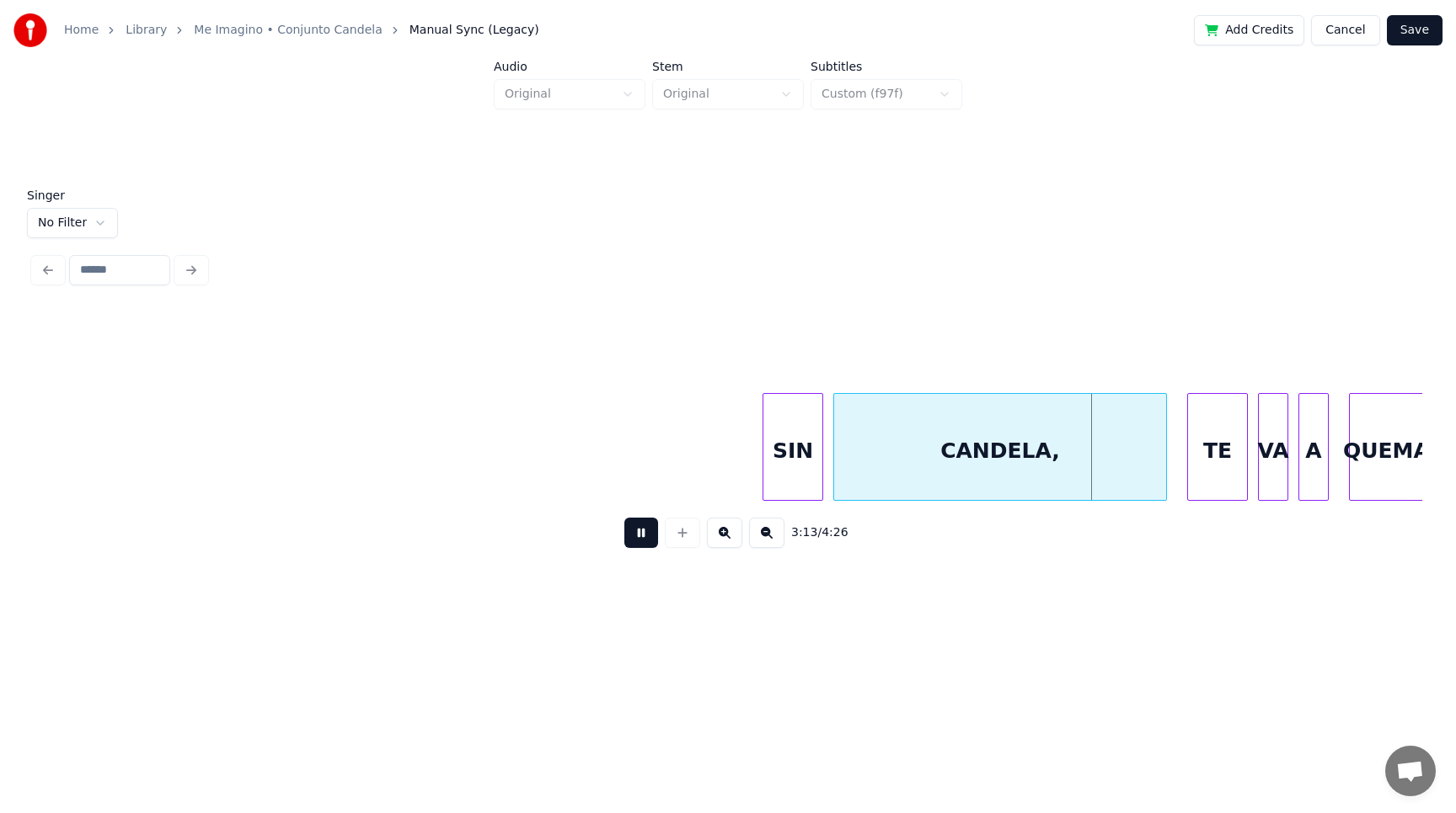
click at [635, 532] on button at bounding box center [641, 534] width 34 height 31
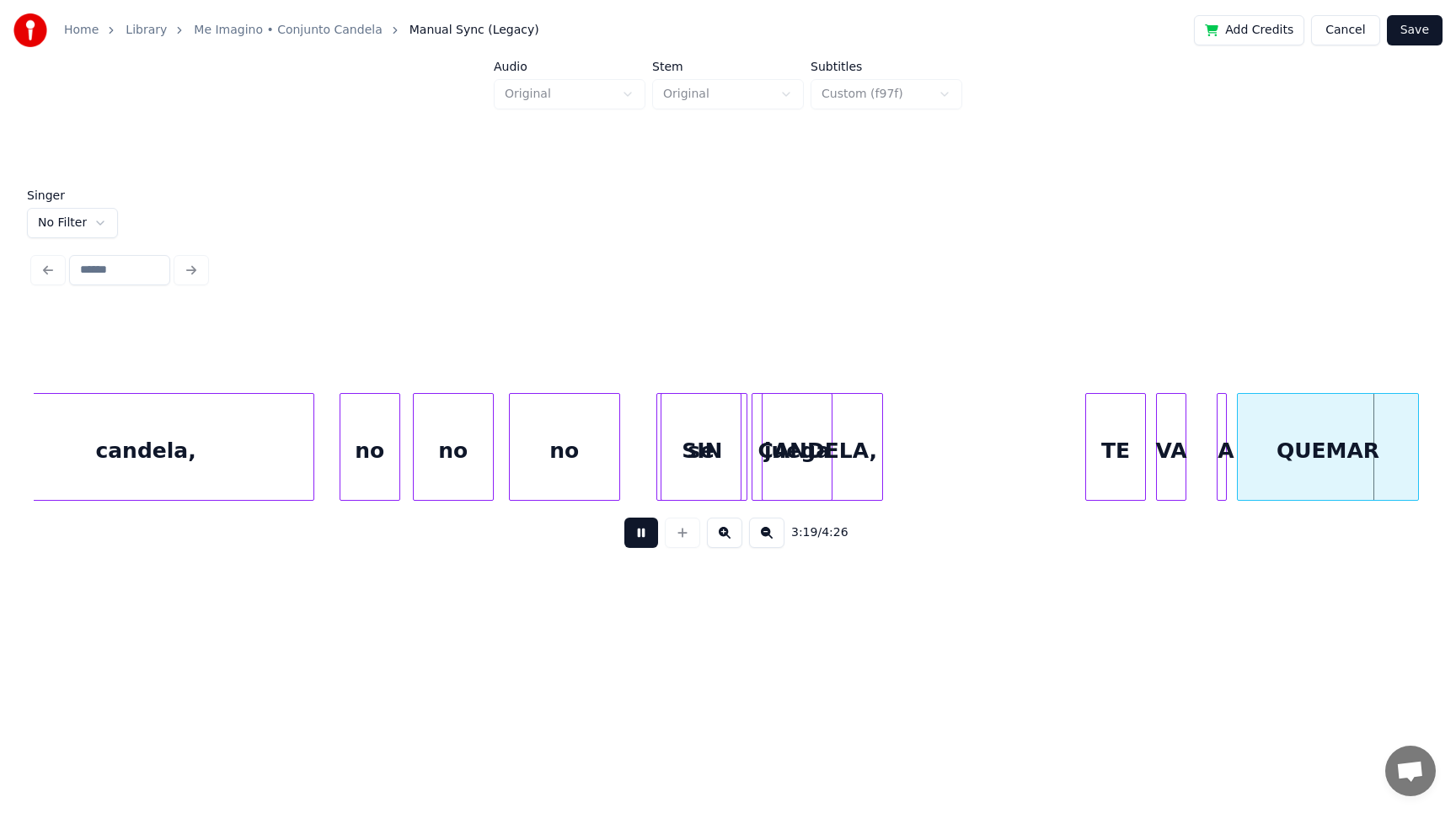
scroll to position [0, 100690]
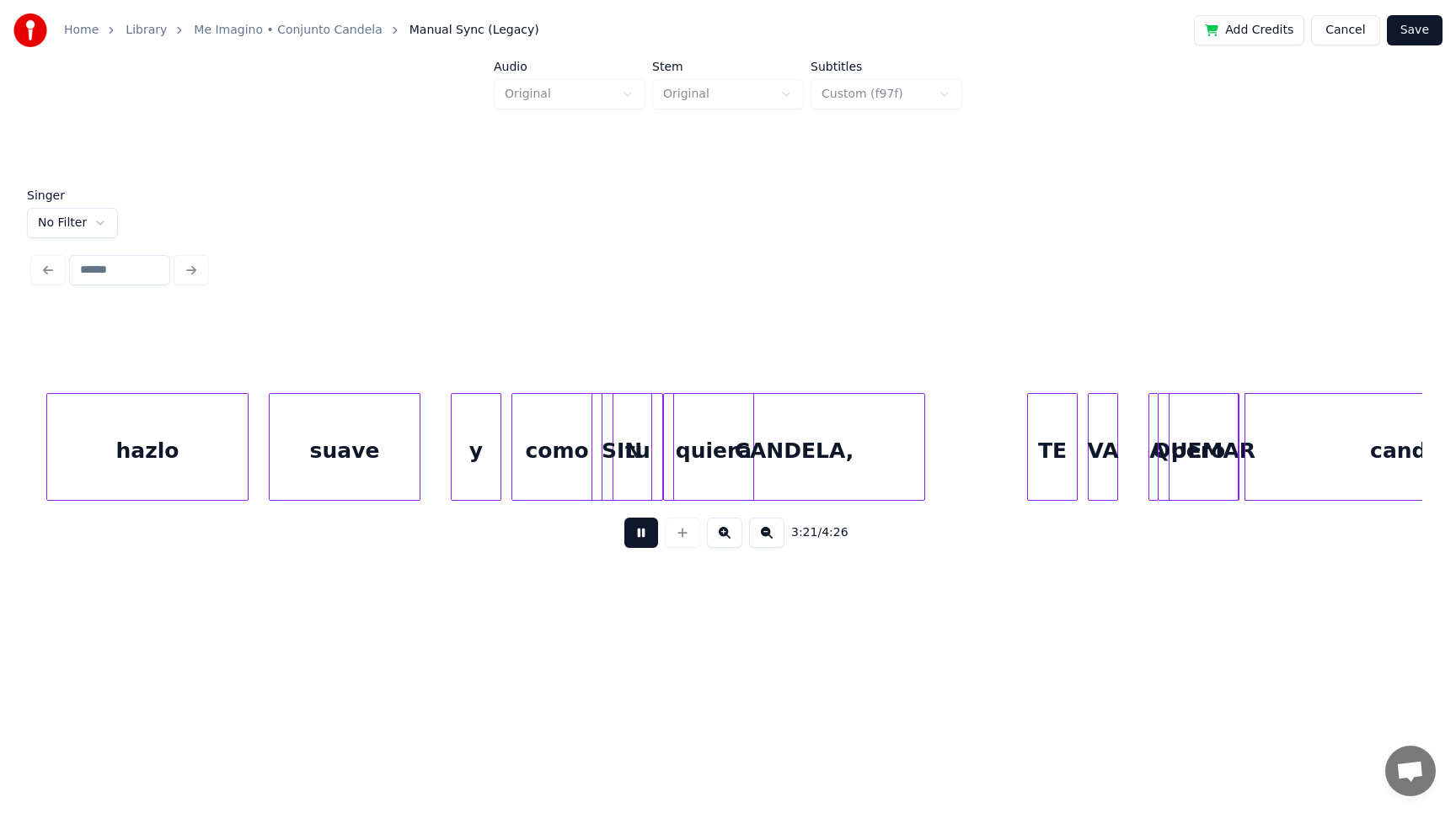
click at [635, 532] on button at bounding box center [641, 534] width 34 height 31
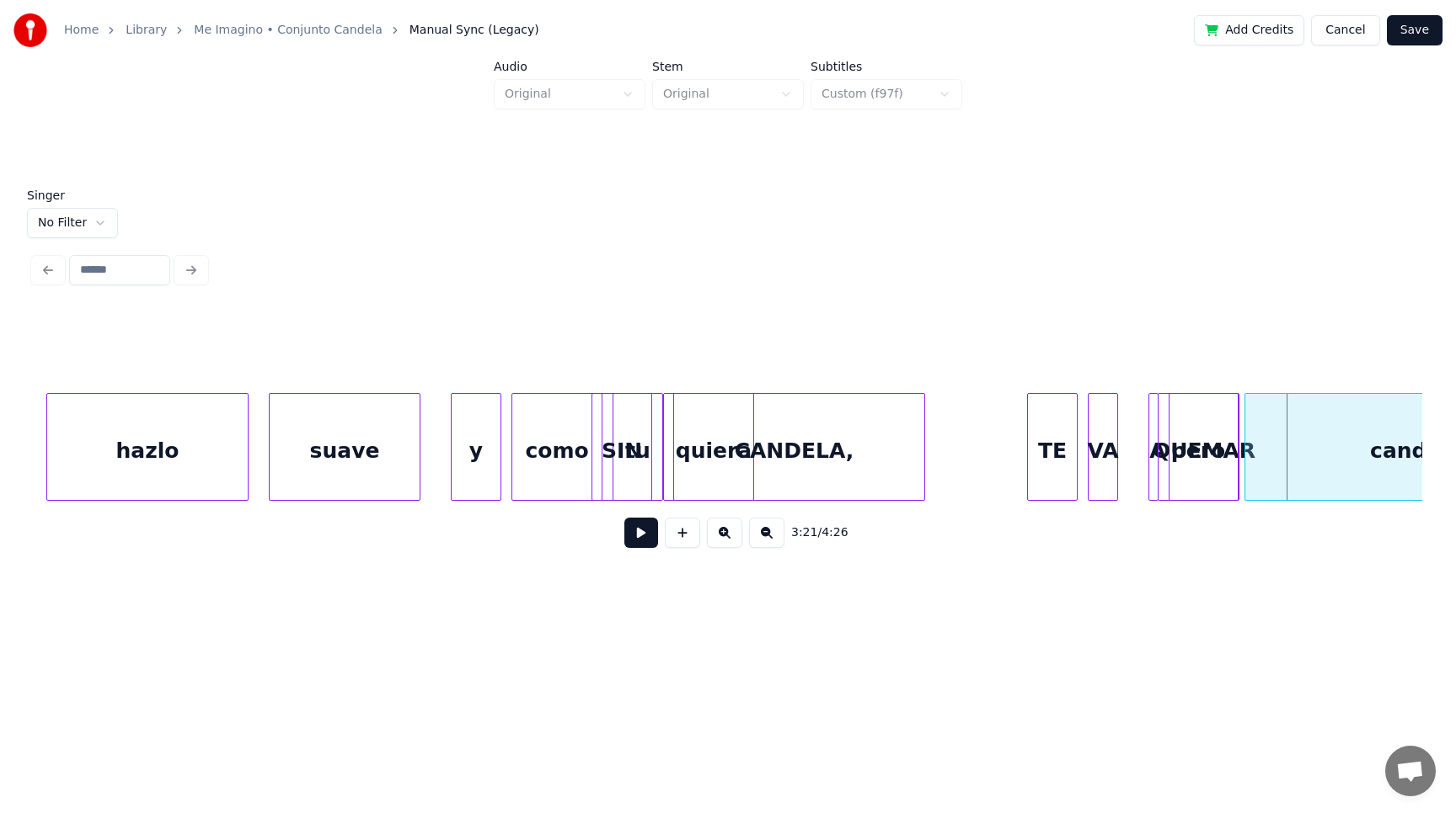
click at [1417, 32] on button "Save" at bounding box center [1414, 31] width 55 height 31
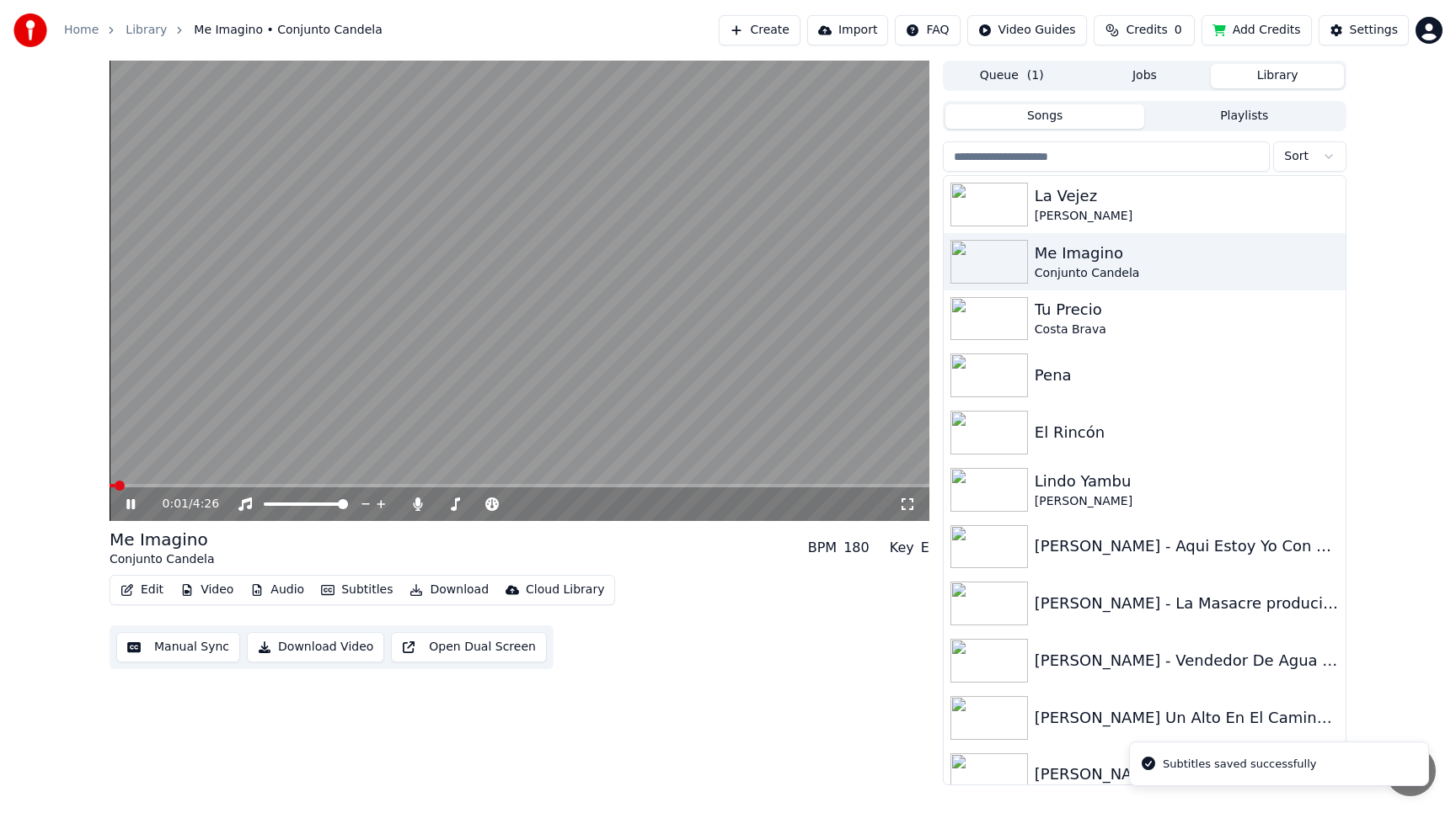
click at [555, 487] on span at bounding box center [519, 486] width 819 height 3
click at [591, 486] on span at bounding box center [519, 486] width 819 height 3
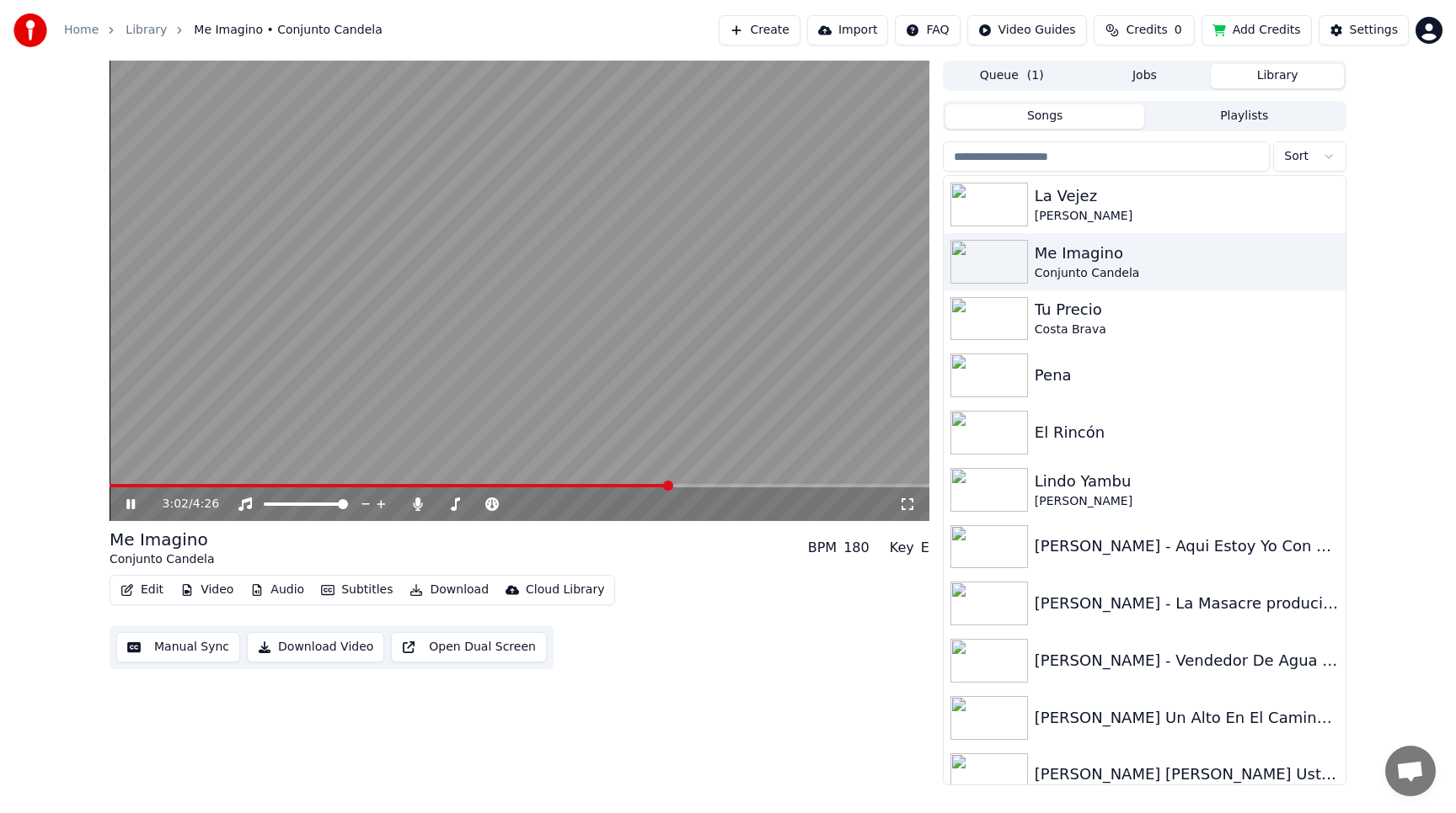
click at [668, 485] on span at bounding box center [389, 486] width 560 height 3
click at [685, 484] on span at bounding box center [519, 486] width 819 height 3
click at [654, 310] on video at bounding box center [519, 291] width 819 height 460
click at [1367, 25] on div "Settings" at bounding box center [1374, 31] width 48 height 17
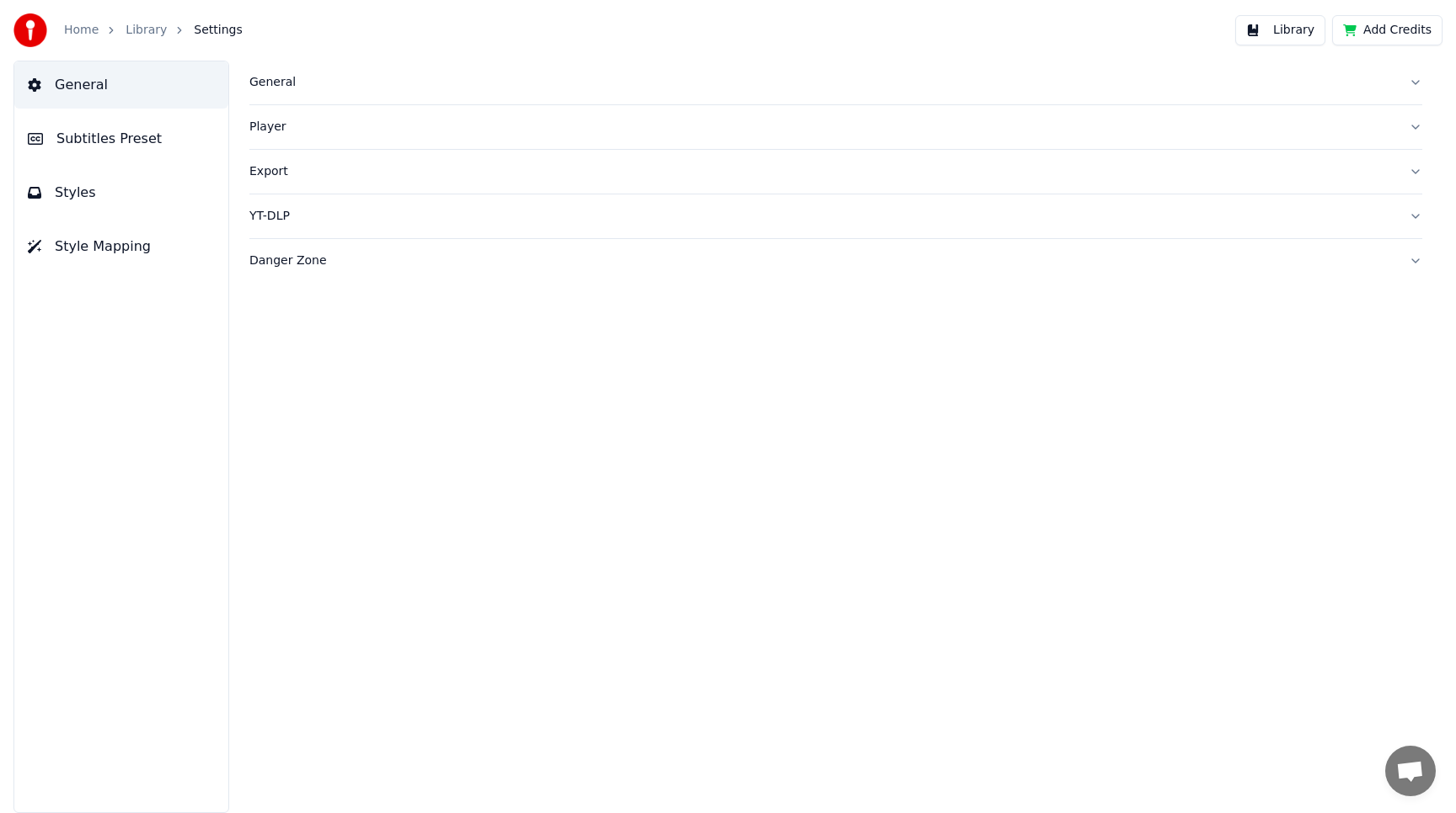
click at [1266, 28] on button "Library" at bounding box center [1280, 31] width 90 height 31
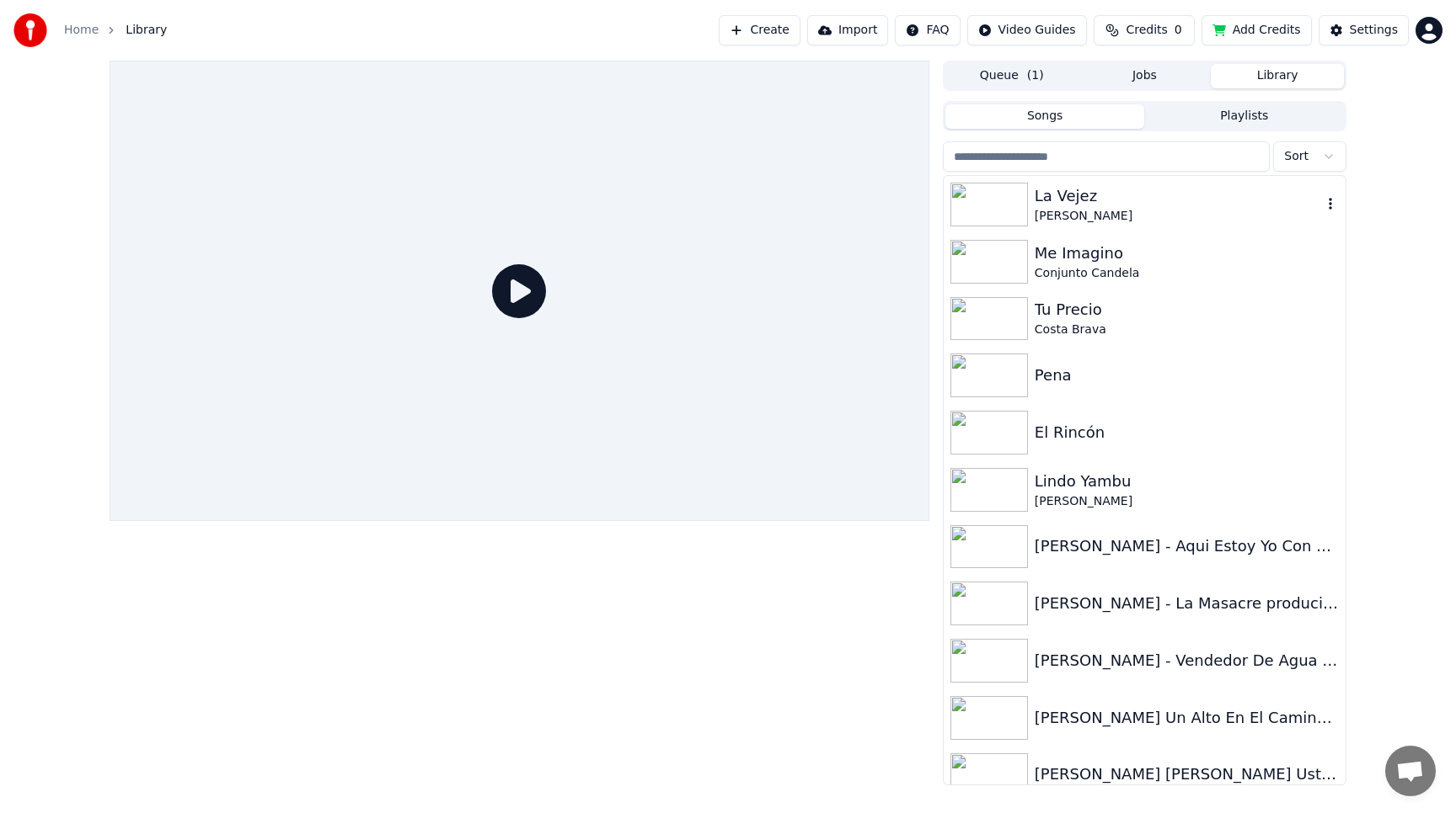
click at [1066, 203] on div "La Vejez" at bounding box center [1178, 196] width 287 height 24
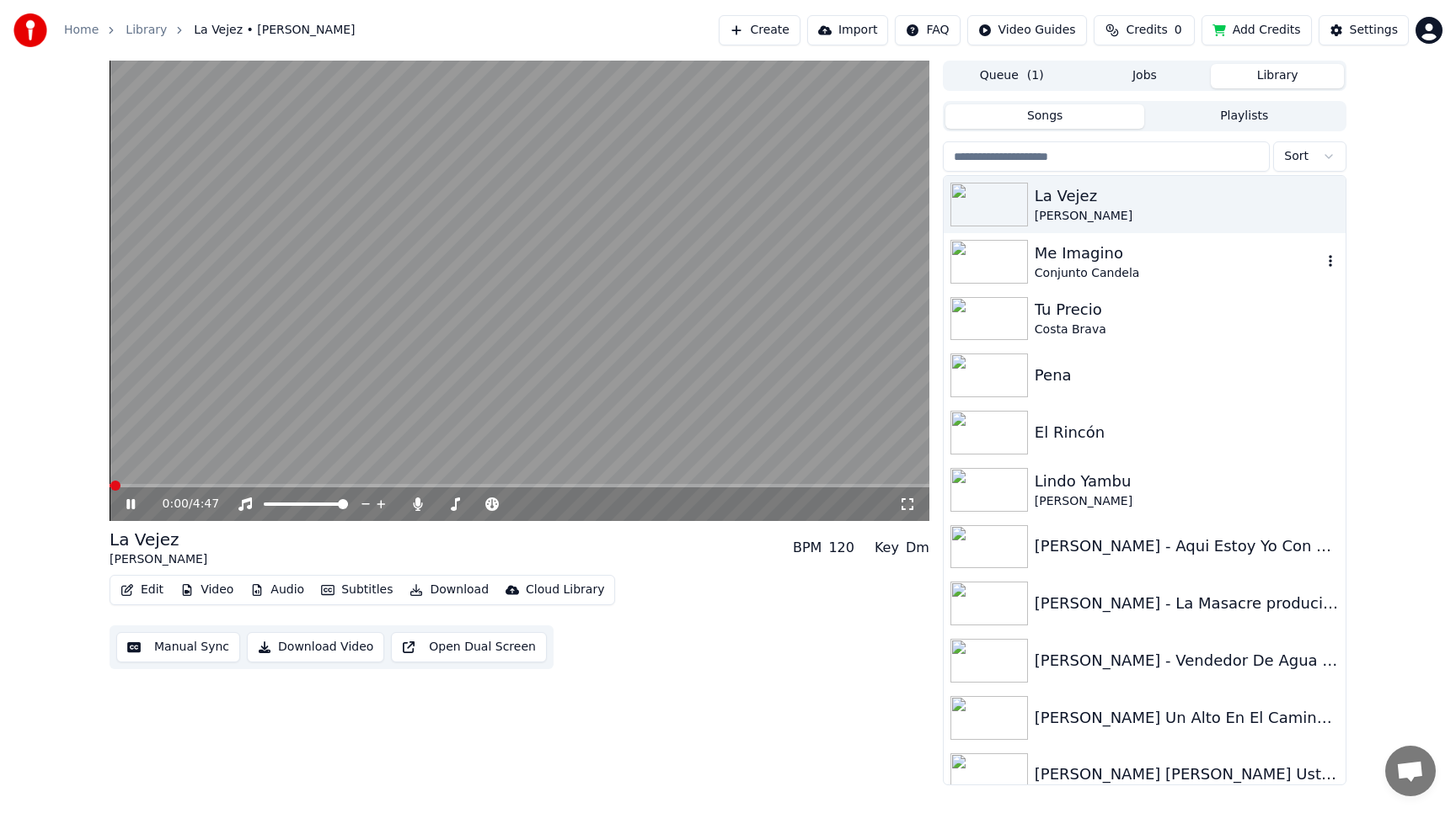
click at [1051, 252] on div "Me Imagino" at bounding box center [1178, 253] width 287 height 24
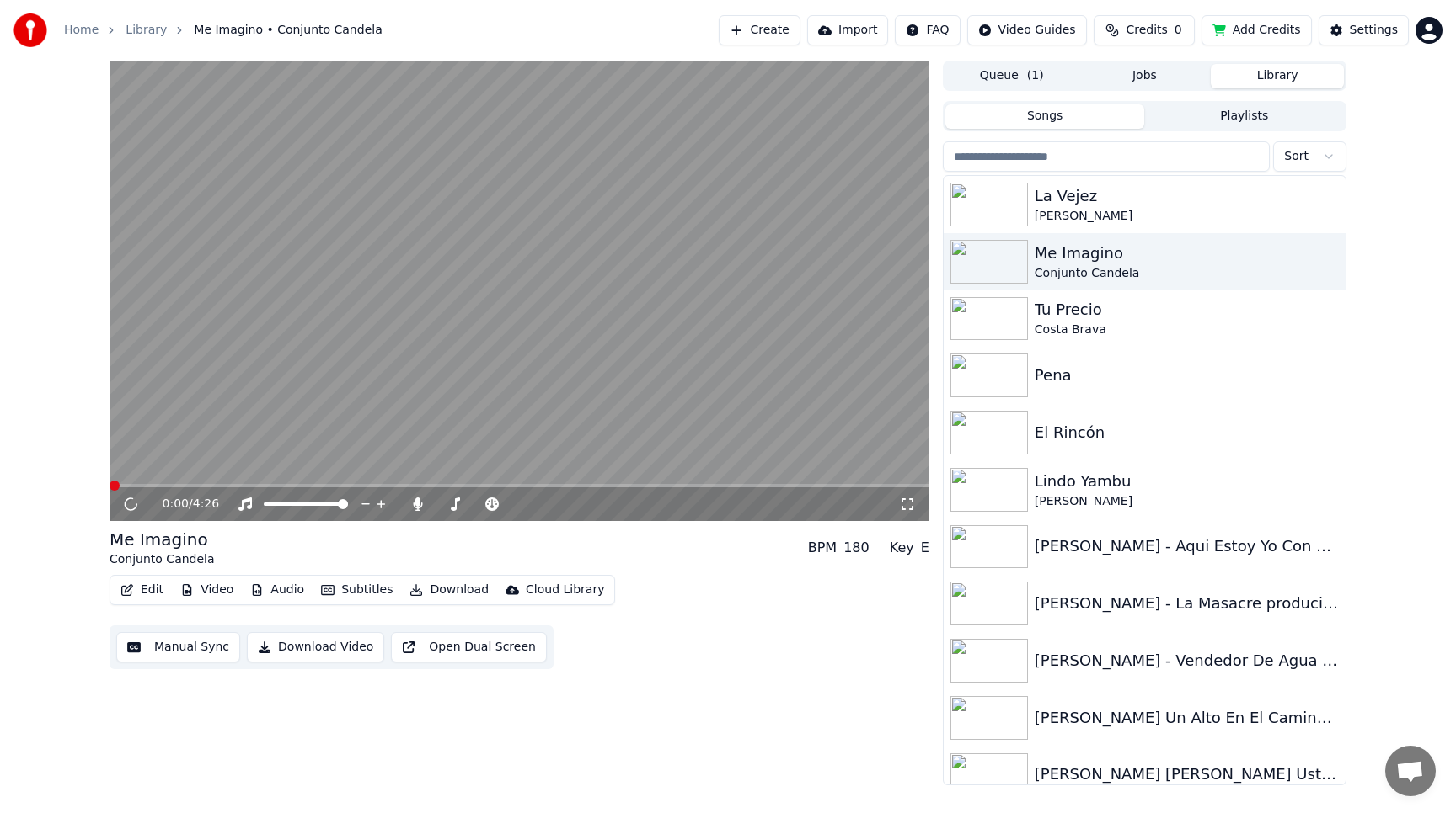
click at [511, 329] on video at bounding box center [519, 291] width 819 height 460
click at [435, 416] on video at bounding box center [519, 291] width 819 height 460
click at [377, 588] on button "Subtitles" at bounding box center [357, 590] width 85 height 24
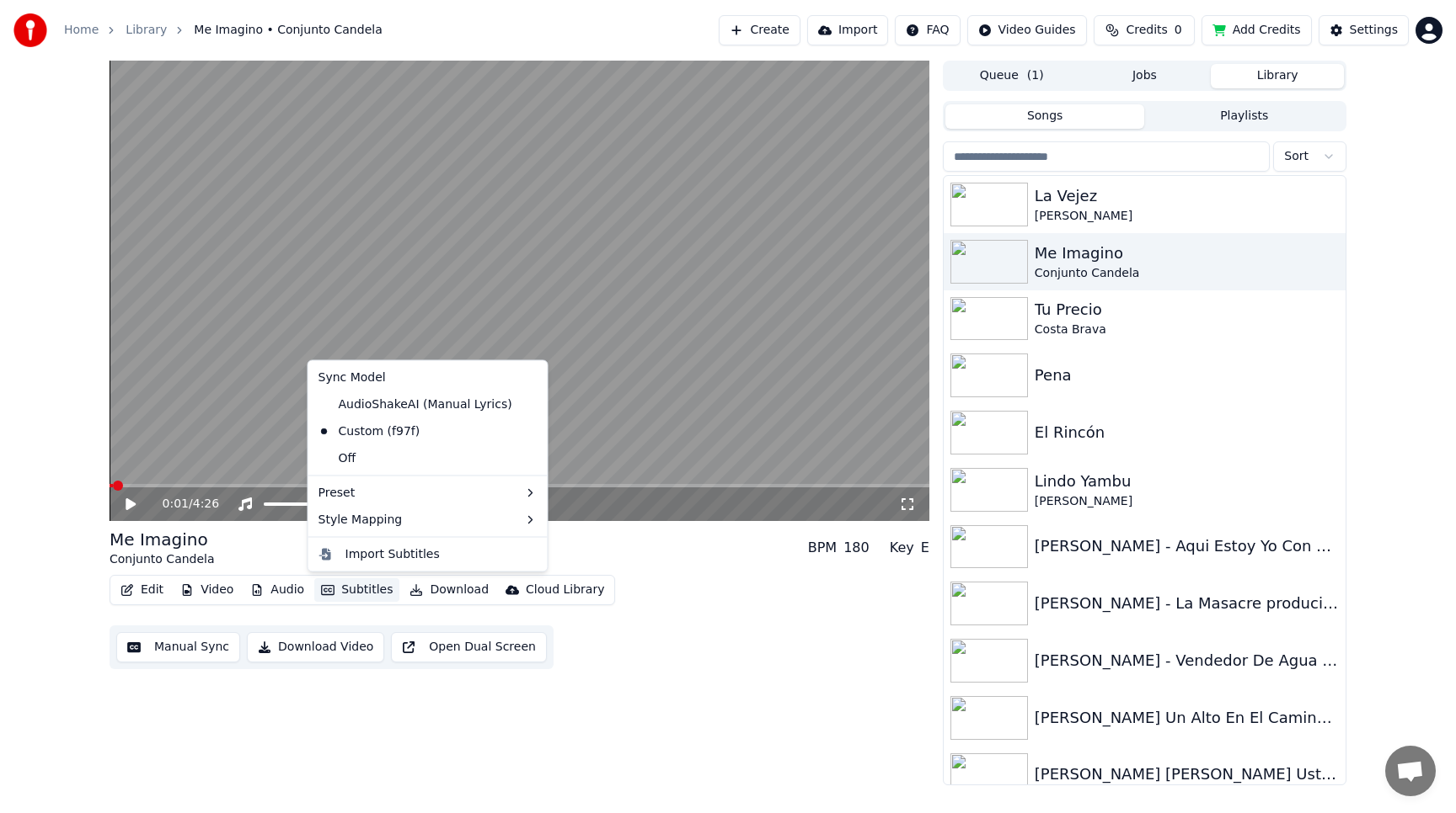
click at [329, 743] on div "0:01 / 4:26 Me Imagino Conjunto Candela BPM 180 Key E Edit Video Audio Subtitle…" at bounding box center [519, 422] width 819 height 725
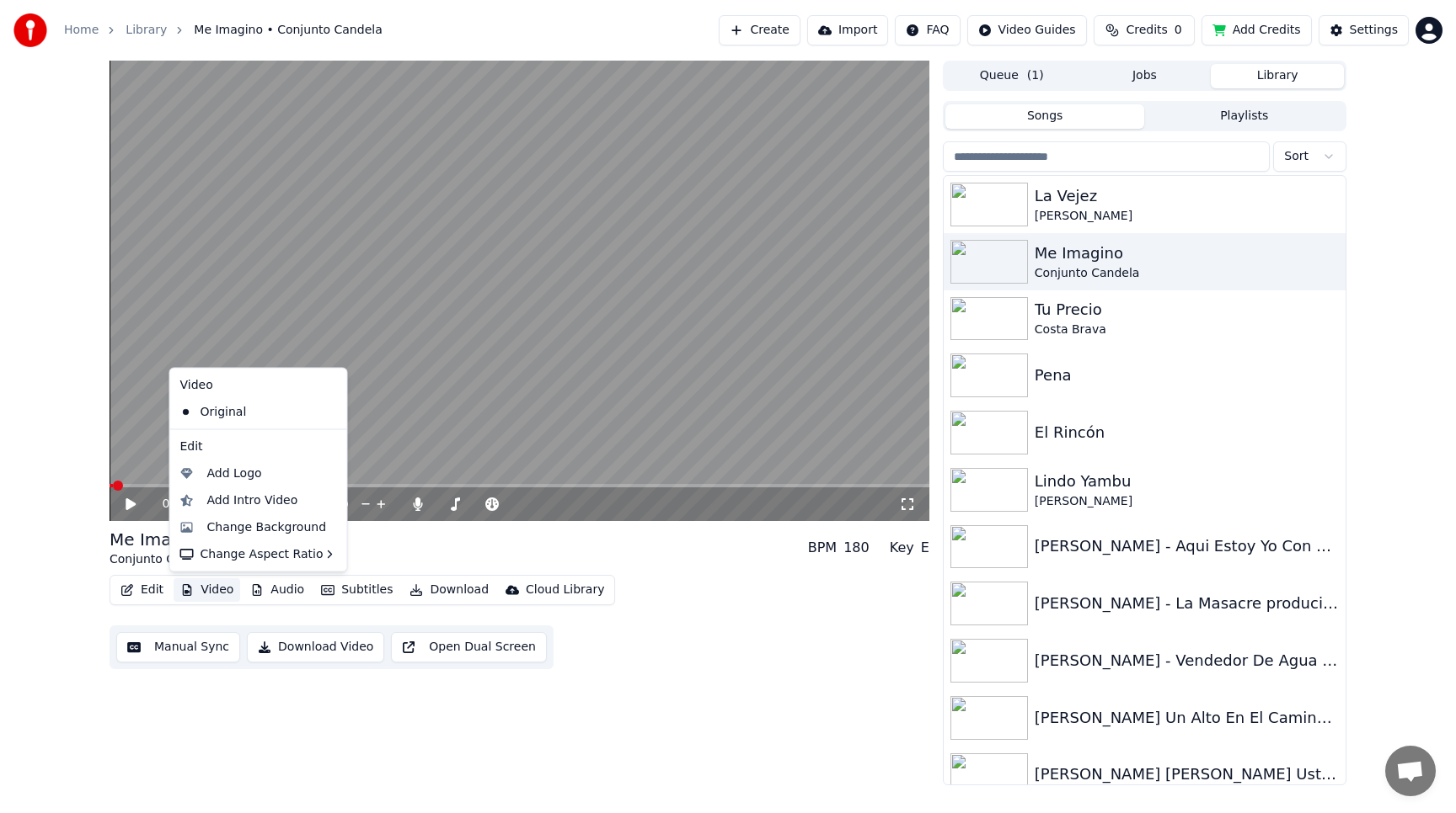
click at [224, 586] on button "Video" at bounding box center [207, 590] width 66 height 24
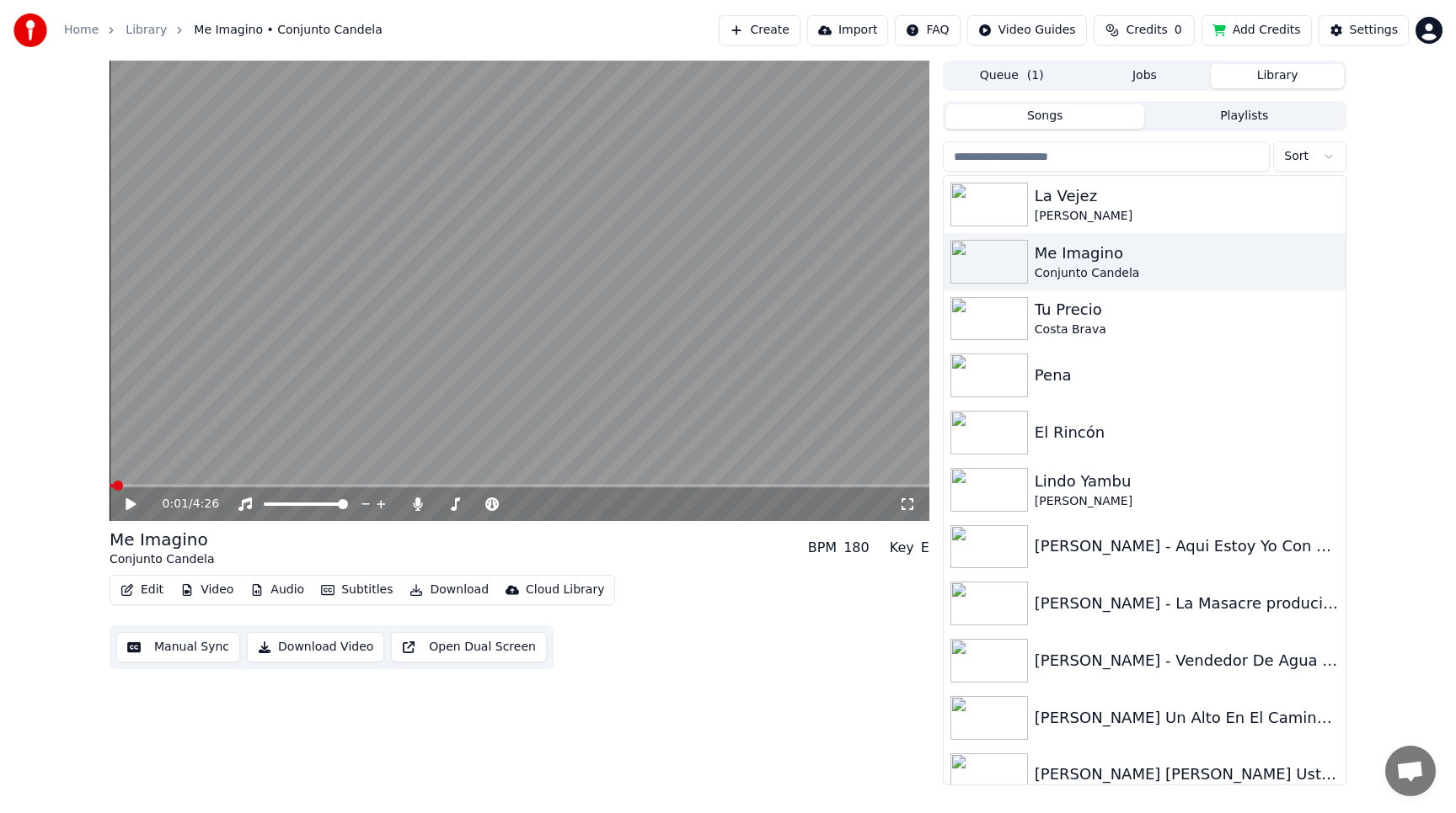
click at [263, 743] on div "0:01 / 4:26 Me Imagino Conjunto Candela BPM 180 Key E Edit Video Audio Subtitle…" at bounding box center [519, 422] width 819 height 725
click at [419, 500] on icon at bounding box center [417, 505] width 9 height 14
click at [131, 500] on icon at bounding box center [143, 505] width 40 height 14
click at [329, 394] on video at bounding box center [519, 291] width 819 height 460
click at [343, 484] on span at bounding box center [519, 486] width 819 height 3
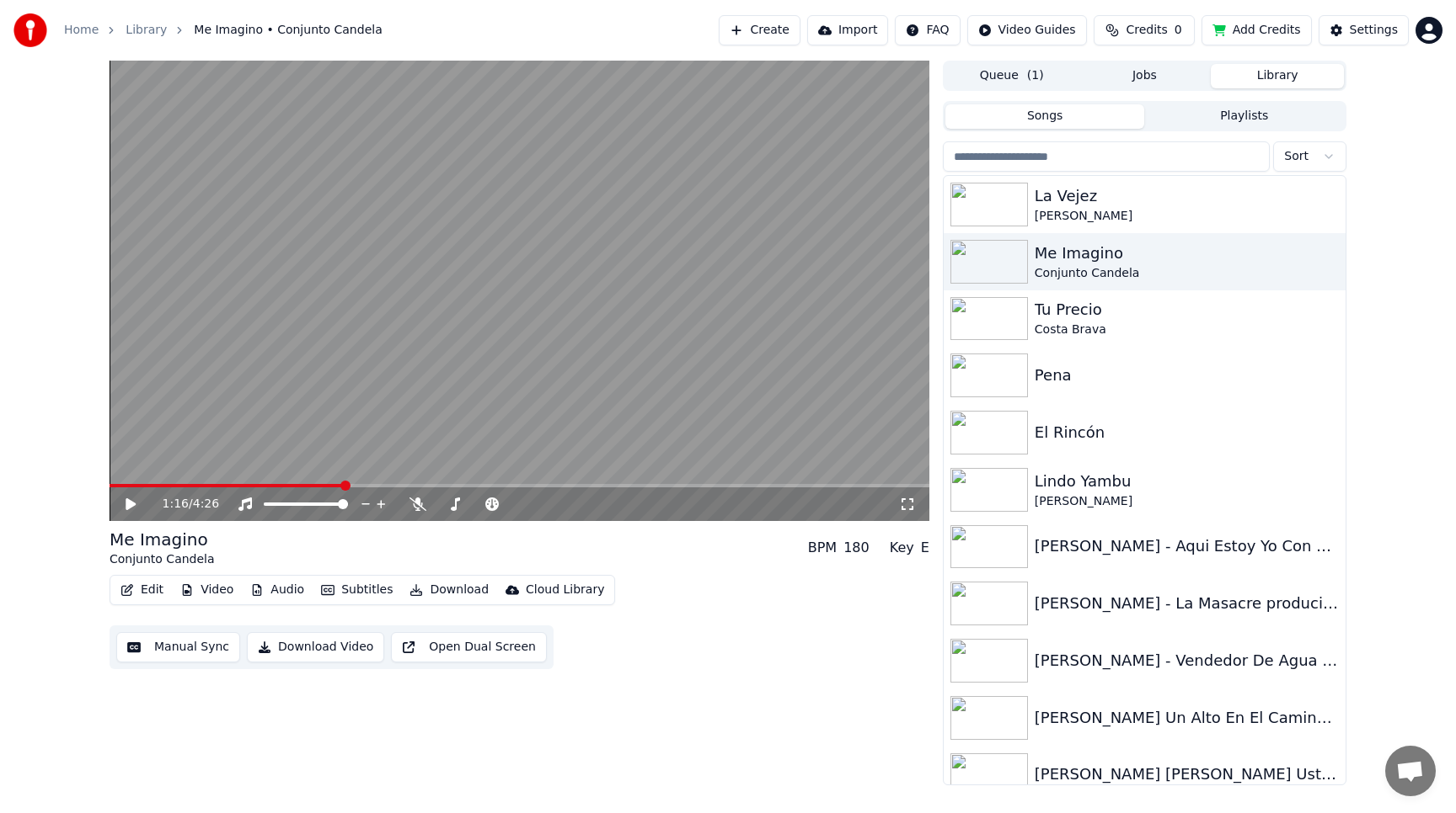
click at [125, 499] on icon at bounding box center [143, 505] width 40 height 14
click at [268, 587] on button "Audio" at bounding box center [276, 590] width 67 height 24
click at [144, 584] on button "Edit" at bounding box center [142, 590] width 56 height 24
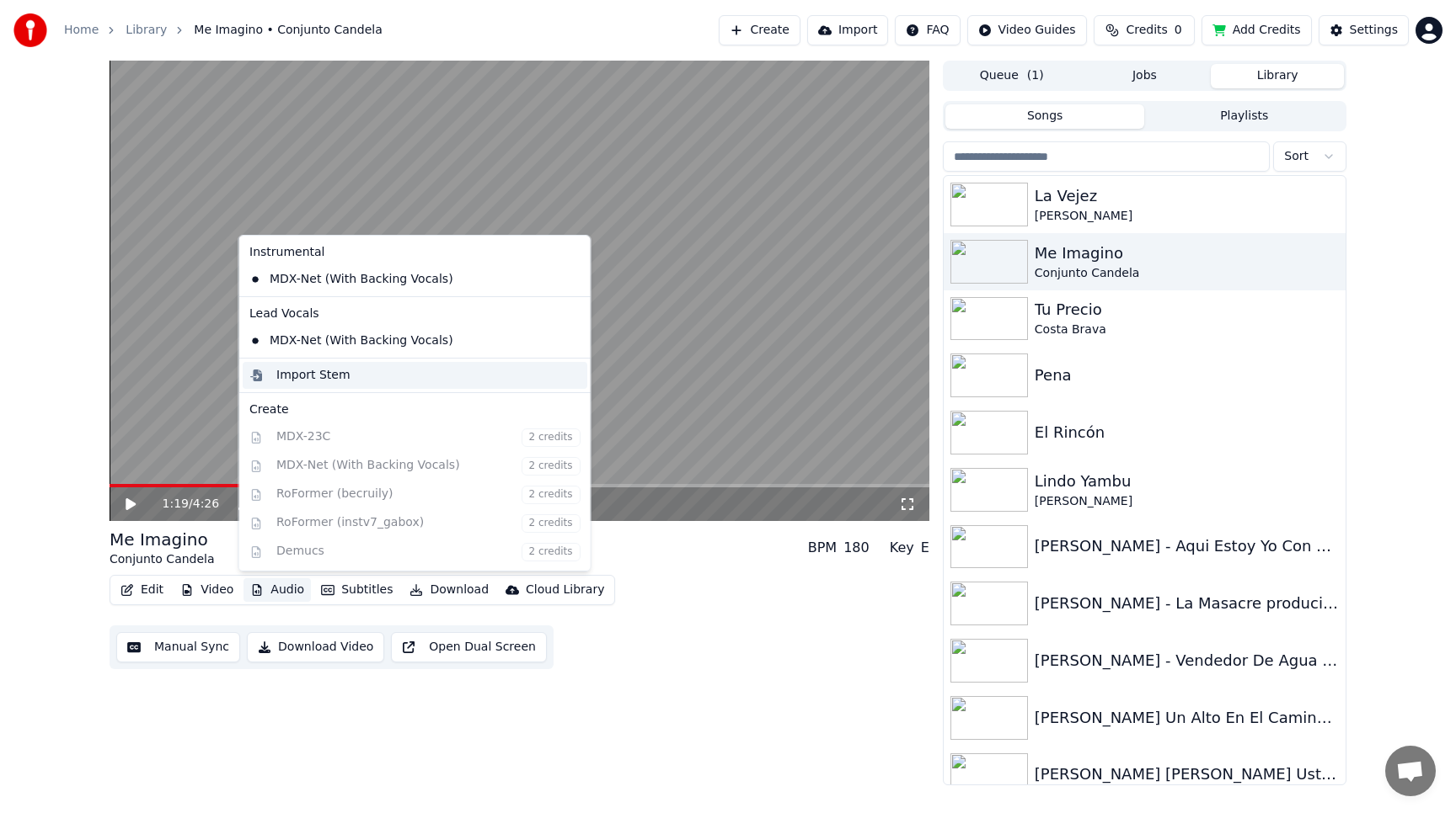
click at [323, 375] on div "Import Stem" at bounding box center [313, 375] width 74 height 17
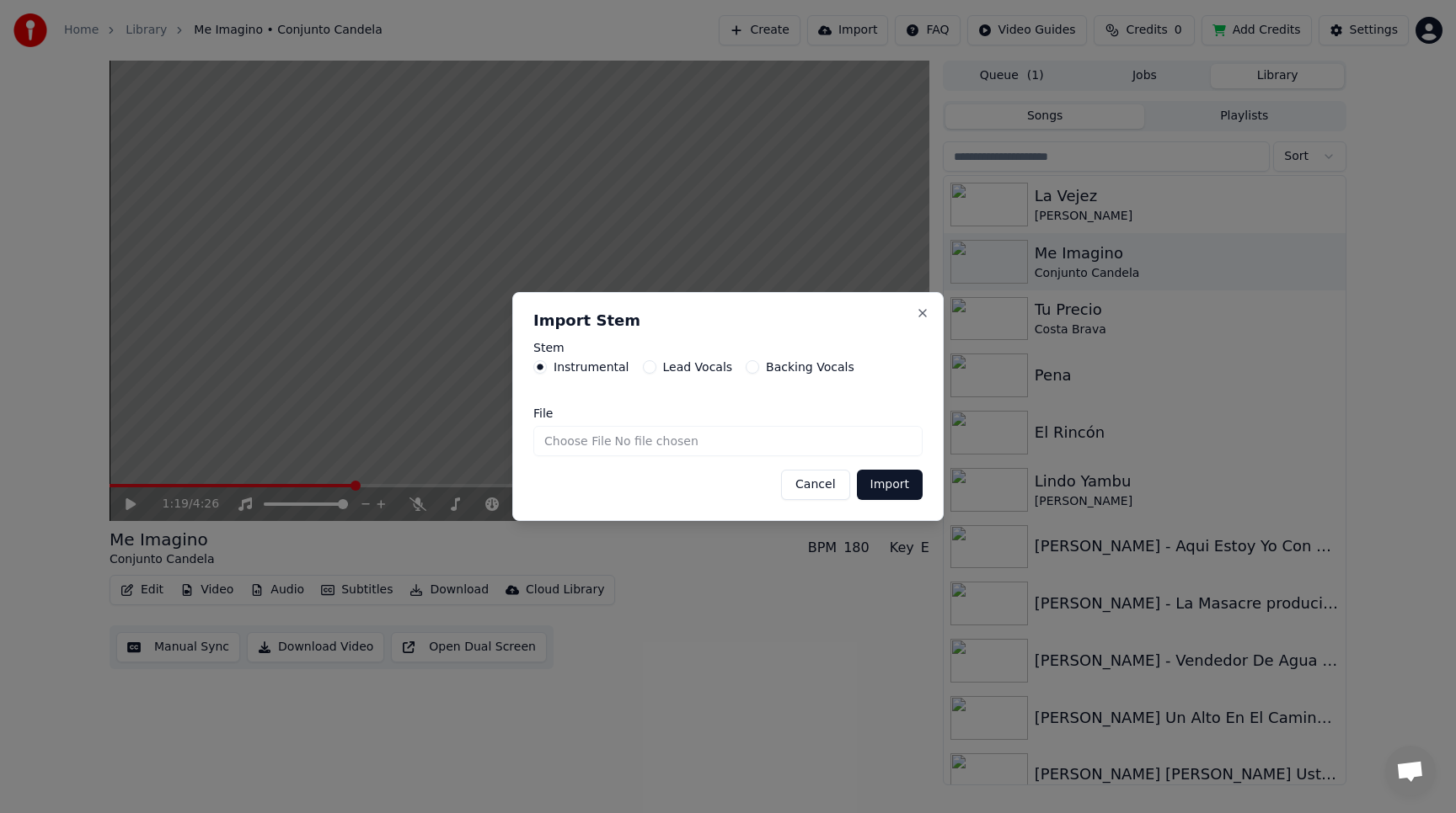
click at [643, 438] on input "File" at bounding box center [728, 442] width 389 height 31
type input "**********"
click at [900, 485] on button "Import" at bounding box center [889, 485] width 65 height 31
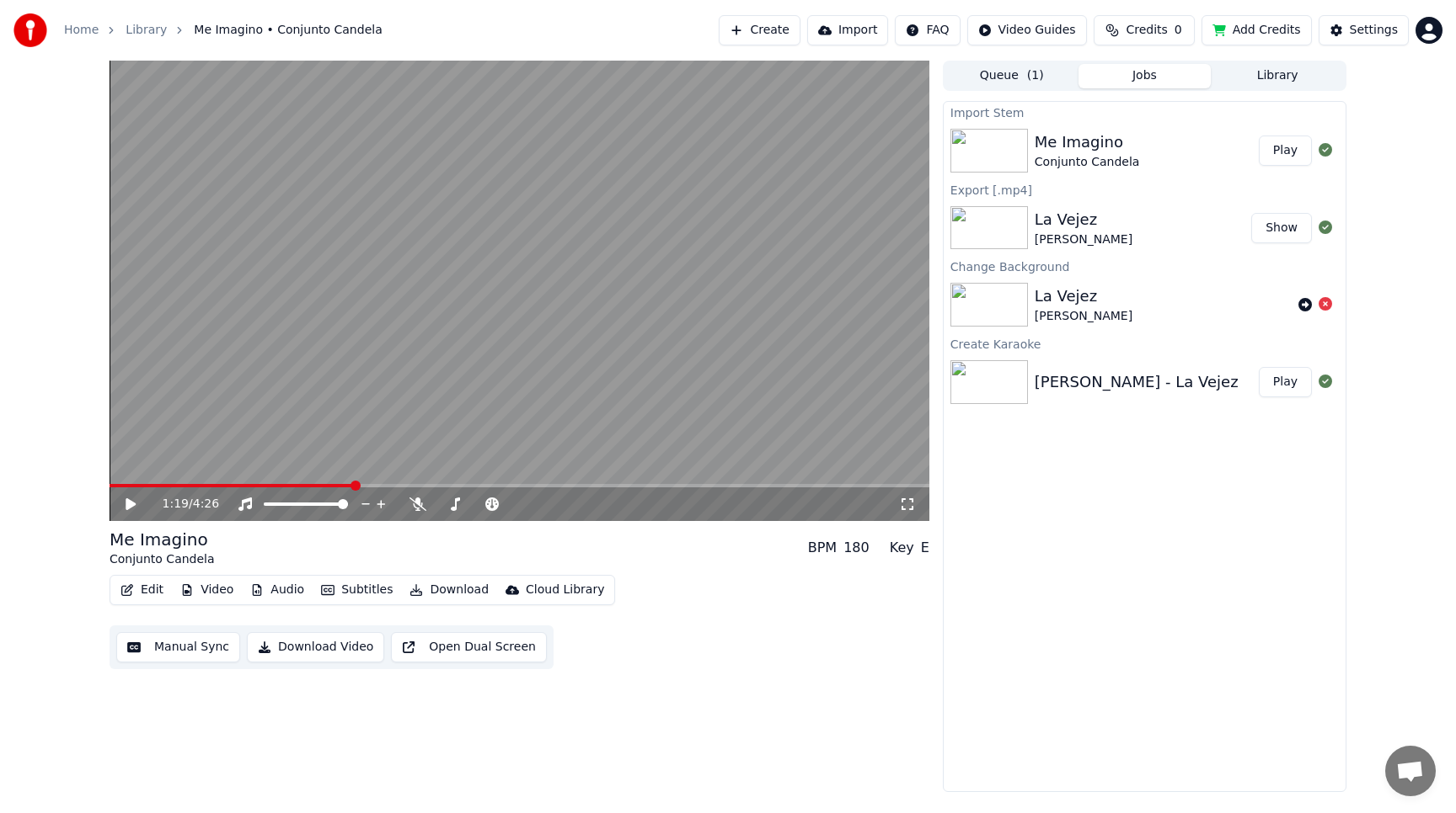
click at [1297, 150] on button "Play" at bounding box center [1285, 151] width 53 height 31
click at [142, 485] on span at bounding box center [519, 486] width 819 height 3
click at [172, 485] on span at bounding box center [519, 486] width 819 height 3
click at [420, 500] on icon at bounding box center [418, 505] width 17 height 14
click at [250, 498] on icon at bounding box center [246, 505] width 14 height 14
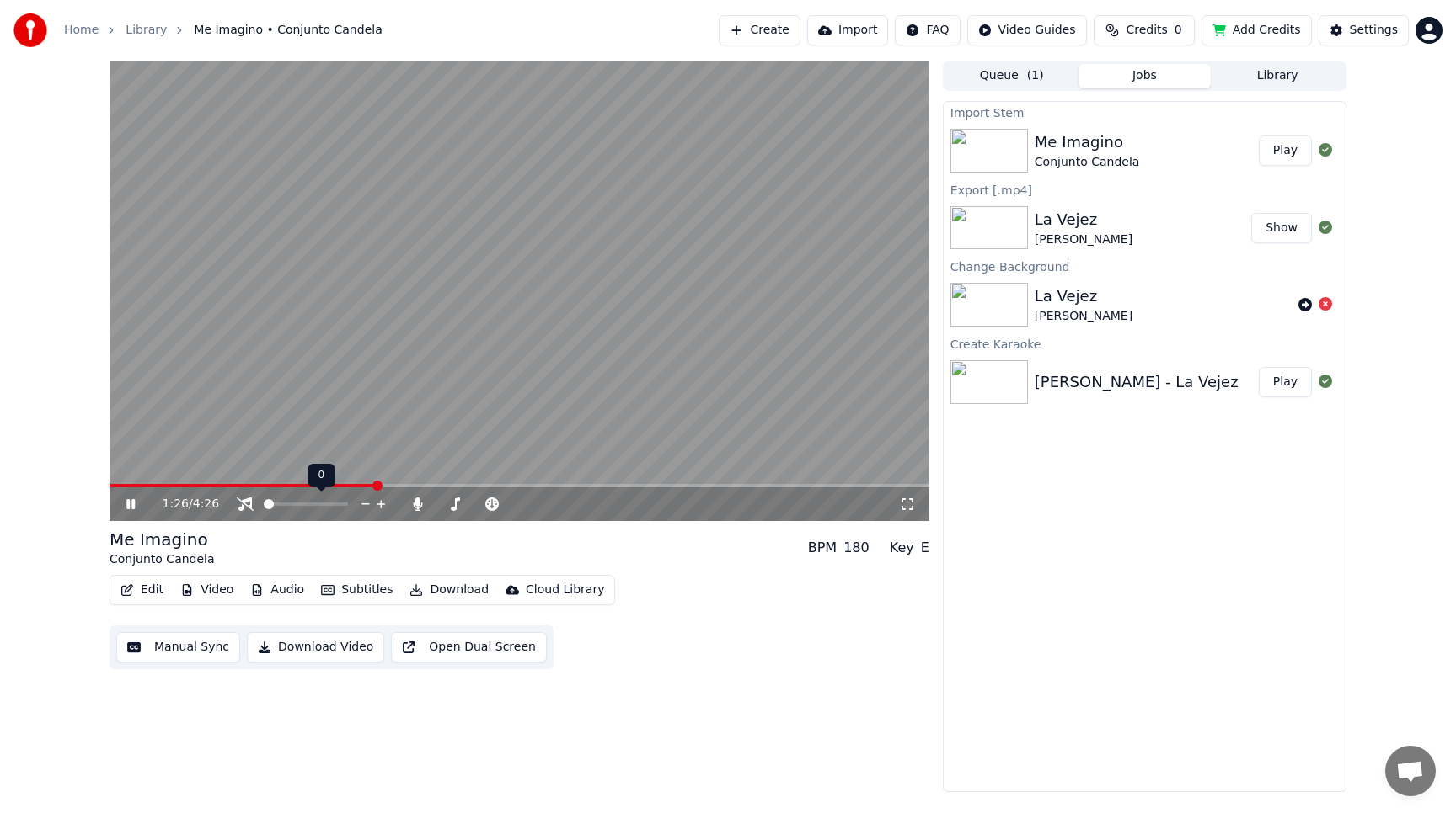
click at [250, 498] on icon at bounding box center [246, 505] width 17 height 14
click at [414, 500] on icon at bounding box center [418, 505] width 17 height 14
click at [441, 356] on video at bounding box center [519, 291] width 819 height 460
click at [273, 585] on button "Audio" at bounding box center [276, 590] width 67 height 24
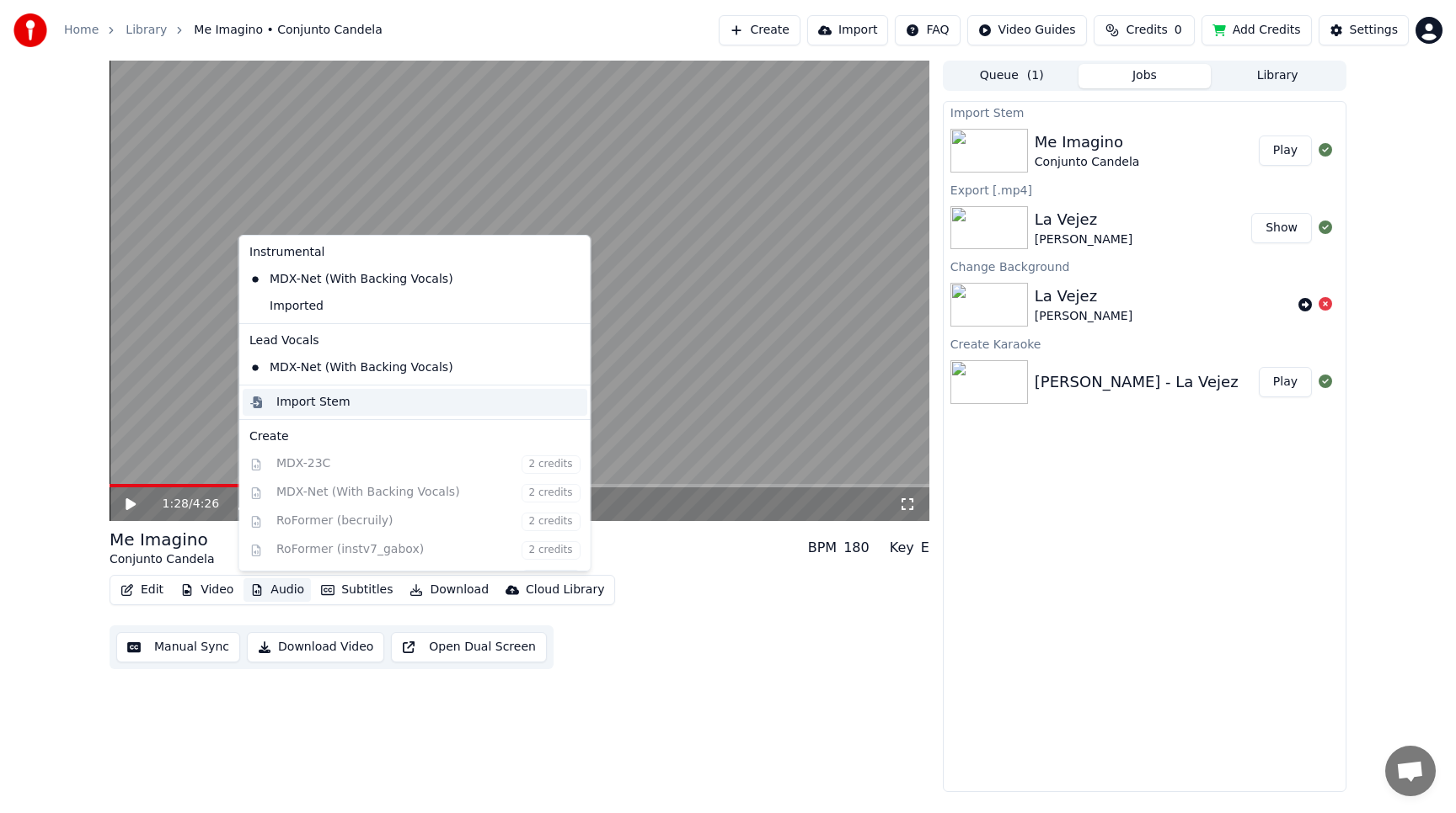
click at [343, 398] on div "Import Stem" at bounding box center [428, 403] width 304 height 17
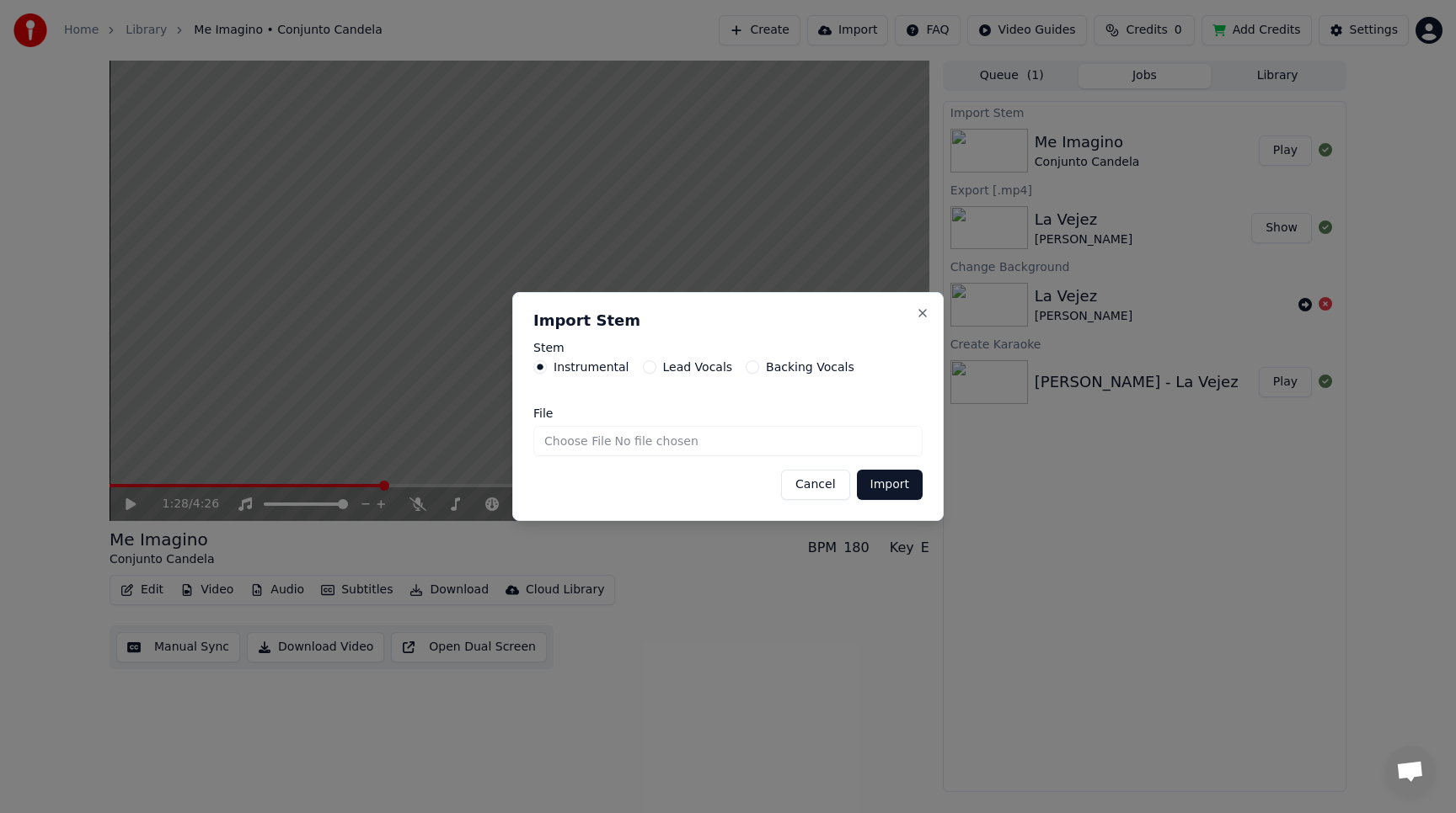
click at [745, 366] on button "Backing Vocals" at bounding box center [752, 367] width 14 height 14
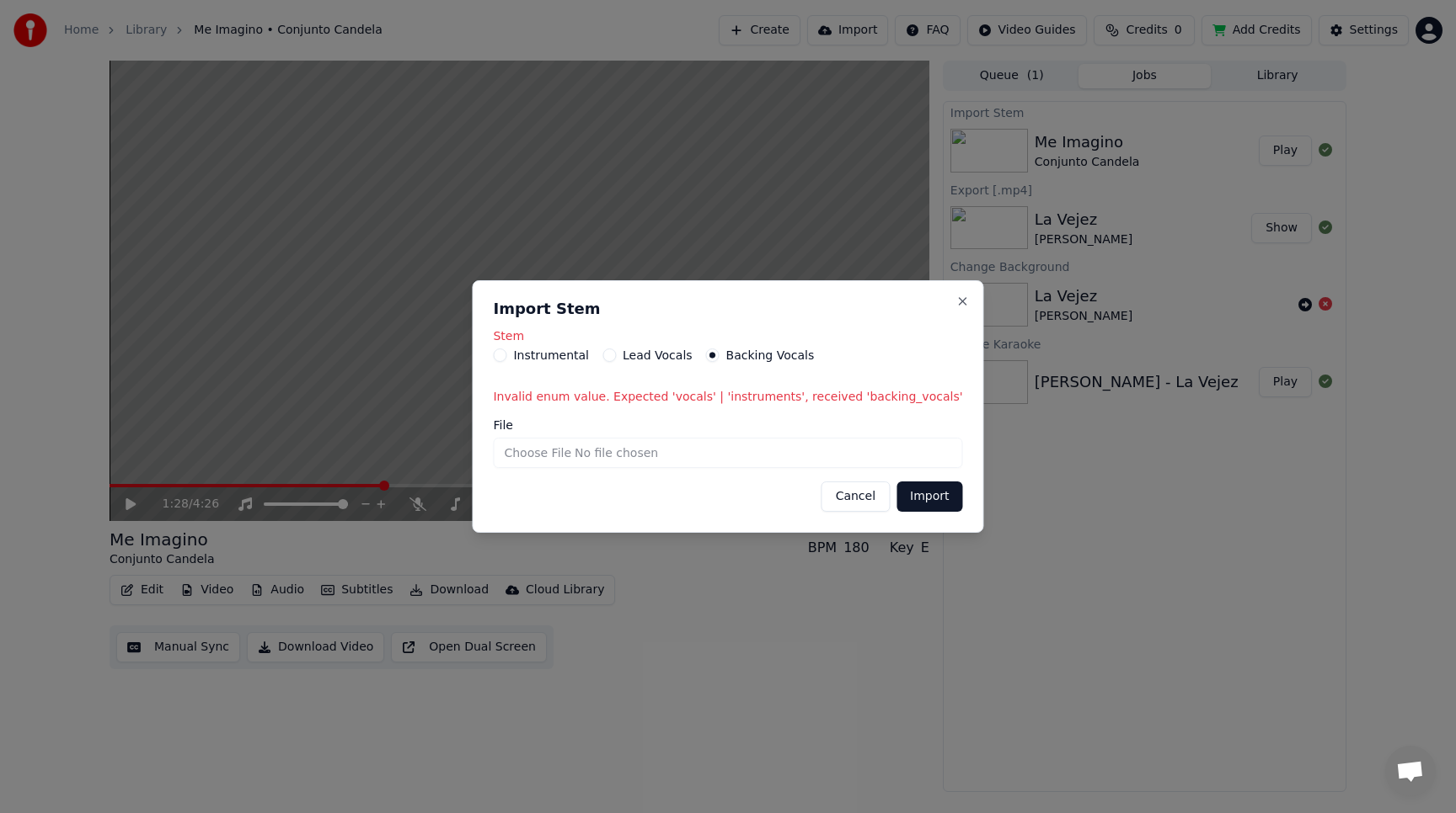
click at [616, 354] on button "Lead Vocals" at bounding box center [609, 355] width 14 height 14
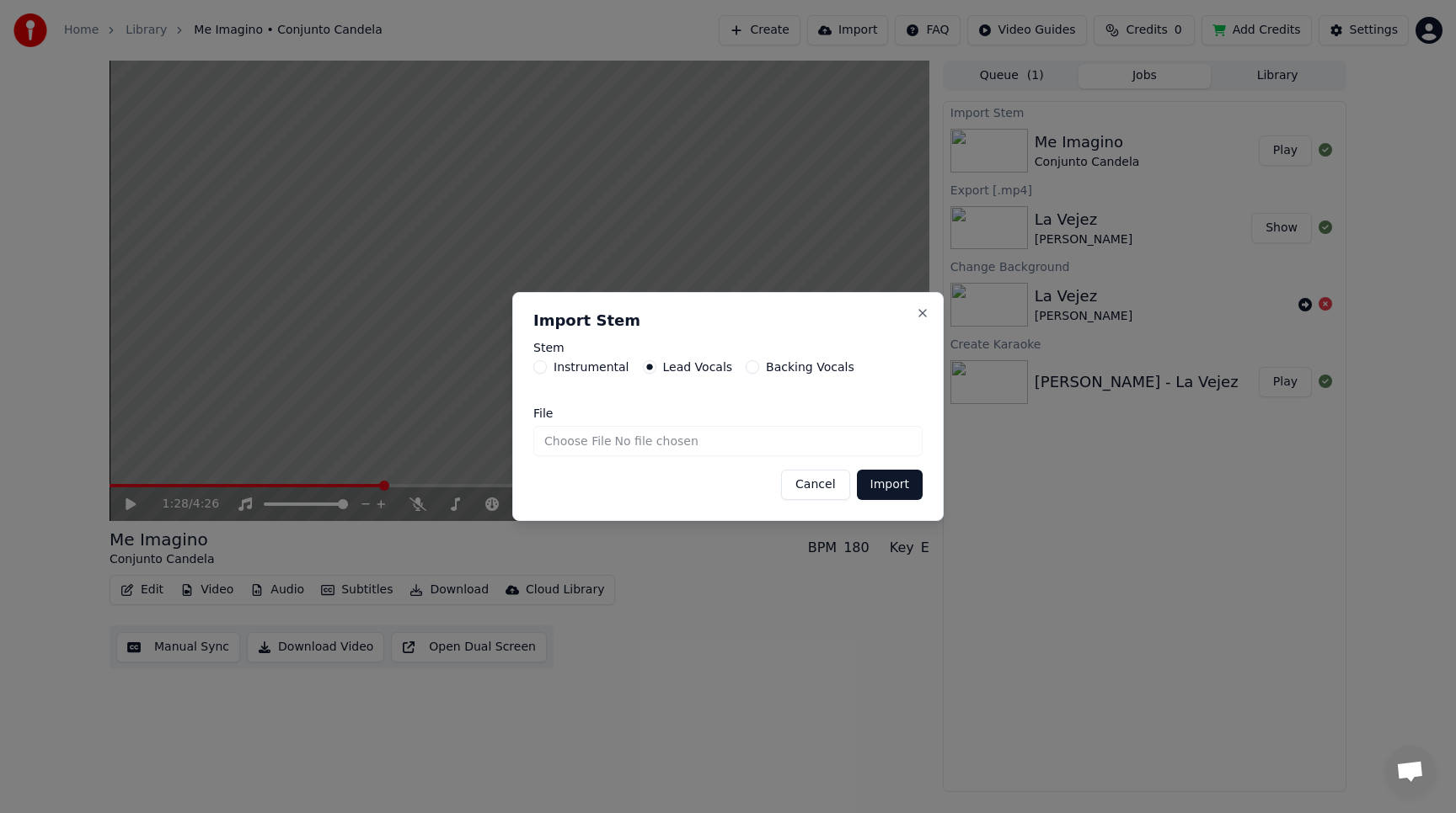
click at [667, 435] on input "File" at bounding box center [728, 442] width 389 height 31
type input "**********"
click at [891, 481] on button "Import" at bounding box center [889, 485] width 65 height 31
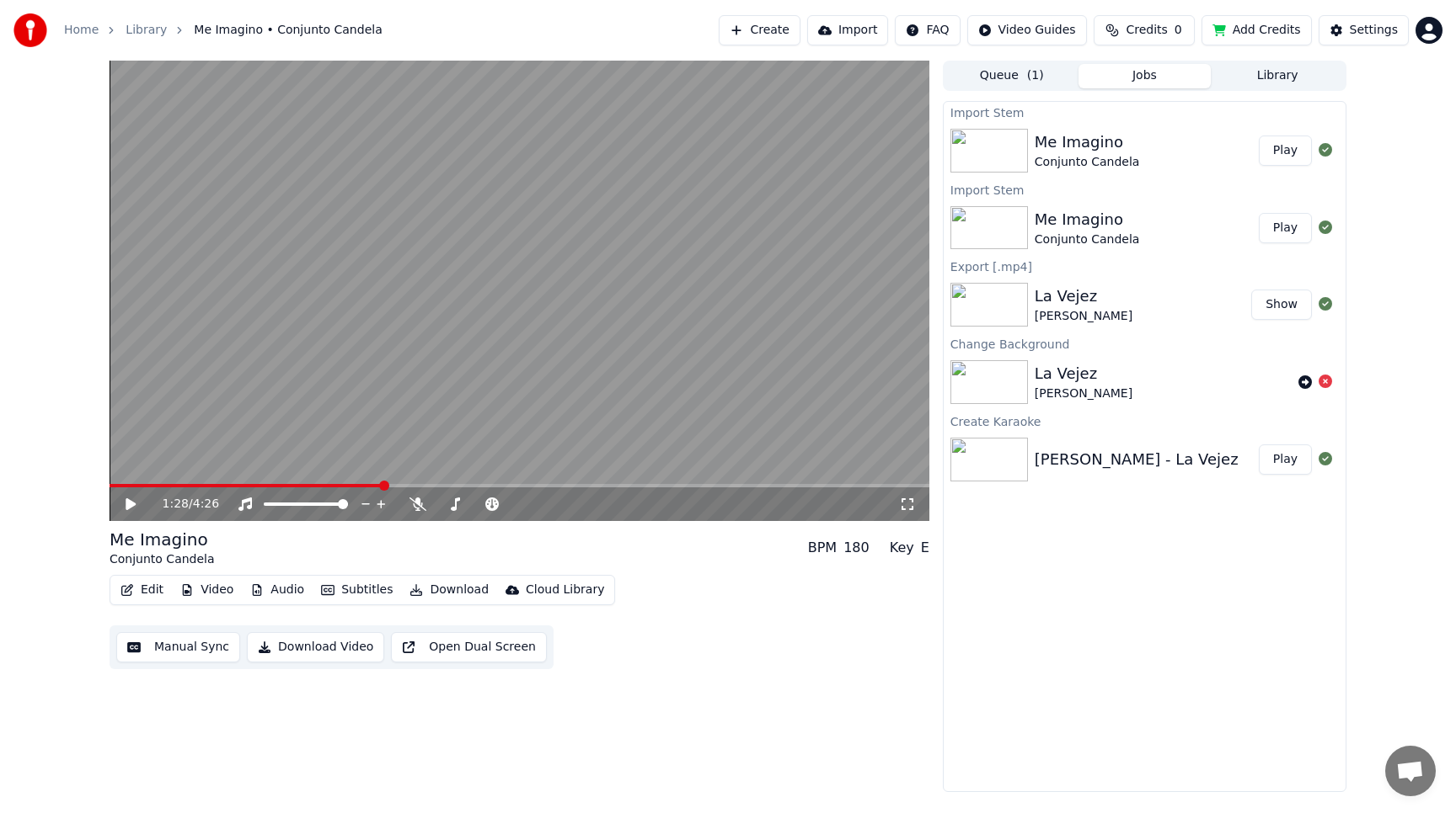
click at [1284, 142] on button "Play" at bounding box center [1285, 151] width 53 height 31
click at [174, 483] on video at bounding box center [519, 291] width 819 height 460
click at [174, 485] on span at bounding box center [519, 486] width 819 height 3
click at [133, 502] on icon at bounding box center [131, 505] width 10 height 12
click at [239, 485] on span at bounding box center [519, 486] width 819 height 3
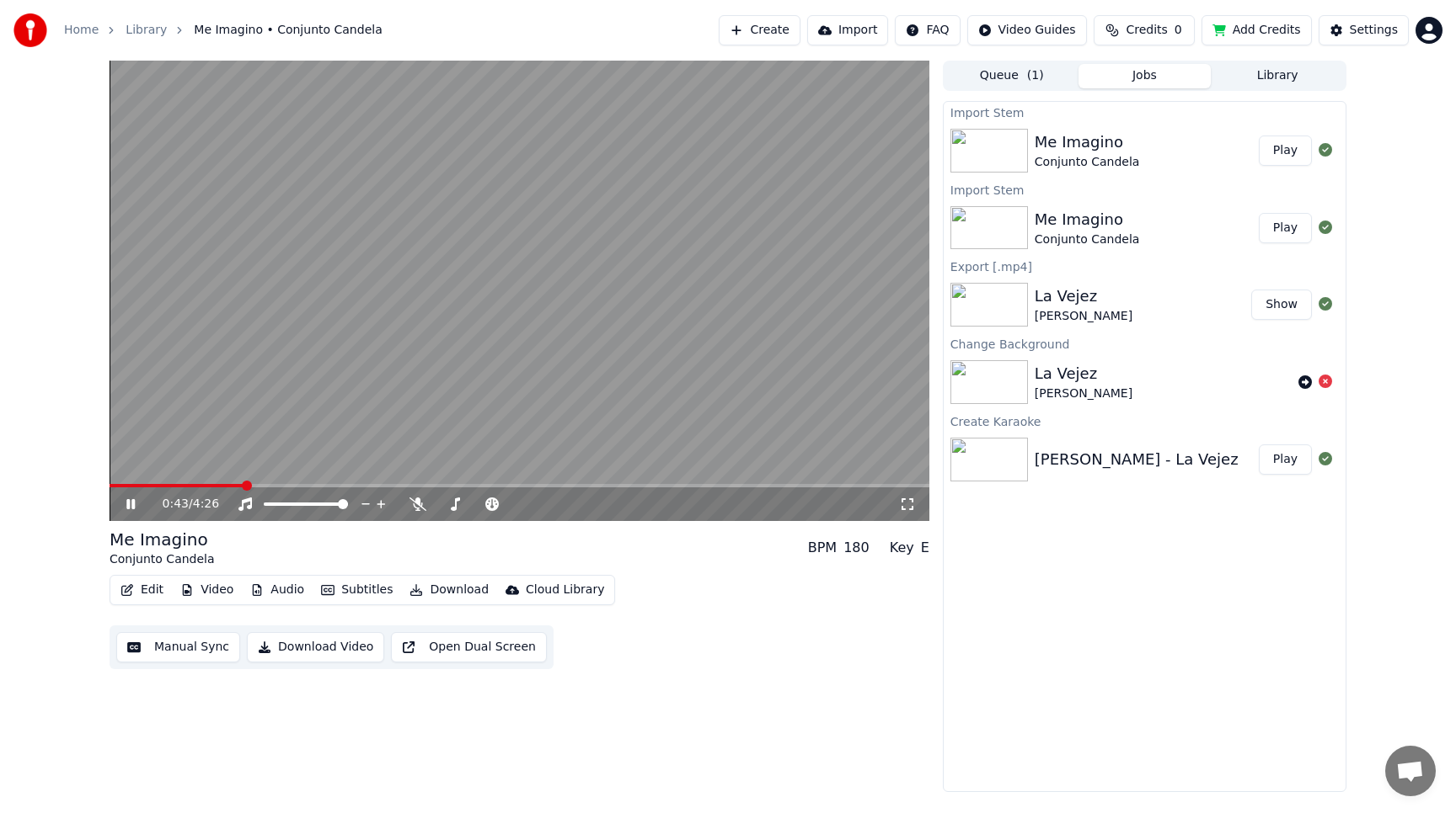
click at [269, 484] on span at bounding box center [519, 486] width 819 height 3
click at [314, 483] on div "100 100" at bounding box center [322, 476] width 40 height 24
click at [339, 486] on span at bounding box center [519, 486] width 819 height 3
click at [411, 500] on icon at bounding box center [418, 505] width 17 height 14
click at [416, 502] on icon at bounding box center [417, 505] width 9 height 14
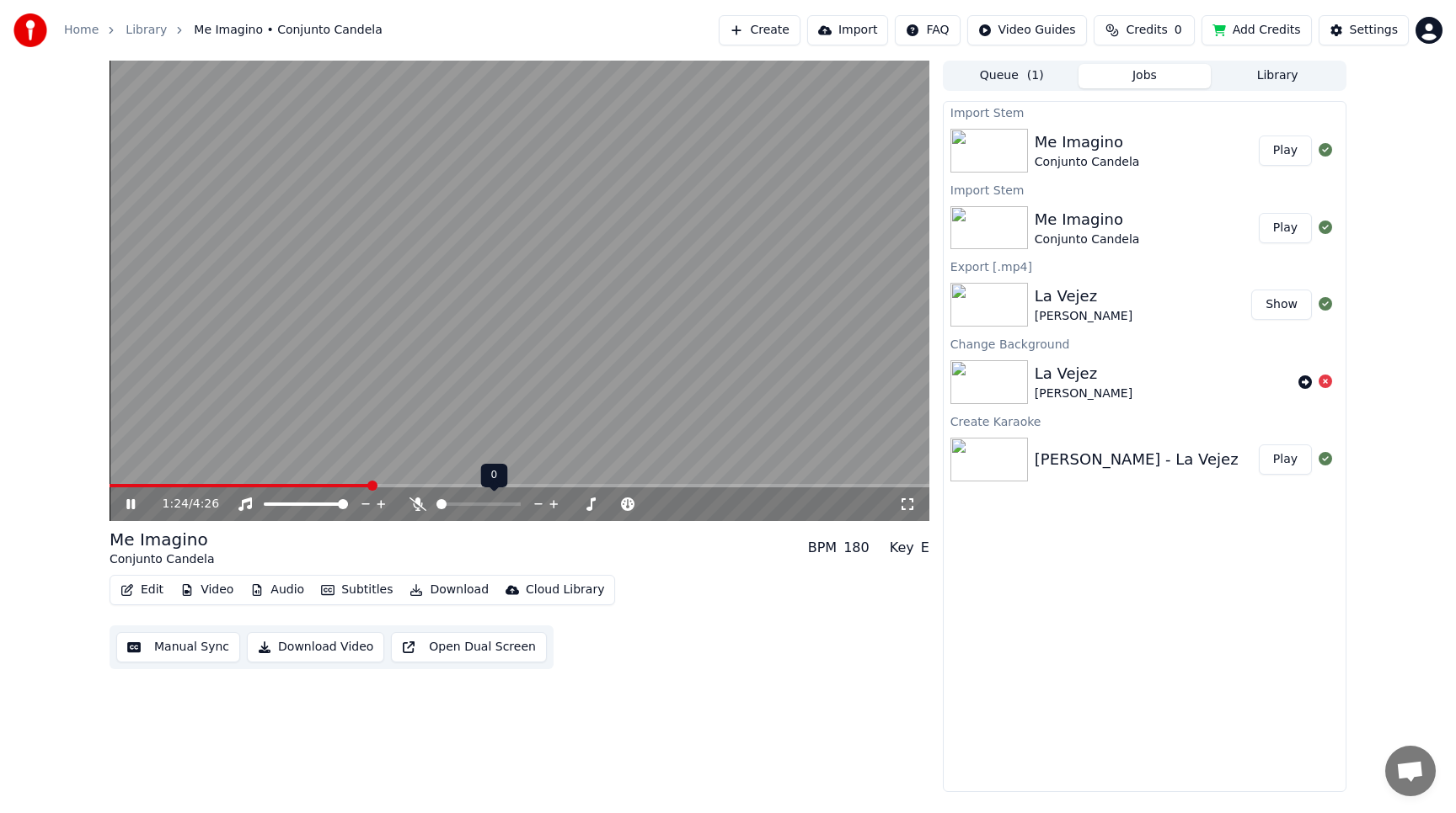
click at [416, 502] on icon at bounding box center [418, 505] width 17 height 14
click at [349, 389] on video at bounding box center [519, 291] width 819 height 460
click at [263, 590] on button "Audio" at bounding box center [276, 590] width 67 height 24
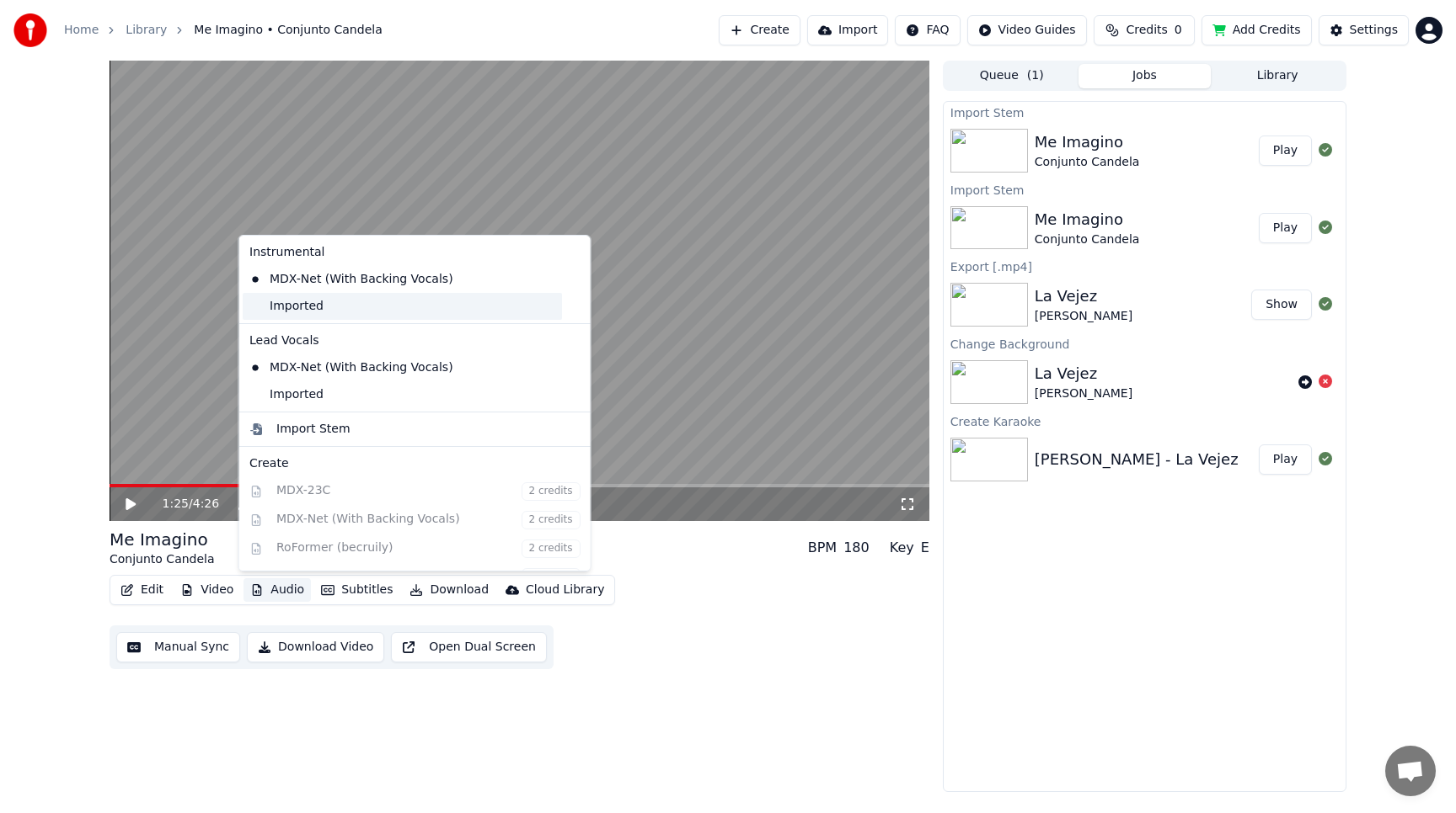
click at [281, 304] on div "Imported" at bounding box center [402, 307] width 320 height 27
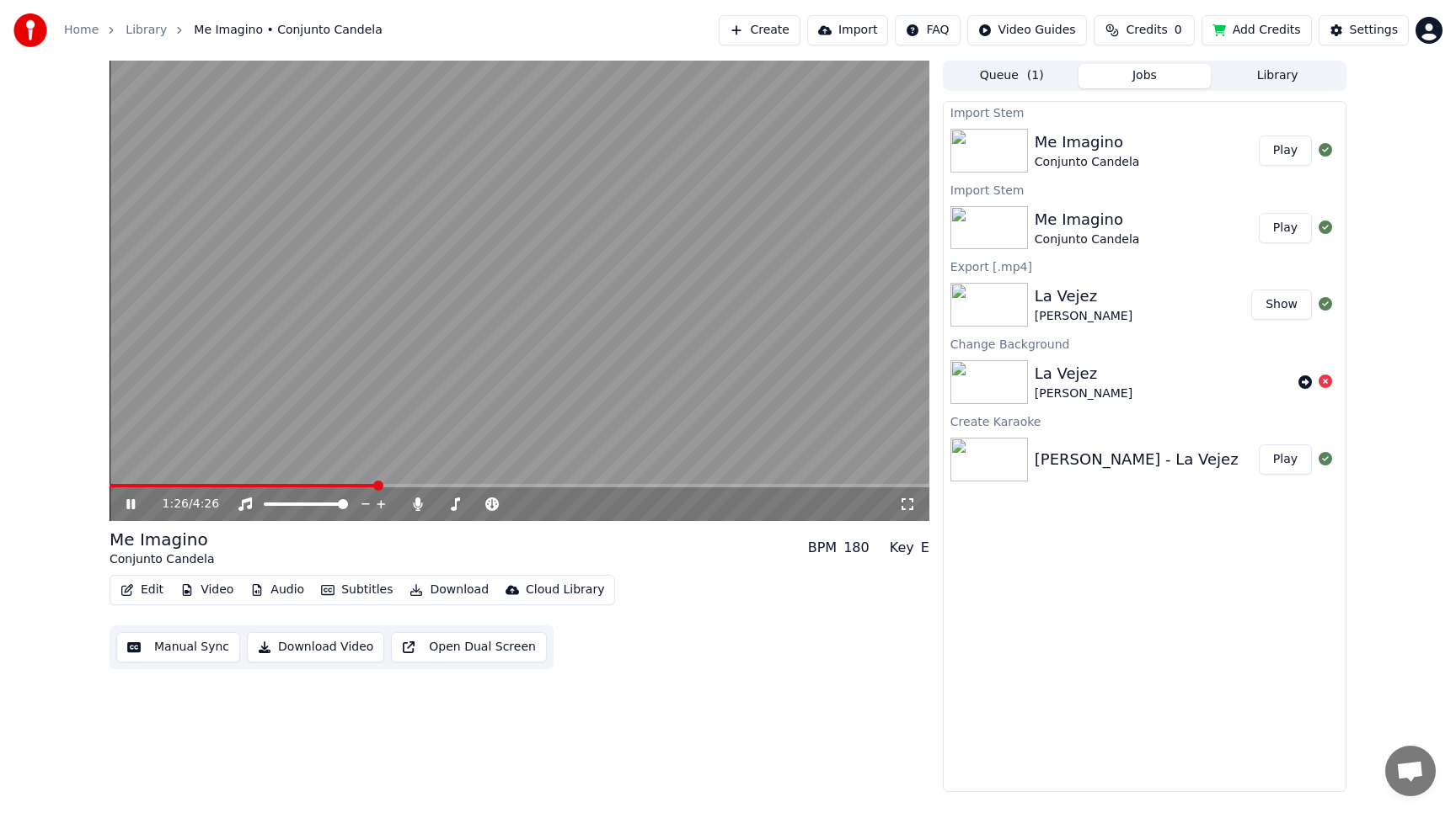
click at [262, 372] on video at bounding box center [519, 291] width 819 height 460
click at [313, 412] on video at bounding box center [519, 291] width 819 height 460
click at [418, 500] on icon at bounding box center [417, 505] width 9 height 14
click at [418, 500] on icon at bounding box center [418, 505] width 17 height 14
click at [418, 500] on icon at bounding box center [417, 505] width 9 height 14
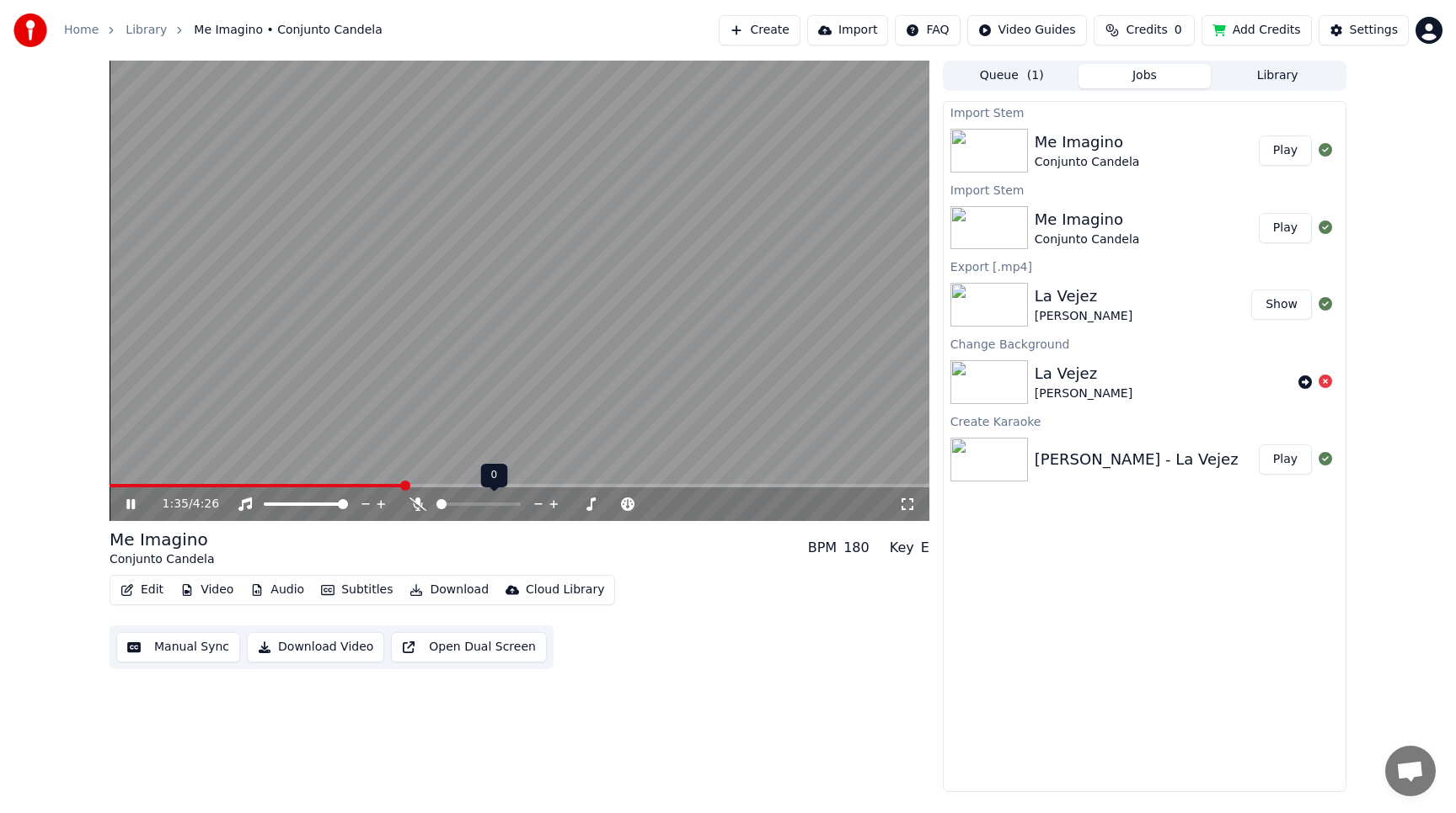
click at [418, 500] on icon at bounding box center [418, 505] width 17 height 14
click at [418, 500] on icon at bounding box center [417, 505] width 9 height 14
click at [664, 487] on span at bounding box center [519, 486] width 819 height 3
click at [696, 486] on span at bounding box center [519, 486] width 819 height 3
click at [602, 371] on video at bounding box center [519, 291] width 819 height 460
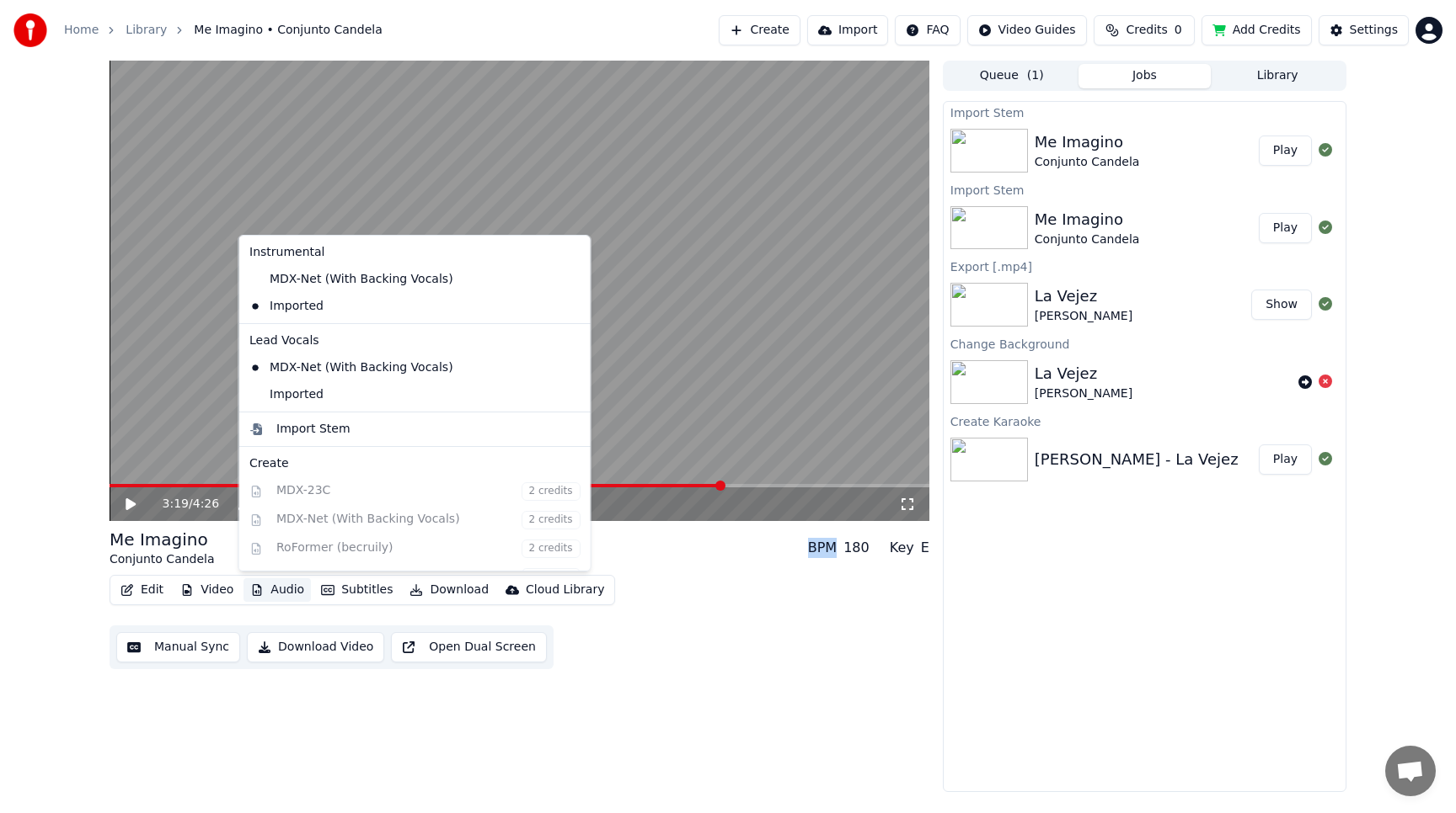
click at [263, 584] on button "Audio" at bounding box center [276, 590] width 67 height 24
click at [286, 396] on div "Imported" at bounding box center [402, 395] width 320 height 27
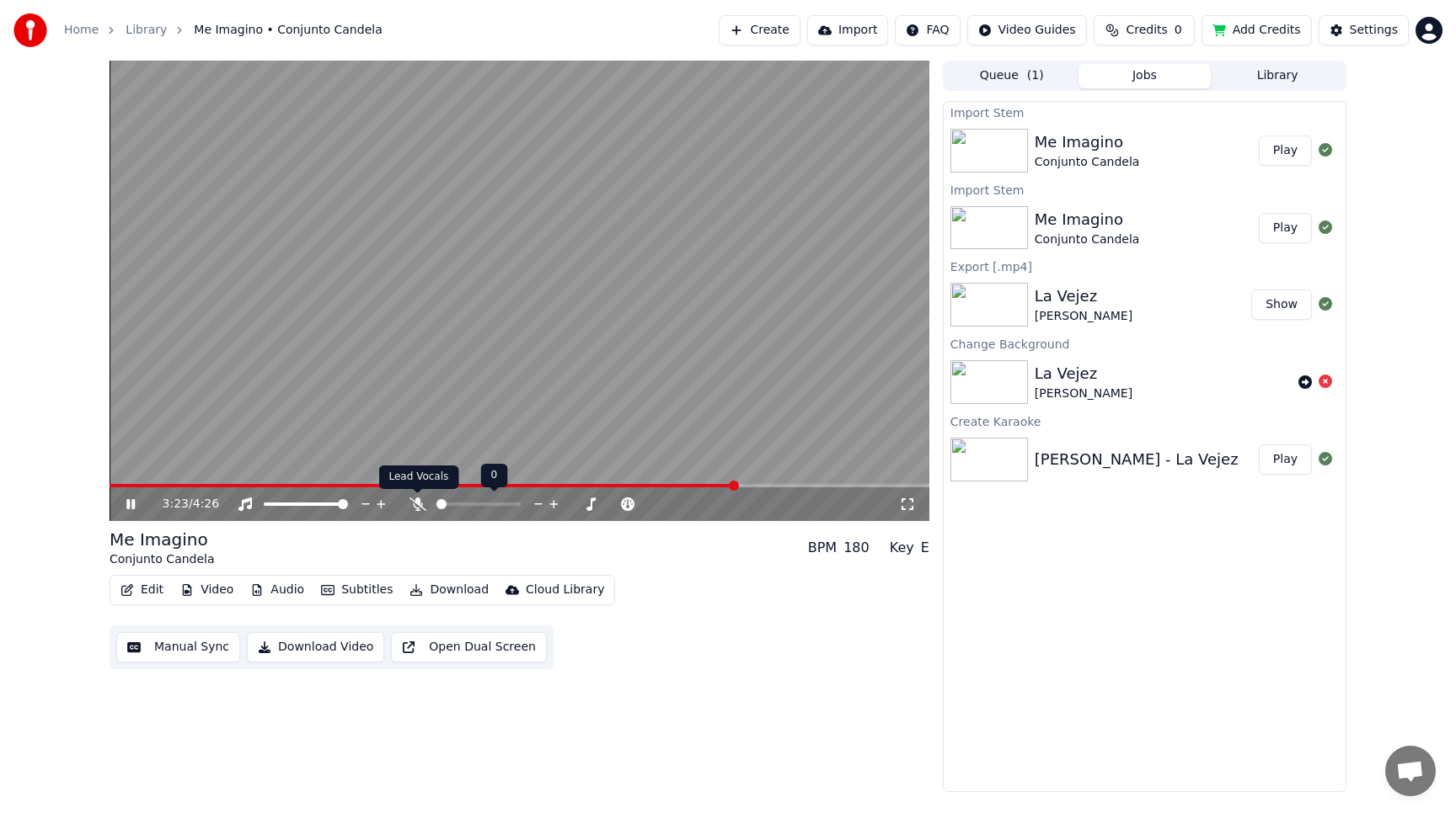
click at [420, 506] on icon at bounding box center [418, 505] width 17 height 14
click at [806, 486] on span at bounding box center [519, 486] width 819 height 3
click at [833, 484] on span at bounding box center [519, 486] width 819 height 3
click at [205, 483] on video at bounding box center [519, 291] width 819 height 460
click at [198, 486] on span at bounding box center [513, 486] width 806 height 3
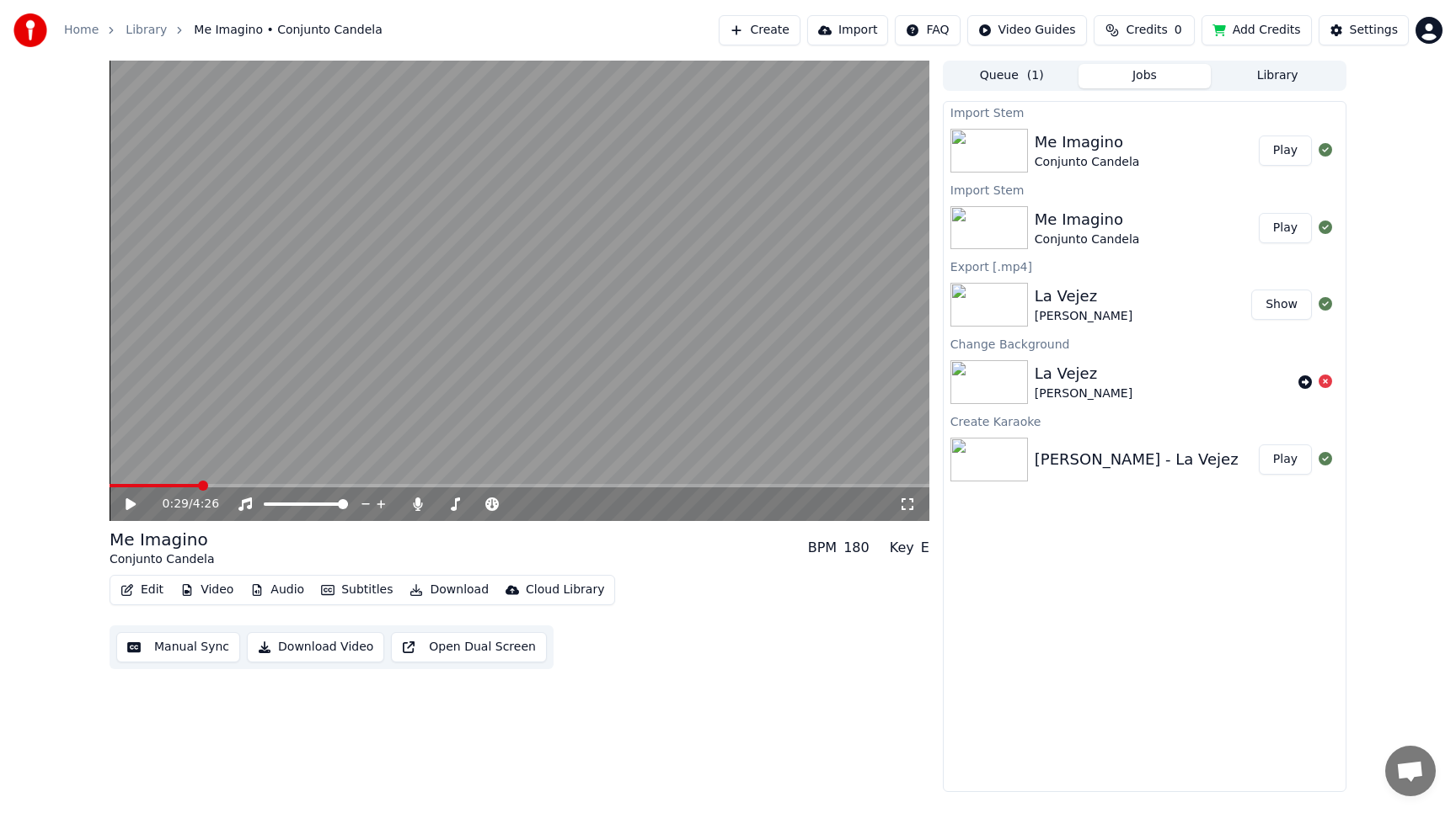
click at [134, 496] on div "0:29 / 4:26" at bounding box center [519, 505] width 807 height 17
click at [130, 500] on icon at bounding box center [143, 505] width 40 height 14
click at [439, 485] on span at bounding box center [519, 486] width 819 height 3
click at [461, 485] on span at bounding box center [519, 486] width 819 height 3
click at [495, 485] on span at bounding box center [519, 486] width 819 height 3
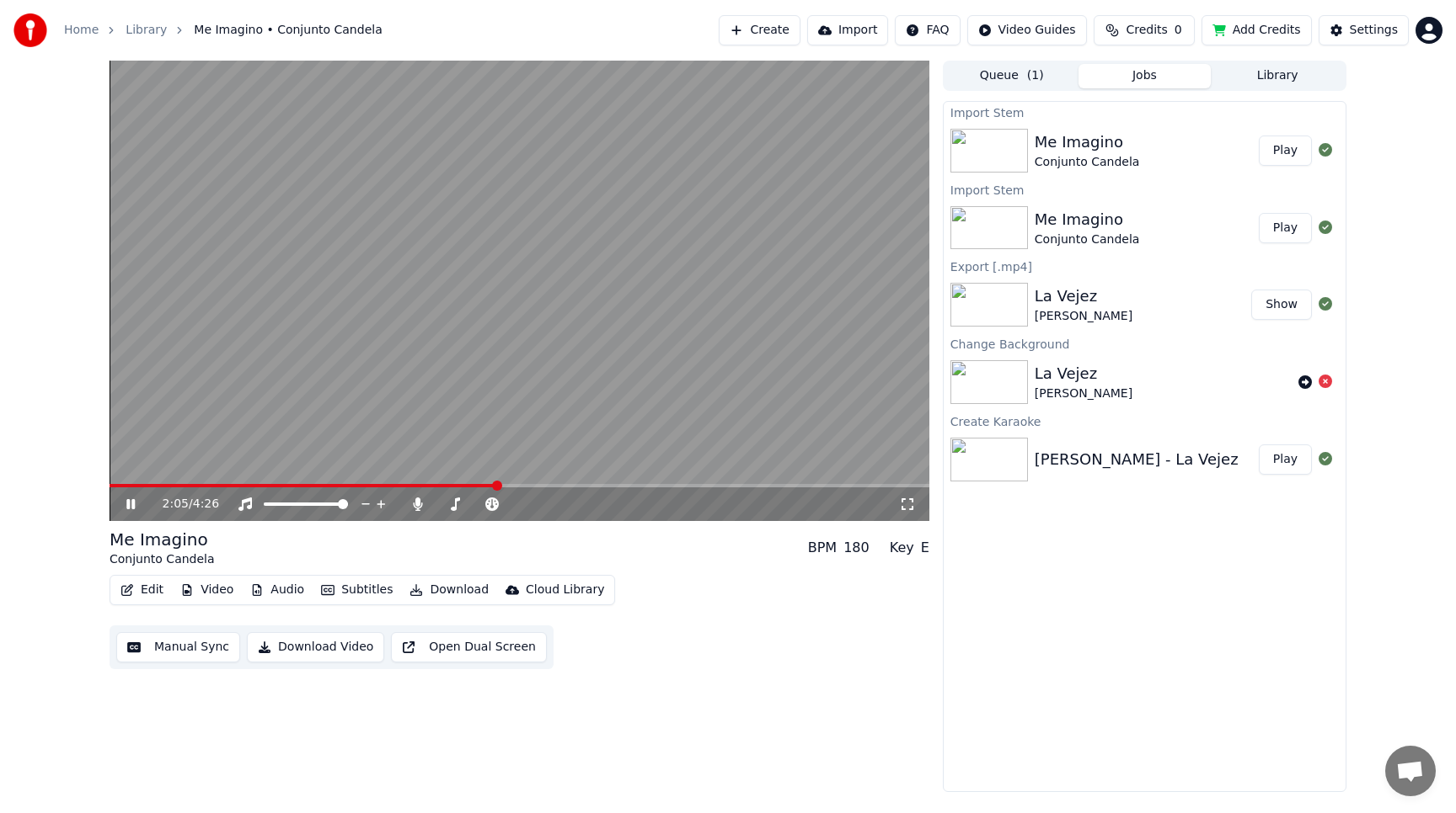
click at [521, 486] on span at bounding box center [519, 486] width 819 height 3
click at [545, 484] on span at bounding box center [519, 486] width 819 height 3
click at [567, 484] on span at bounding box center [519, 486] width 819 height 3
click at [683, 487] on span at bounding box center [519, 486] width 819 height 3
click at [701, 486] on span at bounding box center [519, 486] width 819 height 3
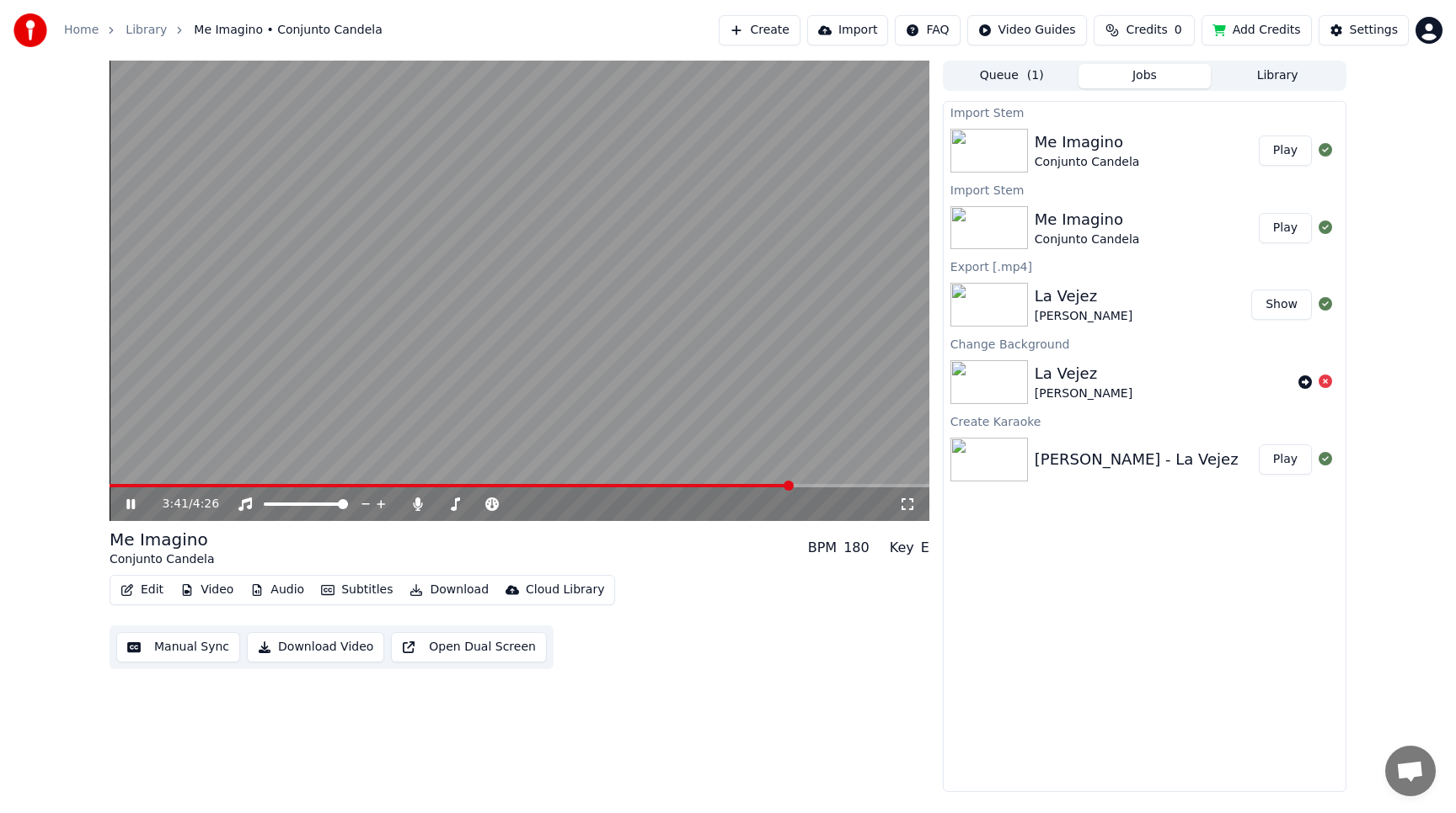
click at [811, 484] on span at bounding box center [519, 486] width 819 height 3
click at [826, 484] on span at bounding box center [519, 486] width 819 height 3
click at [847, 487] on span at bounding box center [519, 486] width 819 height 3
click at [580, 311] on video at bounding box center [519, 291] width 819 height 460
click at [501, 486] on span at bounding box center [511, 486] width 803 height 3
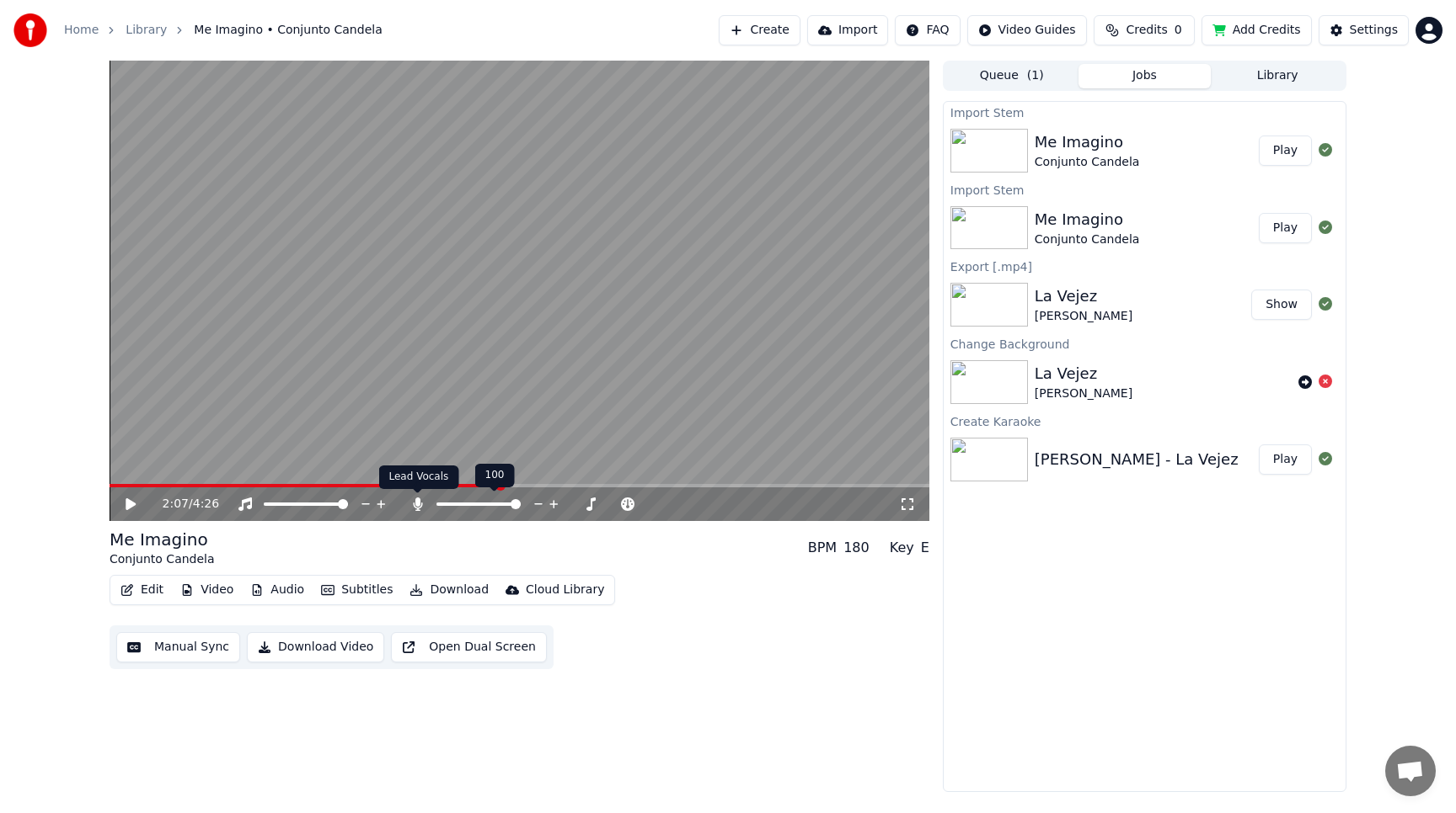
click at [420, 503] on icon at bounding box center [418, 505] width 17 height 14
click at [120, 502] on div "2:07 / 4:26" at bounding box center [519, 505] width 807 height 17
click at [127, 501] on icon at bounding box center [131, 505] width 10 height 12
click at [544, 487] on span at bounding box center [519, 486] width 819 height 3
click at [599, 488] on div "2:21 / 4:26" at bounding box center [519, 505] width 819 height 34
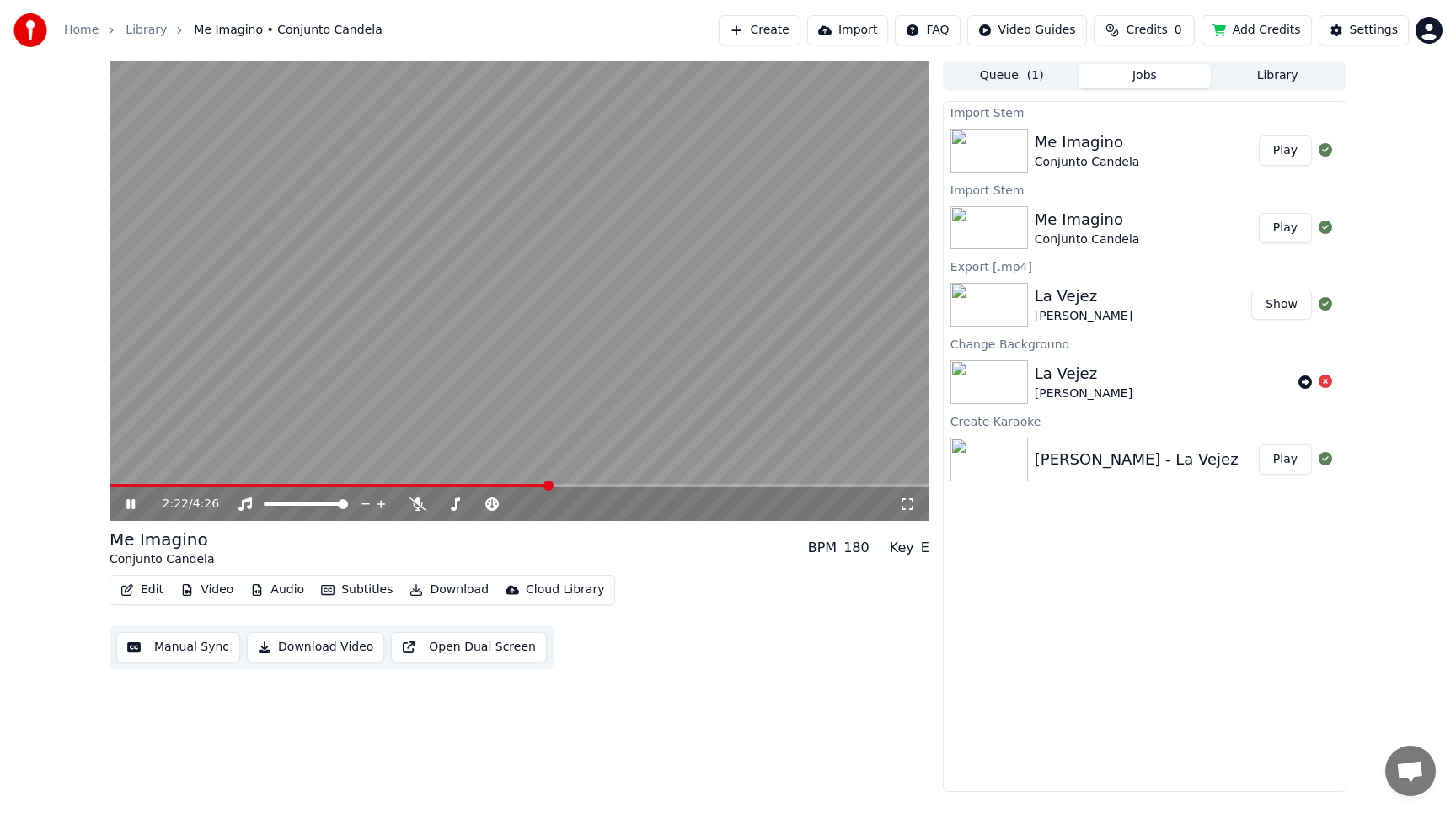
click at [603, 484] on span at bounding box center [519, 486] width 819 height 3
click at [733, 449] on video at bounding box center [519, 291] width 819 height 460
click at [675, 401] on video at bounding box center [519, 291] width 819 height 460
click at [808, 484] on span at bounding box center [519, 486] width 819 height 3
click at [821, 485] on span at bounding box center [519, 486] width 819 height 3
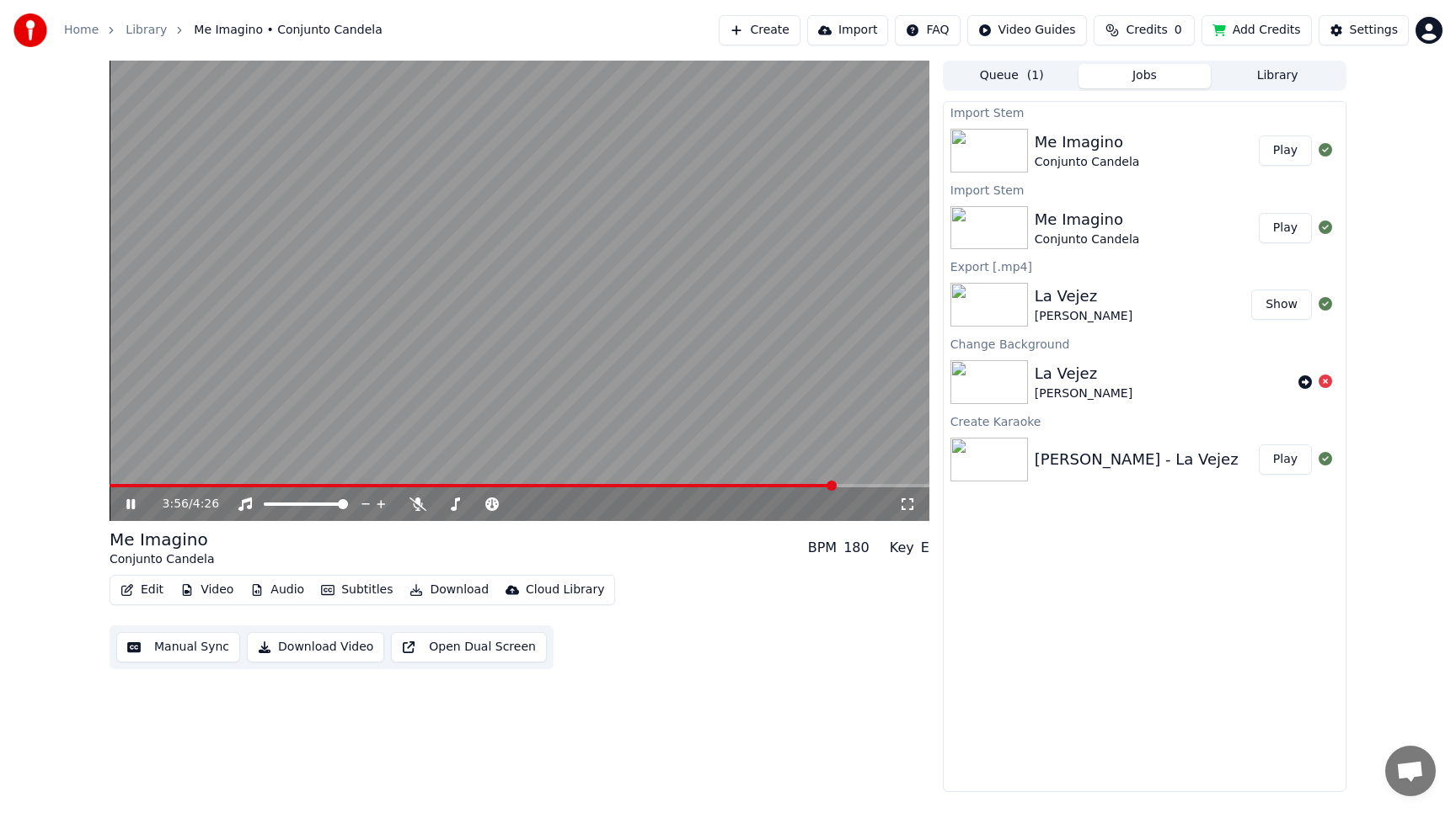
click at [836, 485] on span at bounding box center [519, 486] width 819 height 3
click at [201, 484] on span at bounding box center [512, 486] width 805 height 3
click at [229, 485] on span at bounding box center [519, 486] width 819 height 3
click at [254, 486] on span at bounding box center [519, 486] width 819 height 3
click at [285, 487] on span at bounding box center [519, 486] width 819 height 3
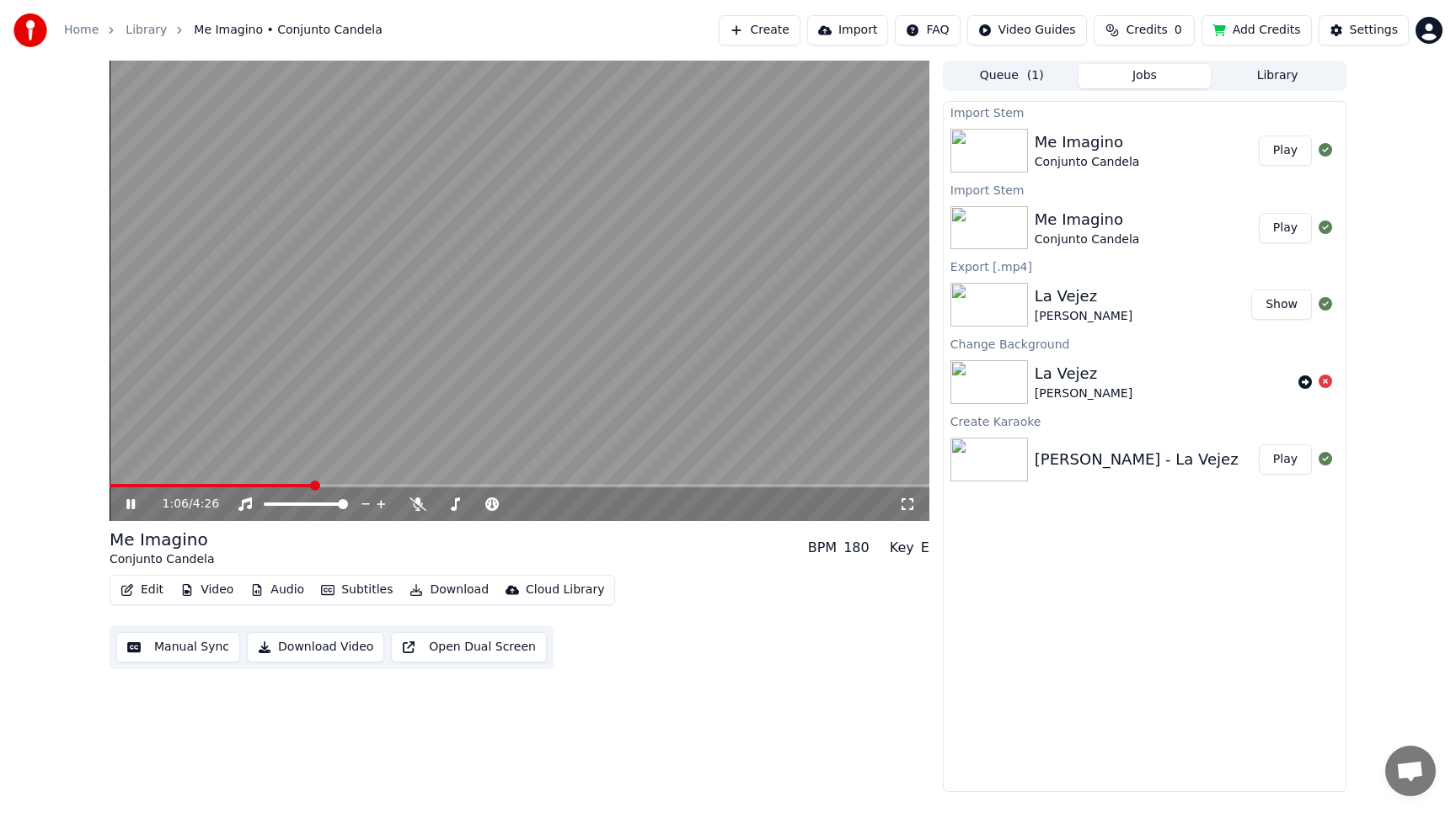
click at [314, 484] on span at bounding box center [519, 486] width 819 height 3
click at [405, 337] on video at bounding box center [519, 291] width 819 height 460
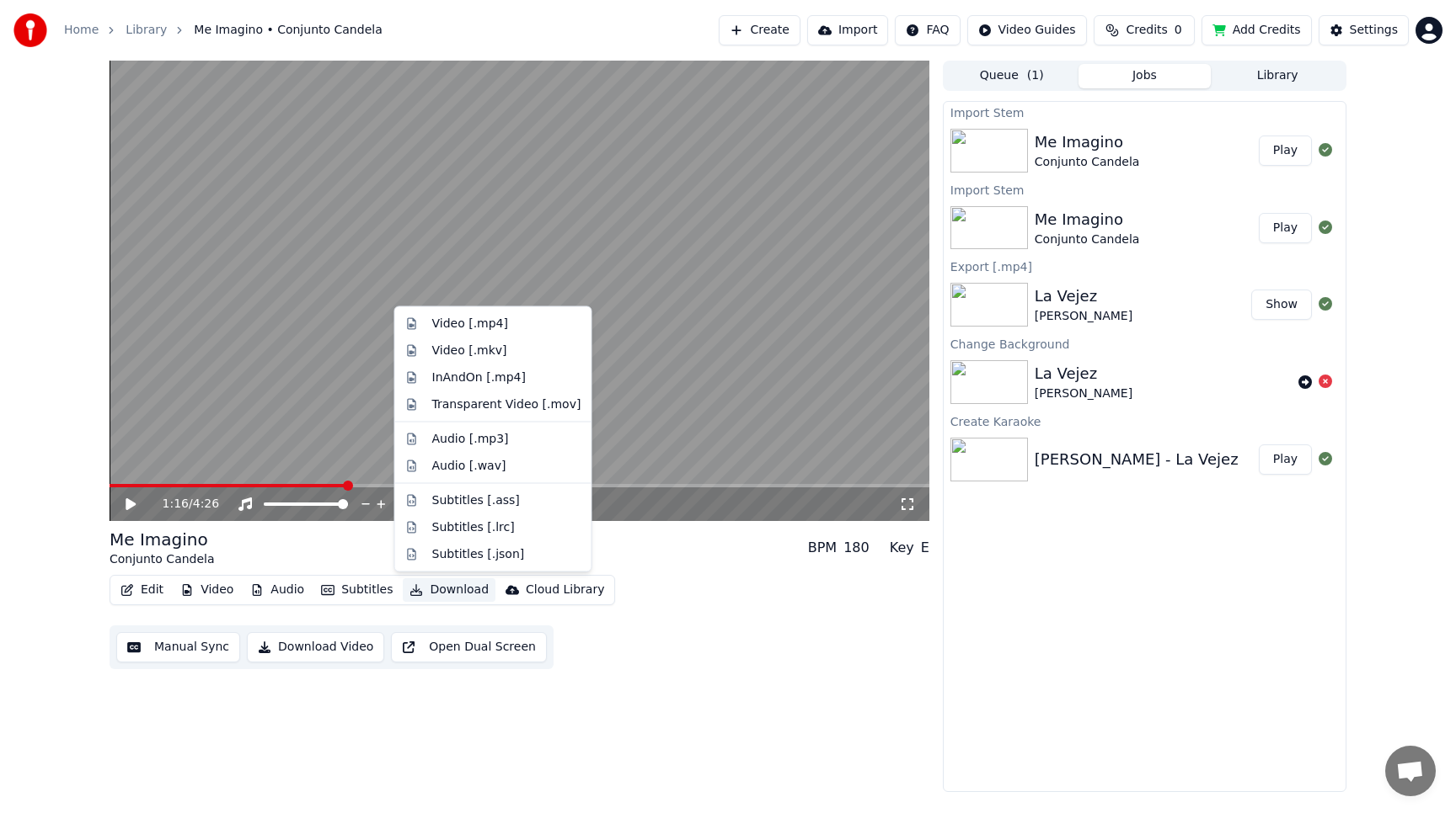
click at [431, 586] on button "Download" at bounding box center [449, 590] width 93 height 24
click at [457, 321] on div "Video [.mp4]" at bounding box center [469, 325] width 76 height 17
